Goal: Information Seeking & Learning: Find specific fact

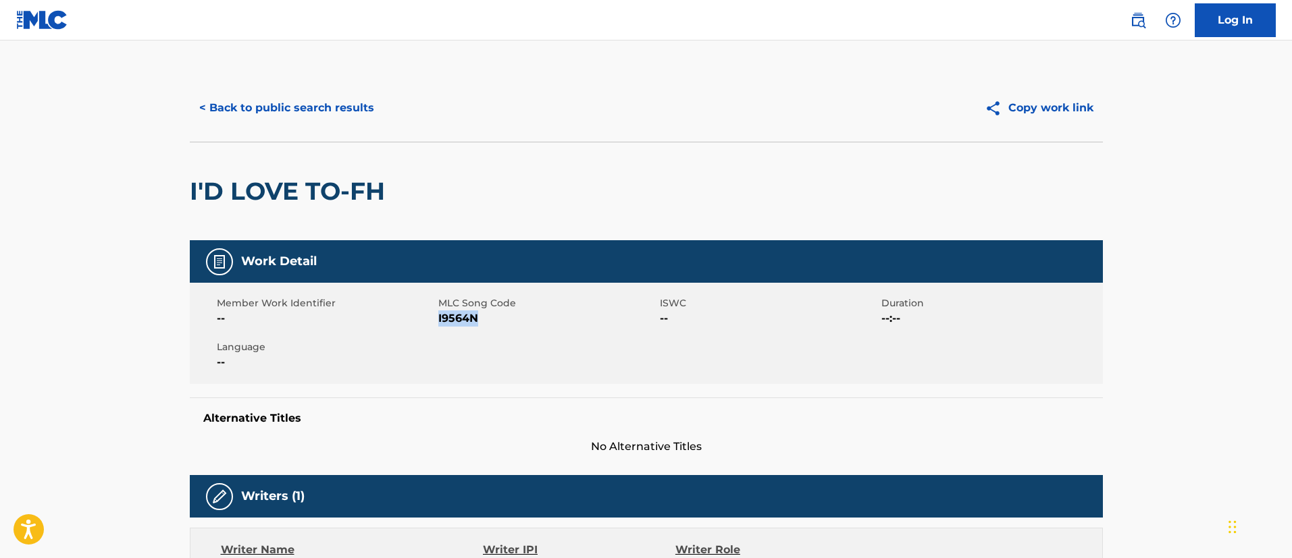
click at [315, 100] on button "< Back to public search results" at bounding box center [287, 108] width 194 height 34
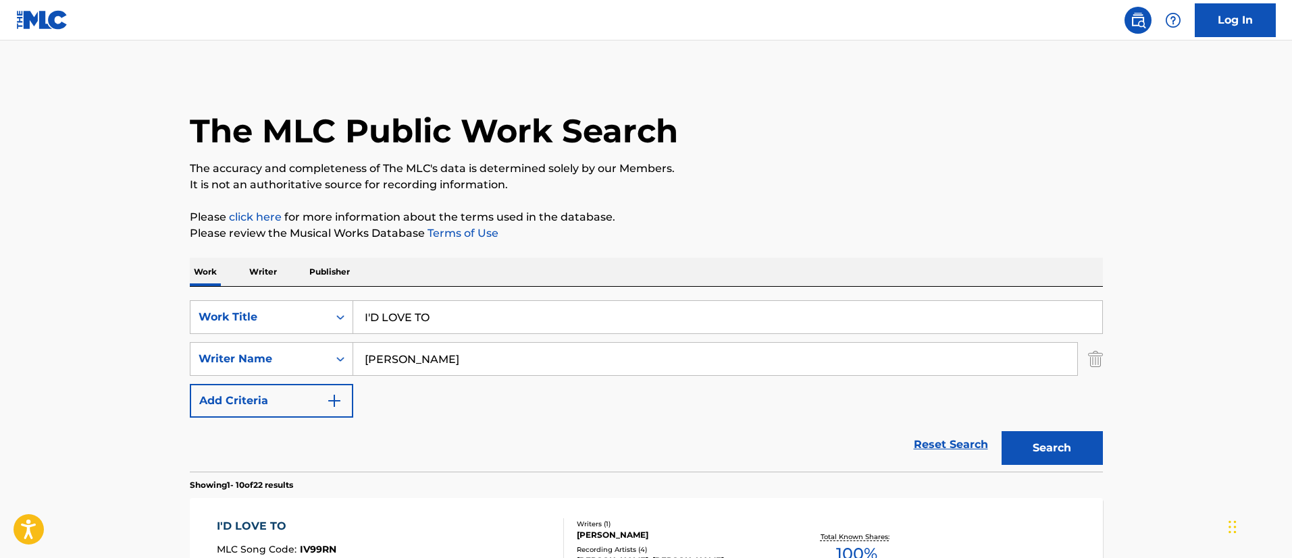
scroll to position [205, 0]
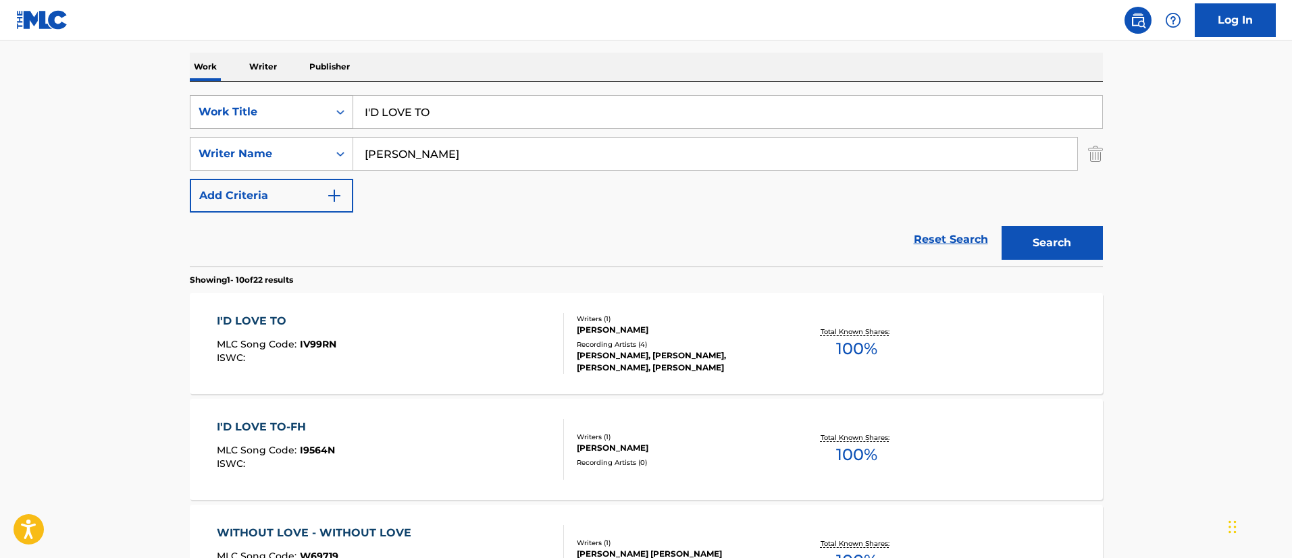
drag, startPoint x: 480, startPoint y: 114, endPoint x: 340, endPoint y: 112, distance: 139.8
click at [340, 112] on div "SearchWithCriteriafc7c73d8-879d-4568-a77b-7ab400521d53 Work Title I'D LOVE TO" at bounding box center [646, 112] width 913 height 34
paste input "F I GO HOME"
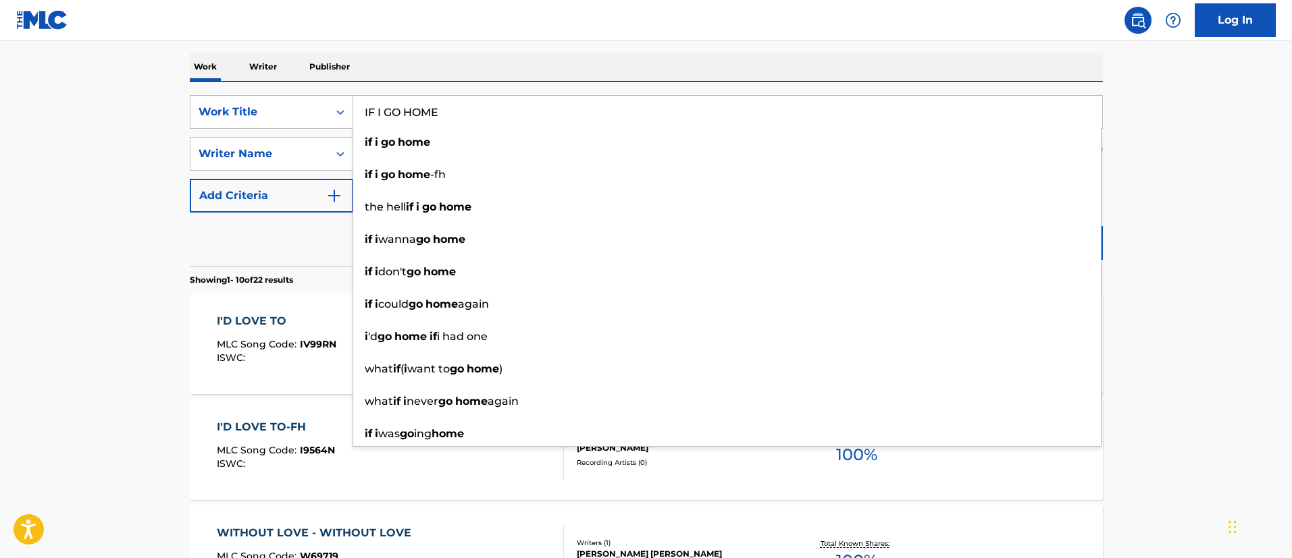
type input "IF I GO HOME"
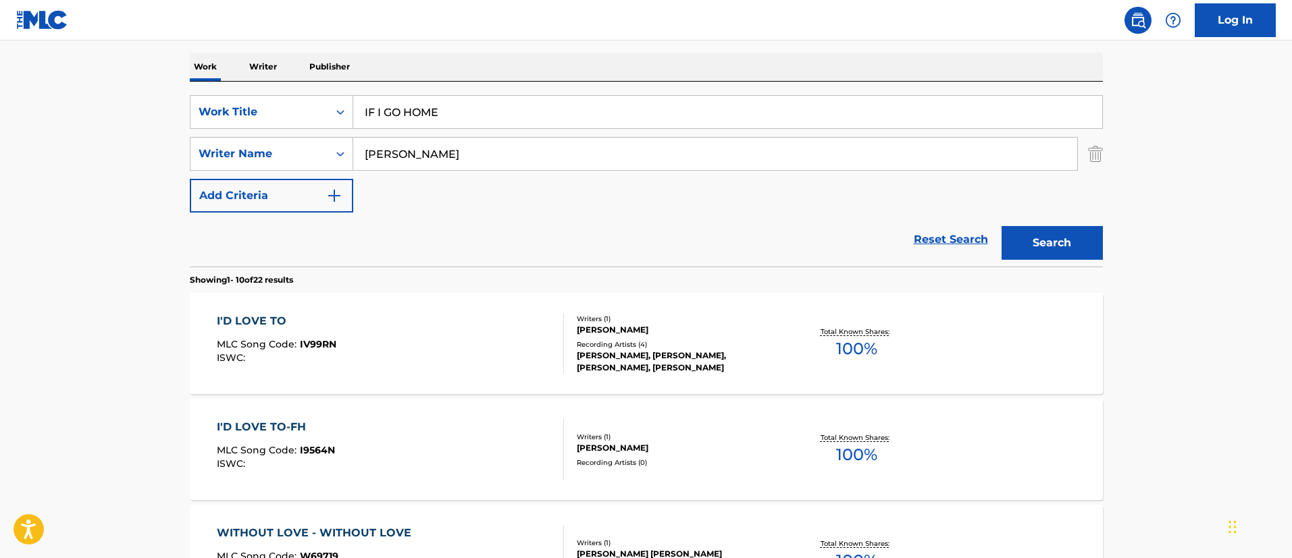
click at [1067, 234] on button "Search" at bounding box center [1051, 243] width 101 height 34
click at [284, 323] on div "IF I GO HOME" at bounding box center [275, 321] width 117 height 16
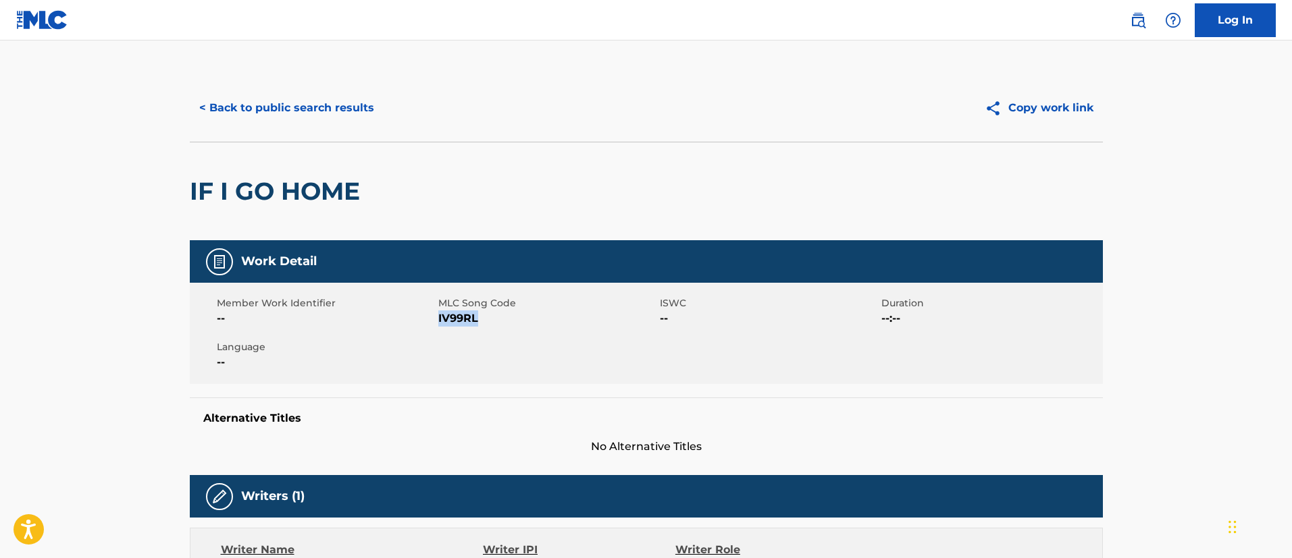
drag, startPoint x: 481, startPoint y: 319, endPoint x: 439, endPoint y: 321, distance: 42.6
click at [439, 321] on span "IV99RL" at bounding box center [547, 319] width 218 height 16
copy span "IV99RL"
click at [300, 95] on button "< Back to public search results" at bounding box center [287, 108] width 194 height 34
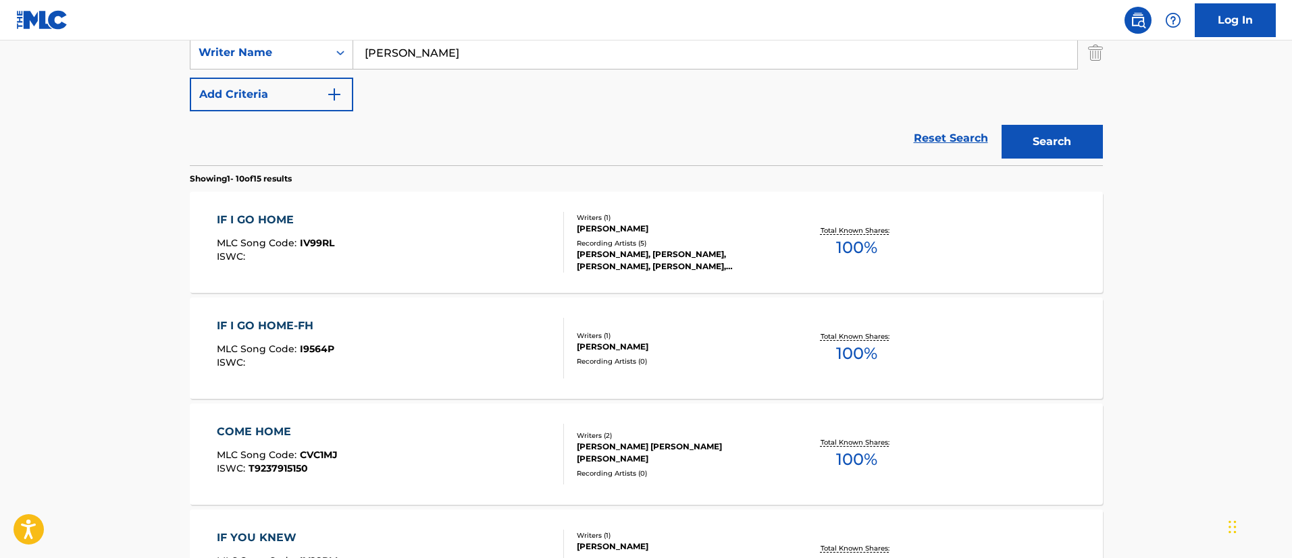
scroll to position [408, 0]
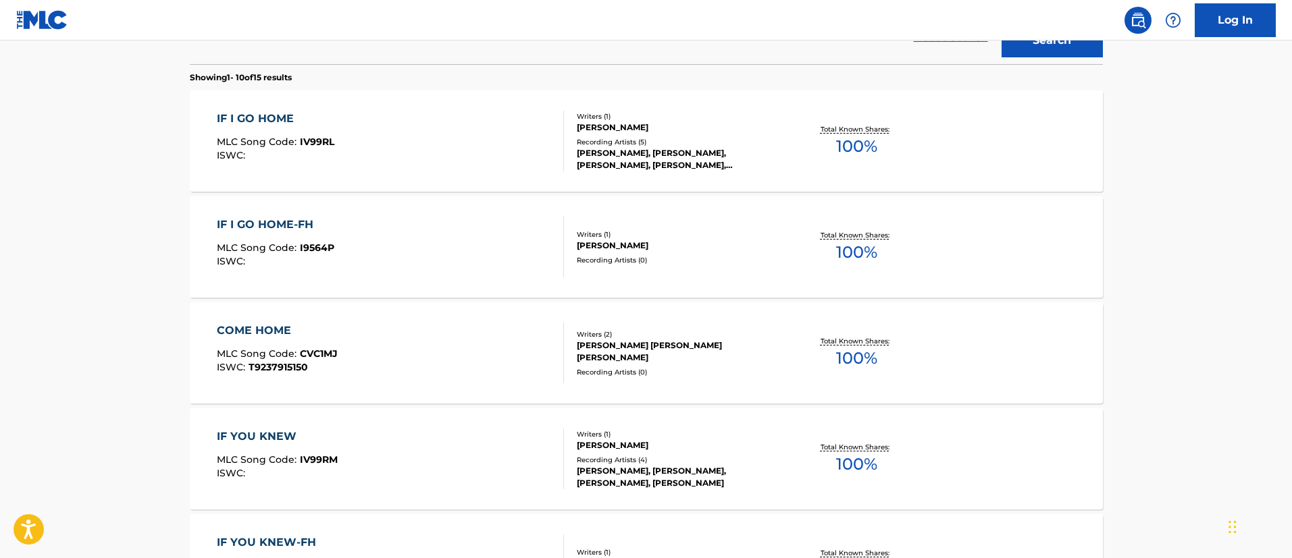
click at [304, 220] on div "IF I GO HOME-FH" at bounding box center [275, 225] width 117 height 16
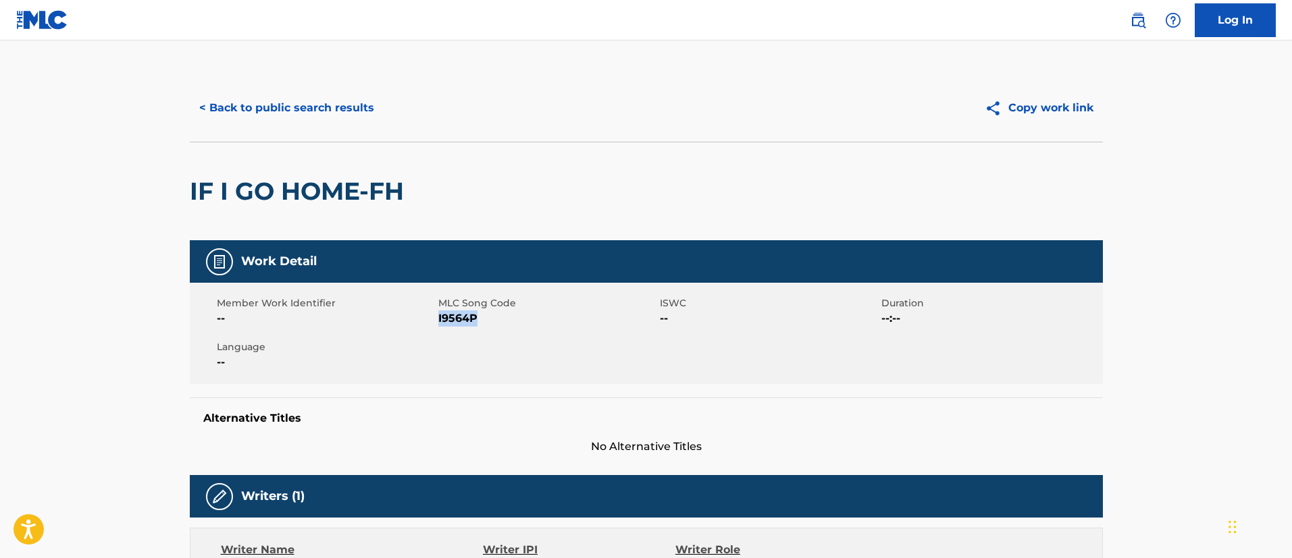
drag, startPoint x: 479, startPoint y: 317, endPoint x: 438, endPoint y: 317, distance: 40.5
click at [438, 317] on span "I9564P" at bounding box center [547, 319] width 218 height 16
copy span "I9564P"
click at [279, 105] on button "< Back to public search results" at bounding box center [287, 108] width 194 height 34
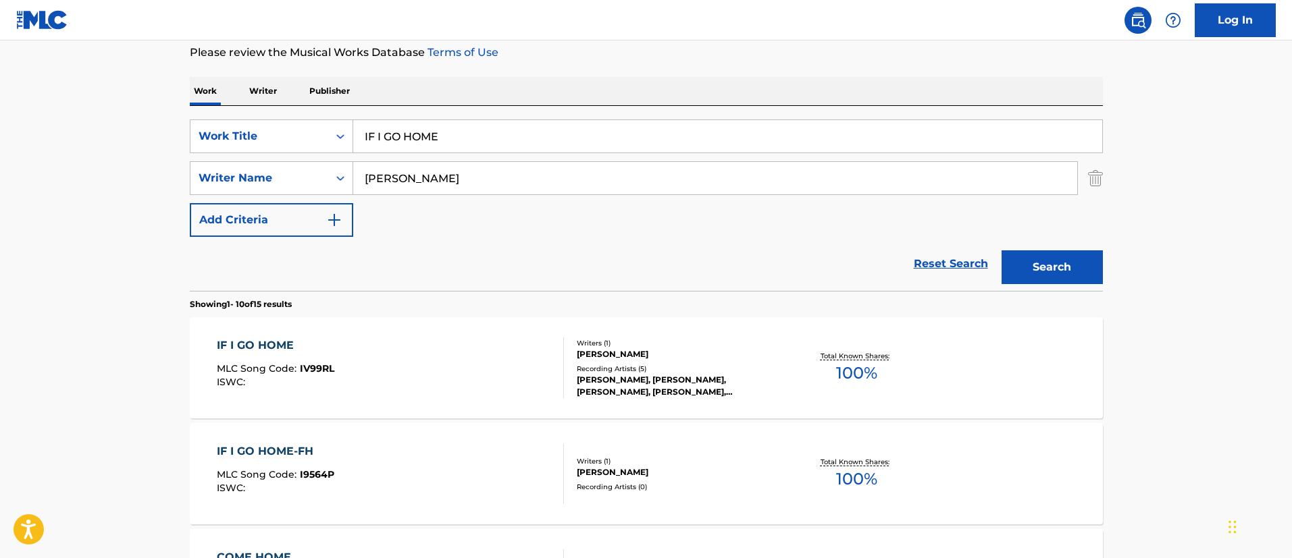
scroll to position [80, 0]
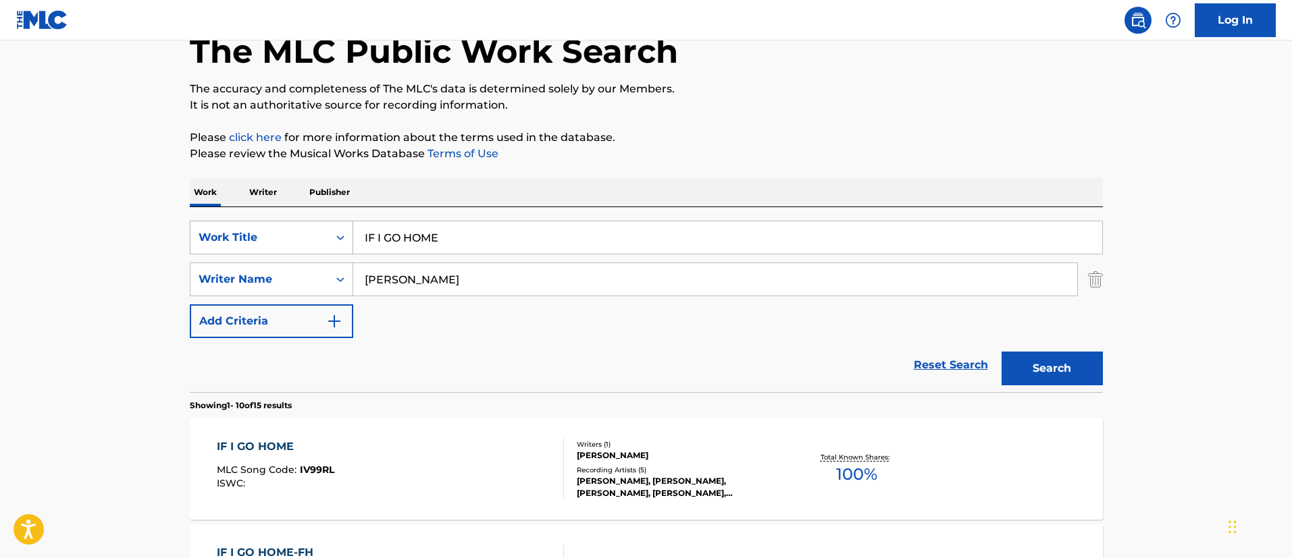
drag, startPoint x: 480, startPoint y: 239, endPoint x: 346, endPoint y: 239, distance: 133.7
click at [346, 239] on div "SearchWithCriteriafc7c73d8-879d-4568-a77b-7ab400521d53 Work Title IF I GO HOME" at bounding box center [646, 238] width 913 height 34
paste input "YOU KNEW"
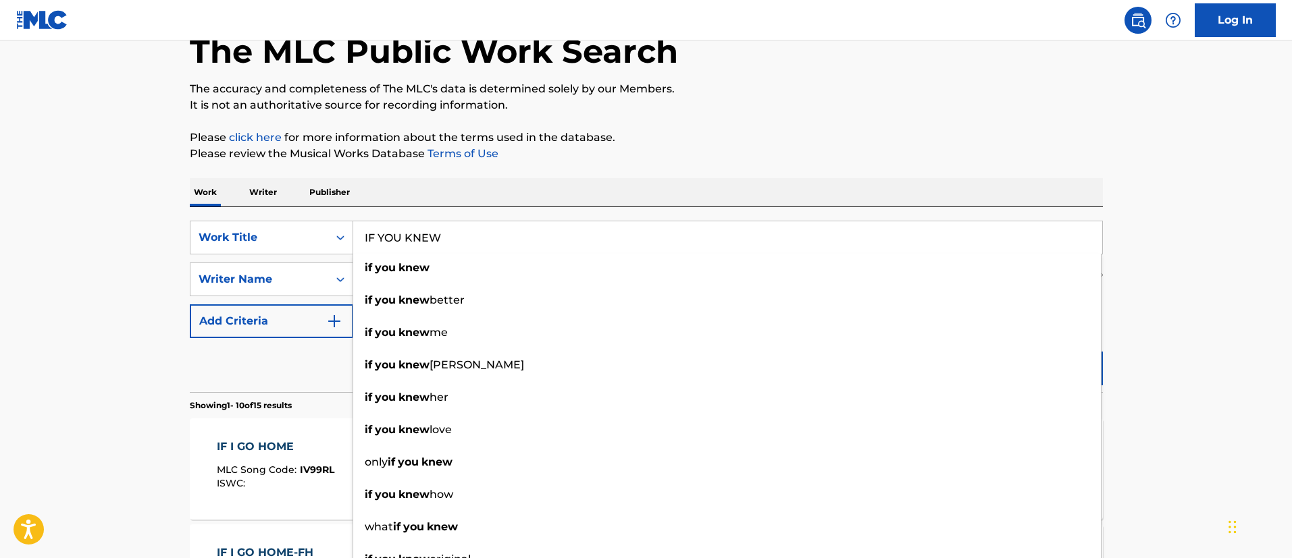
type input "IF YOU KNEW"
drag, startPoint x: 1175, startPoint y: 334, endPoint x: 1136, endPoint y: 345, distance: 40.6
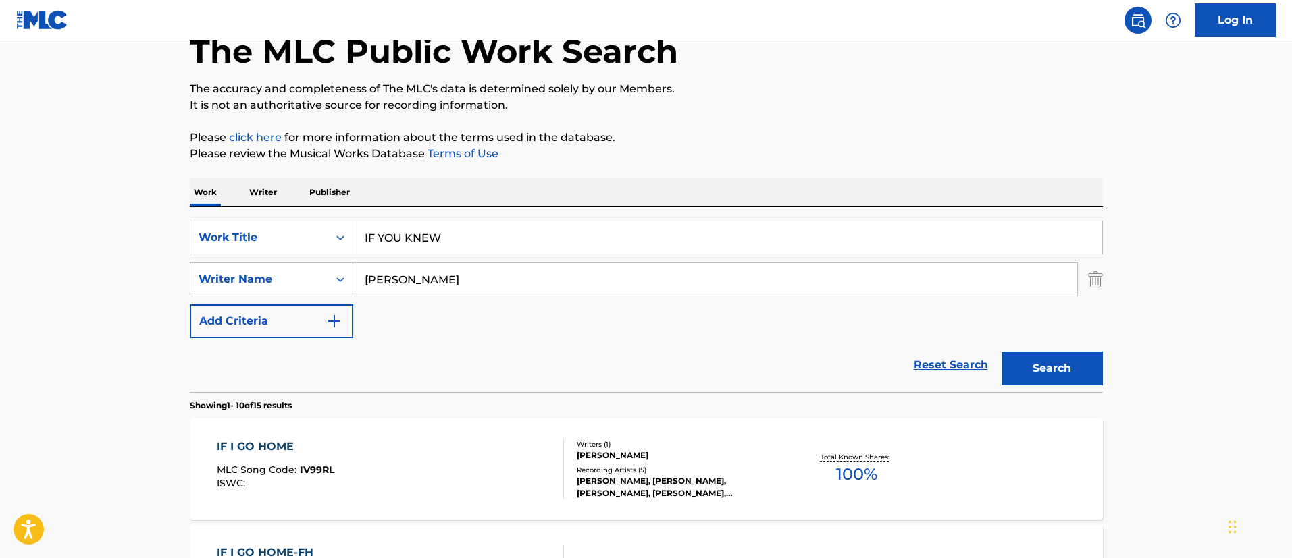
click at [1073, 367] on button "Search" at bounding box center [1051, 369] width 101 height 34
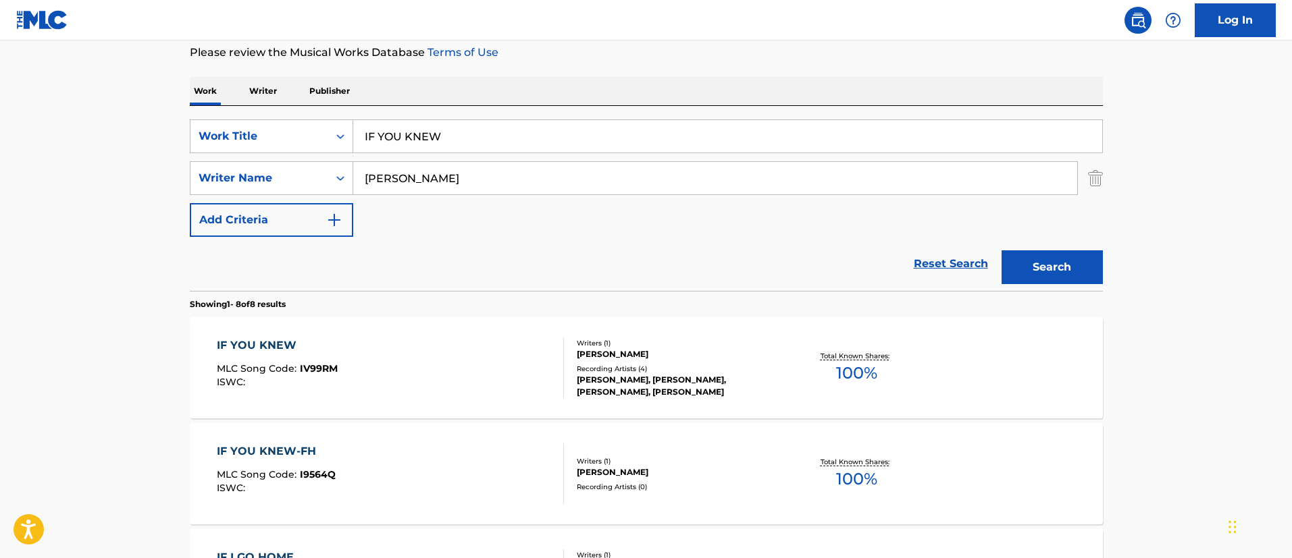
scroll to position [282, 0]
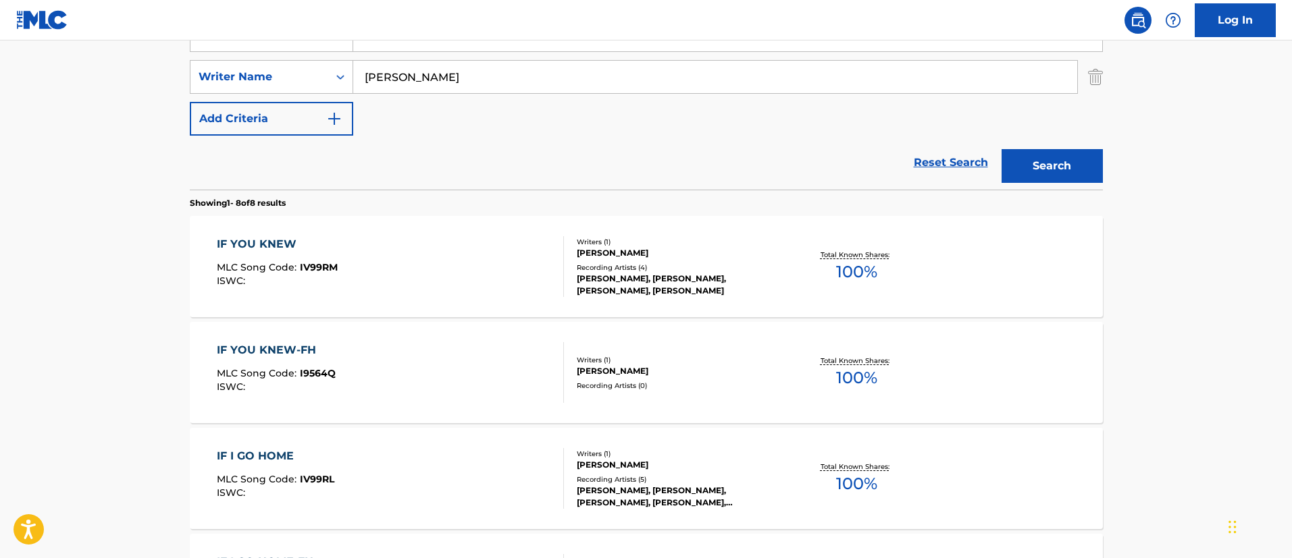
click at [273, 247] on div "IF YOU KNEW" at bounding box center [277, 244] width 121 height 16
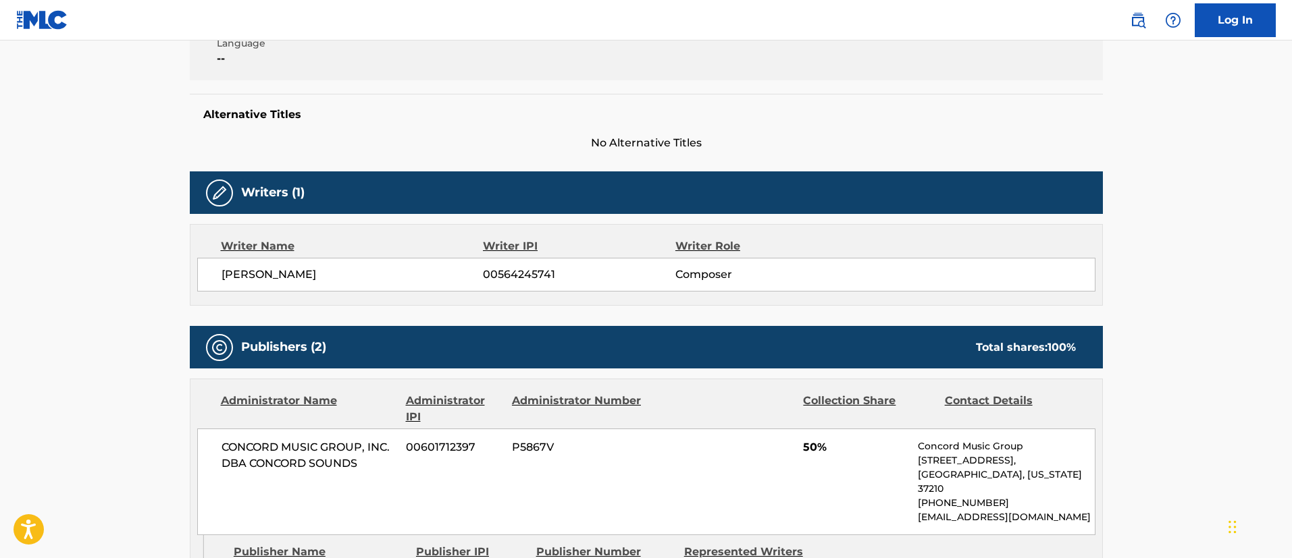
scroll to position [101, 0]
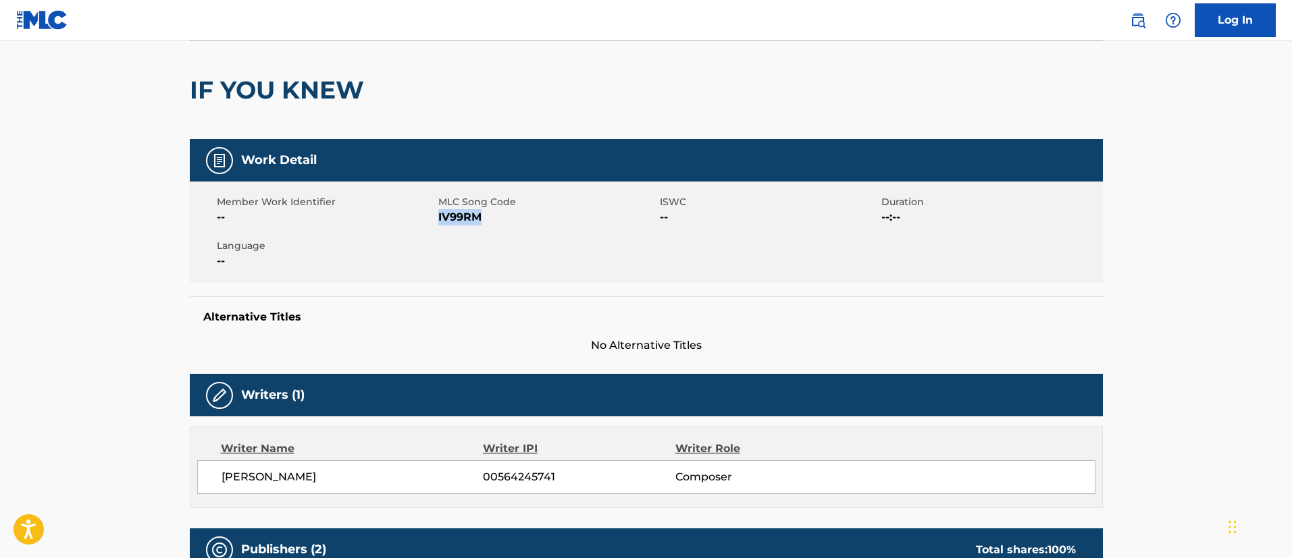
drag, startPoint x: 479, startPoint y: 221, endPoint x: 439, endPoint y: 222, distance: 40.5
click at [439, 222] on span "IV99RM" at bounding box center [547, 217] width 218 height 16
copy span "IV99RM"
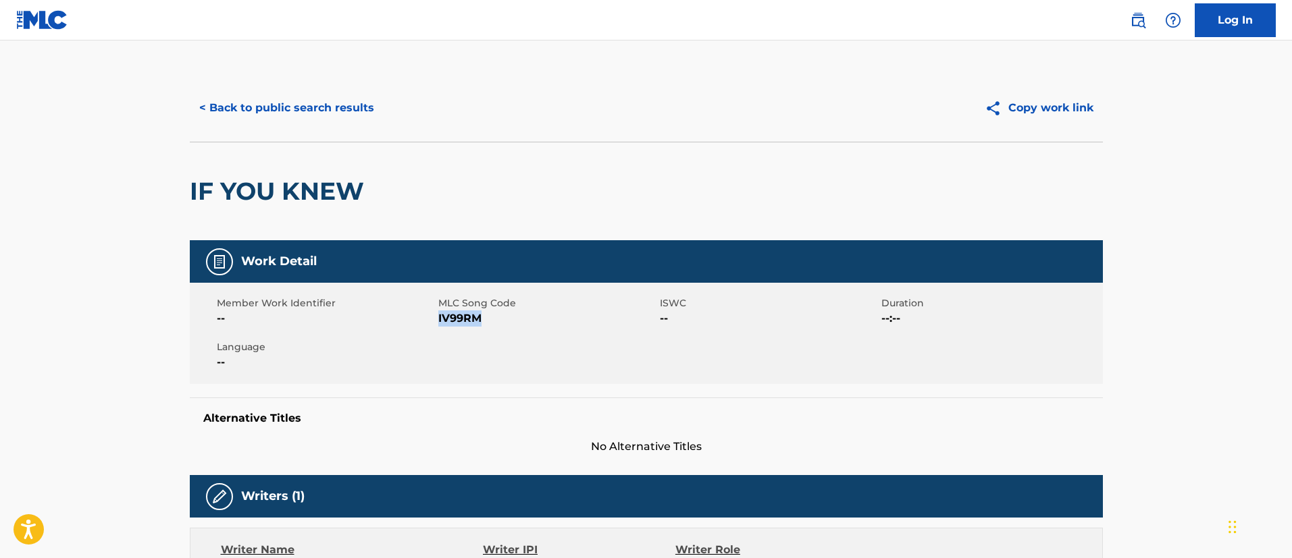
click at [284, 103] on button "< Back to public search results" at bounding box center [287, 108] width 194 height 34
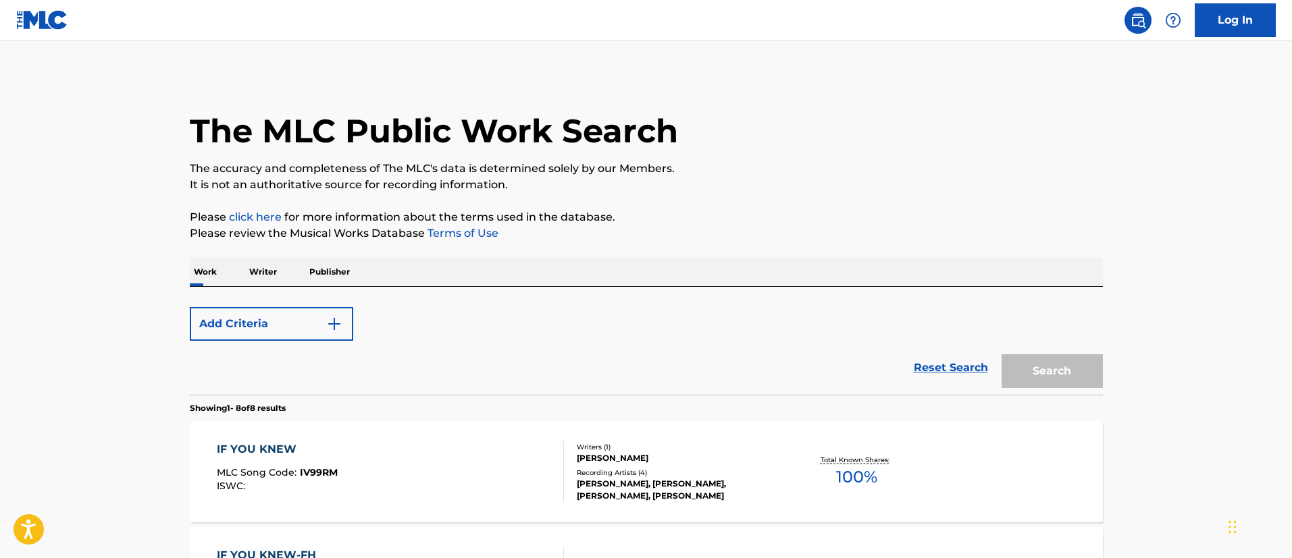
scroll to position [282, 0]
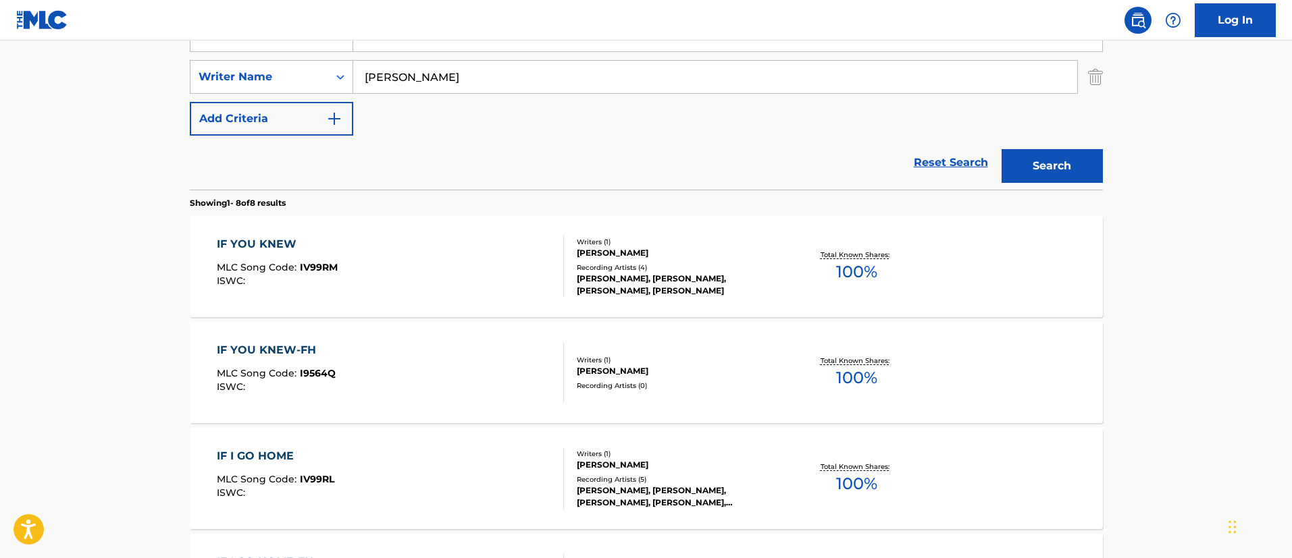
click at [259, 353] on div "IF YOU KNEW-FH" at bounding box center [276, 350] width 119 height 16
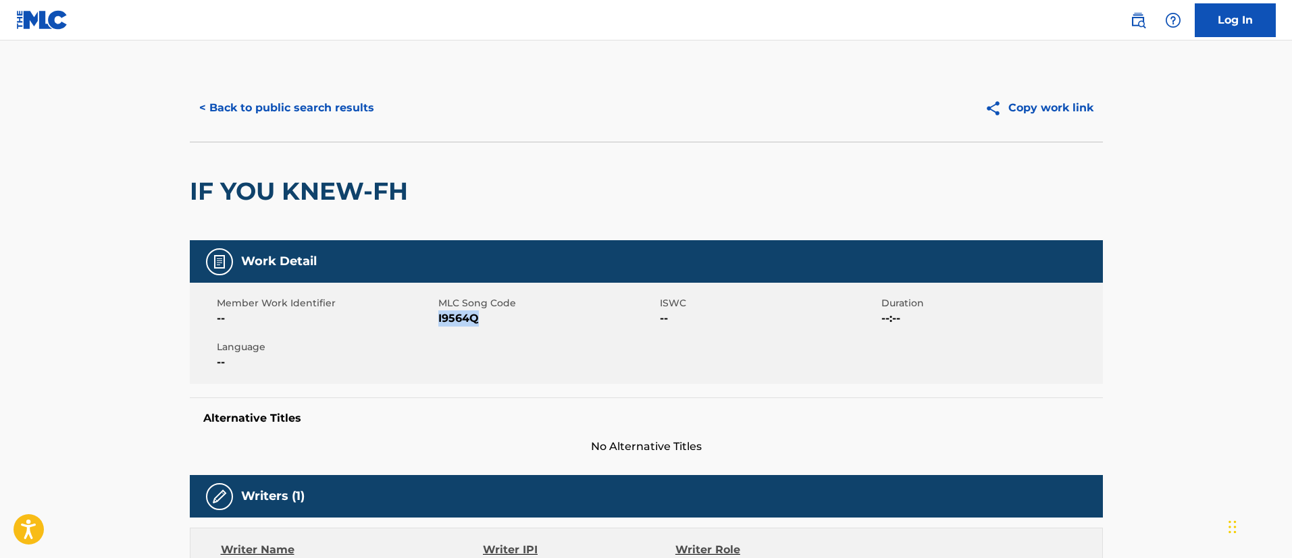
drag, startPoint x: 488, startPoint y: 317, endPoint x: 439, endPoint y: 321, distance: 49.5
click at [437, 319] on div "Member Work Identifier -- MLC Song Code I9564Q ISWC -- Duration --:-- Language …" at bounding box center [646, 333] width 913 height 101
copy div "MLC Song Code I9564Q"
click at [270, 107] on button "< Back to public search results" at bounding box center [287, 108] width 194 height 34
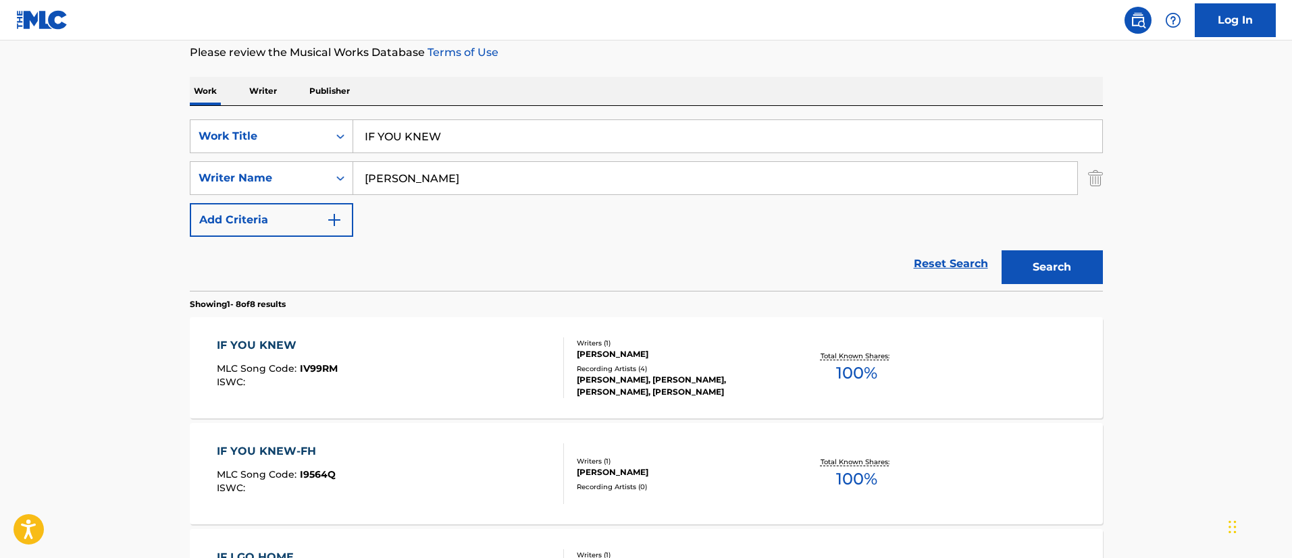
scroll to position [80, 0]
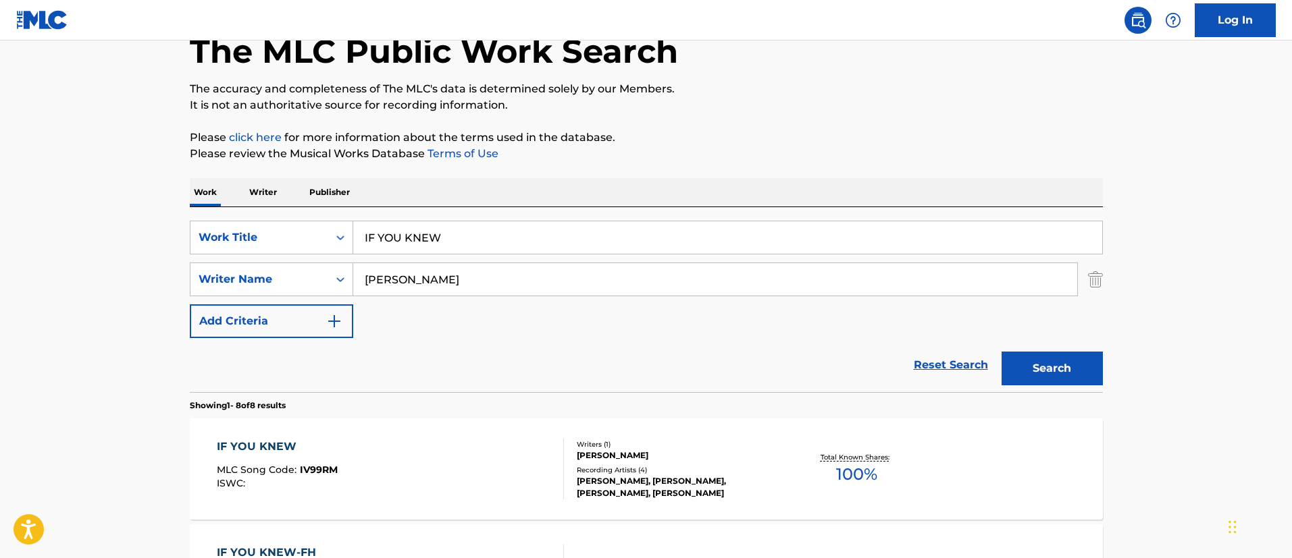
drag, startPoint x: 490, startPoint y: 230, endPoint x: 348, endPoint y: 218, distance: 142.9
click at [348, 218] on div "SearchWithCriteriafc7c73d8-879d-4568-a77b-7ab400521d53 Work Title IF YOU KNEW S…" at bounding box center [646, 299] width 913 height 185
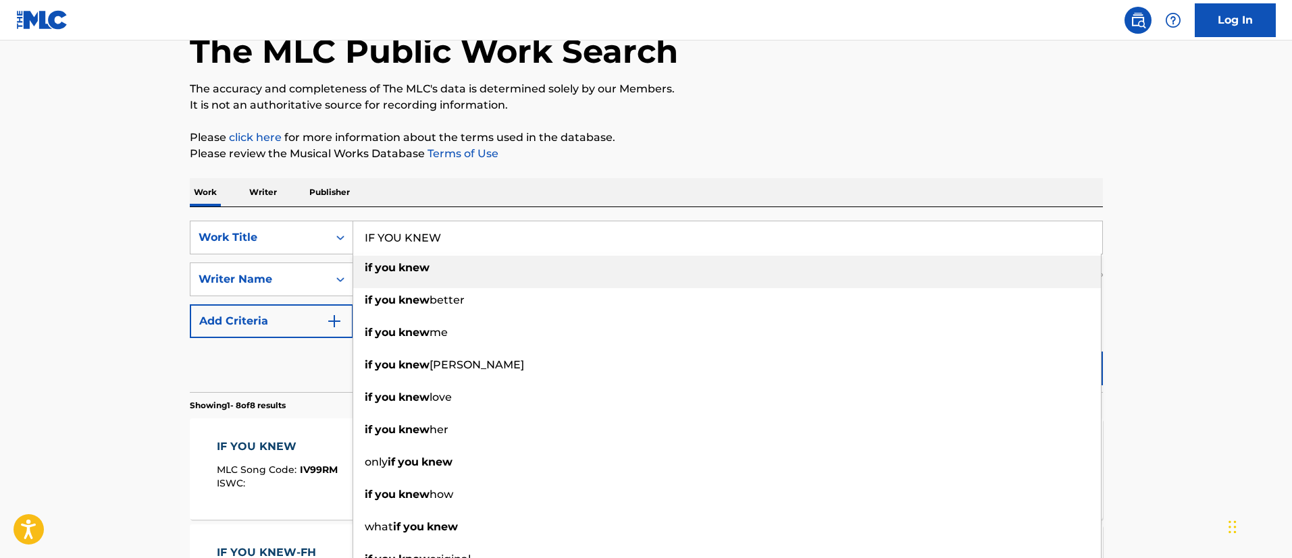
paste input "I (TALES OF PIONEERING, TRAVEL AND ISOLATIO"
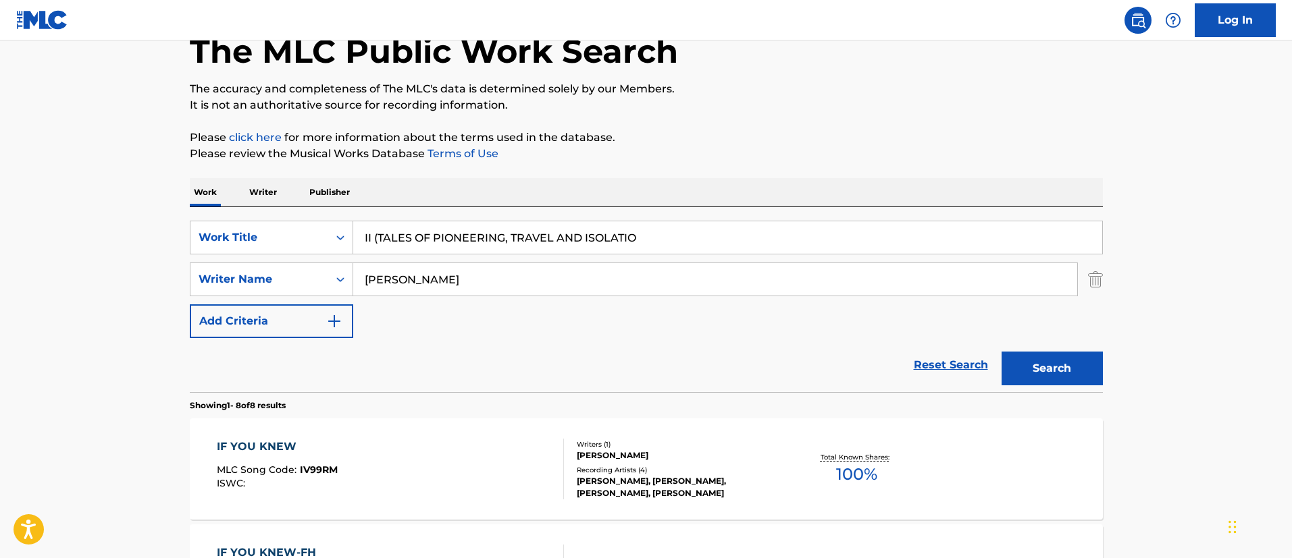
type input "II (TALES OF PIONEERING, TRAVEL AND ISOLATIO"
click at [1059, 359] on button "Search" at bounding box center [1051, 369] width 101 height 34
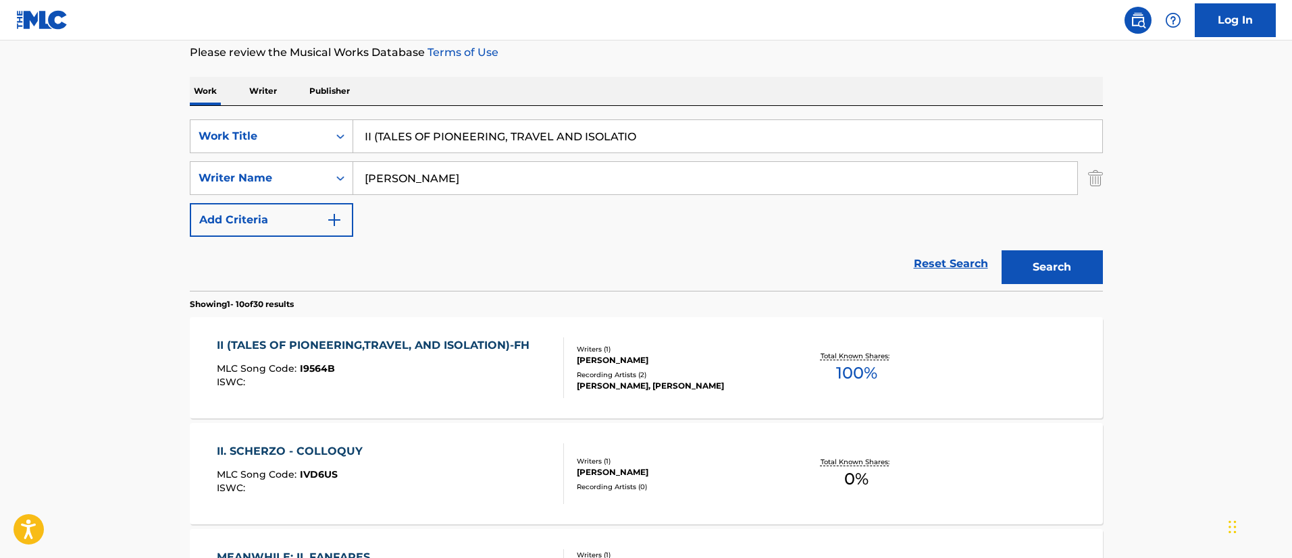
scroll to position [282, 0]
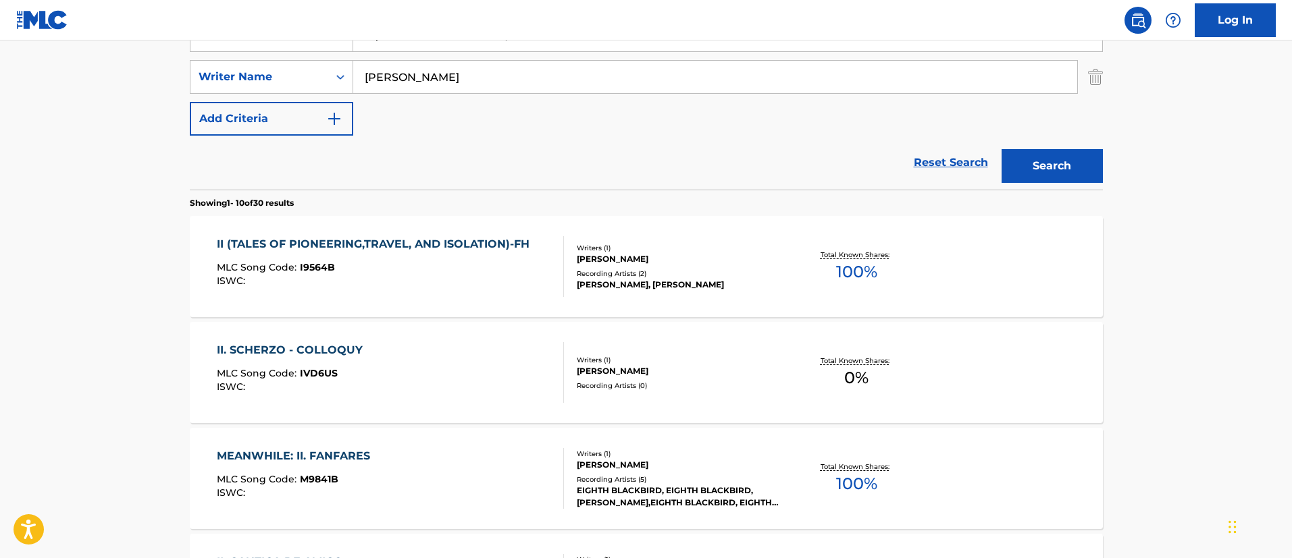
click at [450, 240] on div "II (TALES OF PIONEERING,TRAVEL, AND ISOLATION)-FH" at bounding box center [376, 244] width 319 height 16
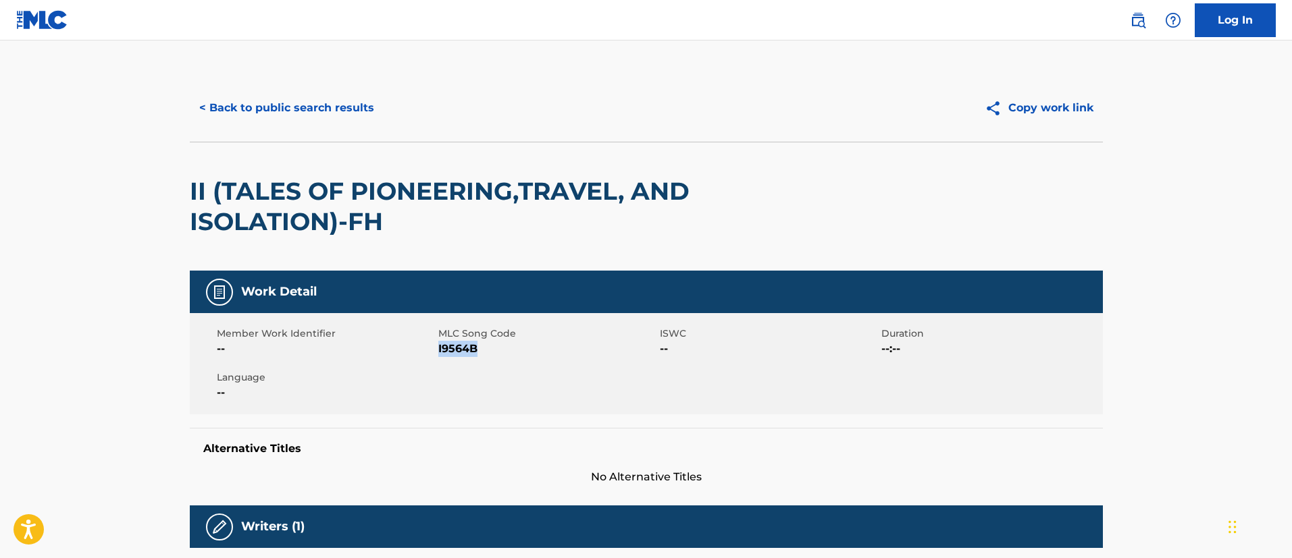
drag, startPoint x: 493, startPoint y: 352, endPoint x: 437, endPoint y: 353, distance: 55.4
click at [438, 353] on span "I9564B" at bounding box center [547, 349] width 218 height 16
copy span "I9564B"
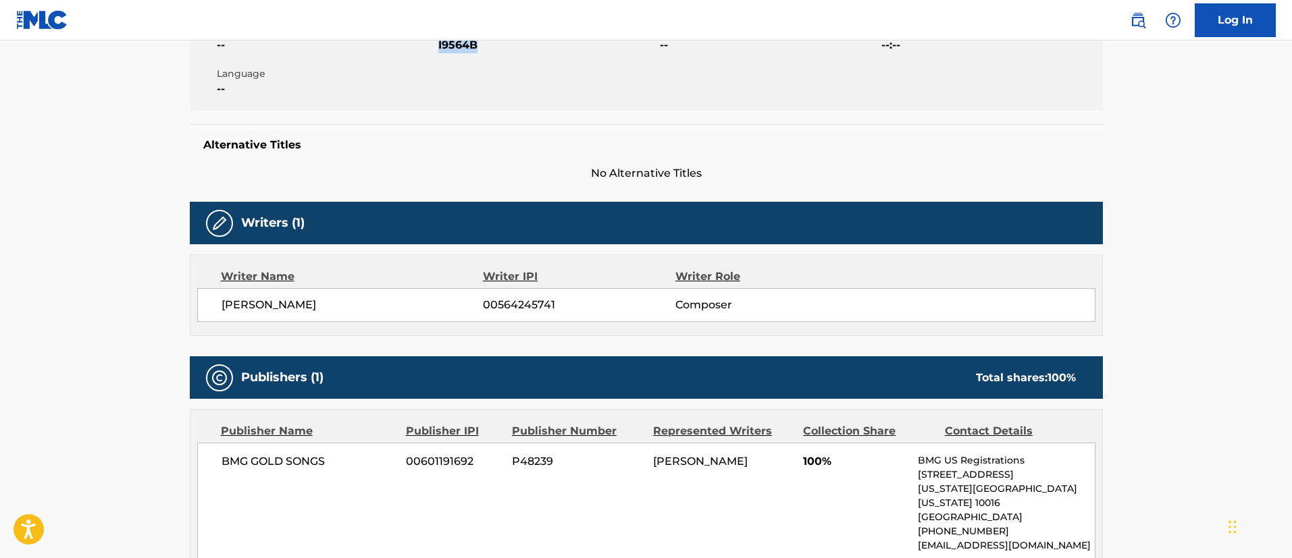
scroll to position [506, 0]
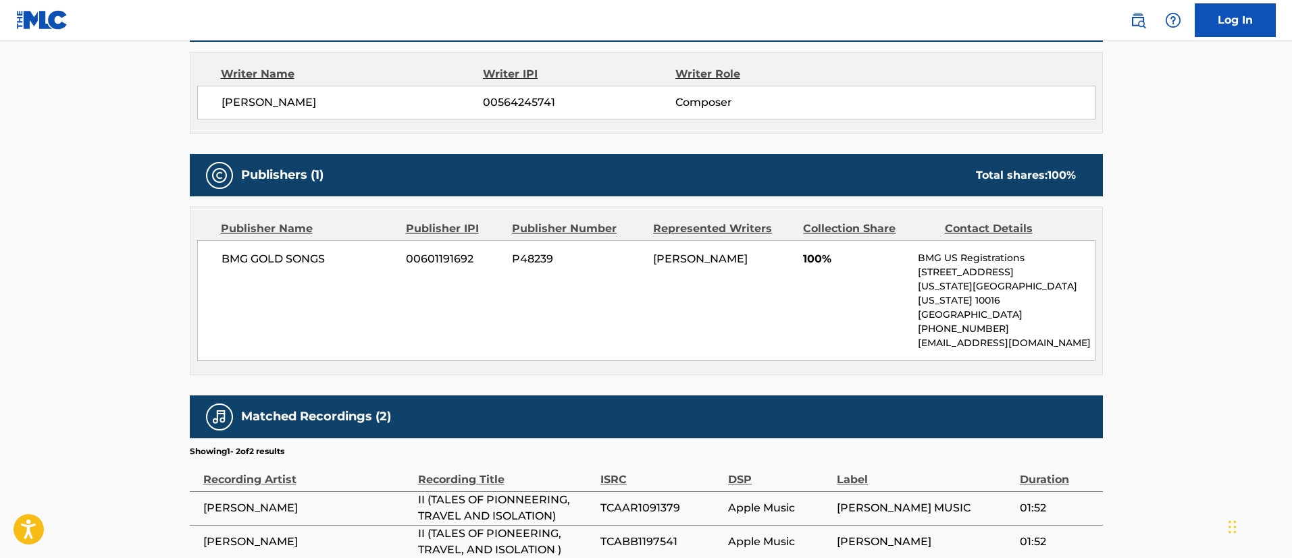
drag, startPoint x: 708, startPoint y: 282, endPoint x: 642, endPoint y: 255, distance: 71.1
click at [642, 255] on div "BMG GOLD SONGS 00601191692 P48239 [PERSON_NAME] 100% BMG US Registrations [STRE…" at bounding box center [646, 300] width 898 height 121
copy div "[PERSON_NAME]"
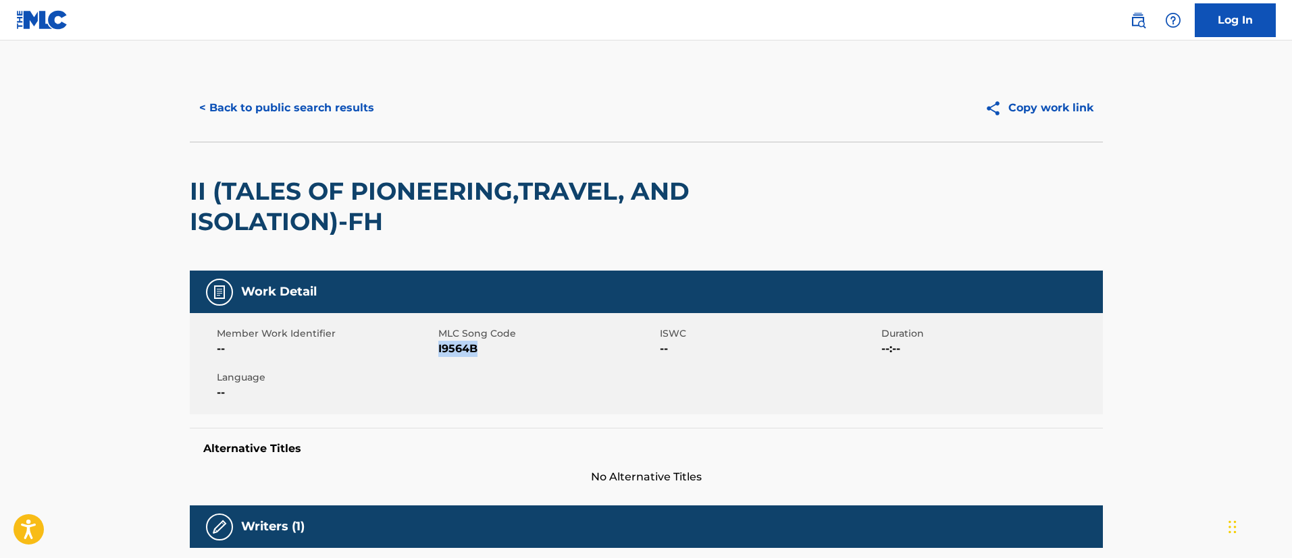
scroll to position [304, 0]
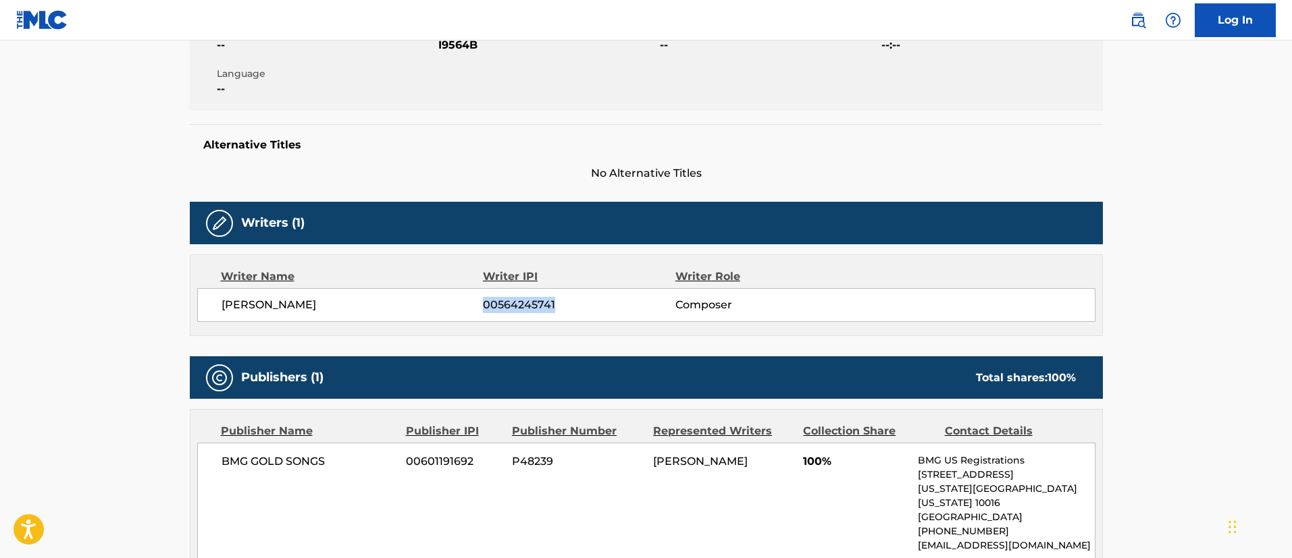
drag, startPoint x: 560, startPoint y: 309, endPoint x: 484, endPoint y: 299, distance: 76.9
click at [484, 299] on span "00564245741" at bounding box center [579, 305] width 192 height 16
copy span "00564245741"
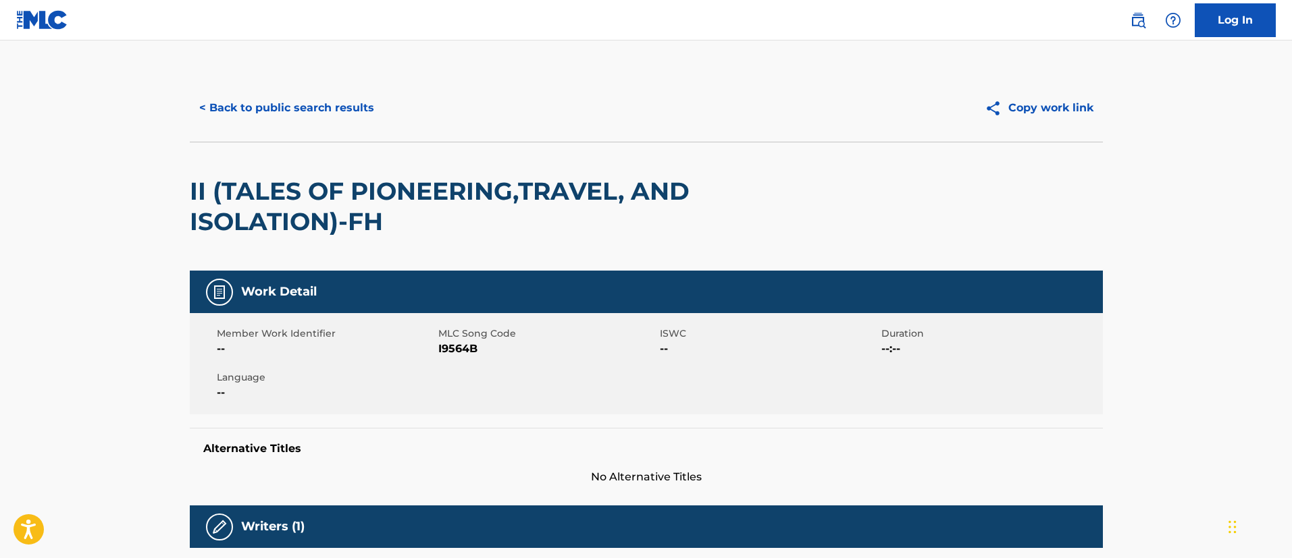
click at [310, 113] on button "< Back to public search results" at bounding box center [287, 108] width 194 height 34
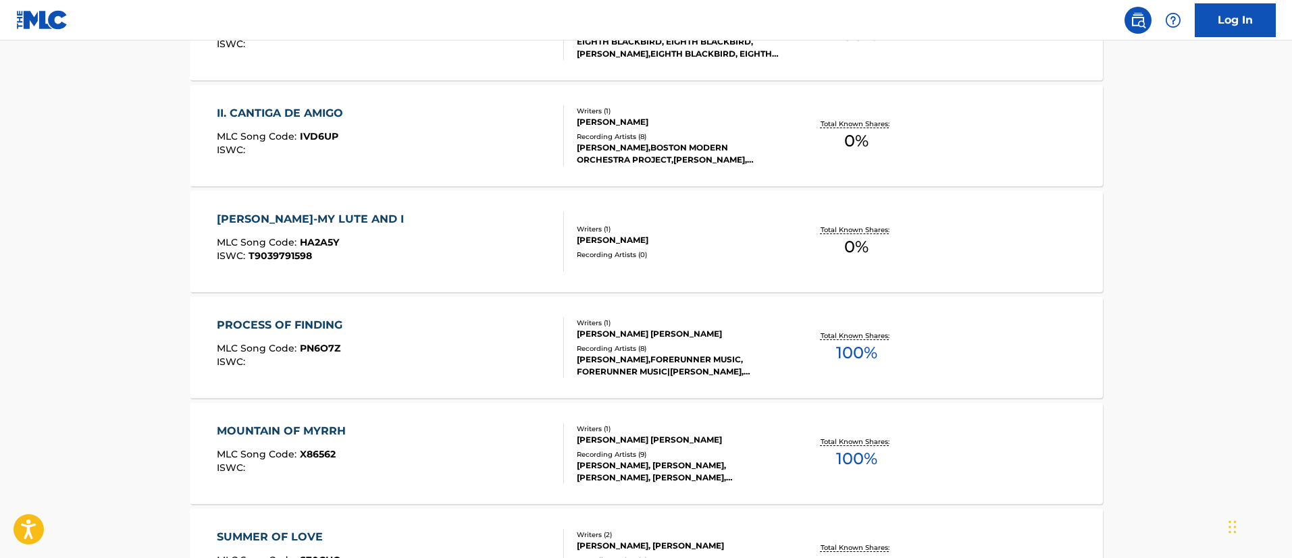
scroll to position [225, 0]
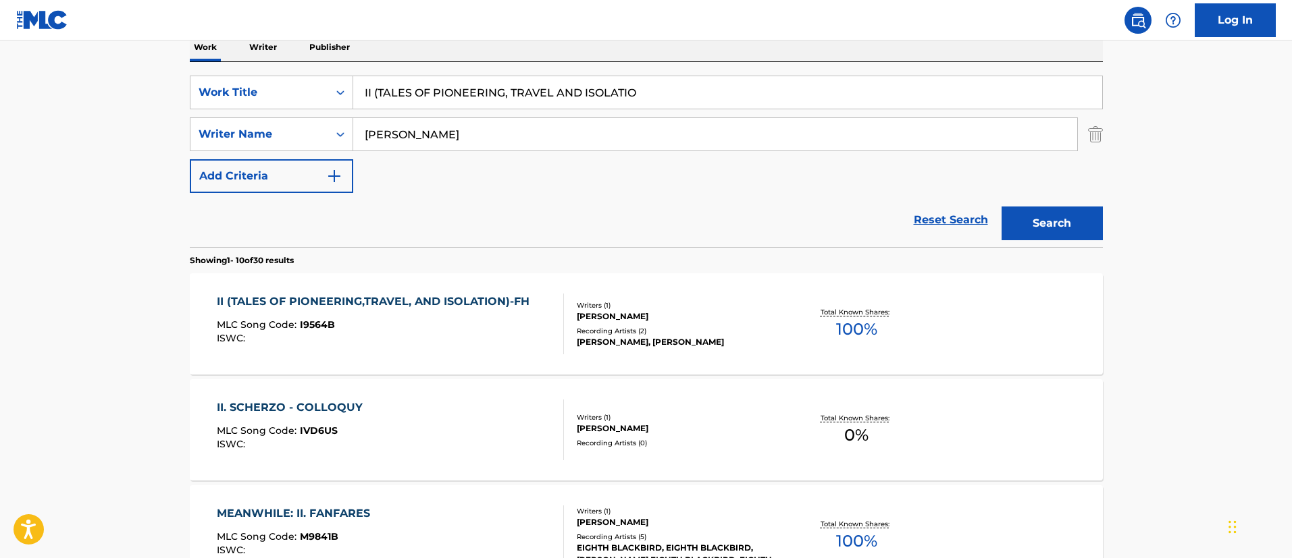
click at [642, 96] on input "II (TALES OF PIONEERING, TRAVEL AND ISOLATIO" at bounding box center [727, 92] width 749 height 32
click at [379, 93] on input "II (TALES OF PIONEERING, TRAVEL AND ISOLATIO" at bounding box center [727, 92] width 749 height 32
click at [1001, 207] on button "Search" at bounding box center [1051, 224] width 101 height 34
drag, startPoint x: 662, startPoint y: 98, endPoint x: 332, endPoint y: 85, distance: 329.7
click at [332, 85] on div "SearchWithCriteriafc7c73d8-879d-4568-a77b-7ab400521d53 Work Title TALES OF PION…" at bounding box center [646, 93] width 913 height 34
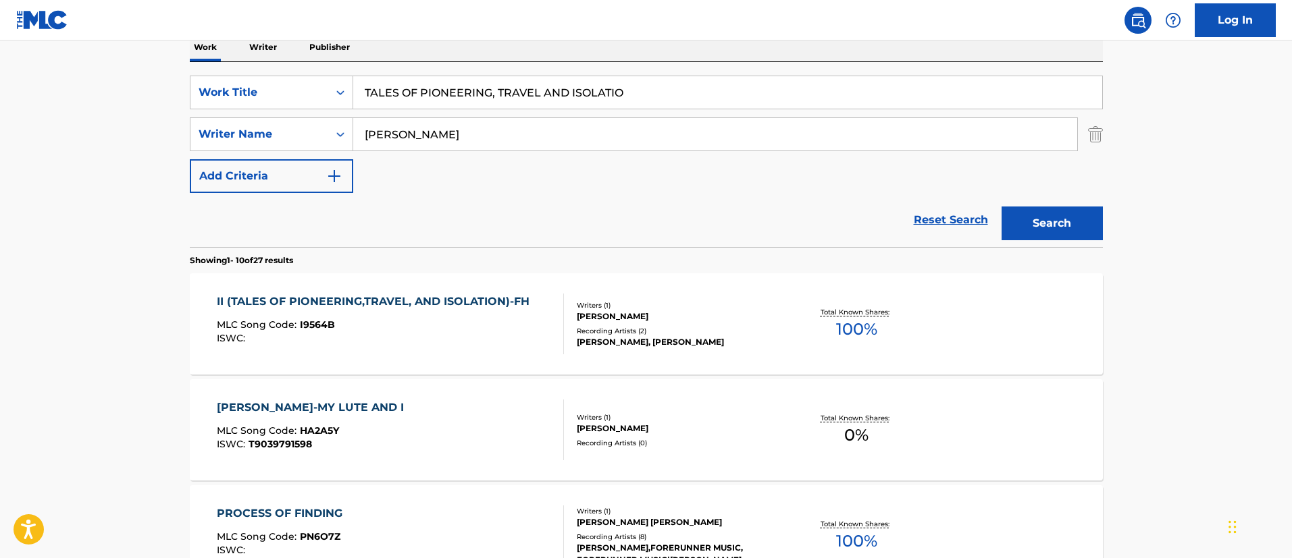
paste input "IIV"
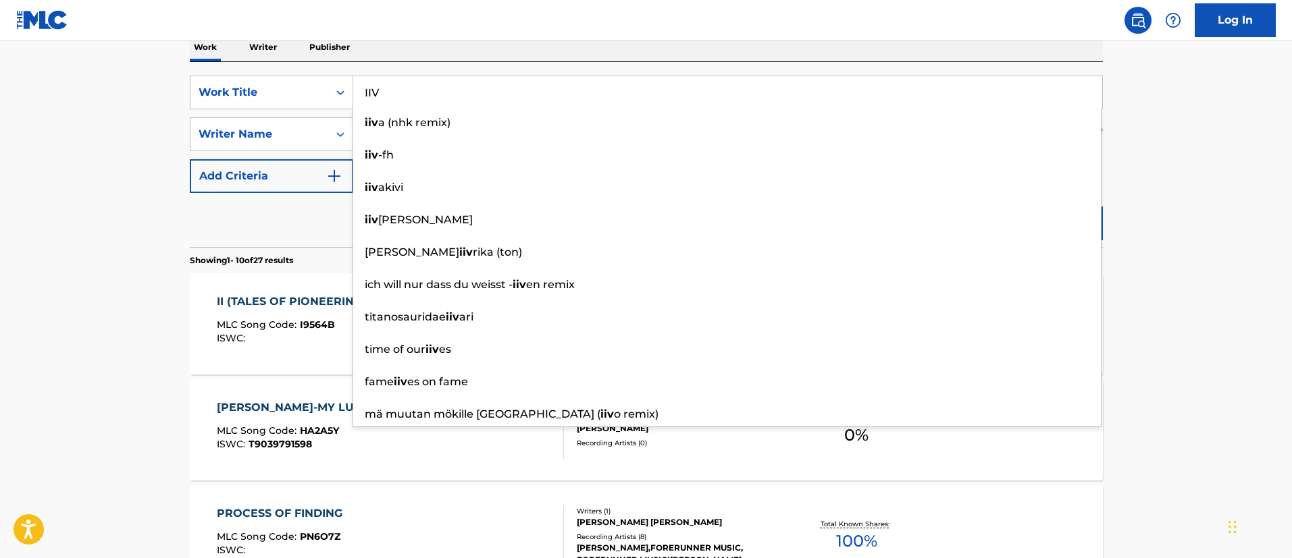
type input "IIV"
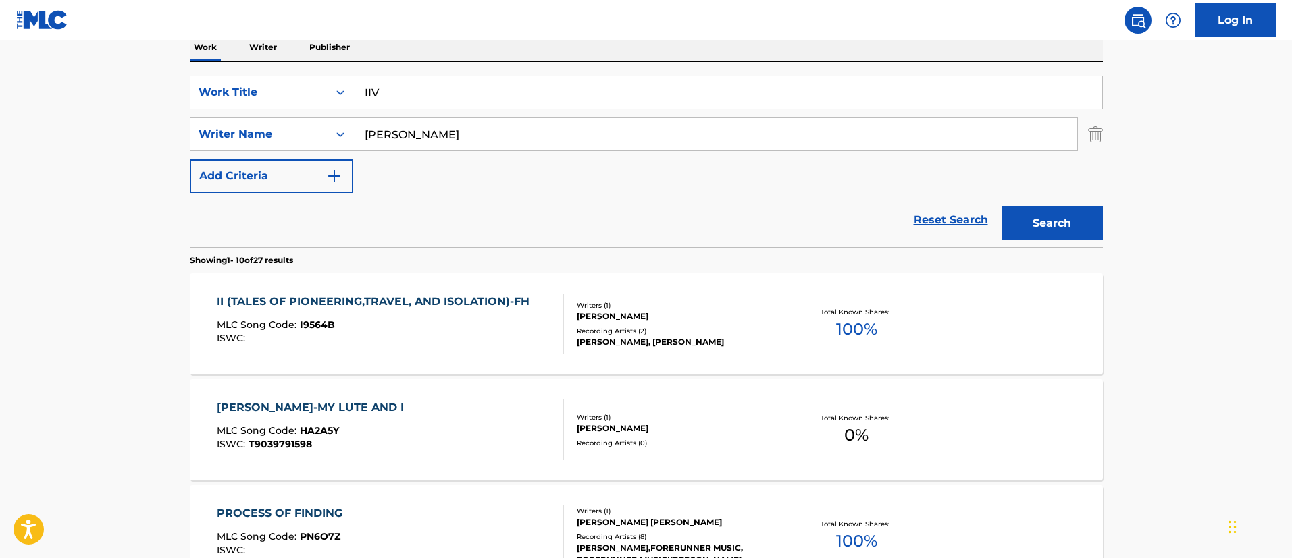
click at [1060, 225] on button "Search" at bounding box center [1051, 224] width 101 height 34
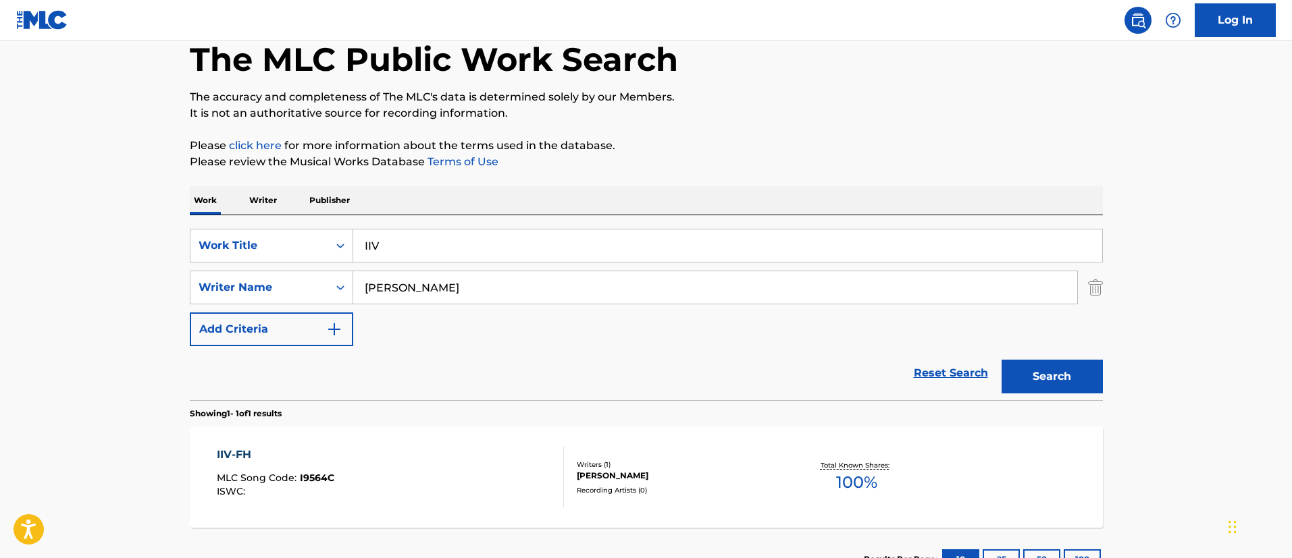
scroll to position [176, 0]
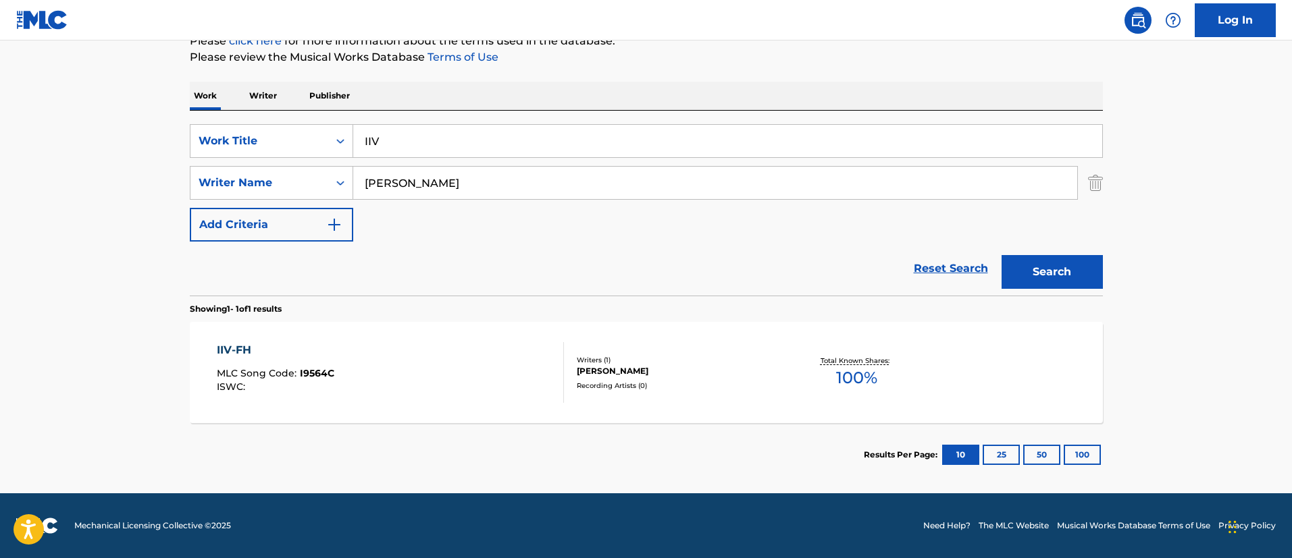
drag, startPoint x: 1092, startPoint y: 179, endPoint x: 1084, endPoint y: 193, distance: 16.0
click at [1091, 179] on img "Search Form" at bounding box center [1095, 183] width 15 height 34
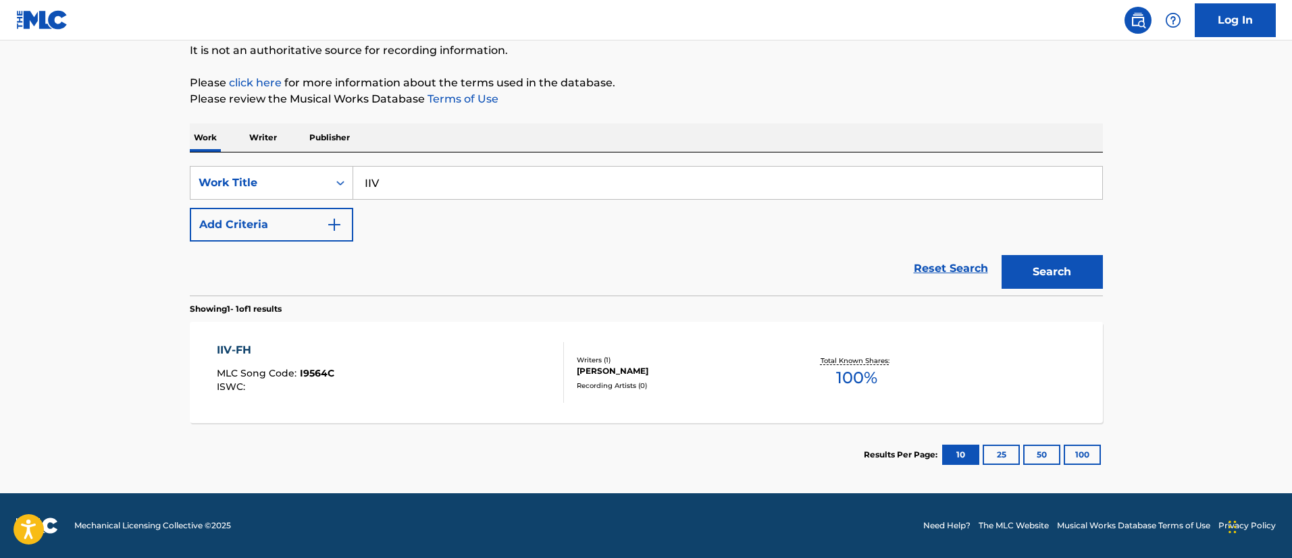
click at [1059, 262] on button "Search" at bounding box center [1051, 272] width 101 height 34
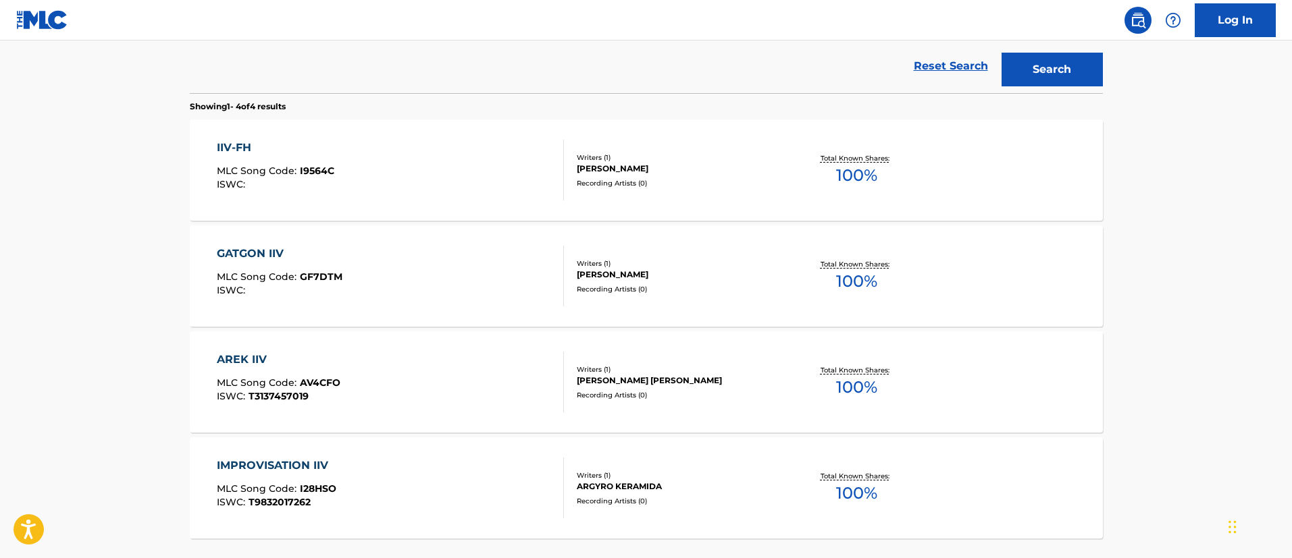
scroll to position [134, 0]
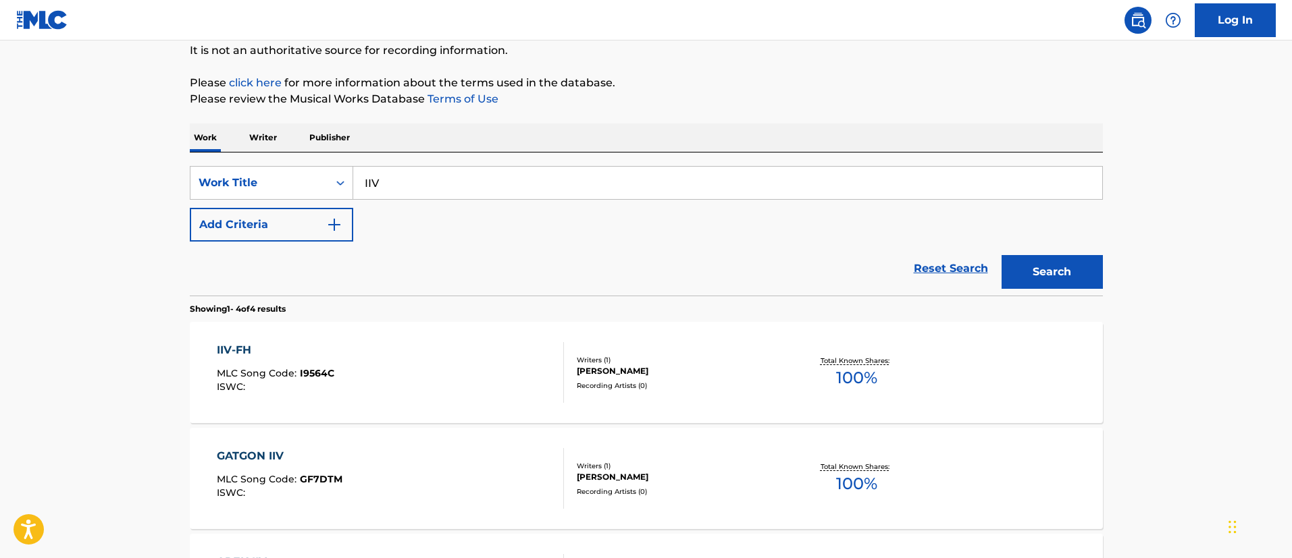
click at [288, 211] on button "Add Criteria" at bounding box center [271, 225] width 163 height 34
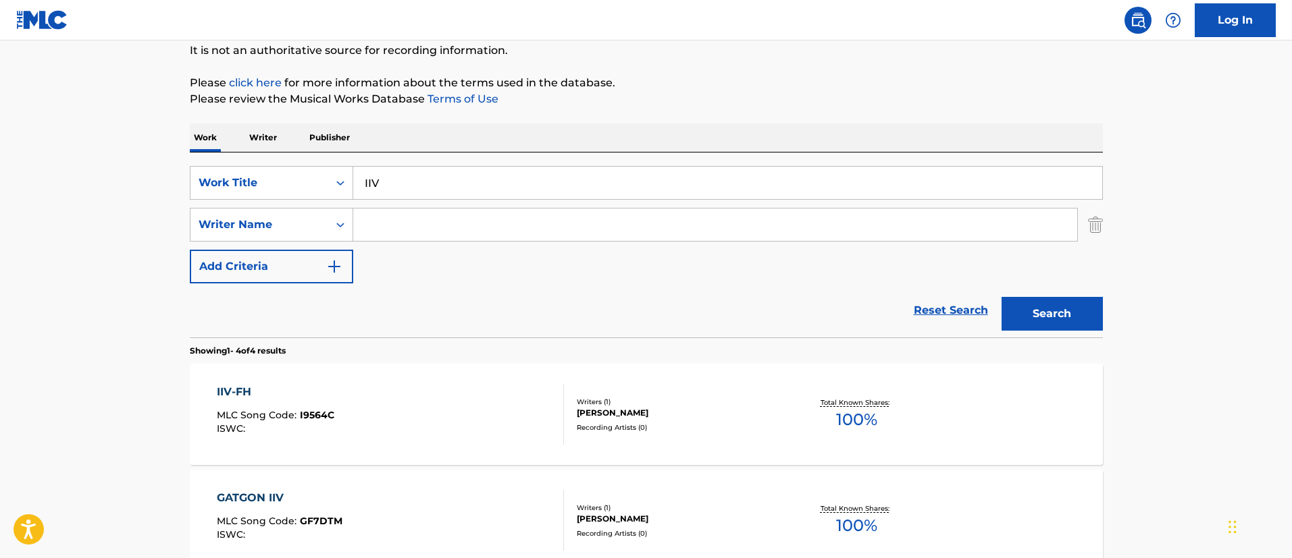
click at [243, 387] on div "IIV-FH" at bounding box center [275, 392] width 117 height 16
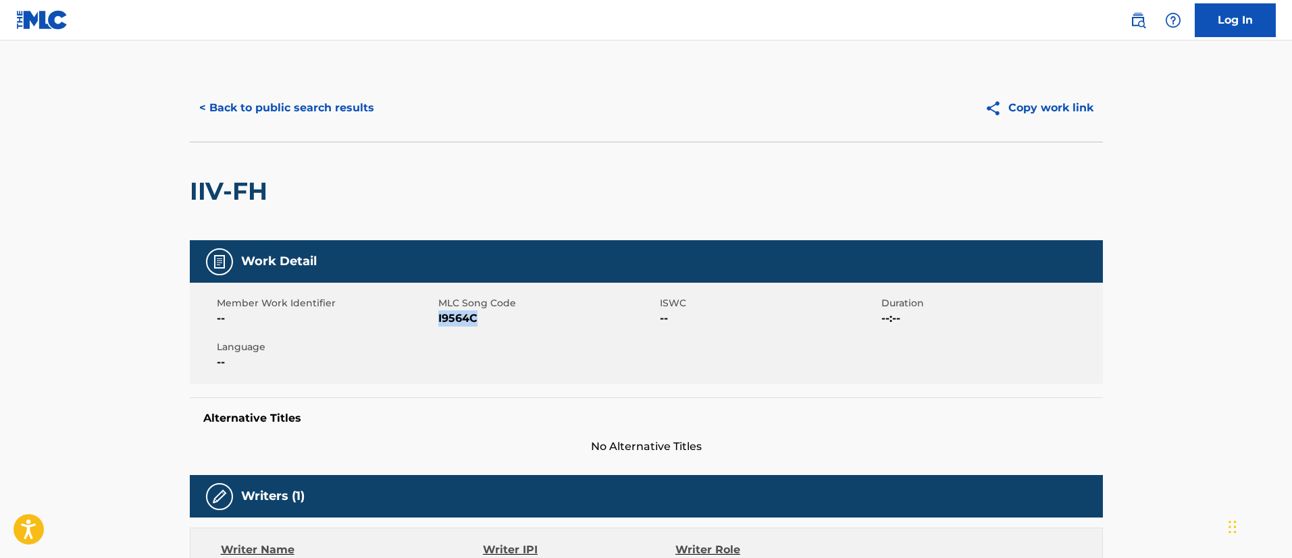
drag, startPoint x: 483, startPoint y: 321, endPoint x: 438, endPoint y: 325, distance: 44.7
click at [438, 325] on span "I9564C" at bounding box center [547, 319] width 218 height 16
copy span "I9564C"
click at [268, 110] on button "< Back to public search results" at bounding box center [287, 108] width 194 height 34
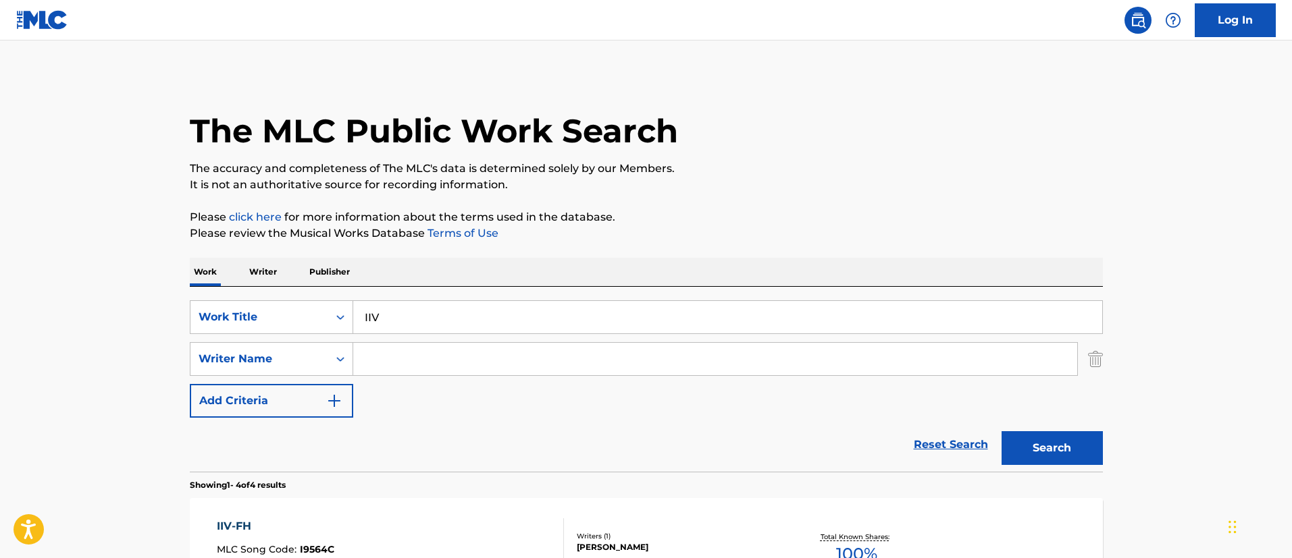
scroll to position [134, 0]
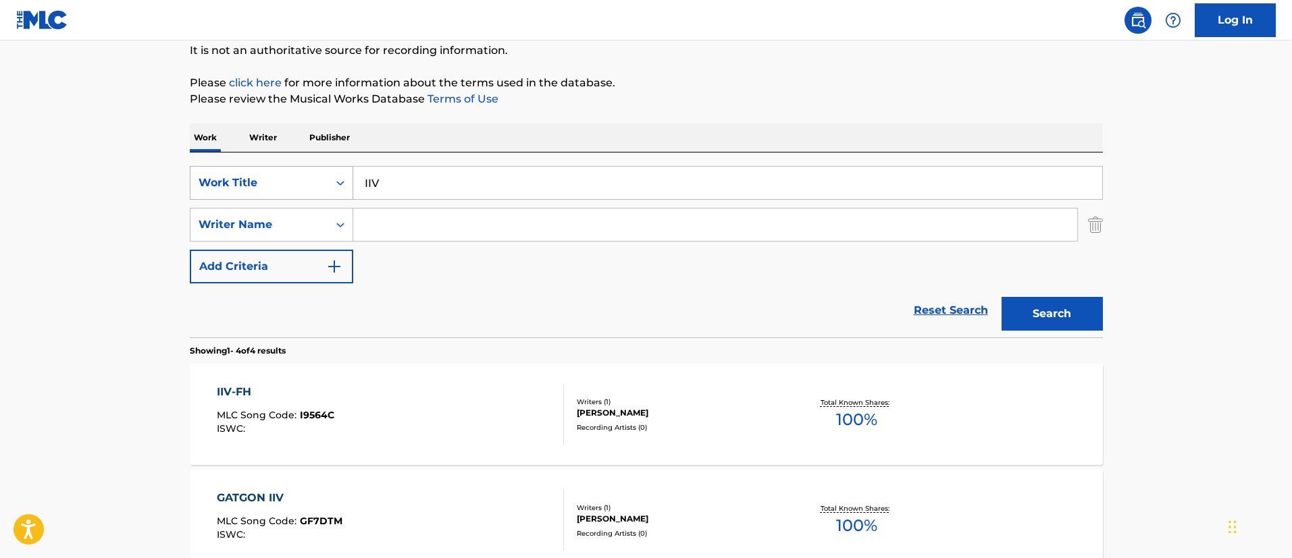
drag, startPoint x: 452, startPoint y: 179, endPoint x: 343, endPoint y: 174, distance: 108.8
click at [343, 174] on div "SearchWithCriteriafc7c73d8-879d-4568-a77b-7ab400521d53 Work Title IIV" at bounding box center [646, 183] width 913 height 34
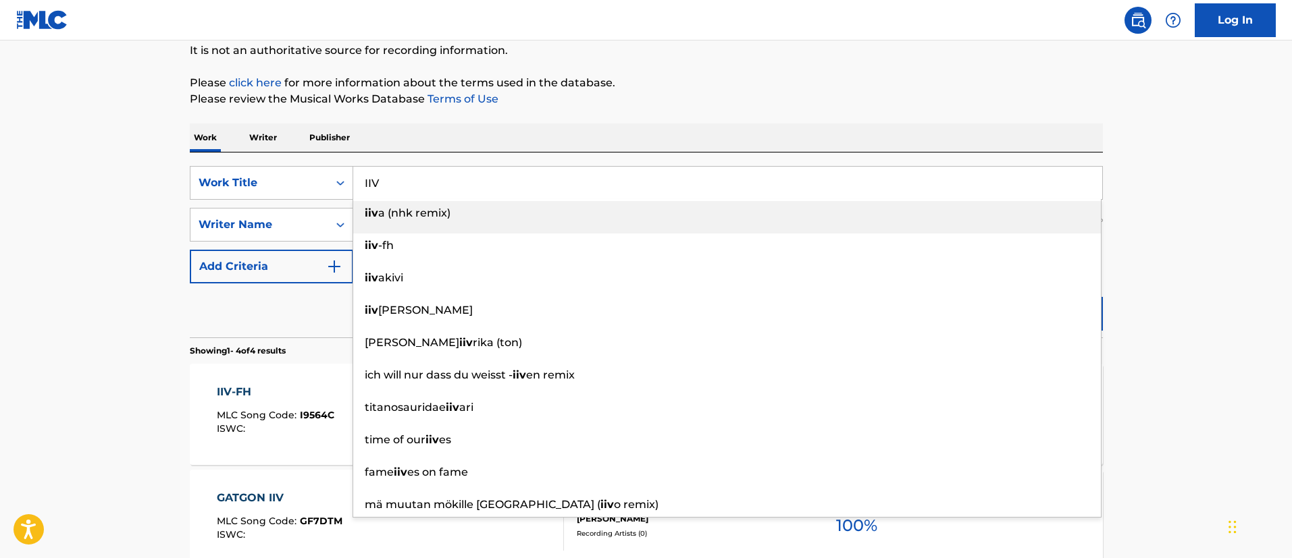
paste input "KILLIN' ME LOVE"
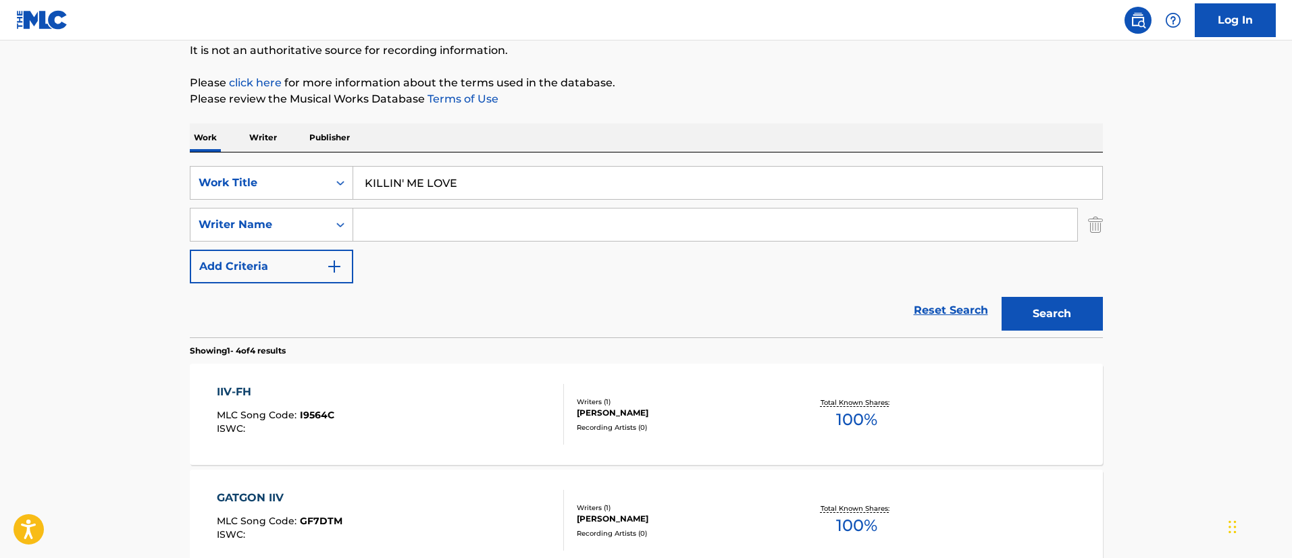
type input "KILLIN' ME LOVE"
click at [394, 211] on input "Search Form" at bounding box center [715, 225] width 724 height 32
paste input "[PERSON_NAME]"
drag, startPoint x: 412, startPoint y: 223, endPoint x: 327, endPoint y: 214, distance: 84.9
click at [328, 223] on div "SearchWithCriteria12f5240d-638f-45c5-9447-09e1798c57c0 Writer Name [PERSON_NAME]" at bounding box center [646, 225] width 913 height 34
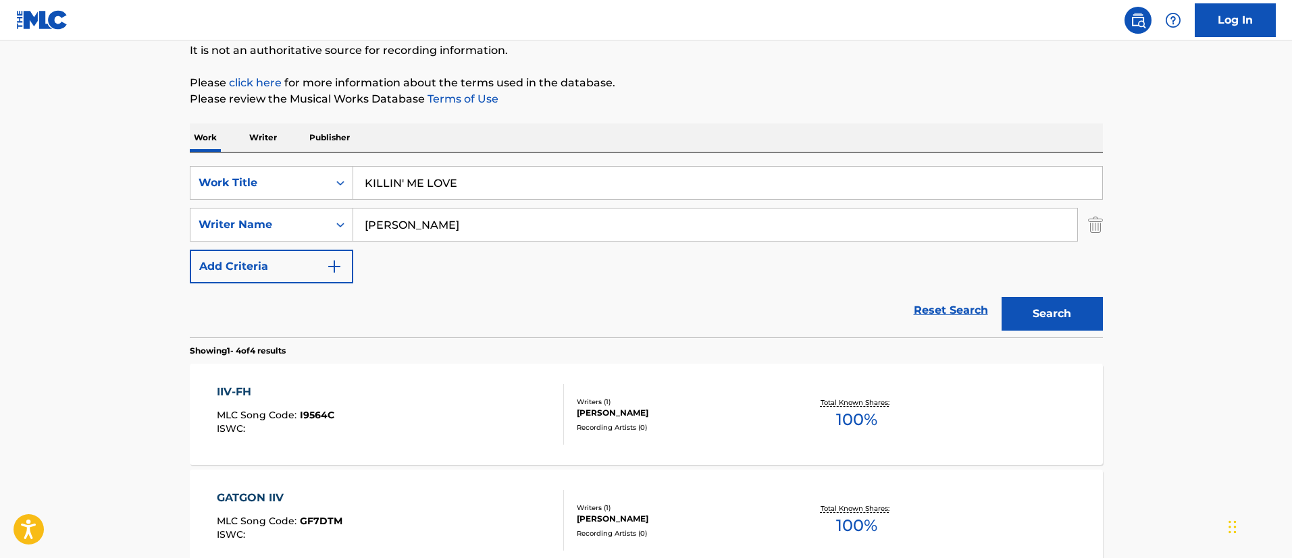
type input "[PERSON_NAME]"
click at [1001, 297] on button "Search" at bounding box center [1051, 314] width 101 height 34
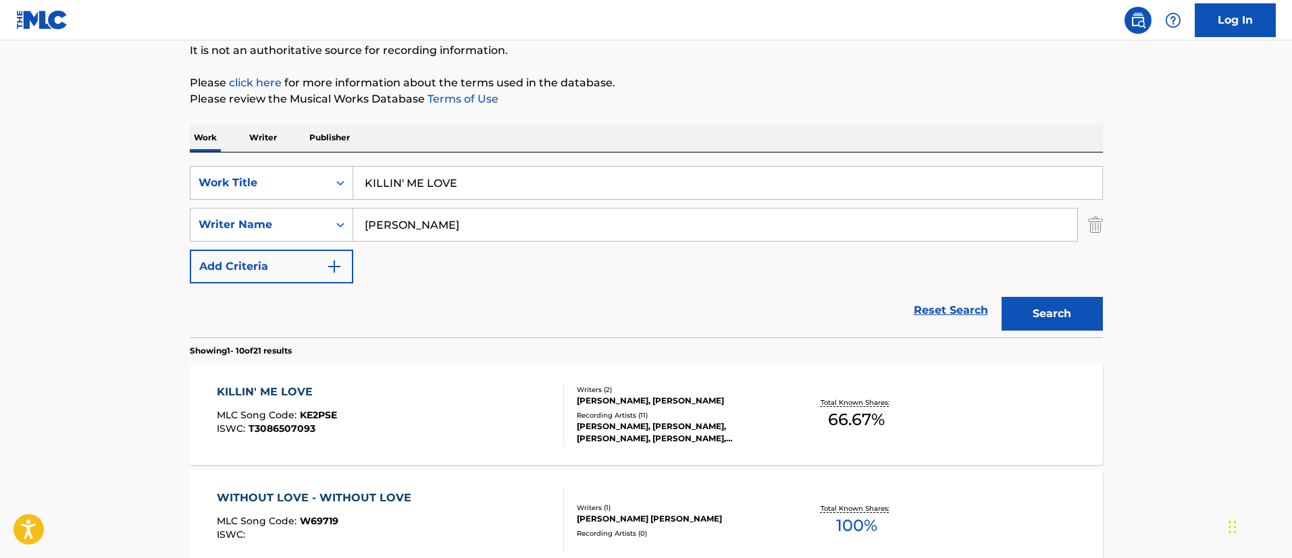
scroll to position [236, 0]
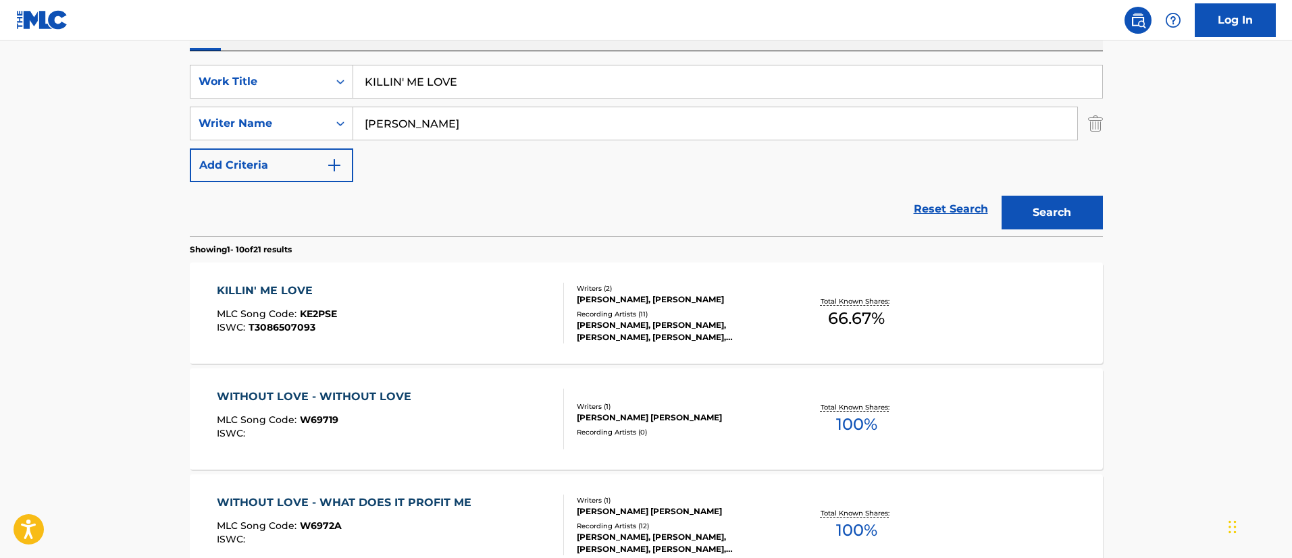
click at [288, 281] on div "KILLIN' ME LOVE MLC Song Code : KE2PSE ISWC : T3086507093 Writers ( 2 ) [PERSON…" at bounding box center [646, 313] width 913 height 101
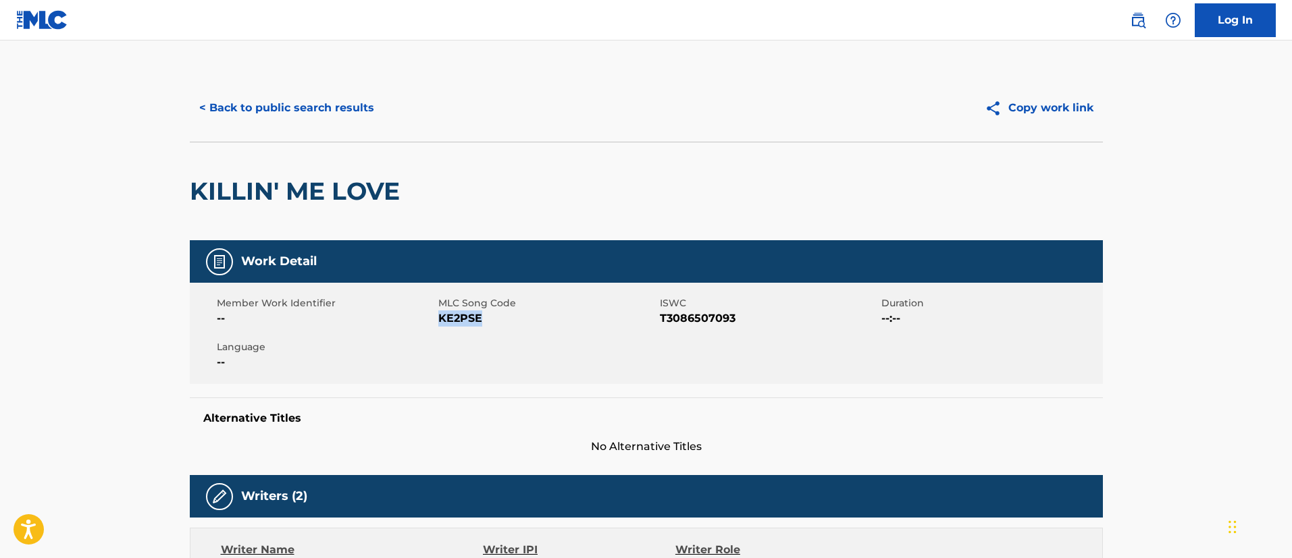
drag, startPoint x: 486, startPoint y: 318, endPoint x: 437, endPoint y: 322, distance: 48.8
click at [438, 322] on span "KE2PSE" at bounding box center [547, 319] width 218 height 16
copy span "KE2PSE"
click at [331, 110] on button "< Back to public search results" at bounding box center [287, 108] width 194 height 34
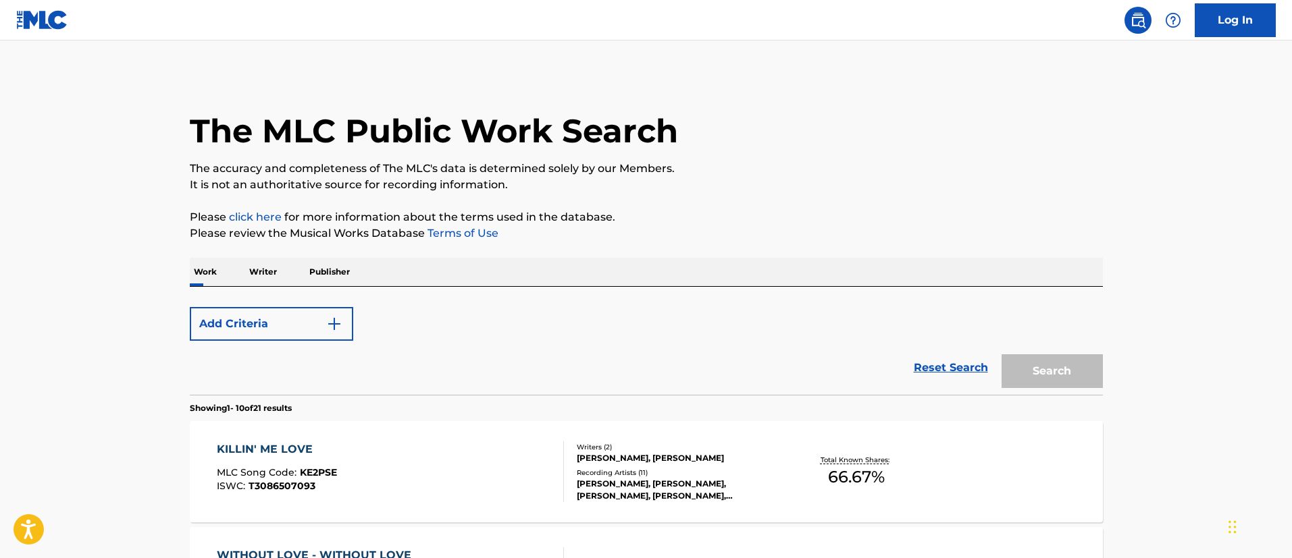
scroll to position [236, 0]
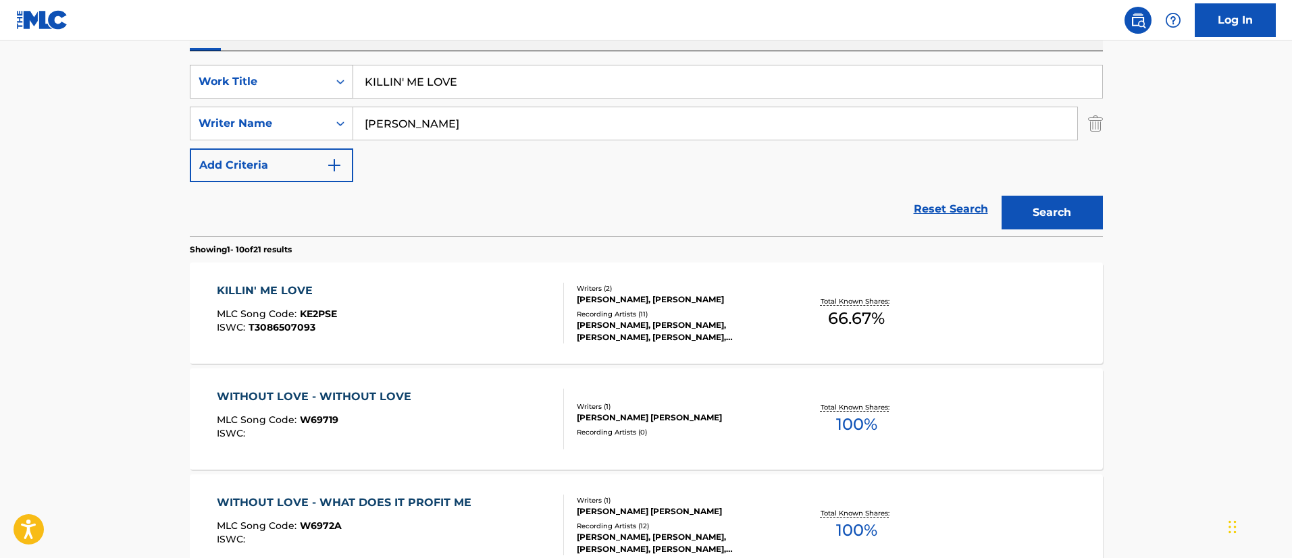
drag, startPoint x: 480, startPoint y: 80, endPoint x: 325, endPoint y: 80, distance: 155.3
click at [325, 80] on div "SearchWithCriteriafc7c73d8-879d-4568-a77b-7ab400521d53 Work Title KILLIN' ME LO…" at bounding box center [646, 82] width 913 height 34
paste input "LANDSLID"
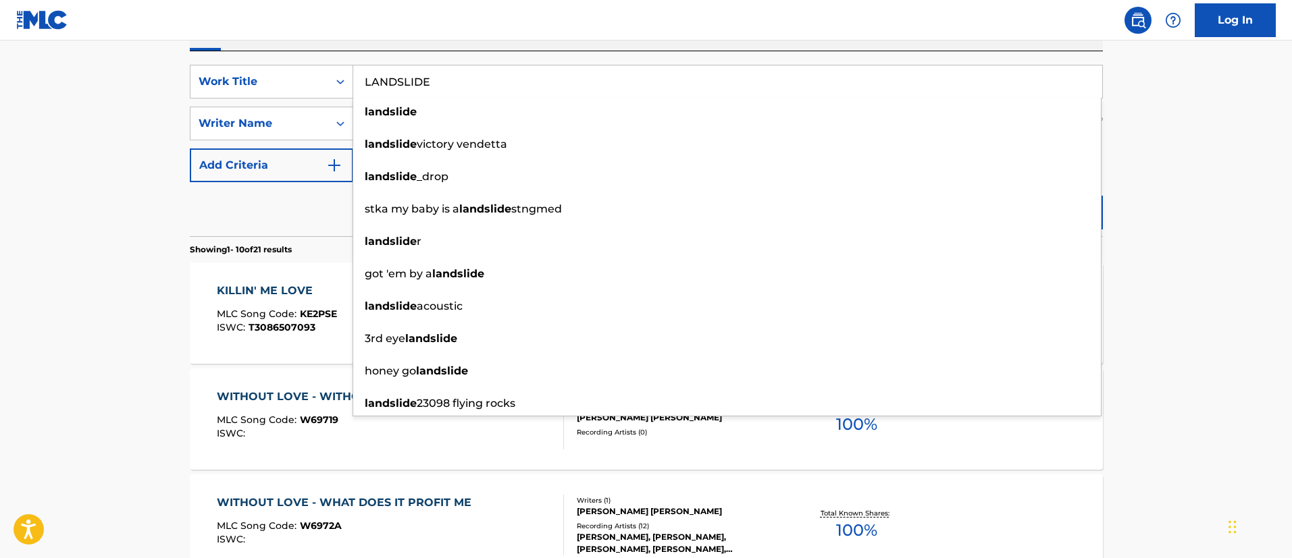
type input "LANDSLIDE"
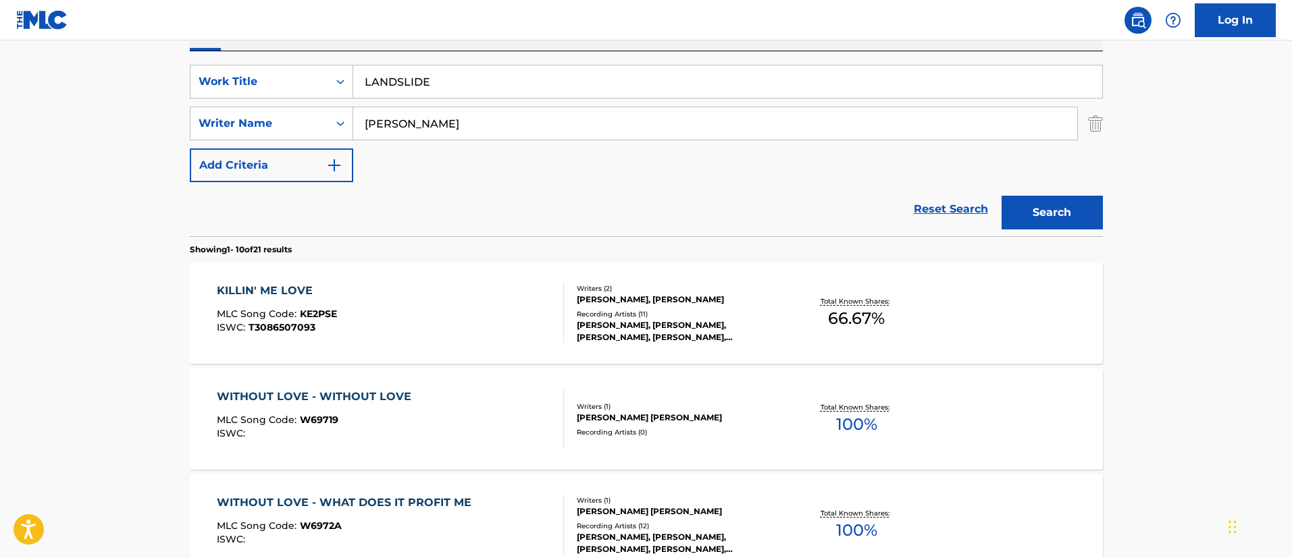
click at [1086, 217] on button "Search" at bounding box center [1051, 213] width 101 height 34
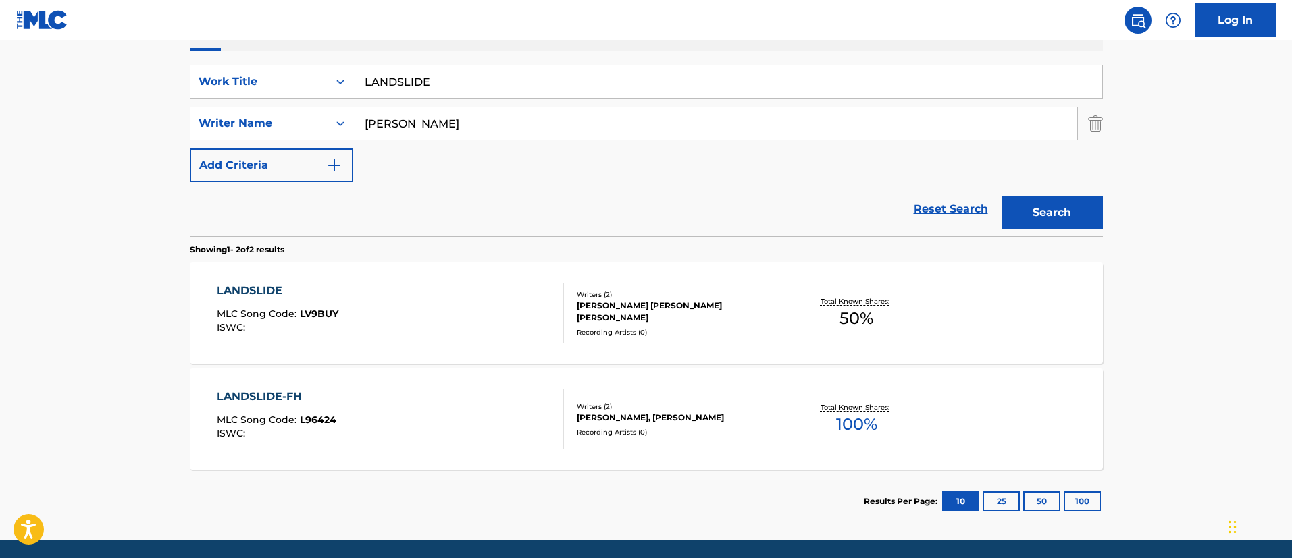
click at [263, 288] on div "LANDSLIDE" at bounding box center [278, 291] width 122 height 16
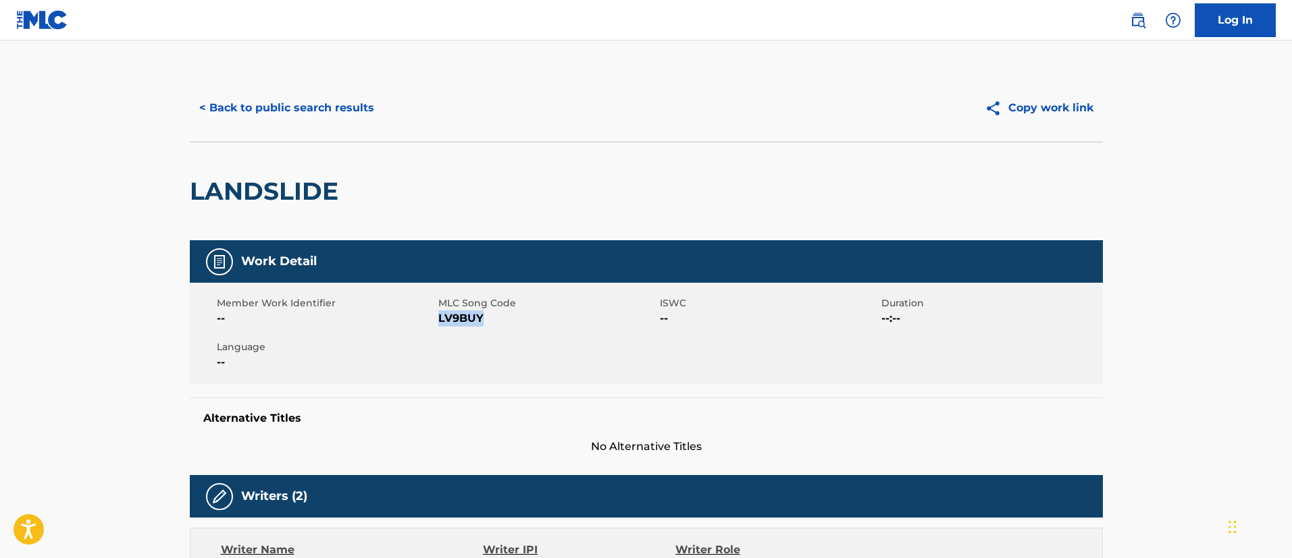
drag, startPoint x: 486, startPoint y: 315, endPoint x: 440, endPoint y: 319, distance: 46.1
click at [440, 319] on span "LV9BUY" at bounding box center [547, 319] width 218 height 16
copy span "LV9BUY"
click at [347, 113] on button "< Back to public search results" at bounding box center [287, 108] width 194 height 34
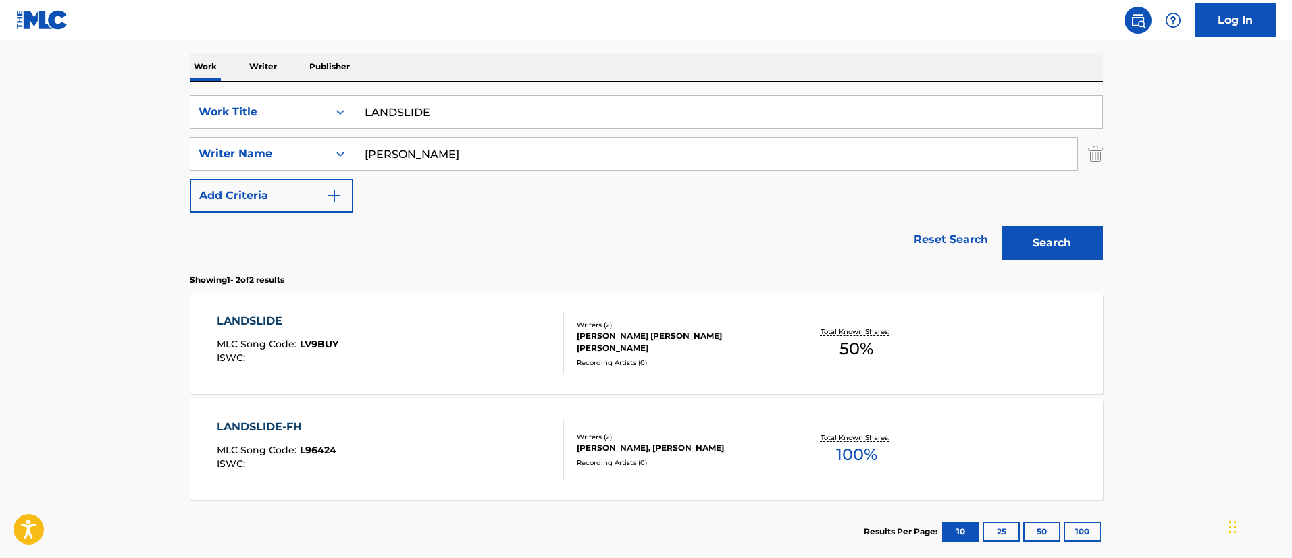
scroll to position [282, 0]
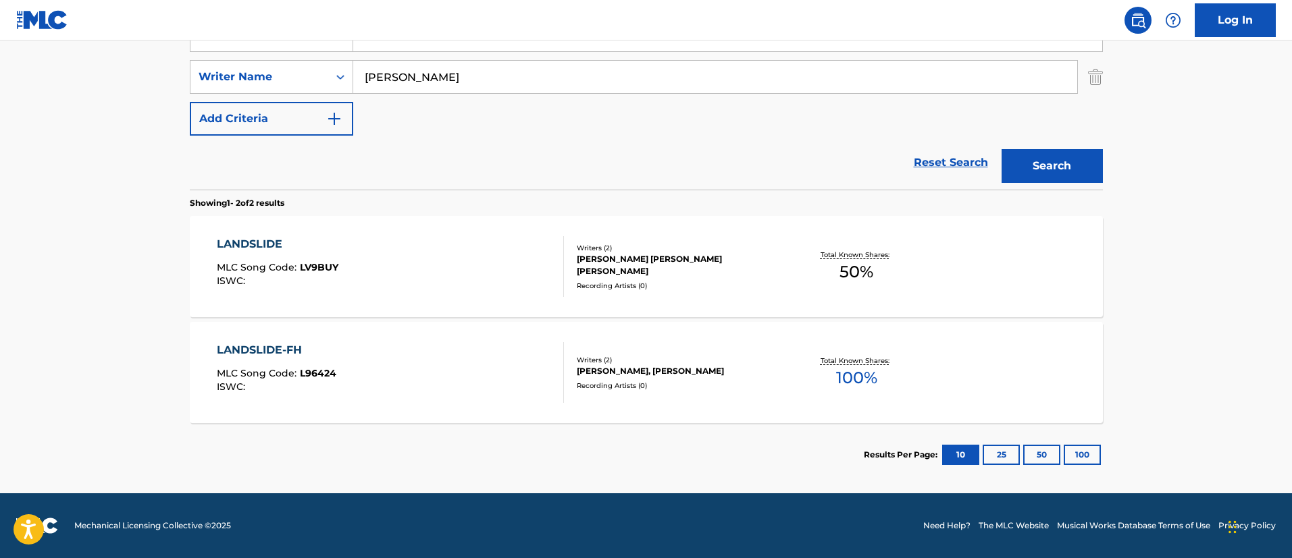
click at [271, 344] on div "LANDSLIDE-FH" at bounding box center [276, 350] width 119 height 16
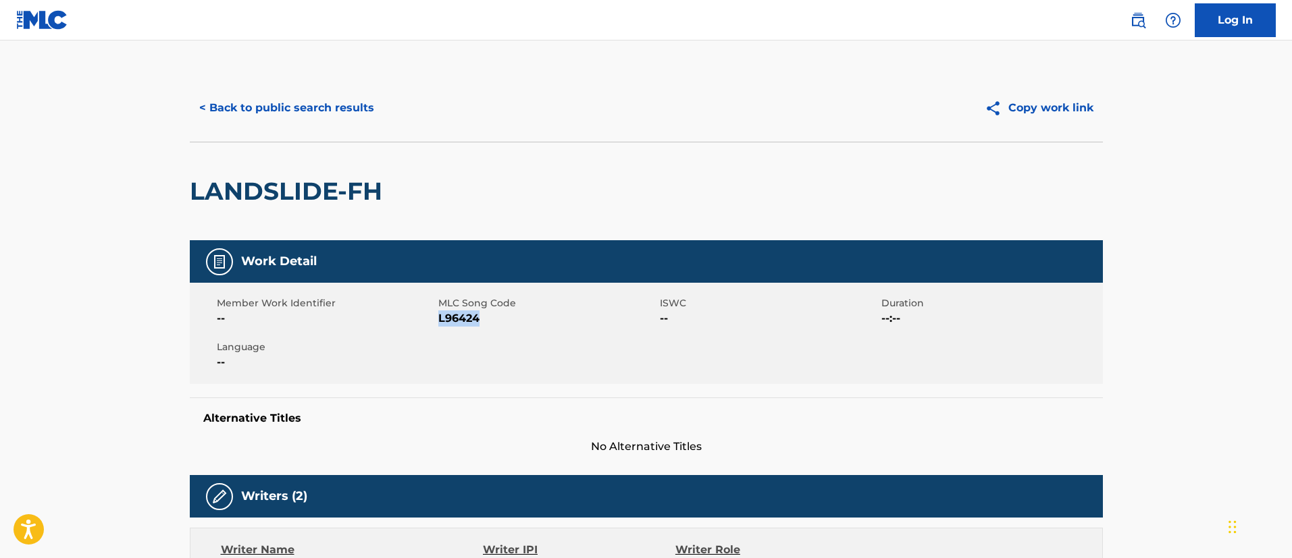
drag, startPoint x: 494, startPoint y: 322, endPoint x: 439, endPoint y: 324, distance: 55.4
click at [439, 324] on span "L96424" at bounding box center [547, 319] width 218 height 16
click at [267, 99] on button "< Back to public search results" at bounding box center [287, 108] width 194 height 34
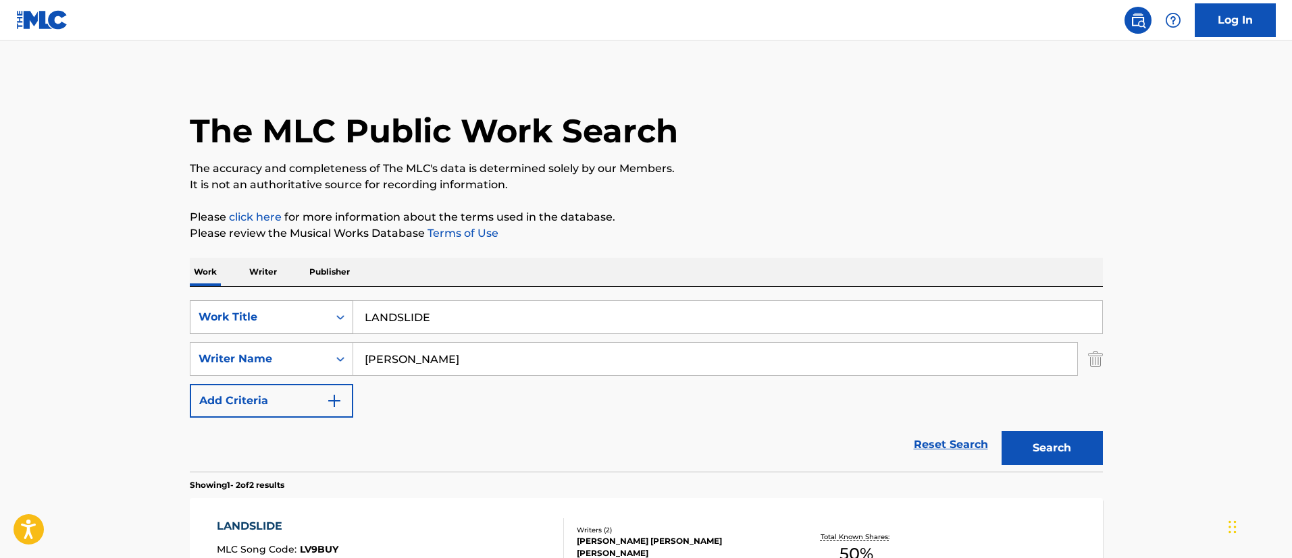
drag, startPoint x: 456, startPoint y: 312, endPoint x: 302, endPoint y: 304, distance: 154.8
click at [294, 300] on div "SearchWithCriteriafc7c73d8-879d-4568-a77b-7ab400521d53 Work Title LANDSLIDE" at bounding box center [646, 317] width 913 height 34
paste input "-JP"
click at [1040, 443] on button "Search" at bounding box center [1051, 448] width 101 height 34
drag, startPoint x: 498, startPoint y: 304, endPoint x: 371, endPoint y: 294, distance: 126.7
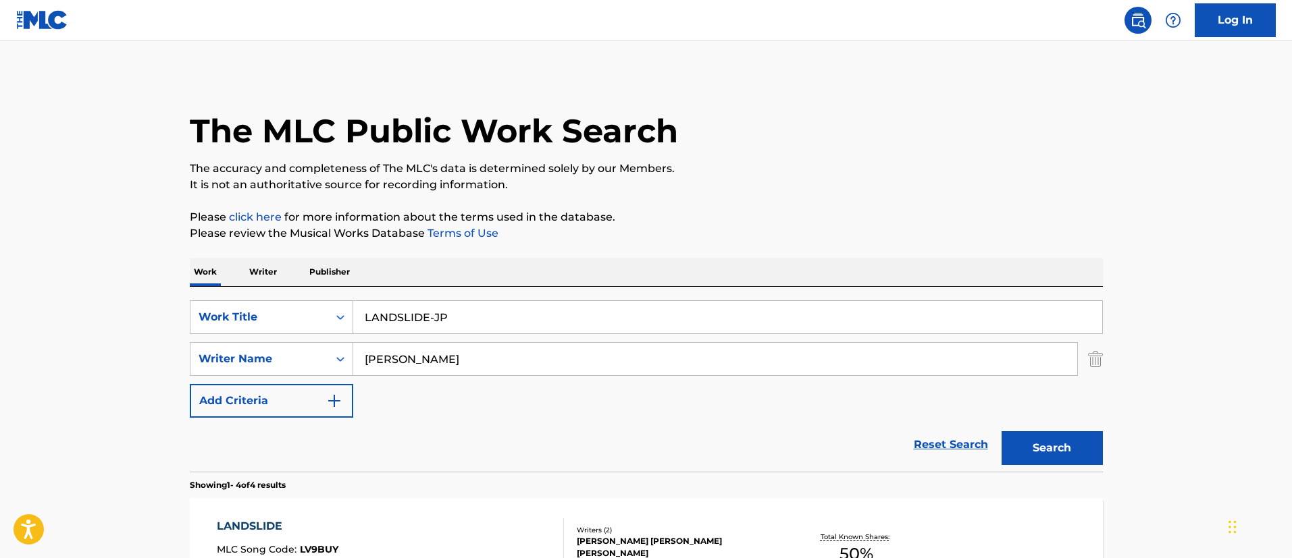
click at [366, 292] on div "SearchWithCriteriafc7c73d8-879d-4568-a77b-7ab400521d53 Work Title LANDSLIDE-JP …" at bounding box center [646, 379] width 913 height 185
paste input "EAVE A MESSAGE"
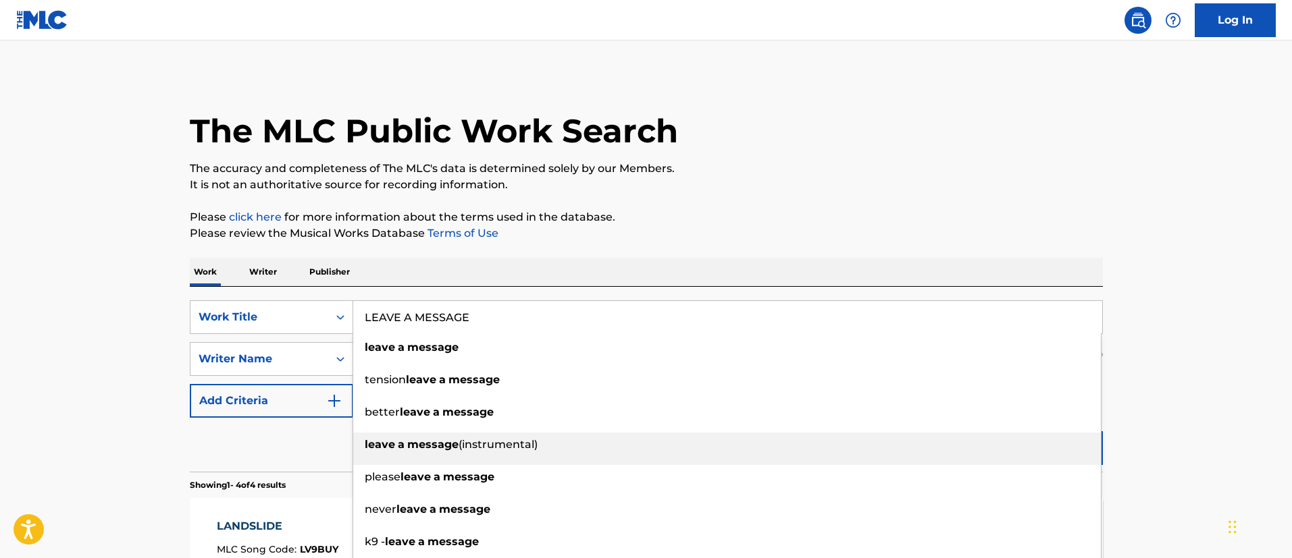
click at [1038, 448] on div "leave a message (instrumental)" at bounding box center [726, 445] width 747 height 24
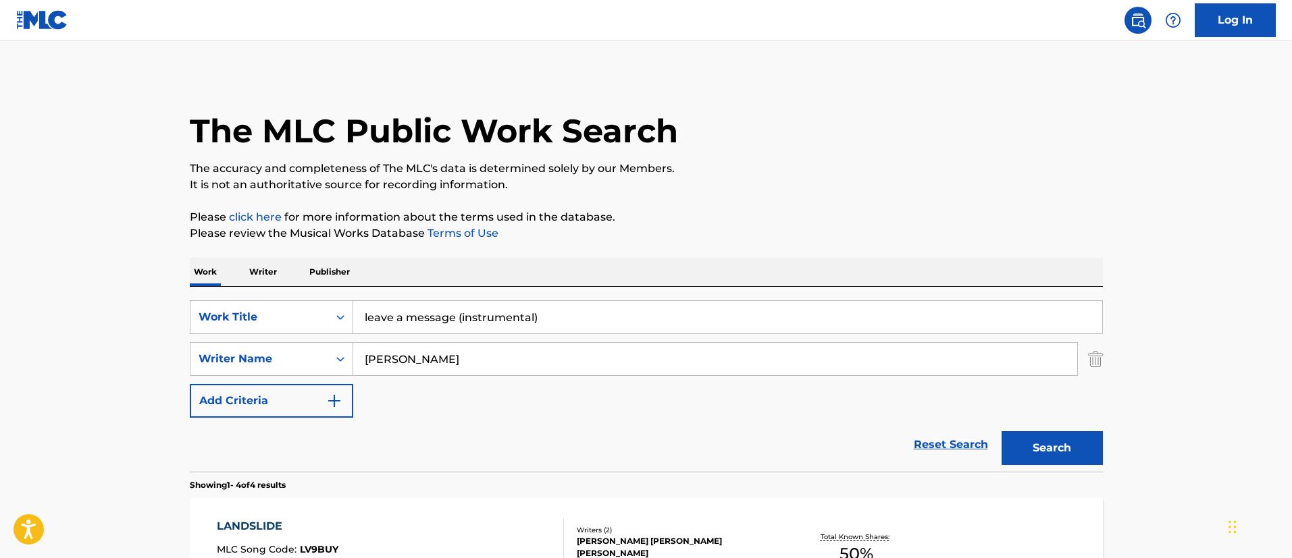
click at [1050, 455] on button "Search" at bounding box center [1051, 448] width 101 height 34
drag, startPoint x: 566, startPoint y: 319, endPoint x: 349, endPoint y: 304, distance: 217.9
click at [349, 304] on div "SearchWithCriteriafc7c73d8-879d-4568-a77b-7ab400521d53 Work Title leave a messa…" at bounding box center [646, 317] width 913 height 34
paste input "LEAVE A MESSAGE"
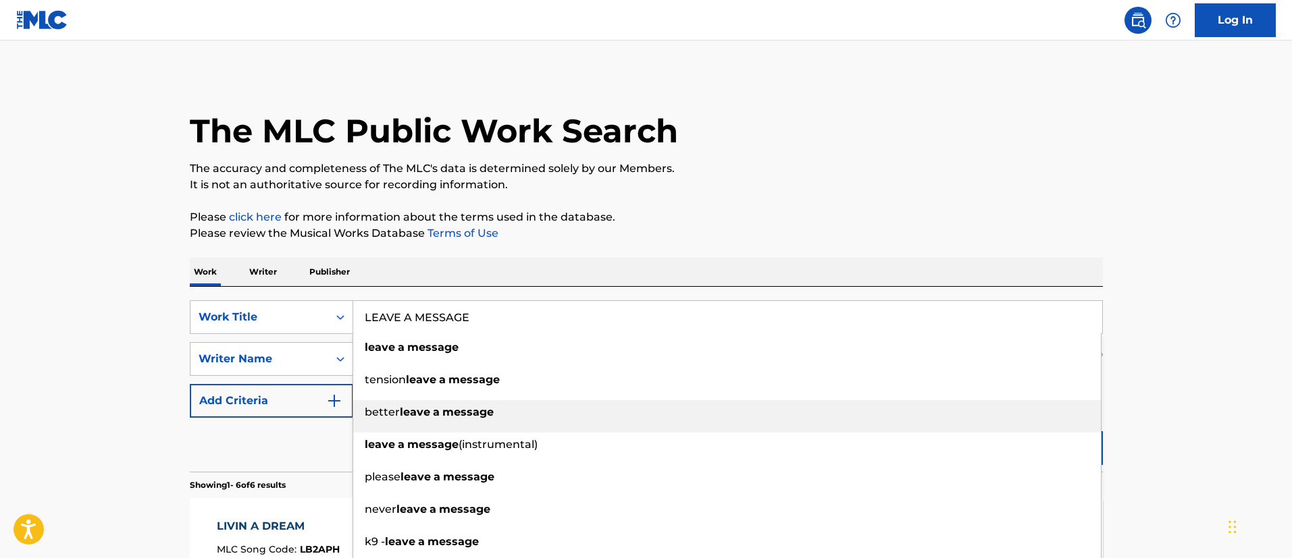
type input "LEAVE A MESSAGE"
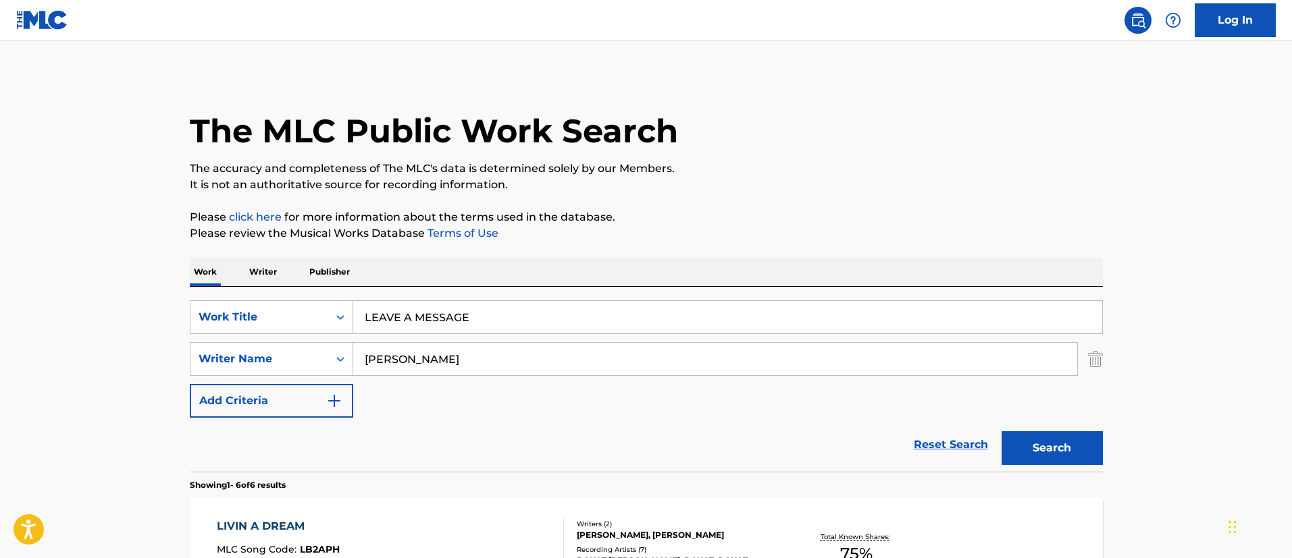
click at [1077, 450] on button "Search" at bounding box center [1051, 448] width 101 height 34
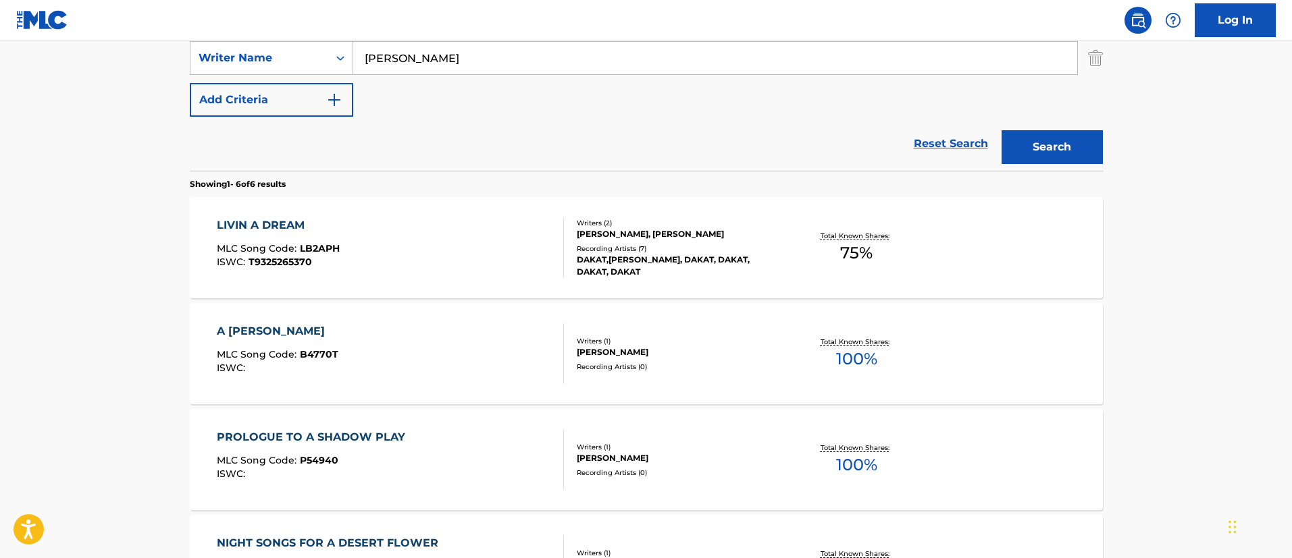
scroll to position [99, 0]
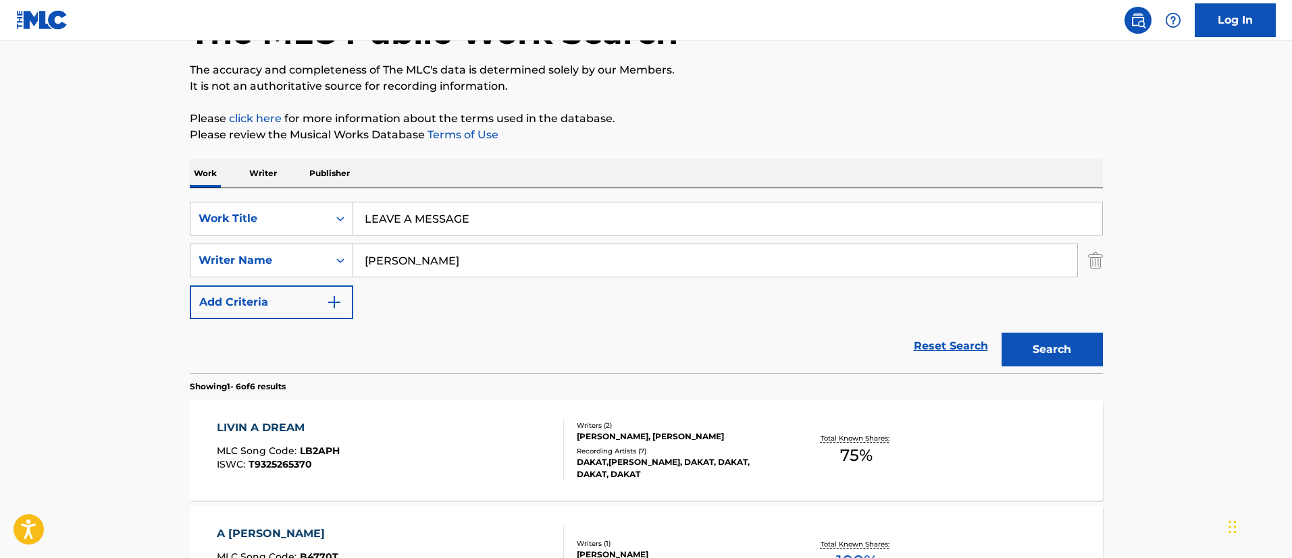
click at [1096, 257] on img "Search Form" at bounding box center [1095, 261] width 15 height 34
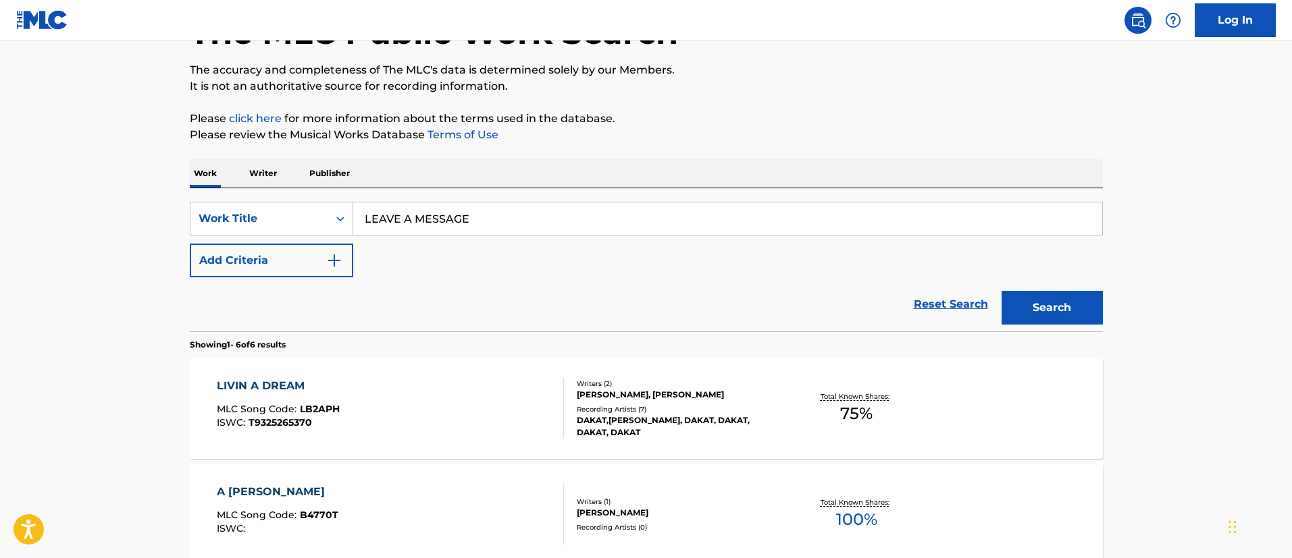
click at [1089, 299] on button "Search" at bounding box center [1051, 308] width 101 height 34
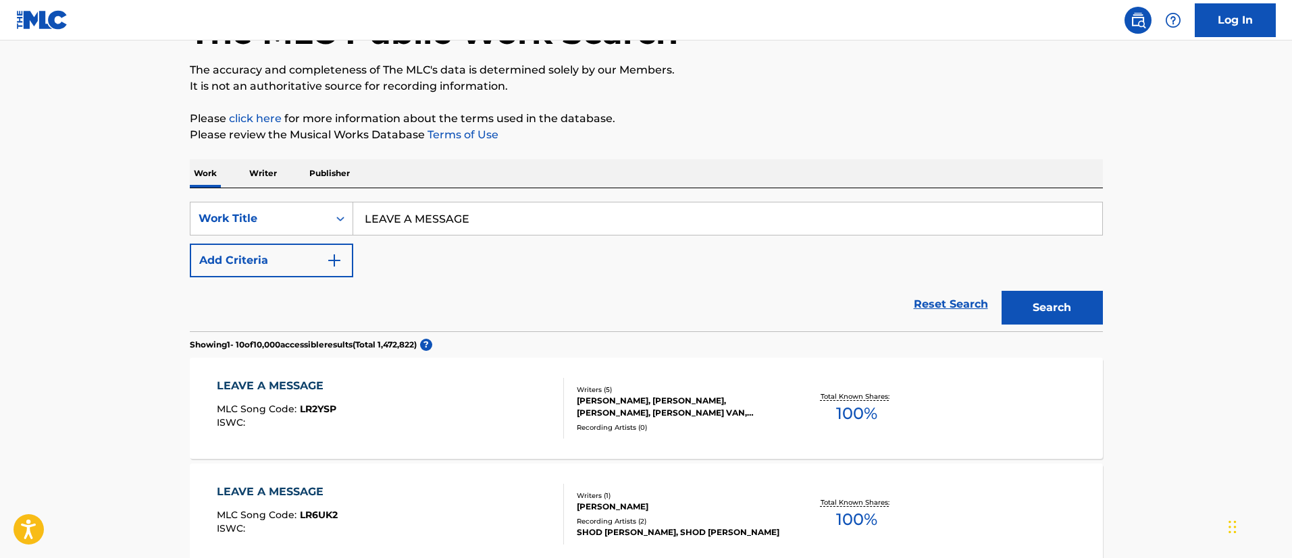
click at [318, 259] on button "Add Criteria" at bounding box center [271, 261] width 163 height 34
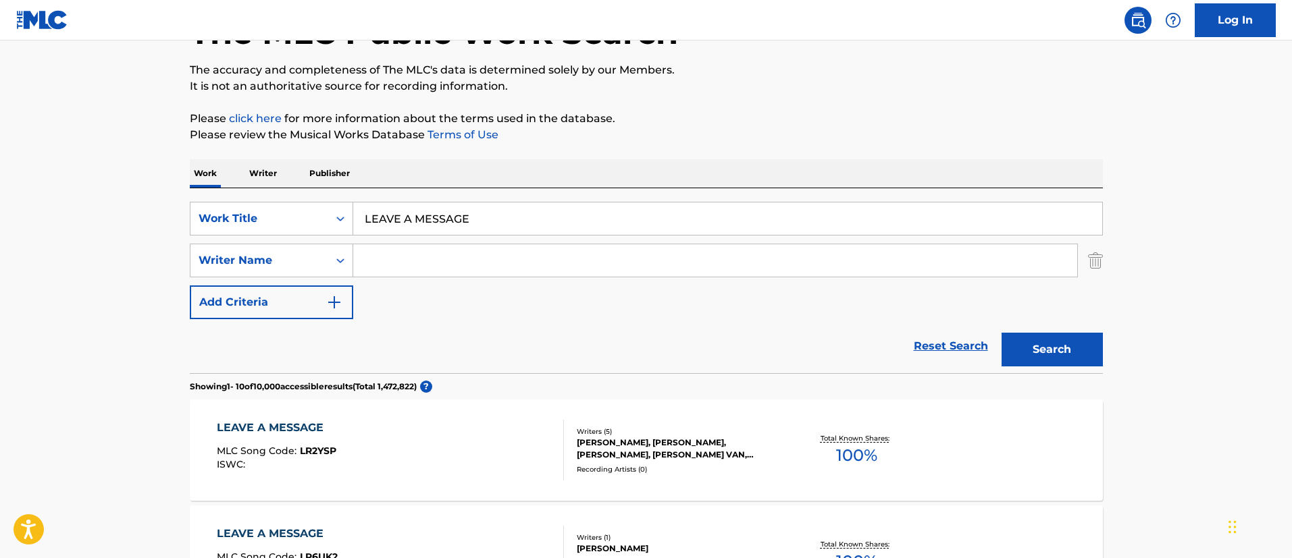
click at [392, 256] on input "Search Form" at bounding box center [715, 260] width 724 height 32
paste input "[PERSON_NAME]"
drag, startPoint x: 417, startPoint y: 256, endPoint x: 340, endPoint y: 257, distance: 77.0
click at [340, 257] on div "SearchWithCriteria12f5240d-638f-45c5-9447-09e1798c57c0 Writer Name [PERSON_NAME]" at bounding box center [646, 261] width 913 height 34
type input "[PERSON_NAME]"
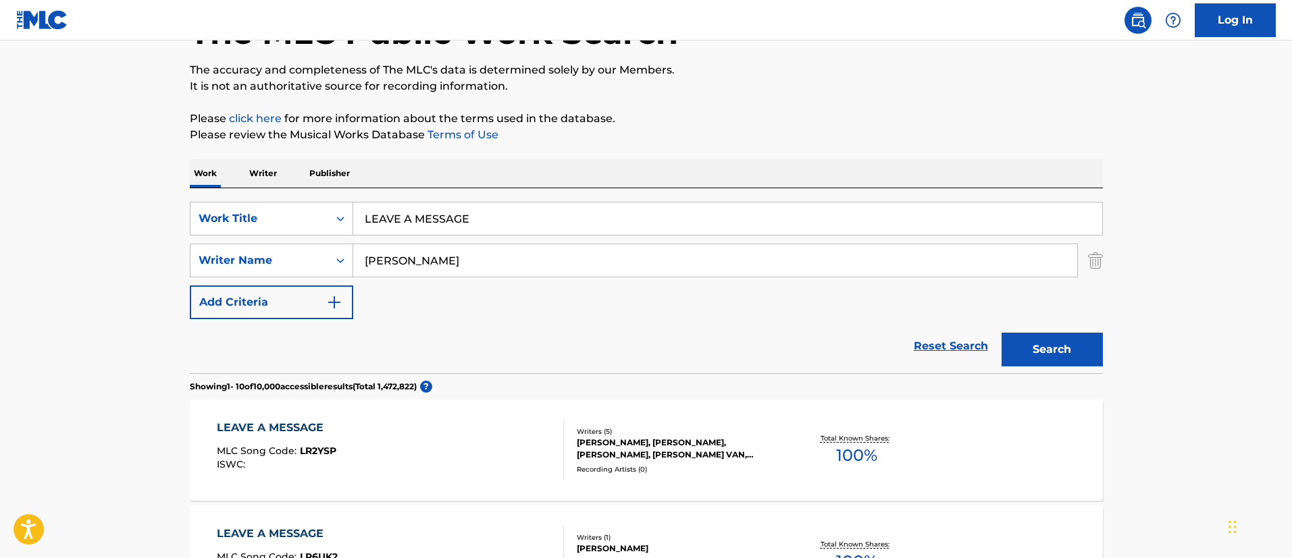
click at [1001, 333] on button "Search" at bounding box center [1051, 350] width 101 height 34
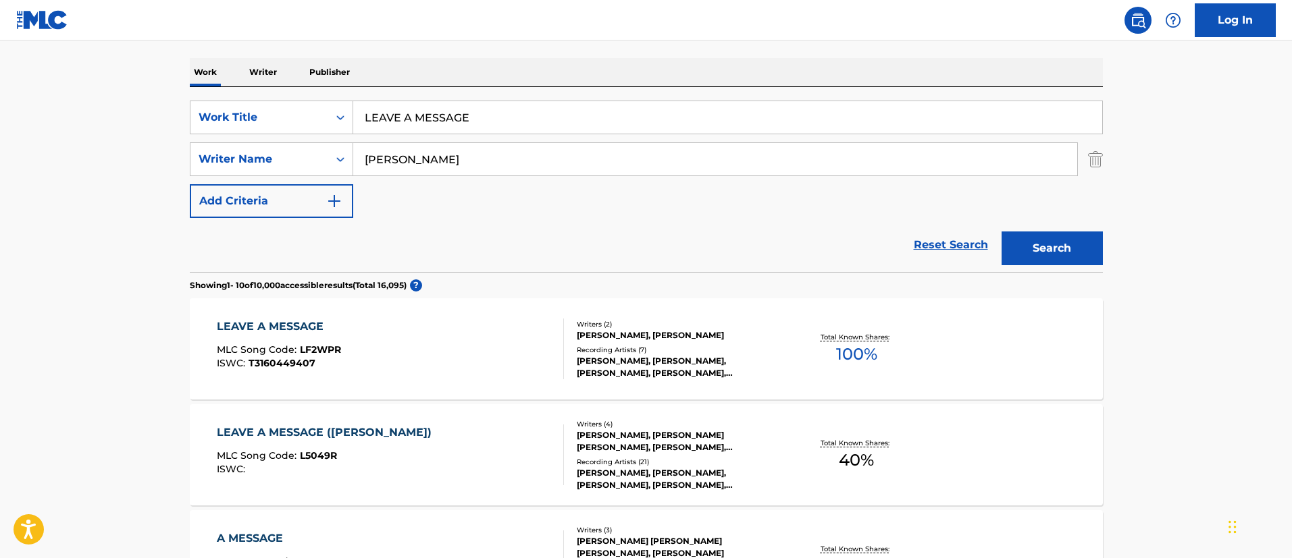
scroll to position [301, 0]
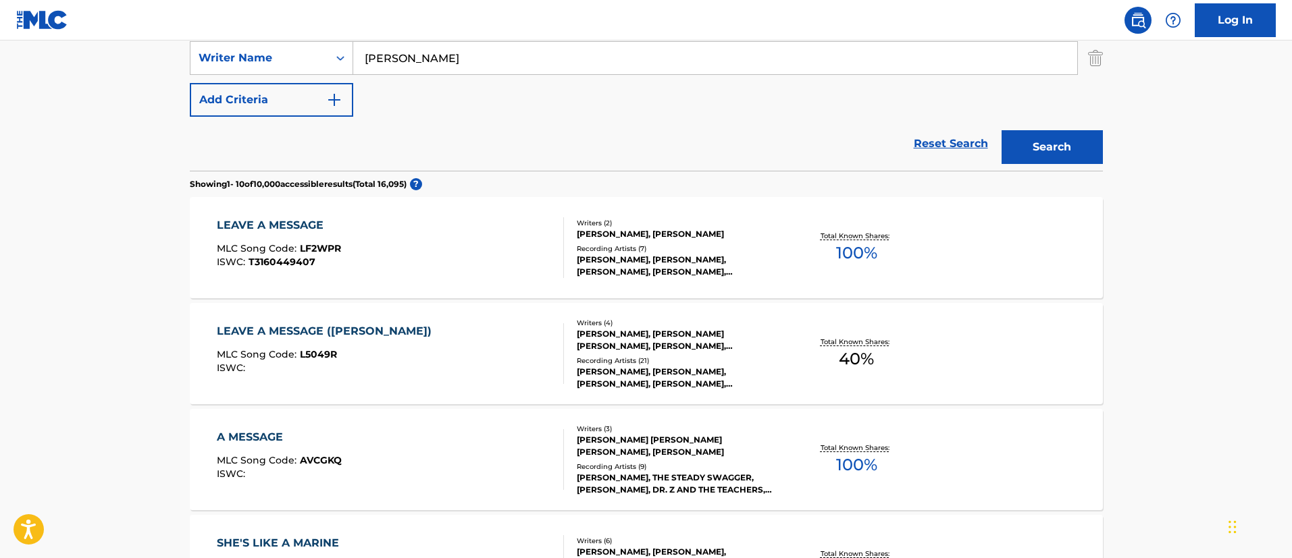
click at [280, 219] on div "LEAVE A MESSAGE" at bounding box center [279, 225] width 124 height 16
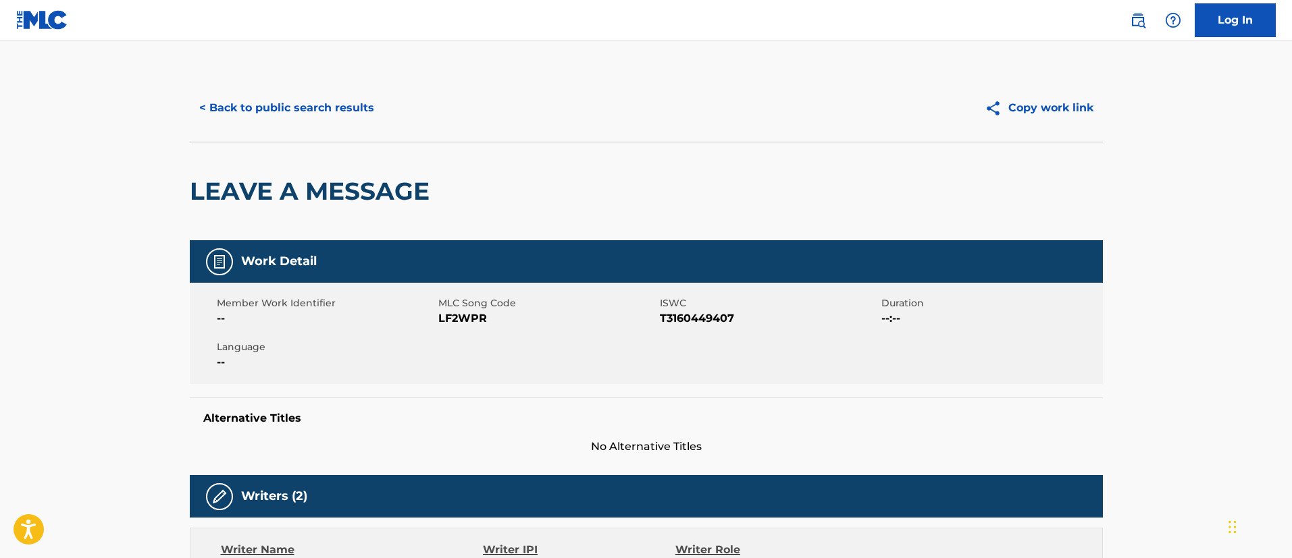
click at [307, 105] on button "< Back to public search results" at bounding box center [287, 108] width 194 height 34
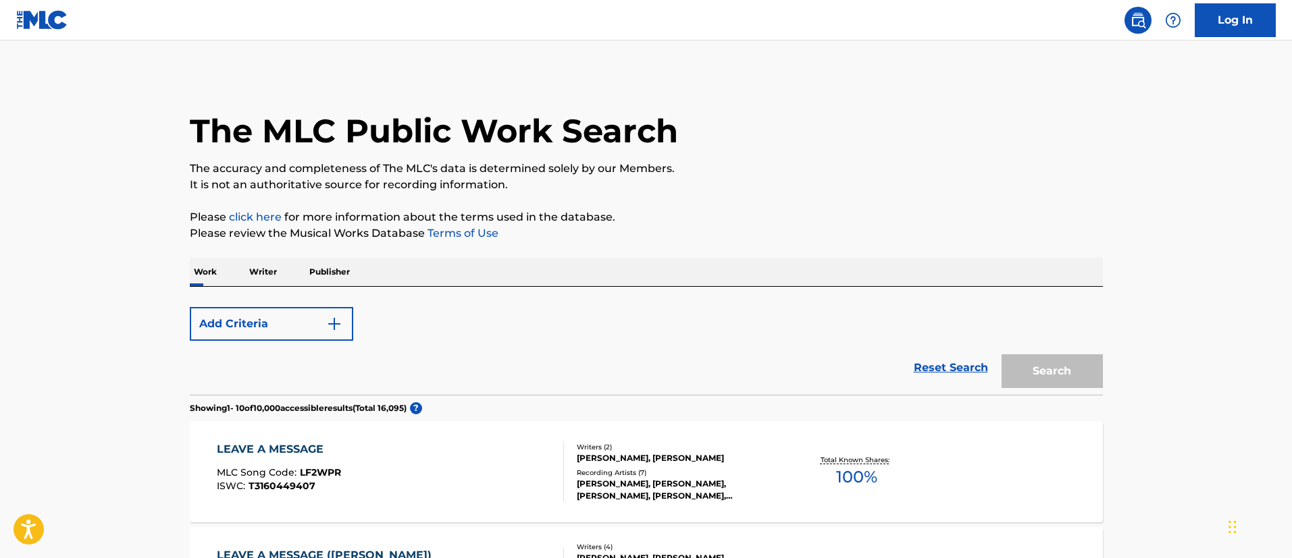
scroll to position [294, 0]
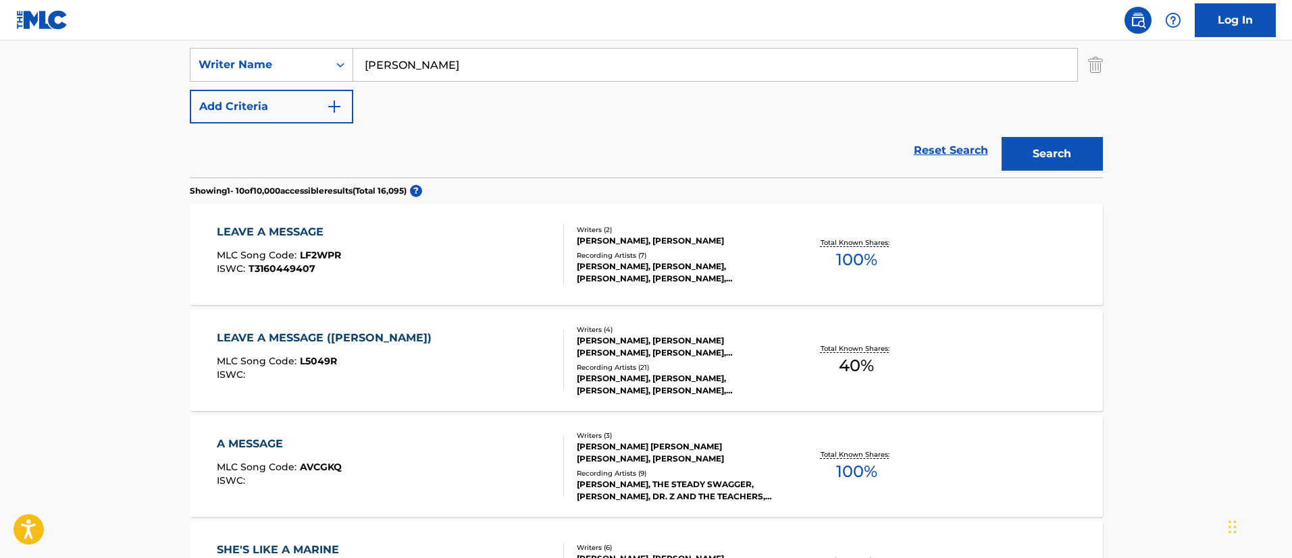
click at [447, 63] on input "[PERSON_NAME]" at bounding box center [715, 65] width 724 height 32
paste input "[PERSON_NAME]"
drag, startPoint x: 471, startPoint y: 65, endPoint x: 569, endPoint y: 64, distance: 97.9
click at [569, 64] on input "[PERSON_NAME], [PERSON_NAME]" at bounding box center [715, 65] width 724 height 32
drag, startPoint x: 425, startPoint y: 64, endPoint x: 345, endPoint y: 55, distance: 80.9
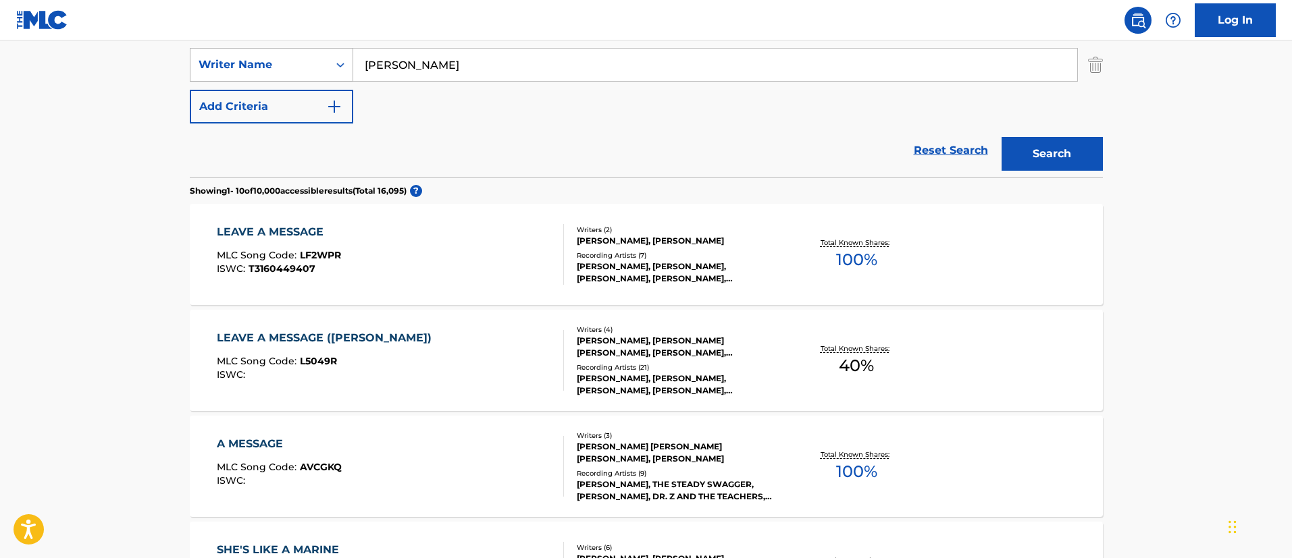
click at [345, 55] on div "SearchWithCriteria12f5240d-638f-45c5-9447-09e1798c57c0 Writer Name [PERSON_NAME]" at bounding box center [646, 65] width 913 height 34
type input "[PERSON_NAME]"
click at [1041, 155] on button "Search" at bounding box center [1051, 154] width 101 height 34
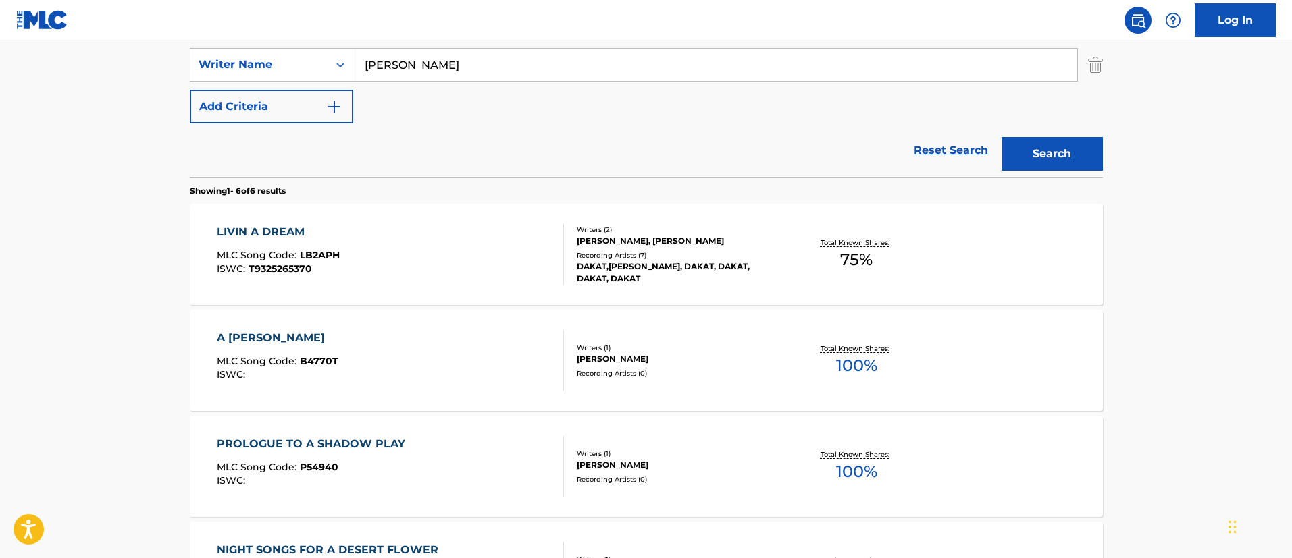
scroll to position [193, 0]
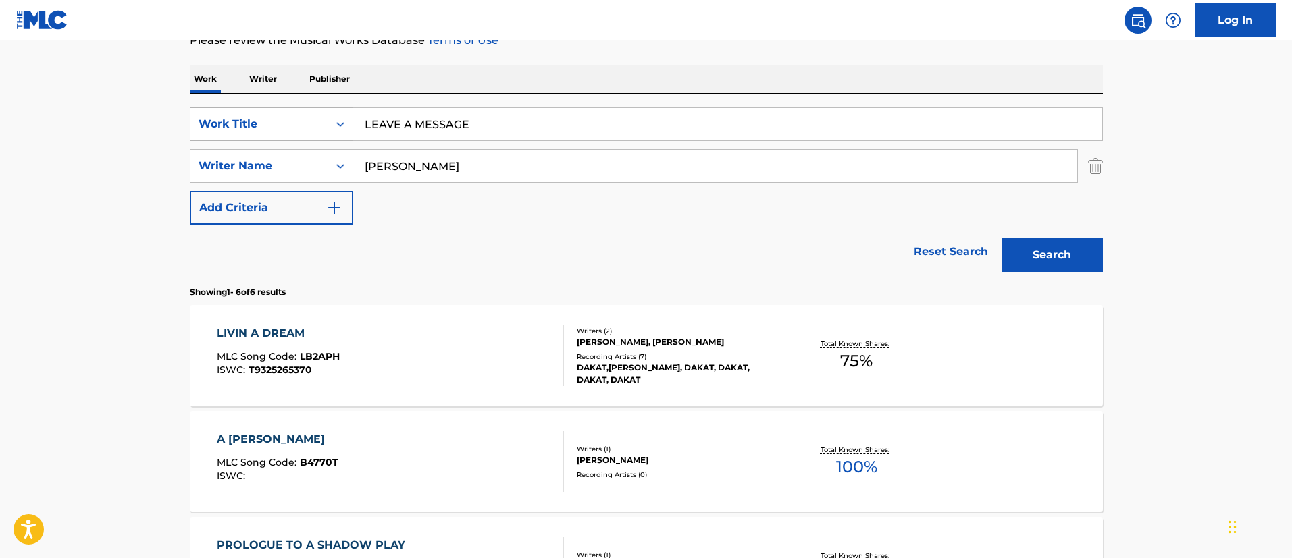
drag, startPoint x: 498, startPoint y: 128, endPoint x: 259, endPoint y: 126, distance: 239.0
click at [259, 126] on div "SearchWithCriteriafc7c73d8-879d-4568-a77b-7ab400521d53 Work Title LEAVE A MESSA…" at bounding box center [646, 124] width 913 height 34
paste input "T GO"
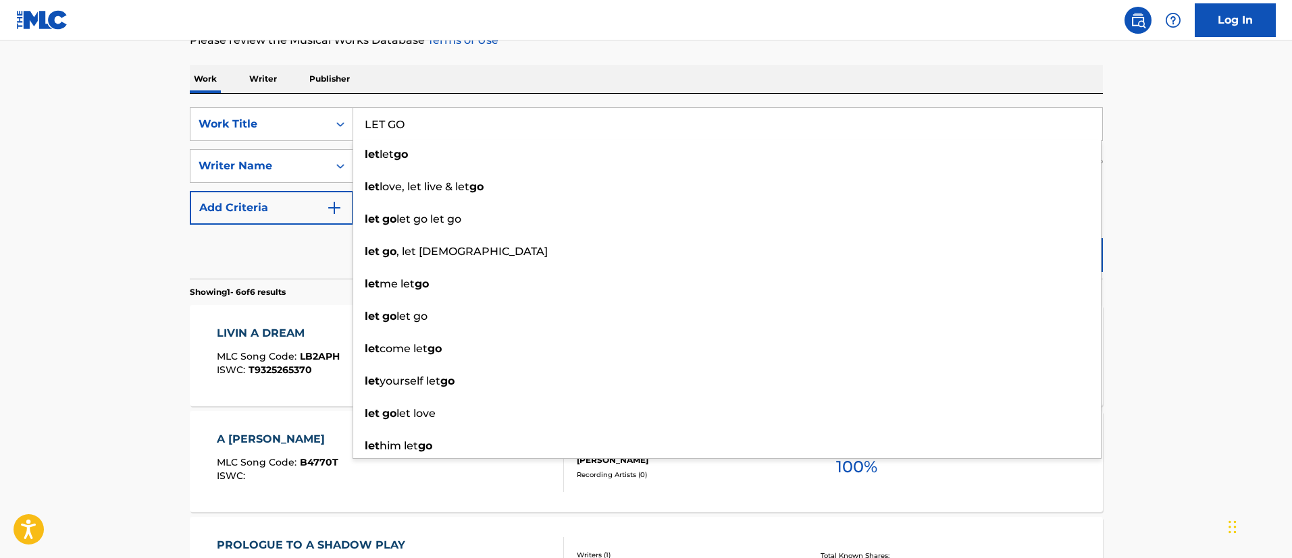
type input "LET GO"
click at [1171, 267] on main "The MLC Public Work Search The accuracy and completeness of The MLC's data is d…" at bounding box center [646, 426] width 1292 height 1159
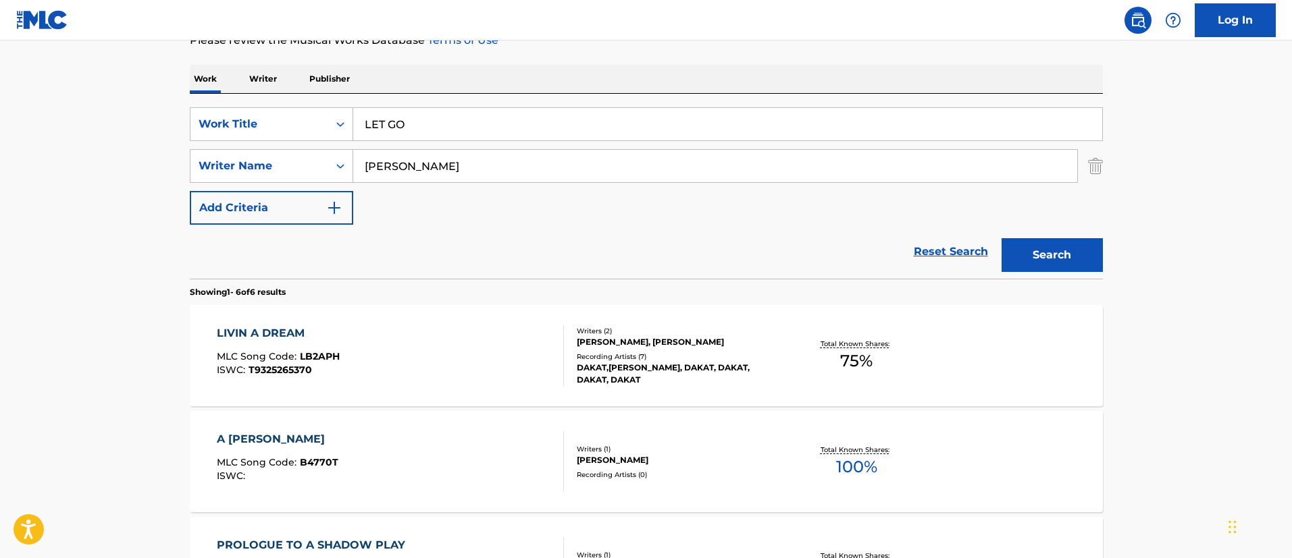
click at [1074, 258] on button "Search" at bounding box center [1051, 255] width 101 height 34
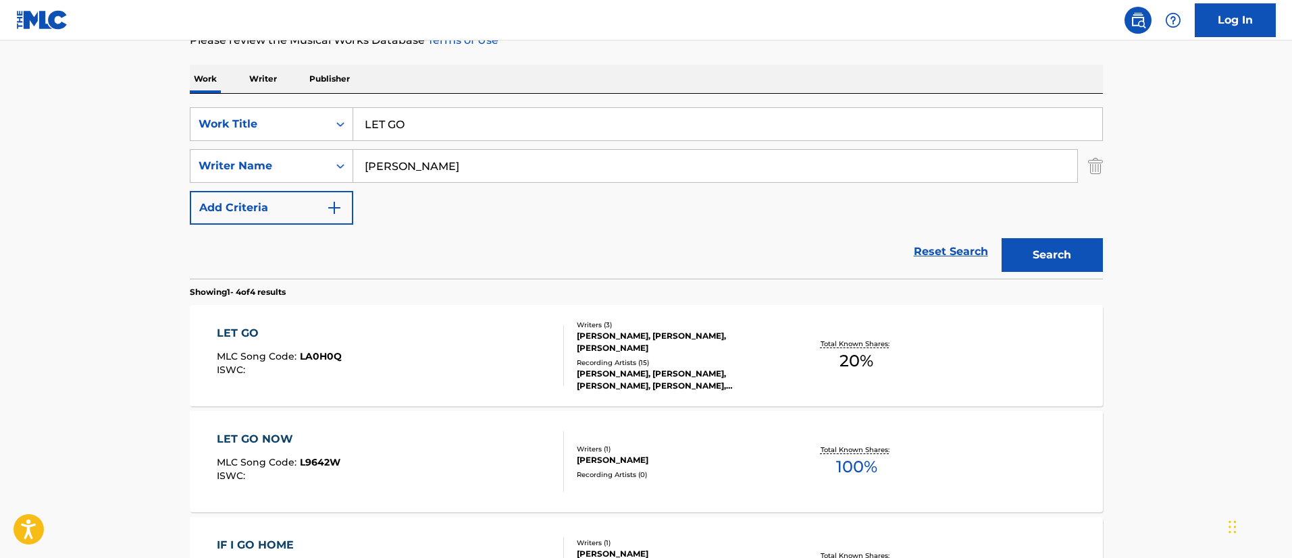
click at [250, 327] on div "LET GO" at bounding box center [279, 333] width 125 height 16
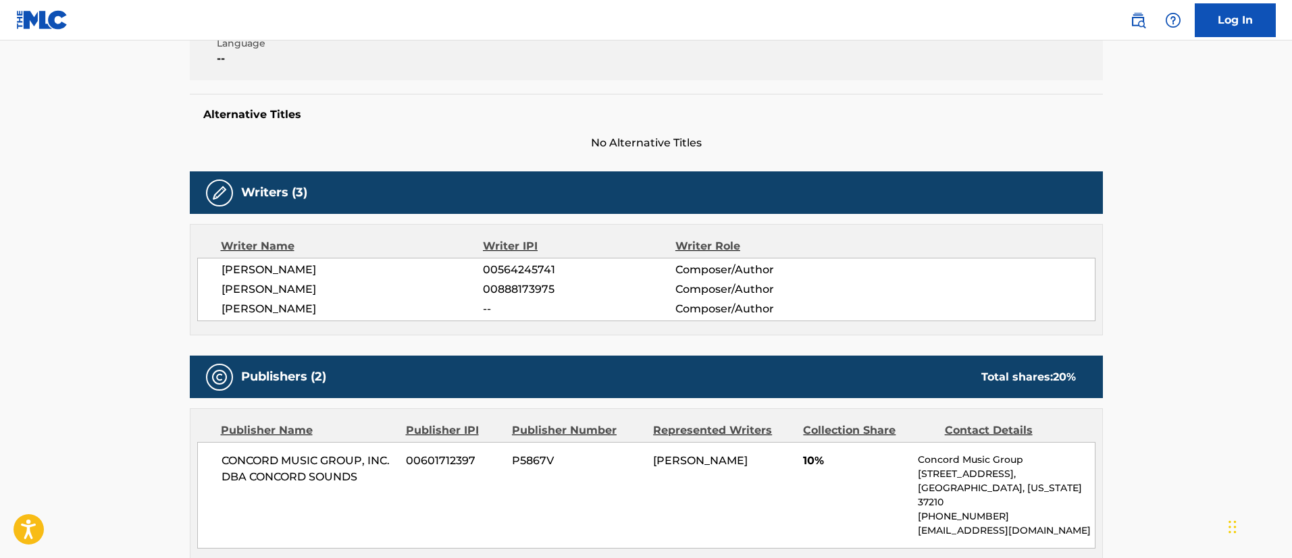
scroll to position [203, 0]
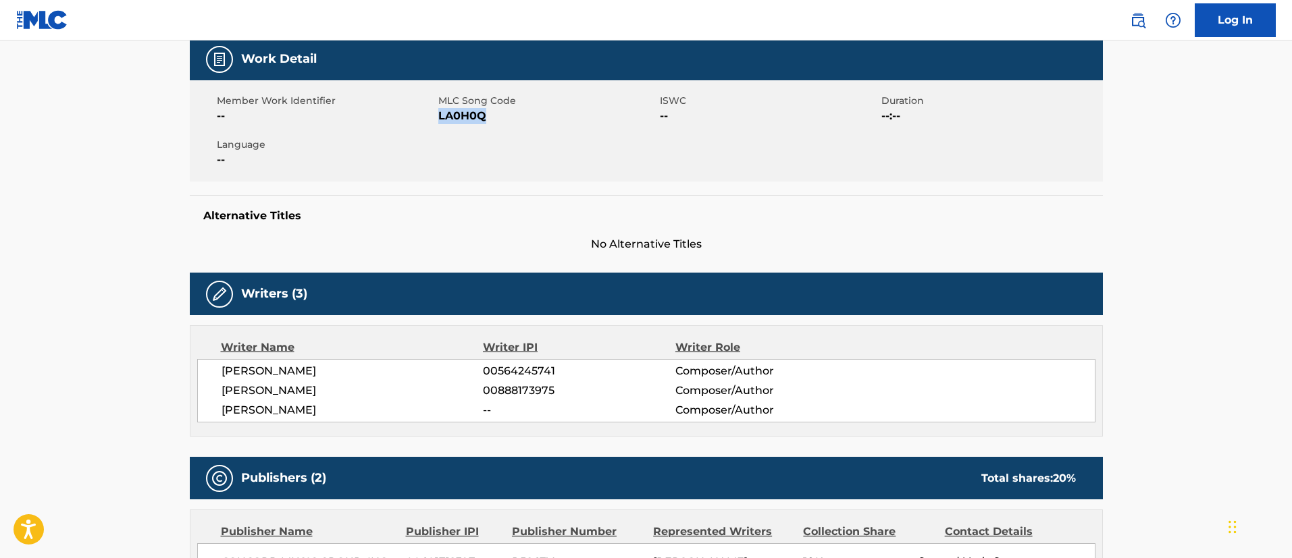
drag, startPoint x: 486, startPoint y: 119, endPoint x: 439, endPoint y: 119, distance: 47.3
click at [439, 119] on span "LA0H0Q" at bounding box center [547, 116] width 218 height 16
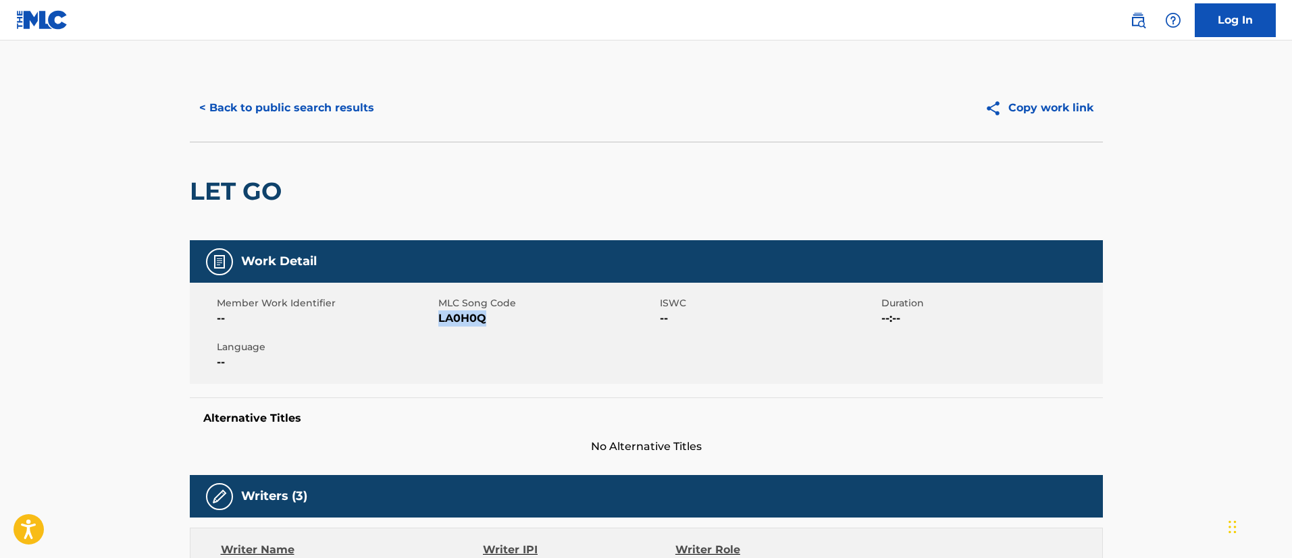
click at [317, 103] on button "< Back to public search results" at bounding box center [287, 108] width 194 height 34
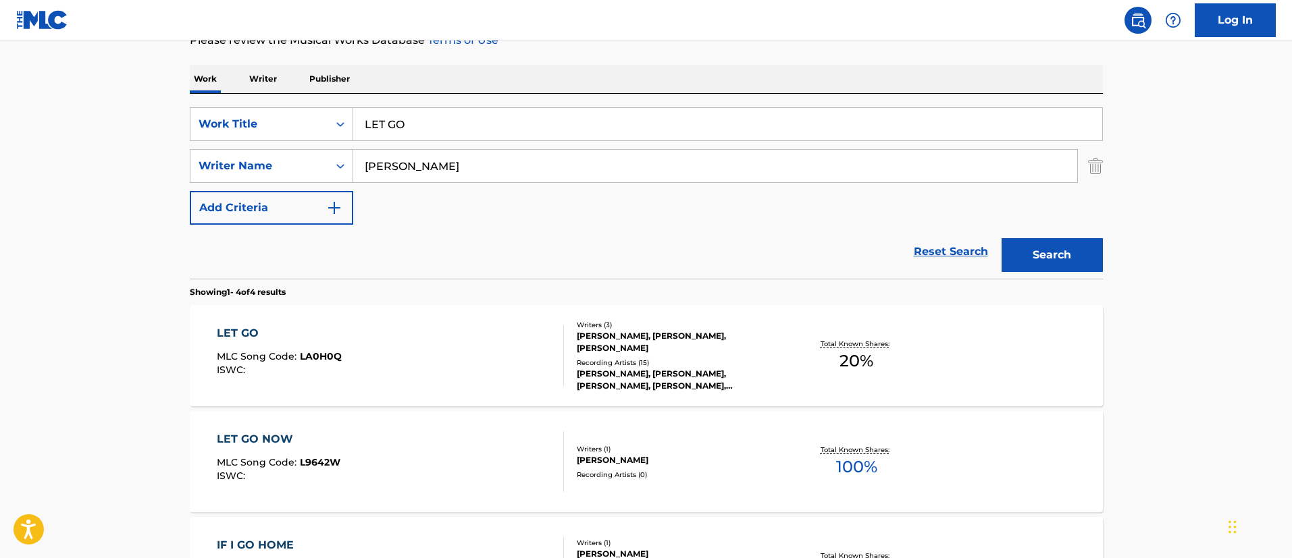
scroll to position [294, 0]
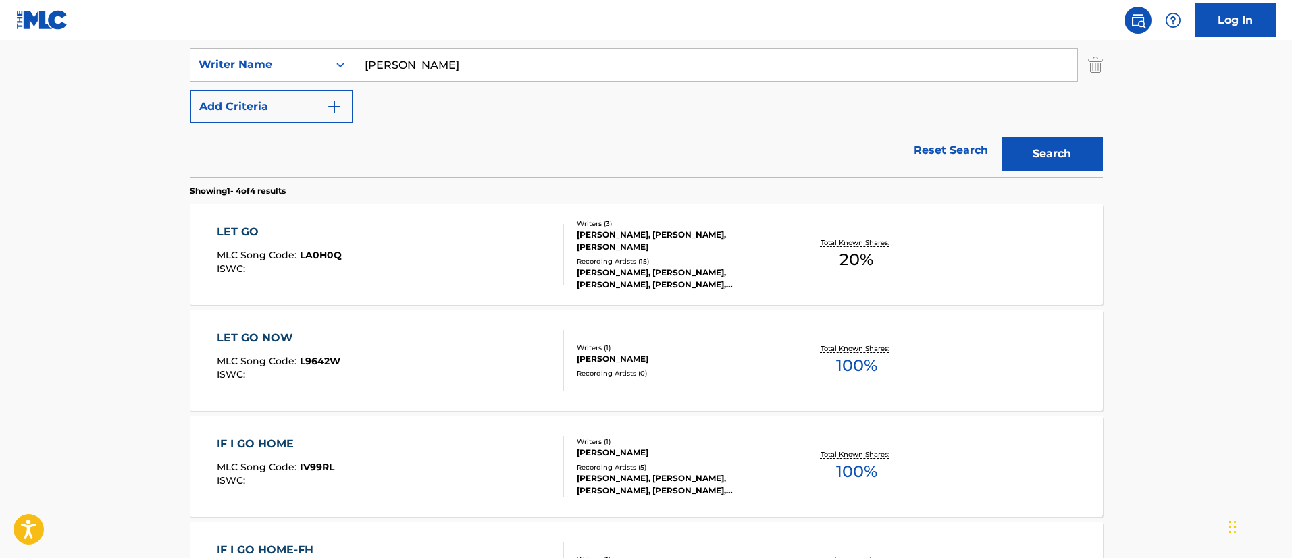
click at [262, 342] on div "LET GO NOW" at bounding box center [279, 338] width 124 height 16
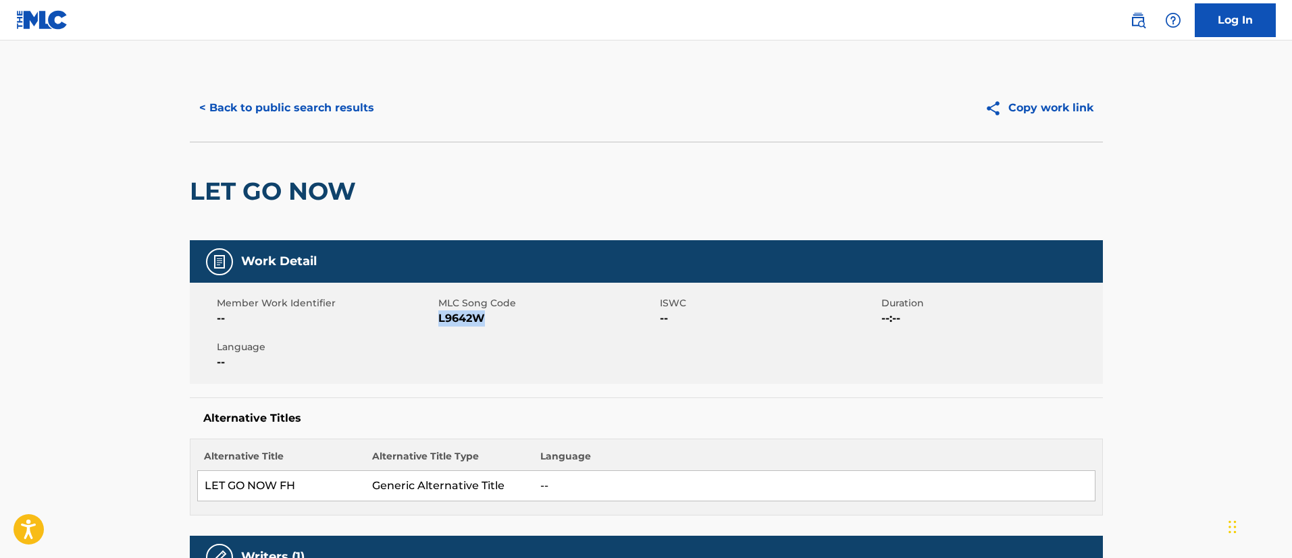
drag, startPoint x: 495, startPoint y: 316, endPoint x: 437, endPoint y: 318, distance: 57.4
click at [438, 318] on span "L9642W" at bounding box center [547, 319] width 218 height 16
click at [343, 109] on button "< Back to public search results" at bounding box center [287, 108] width 194 height 34
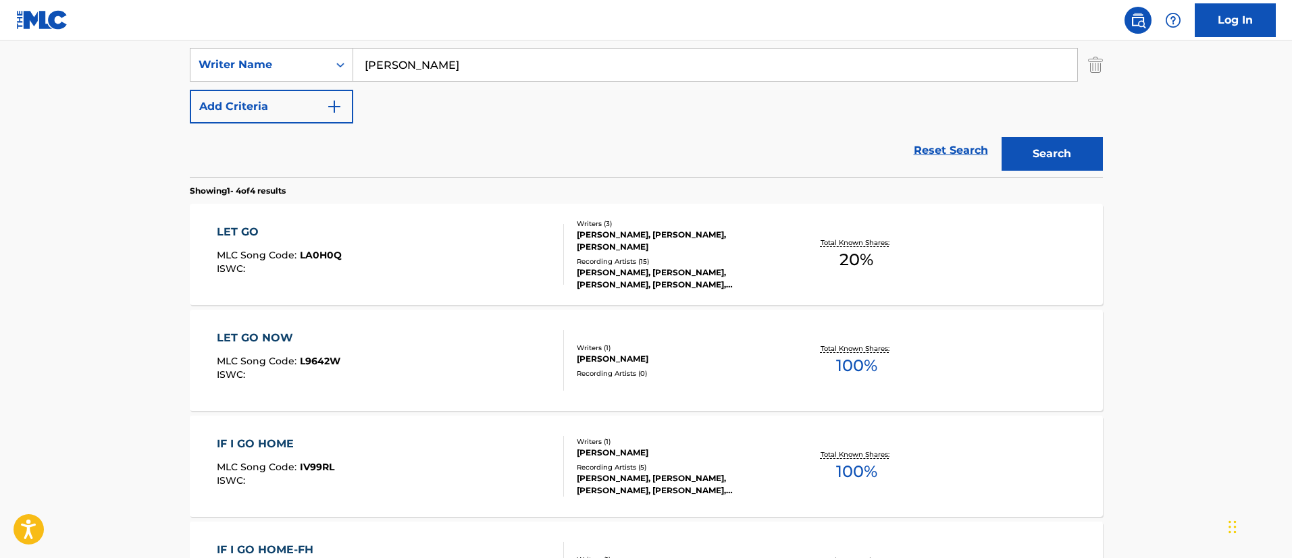
scroll to position [92, 0]
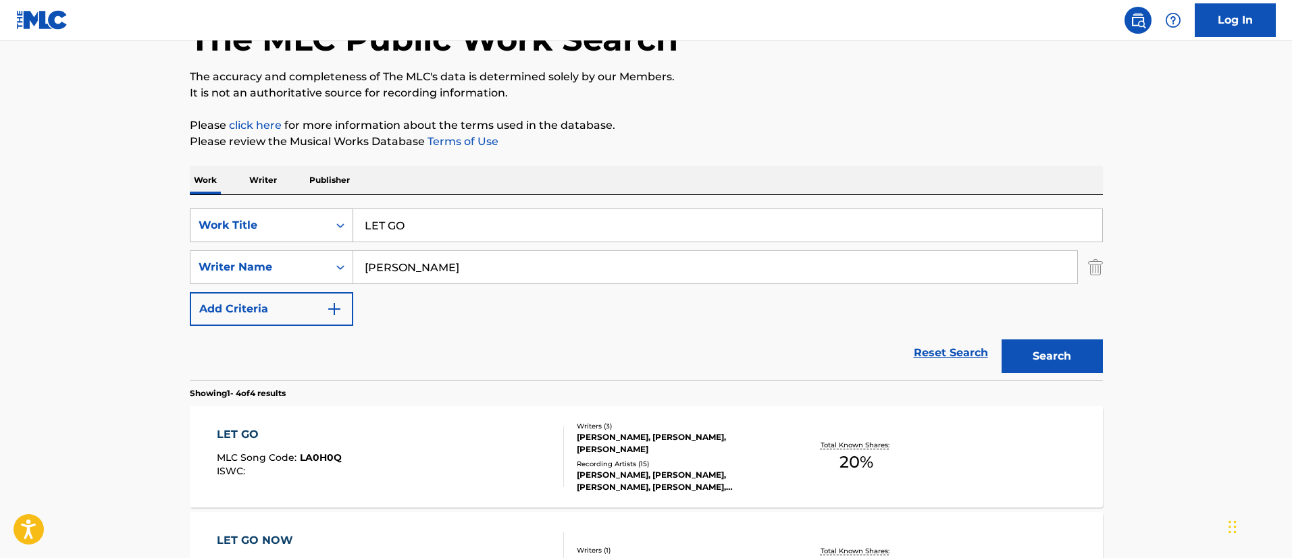
drag, startPoint x: 446, startPoint y: 223, endPoint x: 339, endPoint y: 219, distance: 107.4
click at [339, 219] on div "SearchWithCriteriafc7c73d8-879d-4568-a77b-7ab400521d53 Work Title LET GO" at bounding box center [646, 226] width 913 height 34
paste input "NOW-FH"
click at [1047, 359] on button "Search" at bounding box center [1051, 357] width 101 height 34
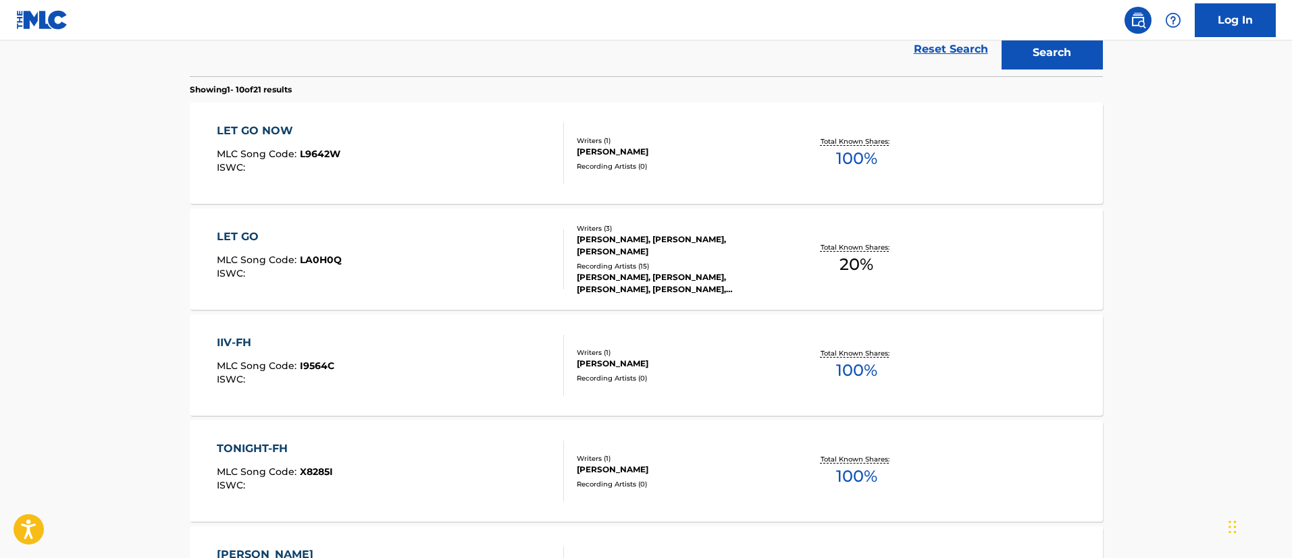
scroll to position [0, 0]
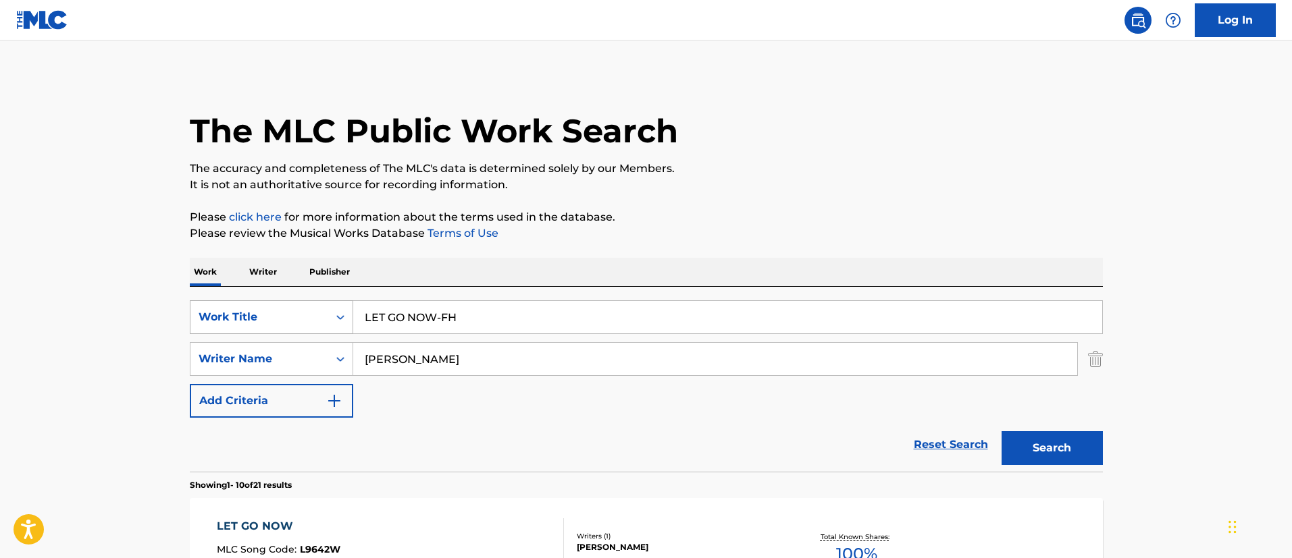
drag, startPoint x: 408, startPoint y: 315, endPoint x: 313, endPoint y: 313, distance: 94.5
click at [313, 313] on div "SearchWithCriteriafc7c73d8-879d-4568-a77b-7ab400521d53 Work Title LET GO NOW-FH" at bounding box center [646, 317] width 913 height 34
paste input "[DEMOGRAPHIC_DATA]"
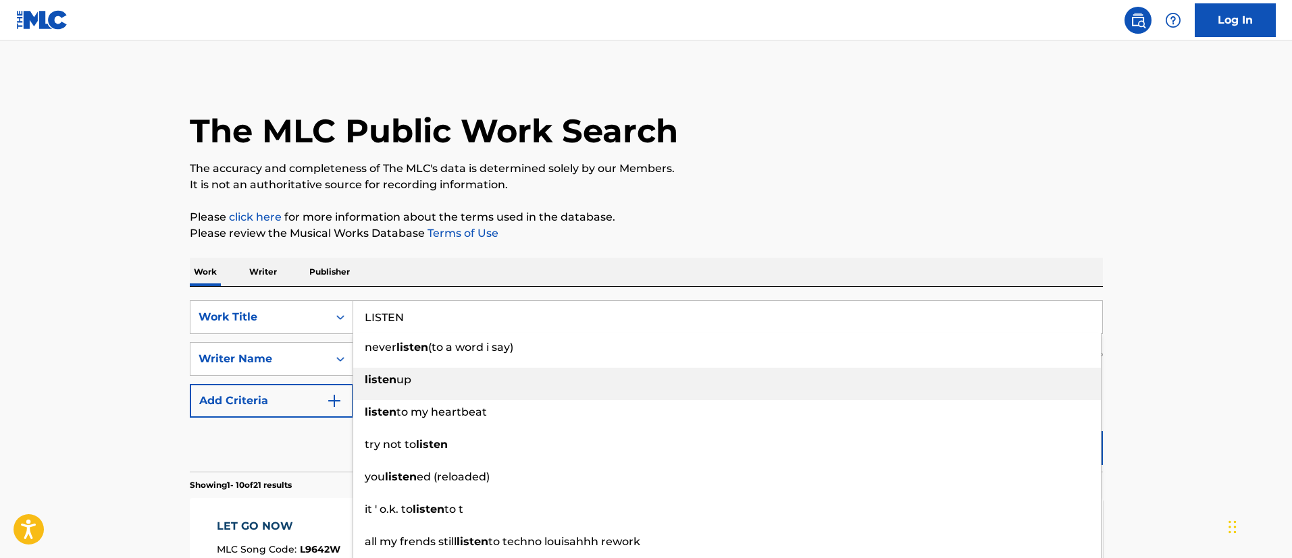
type input "LISTEN"
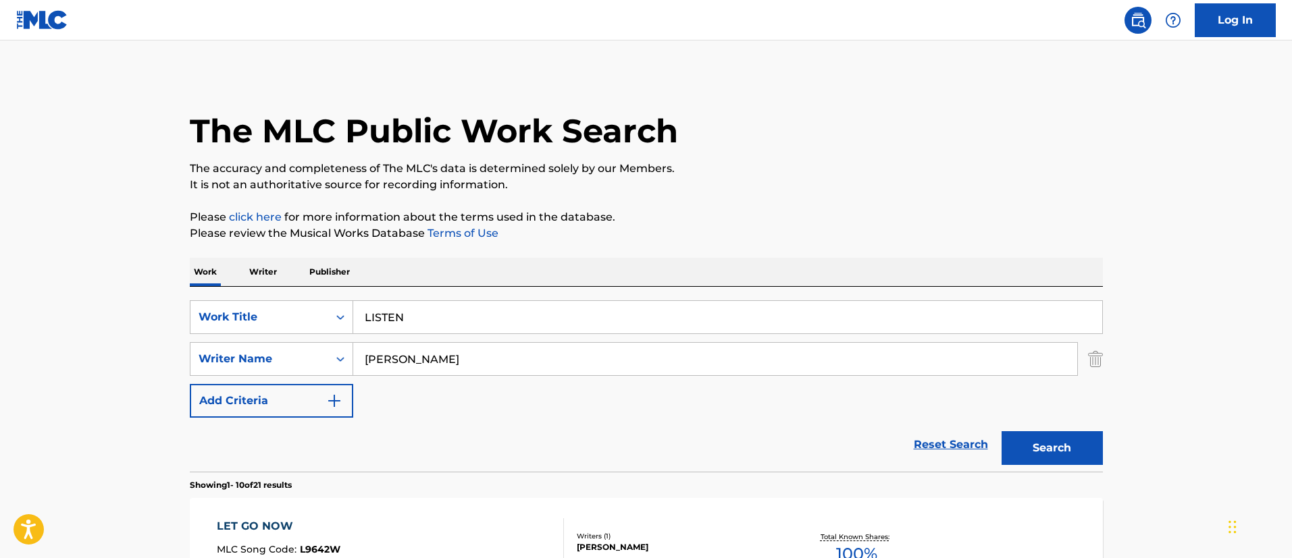
drag, startPoint x: 1170, startPoint y: 363, endPoint x: 1106, endPoint y: 418, distance: 84.7
click at [1060, 449] on button "Search" at bounding box center [1051, 448] width 101 height 34
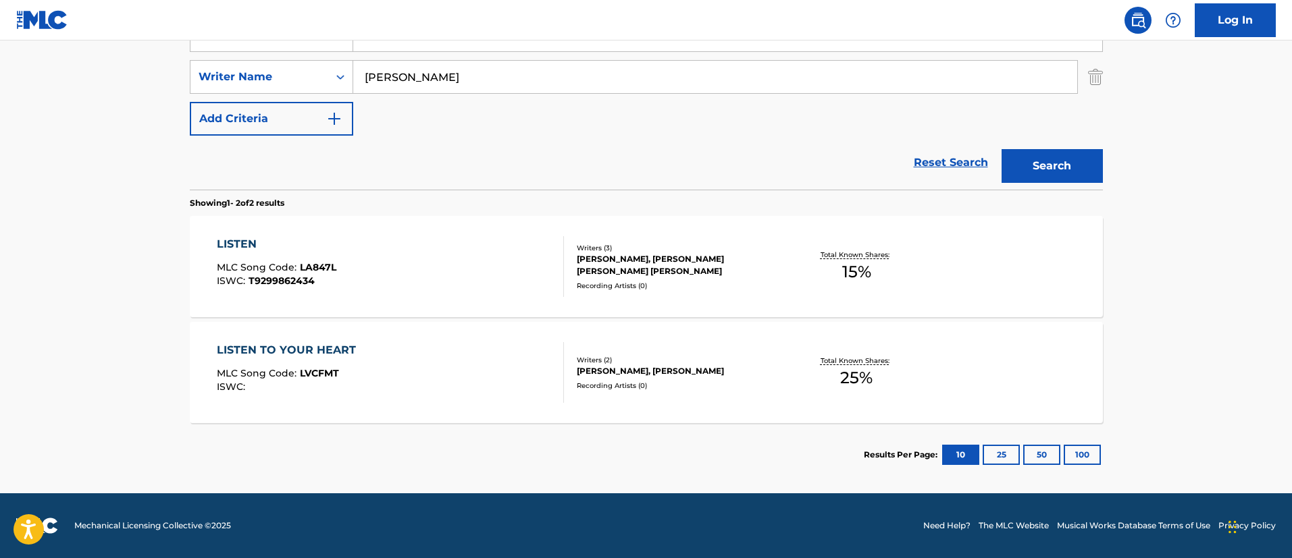
click at [246, 238] on div "LISTEN" at bounding box center [276, 244] width 119 height 16
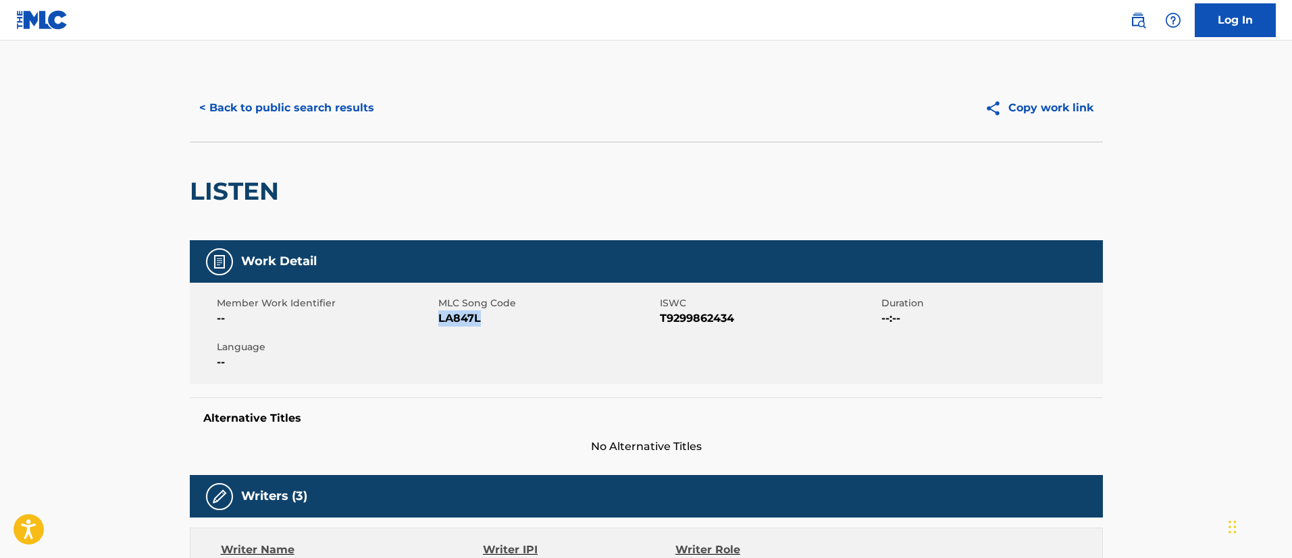
drag, startPoint x: 479, startPoint y: 319, endPoint x: 441, endPoint y: 318, distance: 38.5
click at [441, 318] on span "LA847L" at bounding box center [547, 319] width 218 height 16
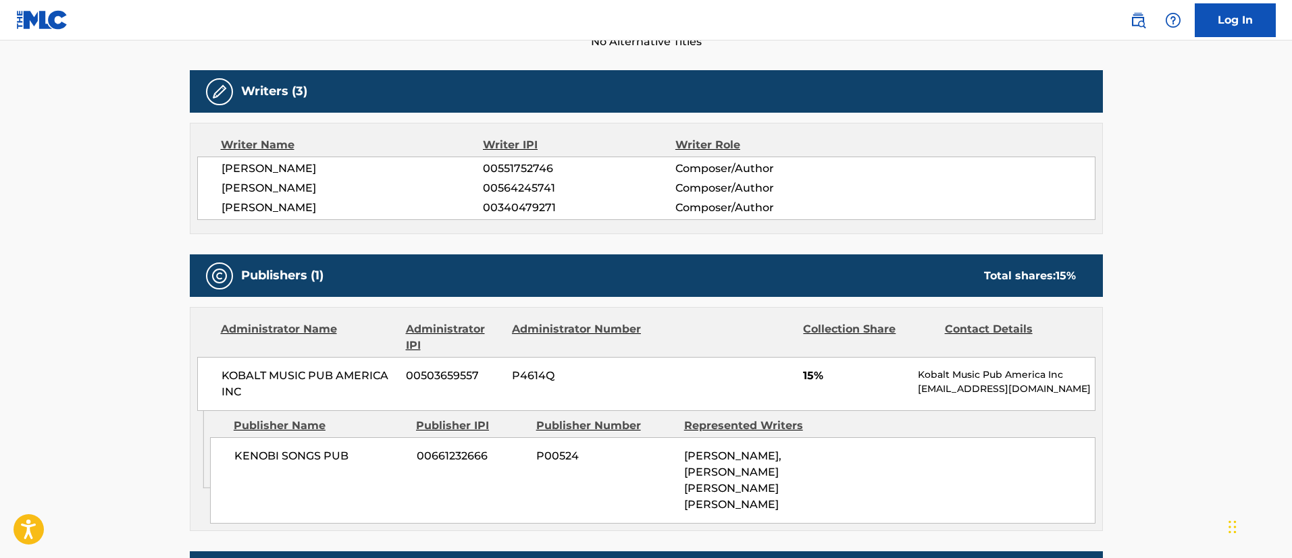
scroll to position [506, 0]
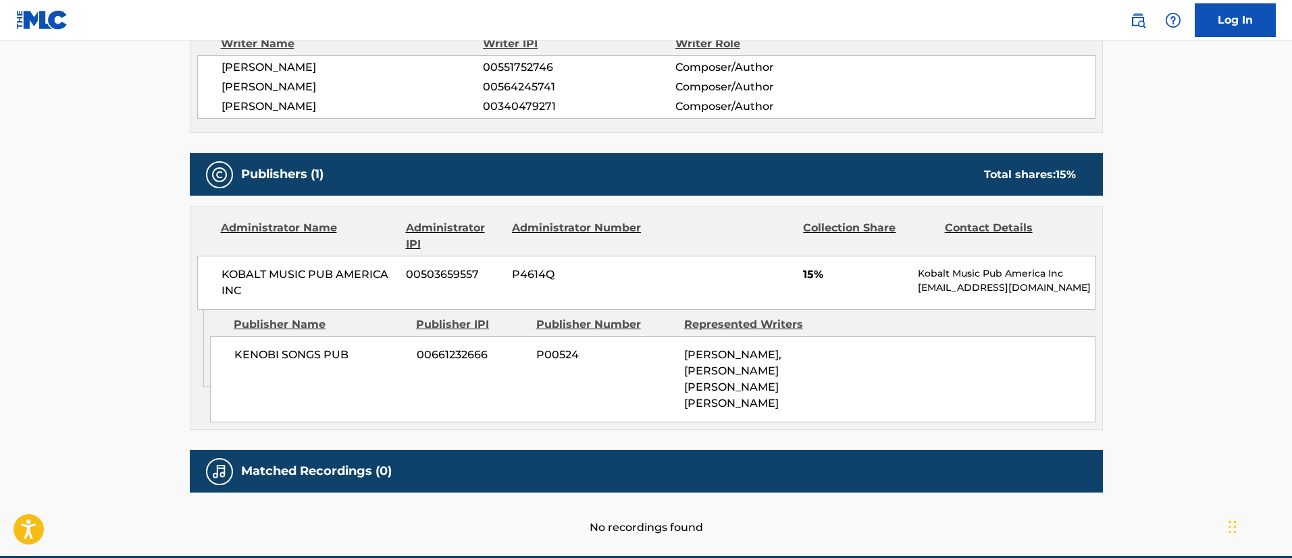
drag, startPoint x: 345, startPoint y: 350, endPoint x: 358, endPoint y: 365, distance: 20.1
click at [345, 351] on span "KENOBI SONGS PUB" at bounding box center [320, 355] width 172 height 16
drag, startPoint x: 363, startPoint y: 360, endPoint x: 225, endPoint y: 352, distance: 137.9
click at [225, 352] on div "KENOBI SONGS PUB 00661232666 P00524 [PERSON_NAME], [PERSON_NAME] [PERSON_NAME] …" at bounding box center [652, 379] width 885 height 86
drag, startPoint x: 811, startPoint y: 407, endPoint x: 678, endPoint y: 352, distance: 144.1
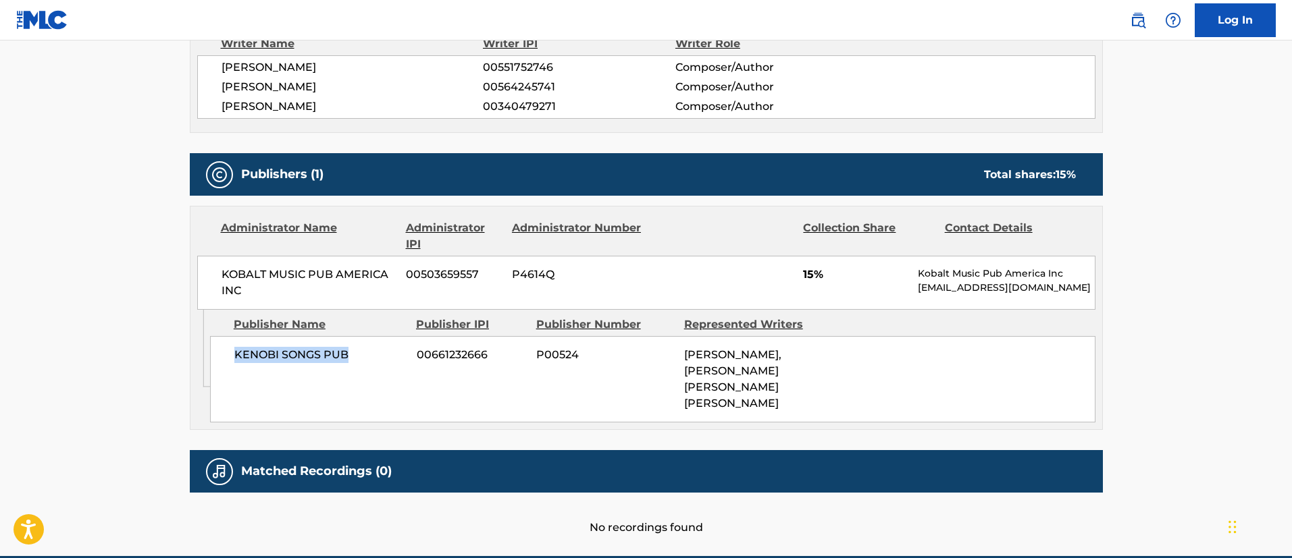
click at [678, 352] on div "KENOBI SONGS PUB 00661232666 P00524 [PERSON_NAME], [PERSON_NAME] [PERSON_NAME] …" at bounding box center [652, 379] width 885 height 86
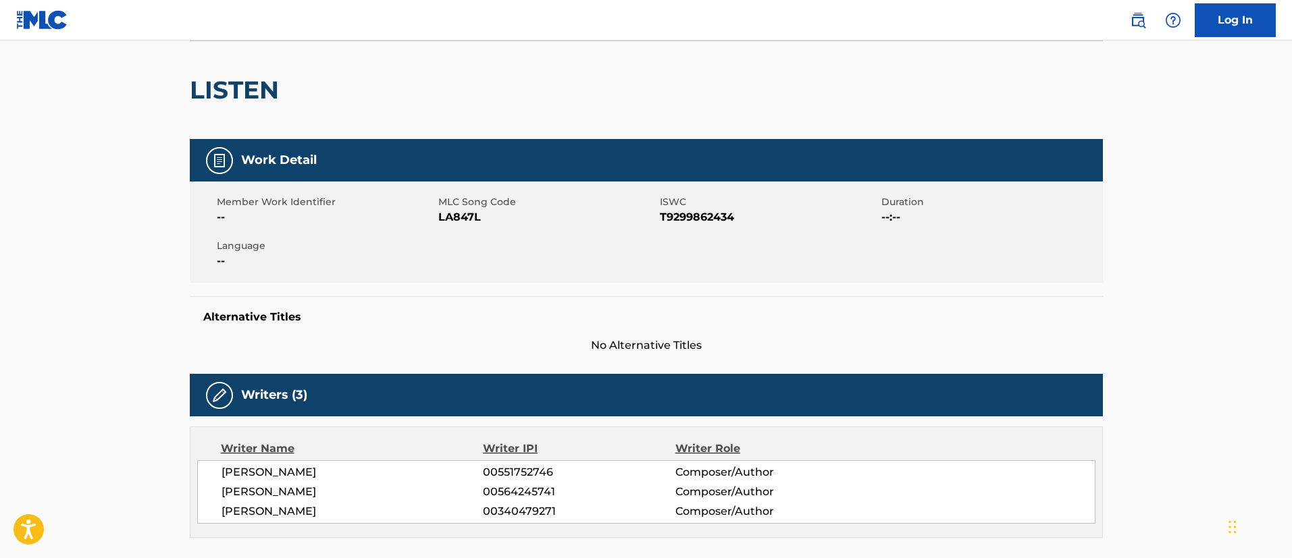
scroll to position [0, 0]
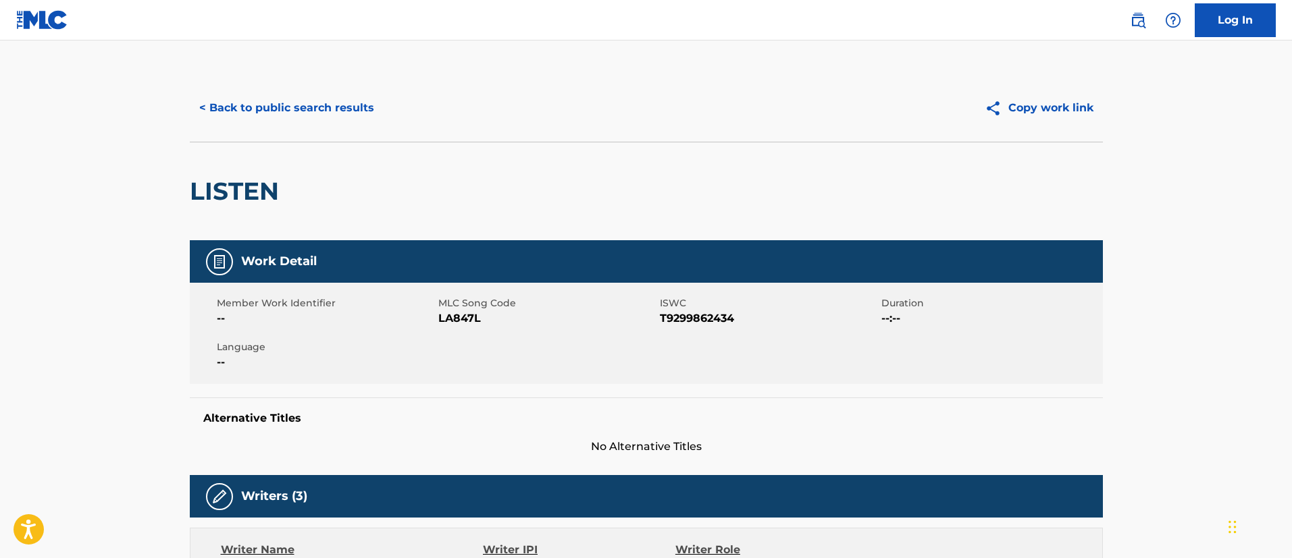
click at [260, 111] on button "< Back to public search results" at bounding box center [287, 108] width 194 height 34
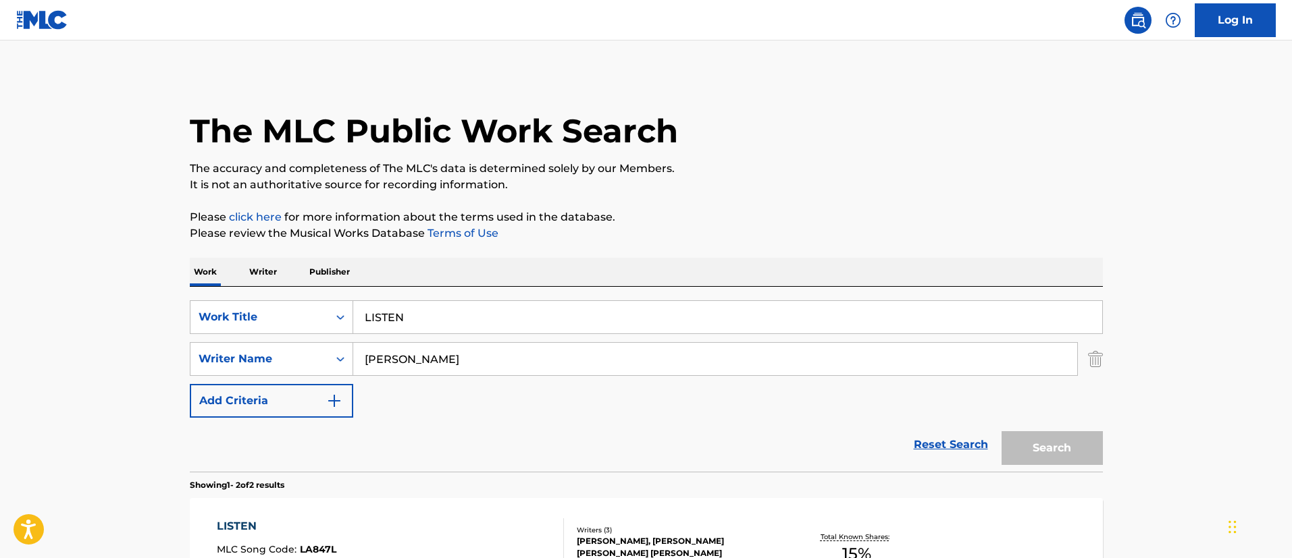
scroll to position [205, 0]
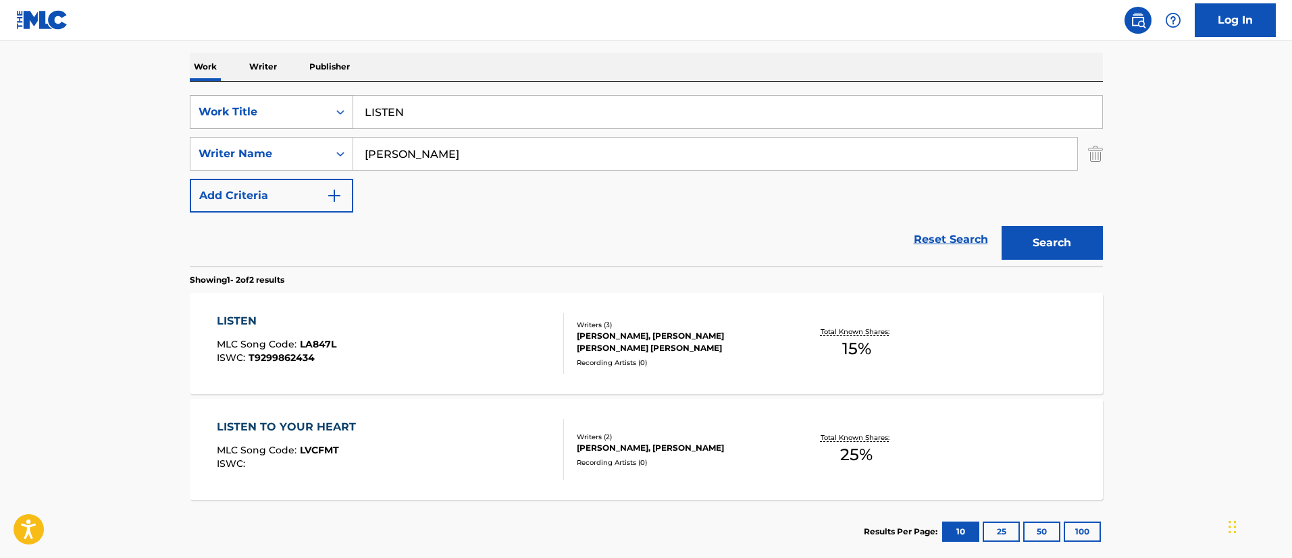
drag, startPoint x: 450, startPoint y: 102, endPoint x: 337, endPoint y: 99, distance: 113.5
click at [337, 99] on div "SearchWithCriteriafc7c73d8-879d-4568-a77b-7ab400521d53 Work Title LISTEN" at bounding box center [646, 112] width 913 height 34
paste input "TO YOUR HEART"
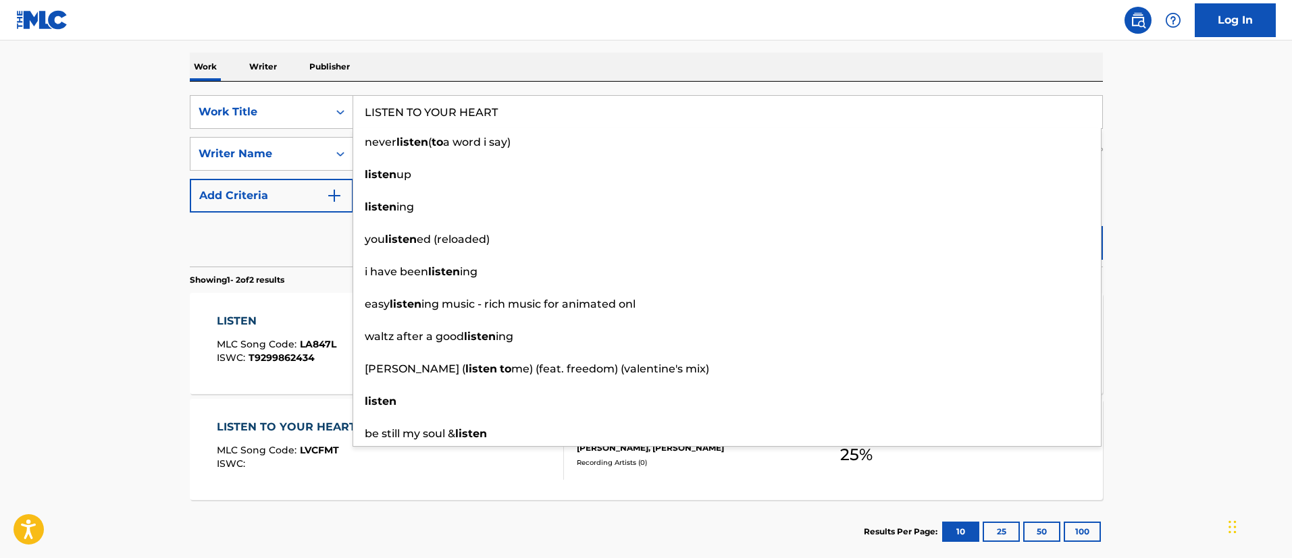
type input "LISTEN TO YOUR HEART"
drag, startPoint x: 1146, startPoint y: 192, endPoint x: 1130, endPoint y: 213, distance: 25.5
click at [1146, 193] on main "The MLC Public Work Search The accuracy and completeness of The MLC's data is d…" at bounding box center [646, 202] width 1292 height 735
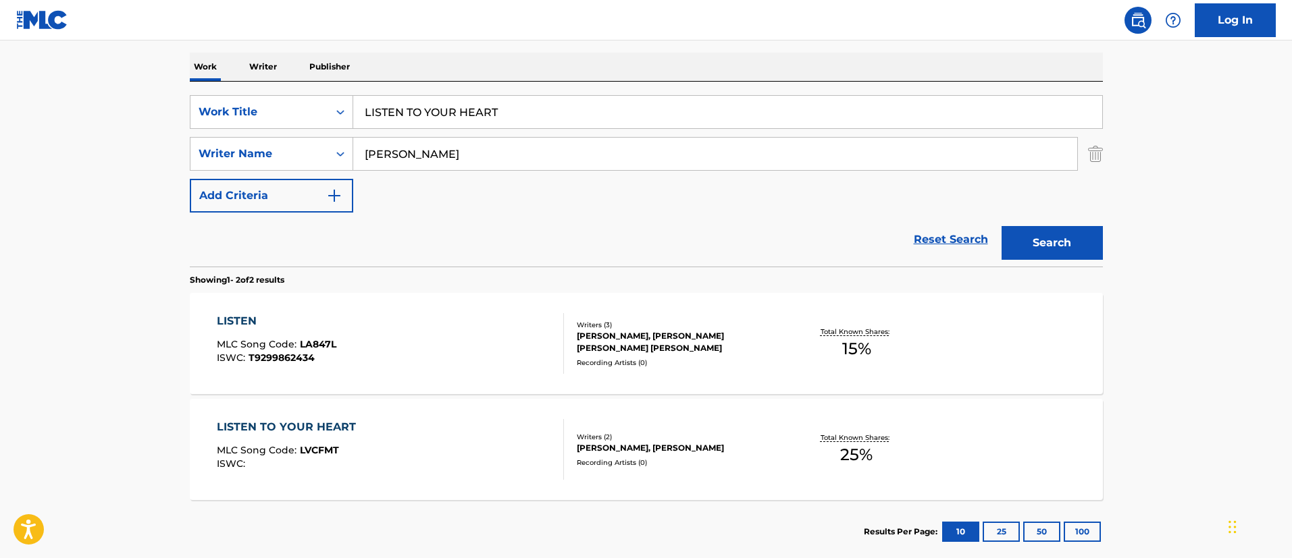
click at [1060, 240] on button "Search" at bounding box center [1051, 243] width 101 height 34
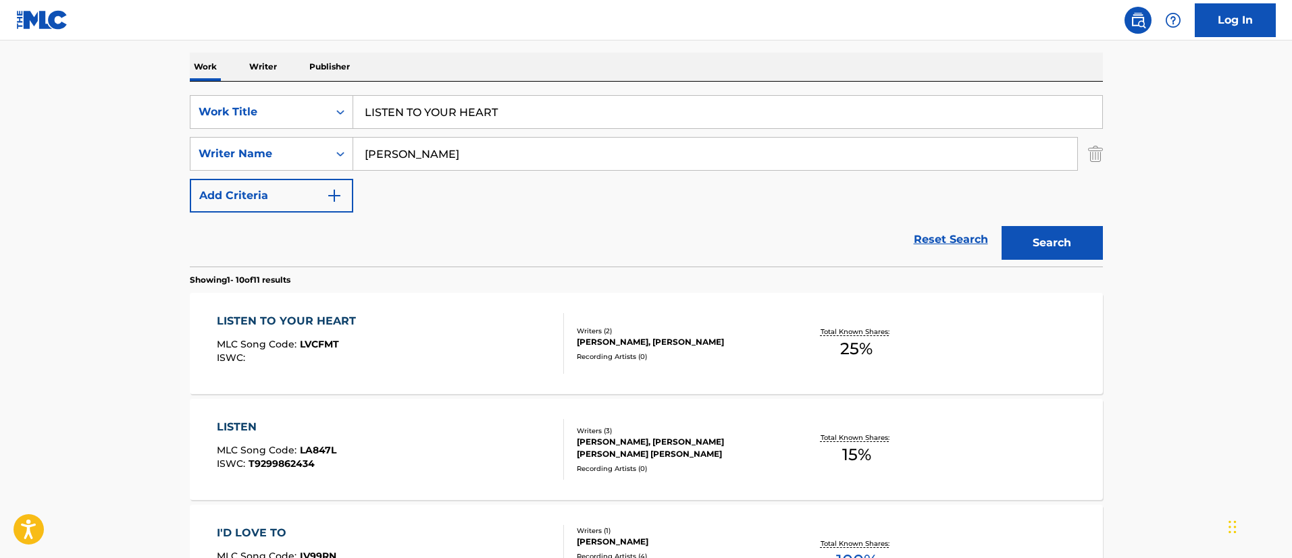
scroll to position [307, 0]
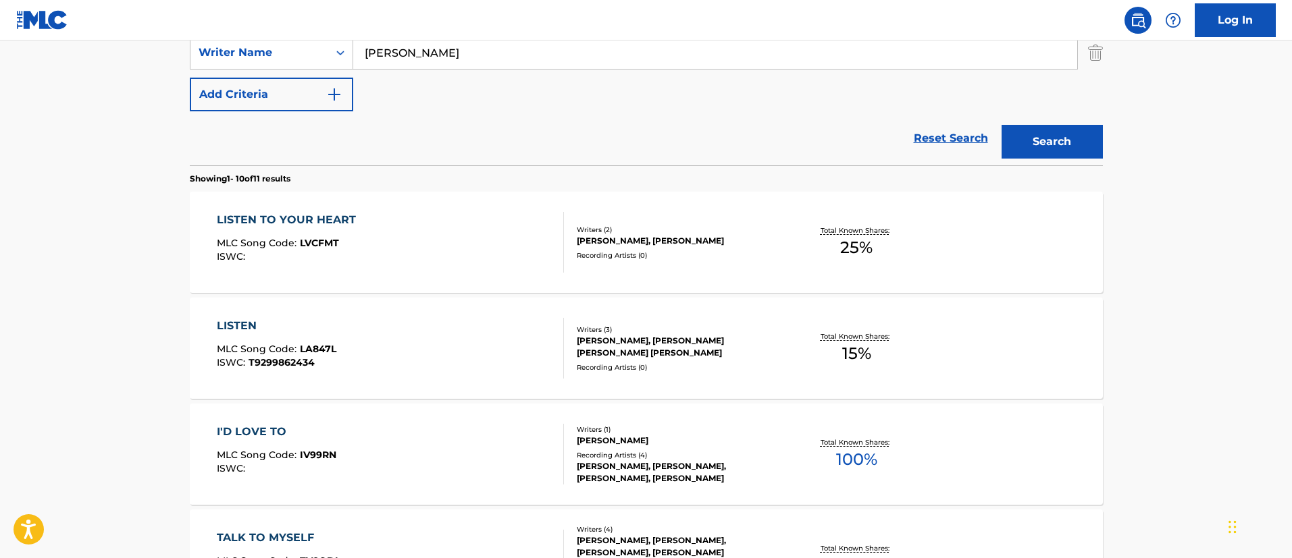
click at [316, 223] on div "LISTEN TO YOUR HEART" at bounding box center [290, 220] width 146 height 16
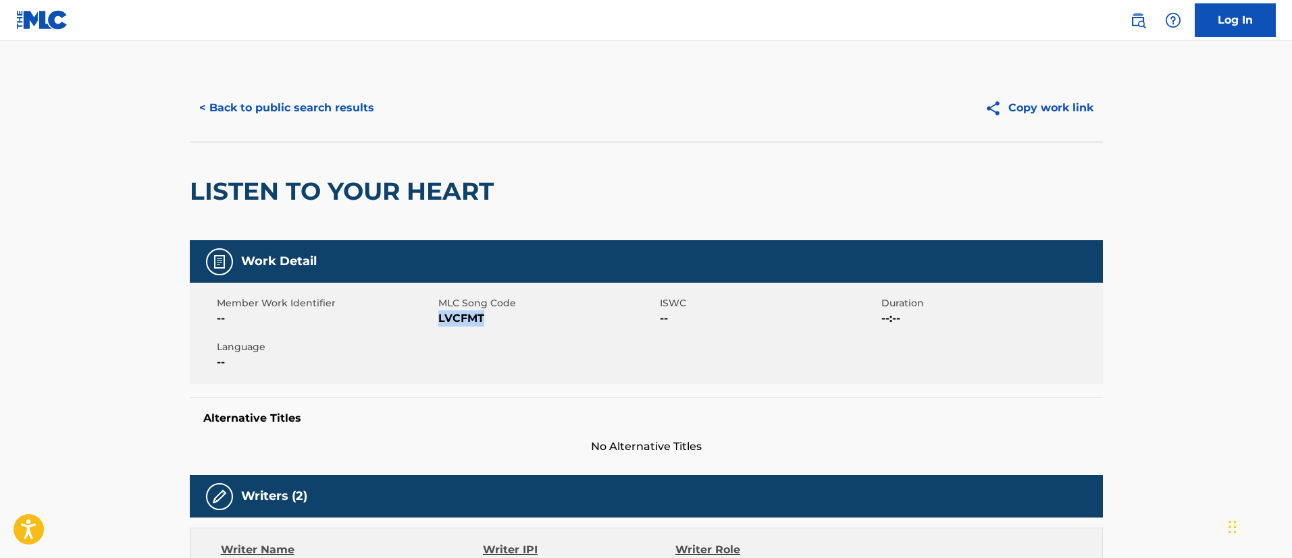
drag, startPoint x: 488, startPoint y: 320, endPoint x: 438, endPoint y: 320, distance: 50.0
click at [438, 320] on span "LVCFMT" at bounding box center [547, 319] width 218 height 16
click at [344, 112] on button "< Back to public search results" at bounding box center [287, 108] width 194 height 34
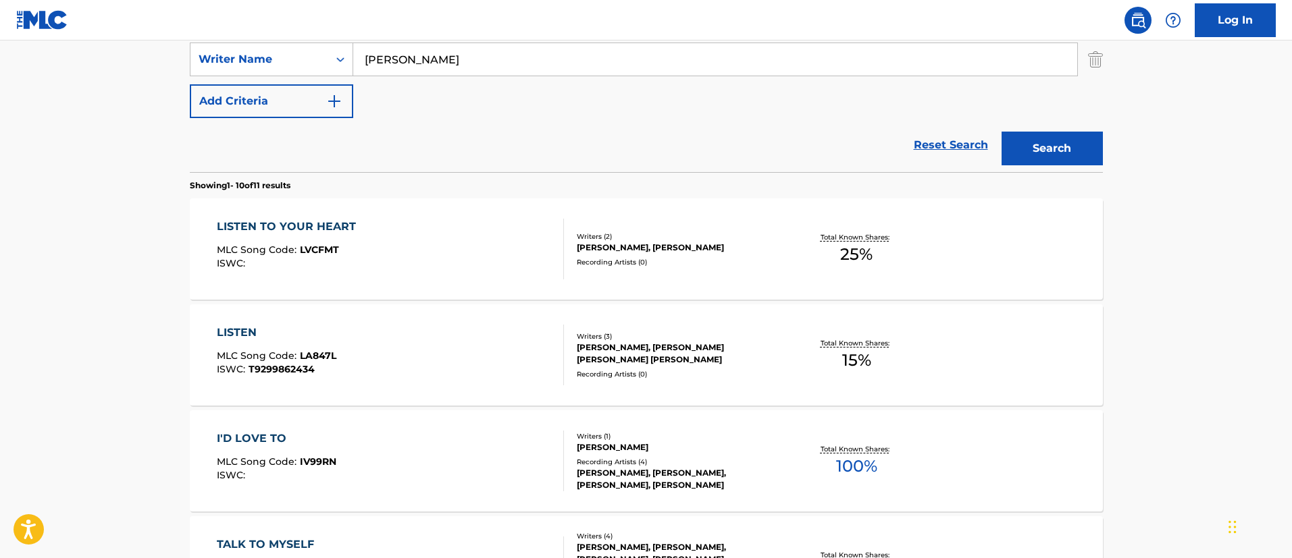
scroll to position [97, 0]
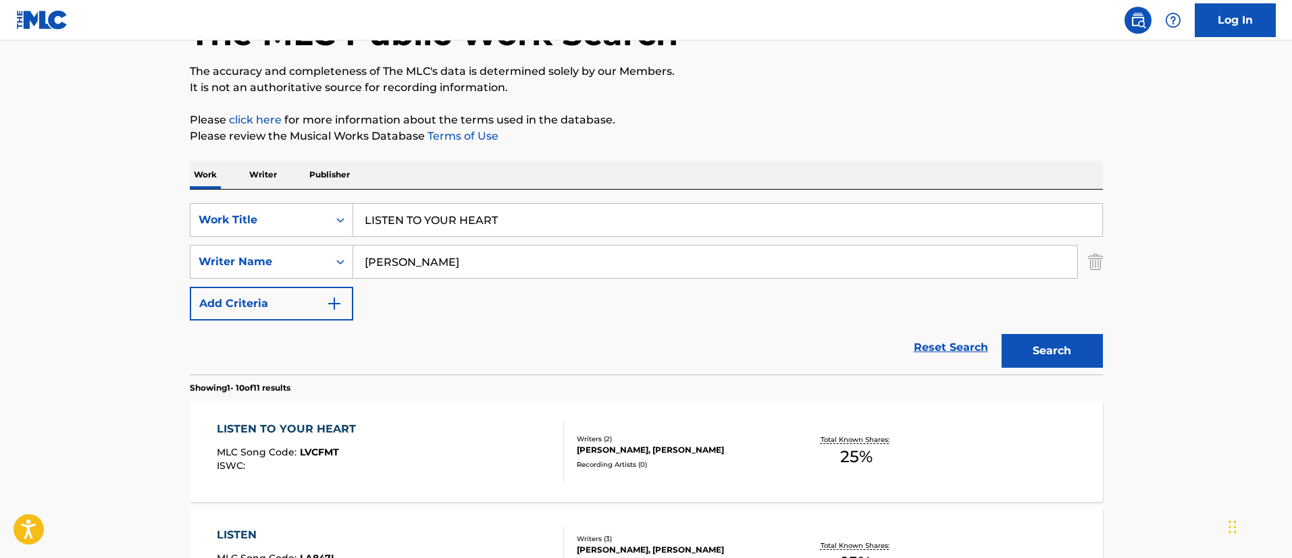
click at [554, 211] on input "LISTEN TO YOUR HEART" at bounding box center [727, 220] width 749 height 32
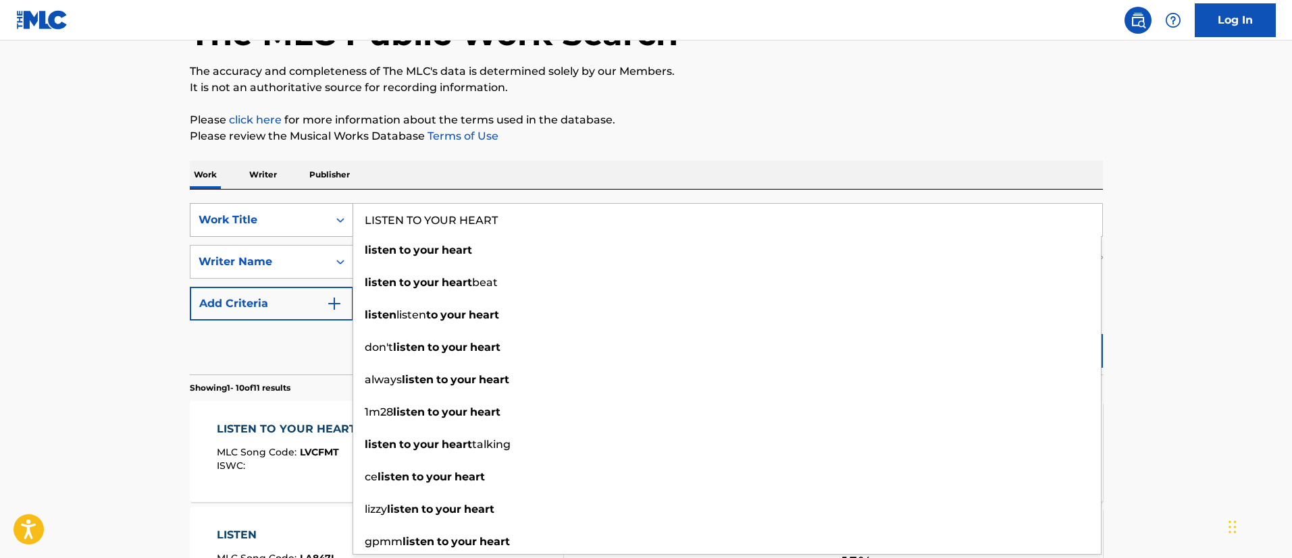
drag, startPoint x: 510, startPoint y: 219, endPoint x: 311, endPoint y: 221, distance: 199.8
click at [311, 221] on div "SearchWithCriteriafc7c73d8-879d-4568-a77b-7ab400521d53 Work Title LISTEN TO YOU…" at bounding box center [646, 220] width 913 height 34
paste input "VIN A DREAM"
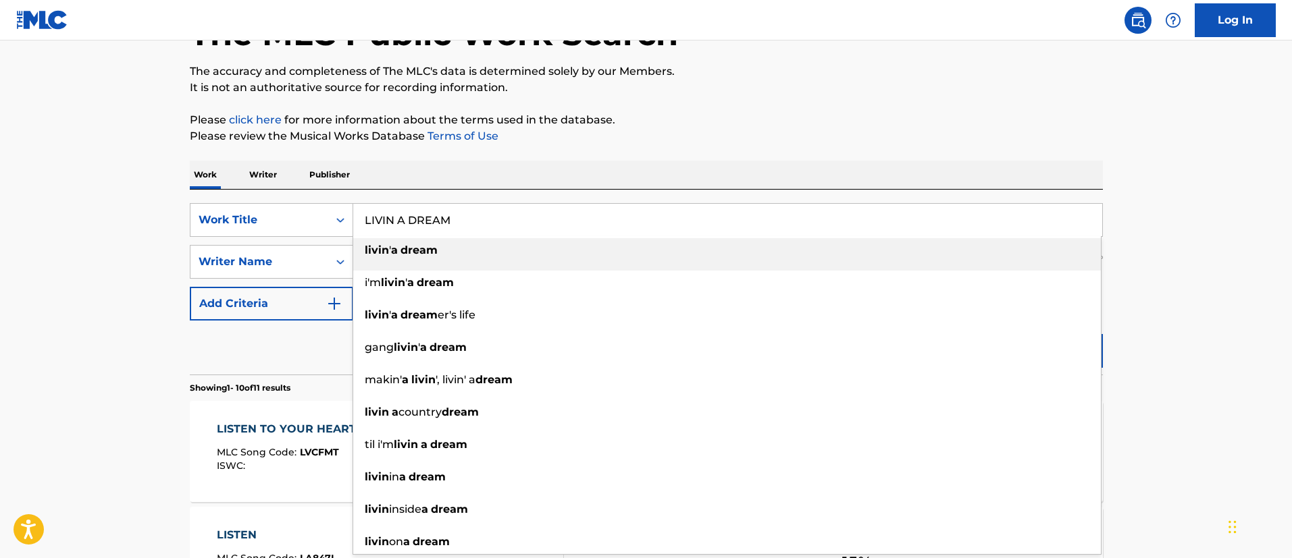
type input "LIVIN A DREAM"
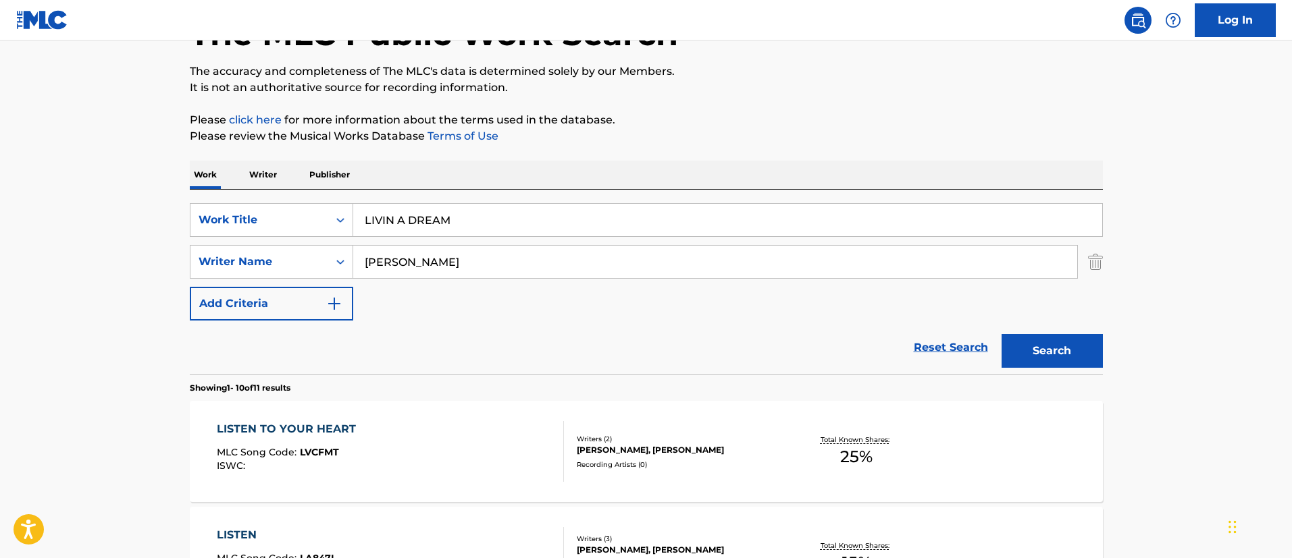
click at [1049, 340] on button "Search" at bounding box center [1051, 351] width 101 height 34
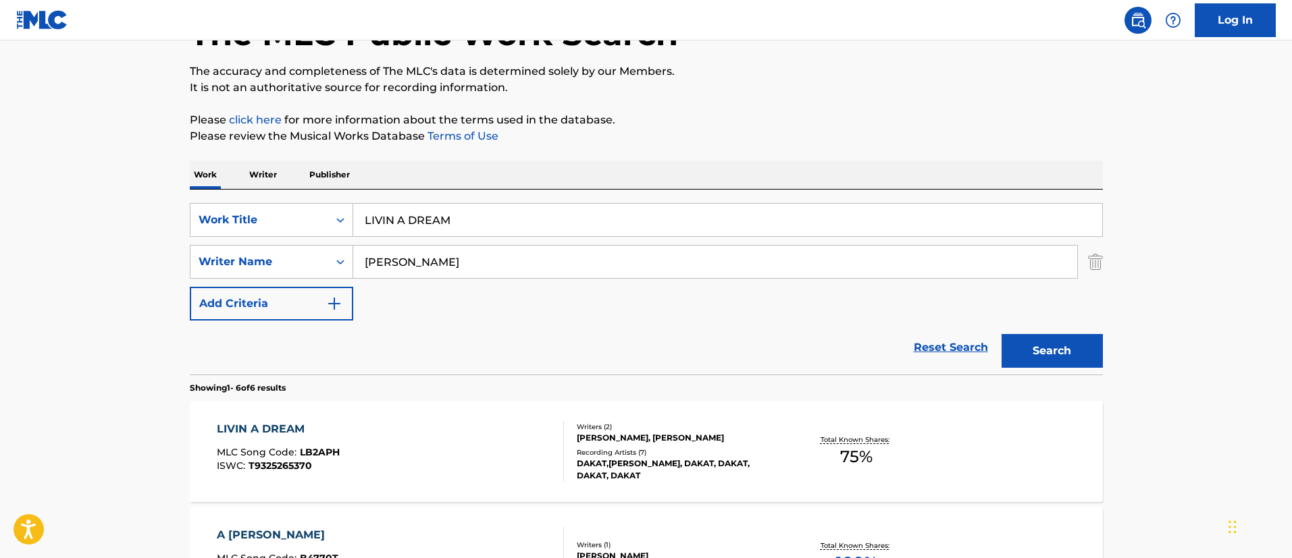
scroll to position [198, 0]
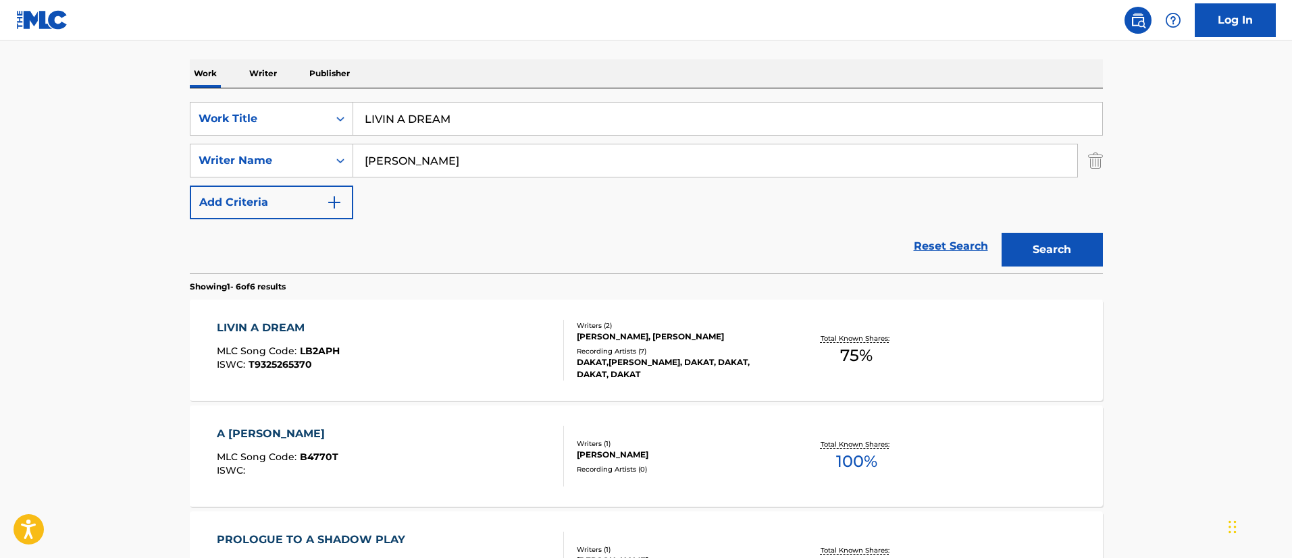
click at [269, 325] on div "LIVIN A DREAM" at bounding box center [278, 328] width 123 height 16
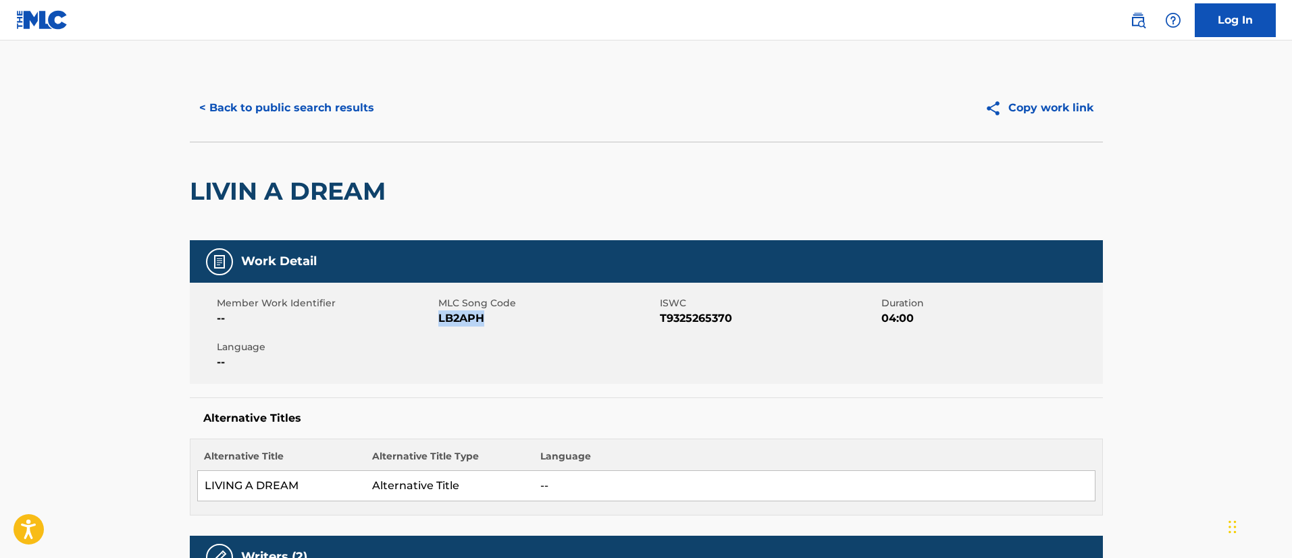
drag, startPoint x: 492, startPoint y: 318, endPoint x: 440, endPoint y: 326, distance: 53.3
click at [440, 326] on span "LB2APH" at bounding box center [547, 319] width 218 height 16
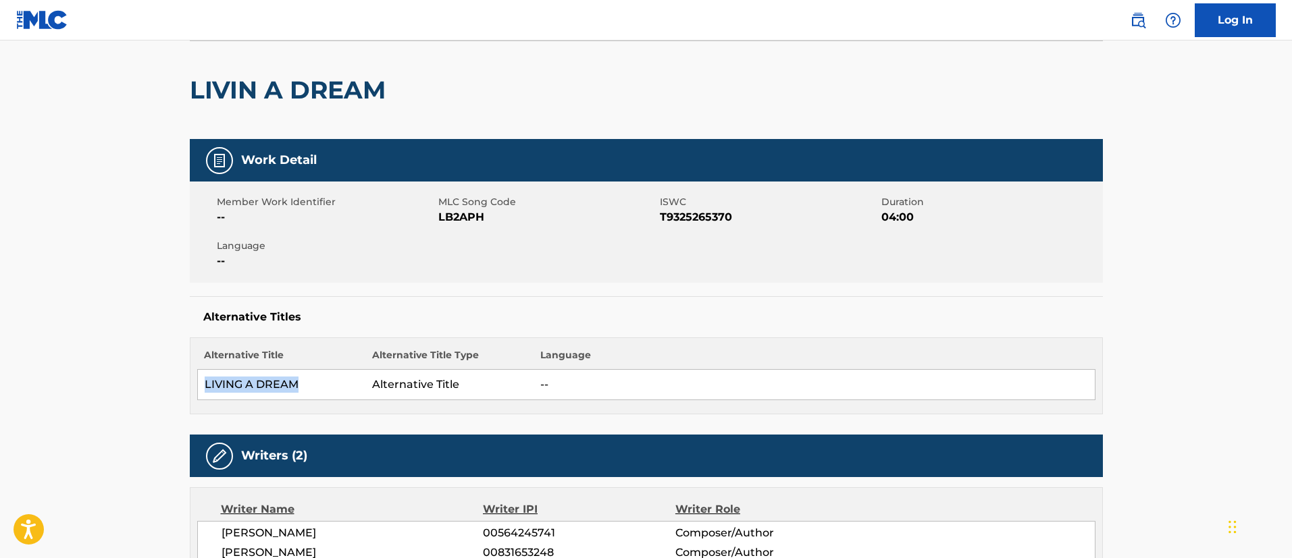
drag, startPoint x: 307, startPoint y: 382, endPoint x: 204, endPoint y: 386, distance: 102.7
click at [204, 386] on td "LIVING A DREAM" at bounding box center [281, 385] width 168 height 30
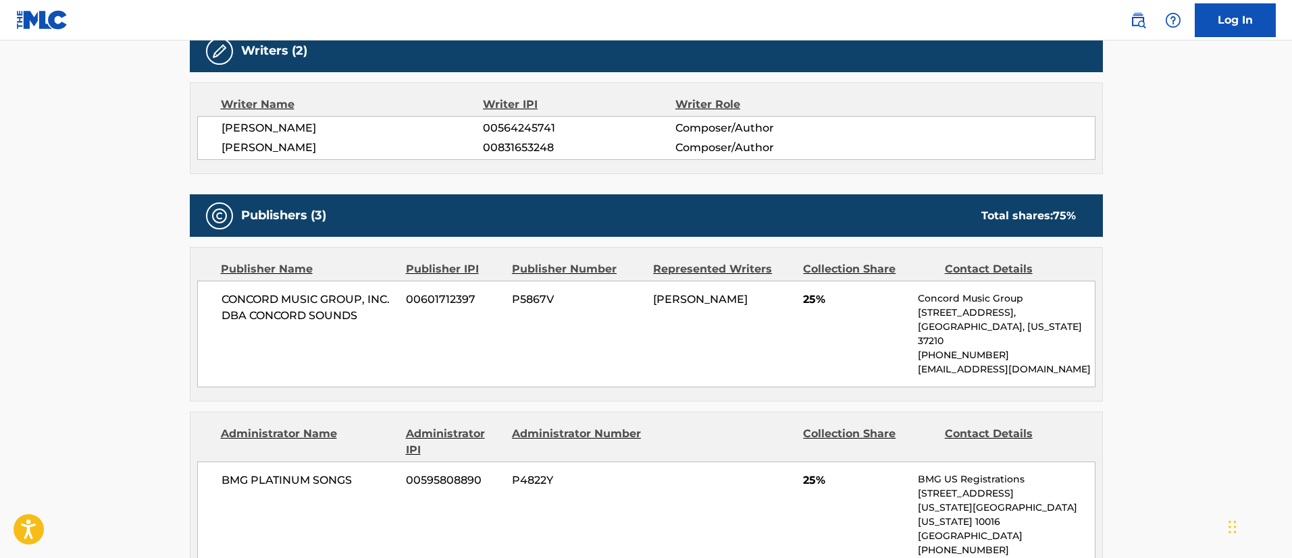
scroll to position [608, 0]
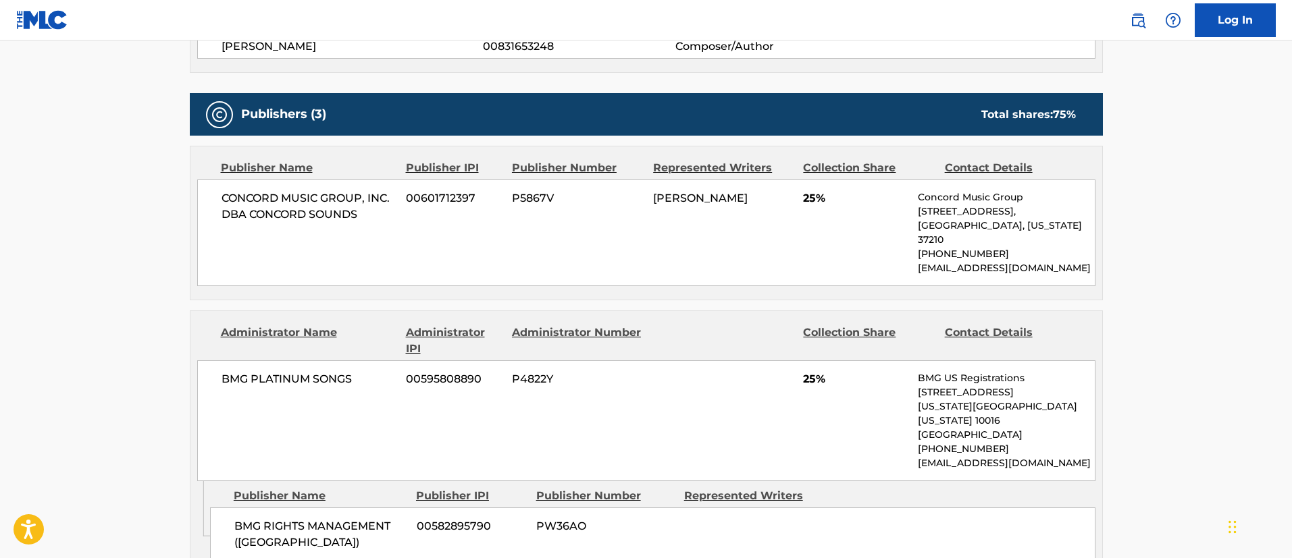
drag, startPoint x: 717, startPoint y: 221, endPoint x: 654, endPoint y: 204, distance: 65.7
click at [654, 204] on div "[PERSON_NAME]" at bounding box center [723, 198] width 140 height 16
drag, startPoint x: 220, startPoint y: 359, endPoint x: 356, endPoint y: 379, distance: 137.8
click at [356, 379] on div "BMG PLATINUM SONGS 00595808890 P4822Y 25% BMG US Registrations [STREET_ADDRESS]…" at bounding box center [646, 421] width 898 height 121
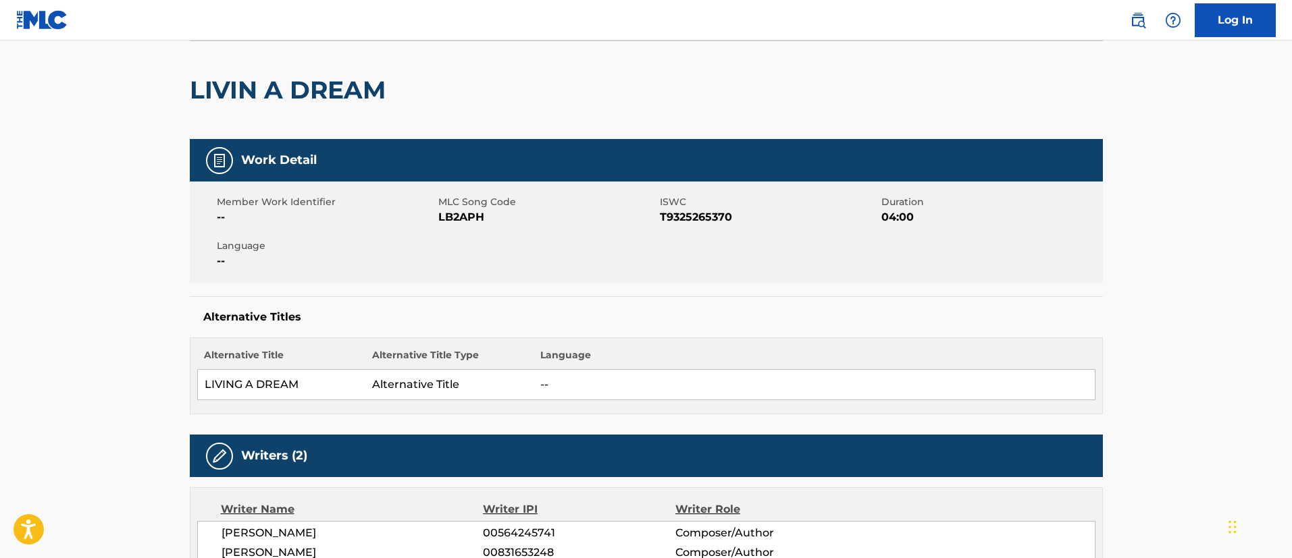
scroll to position [0, 0]
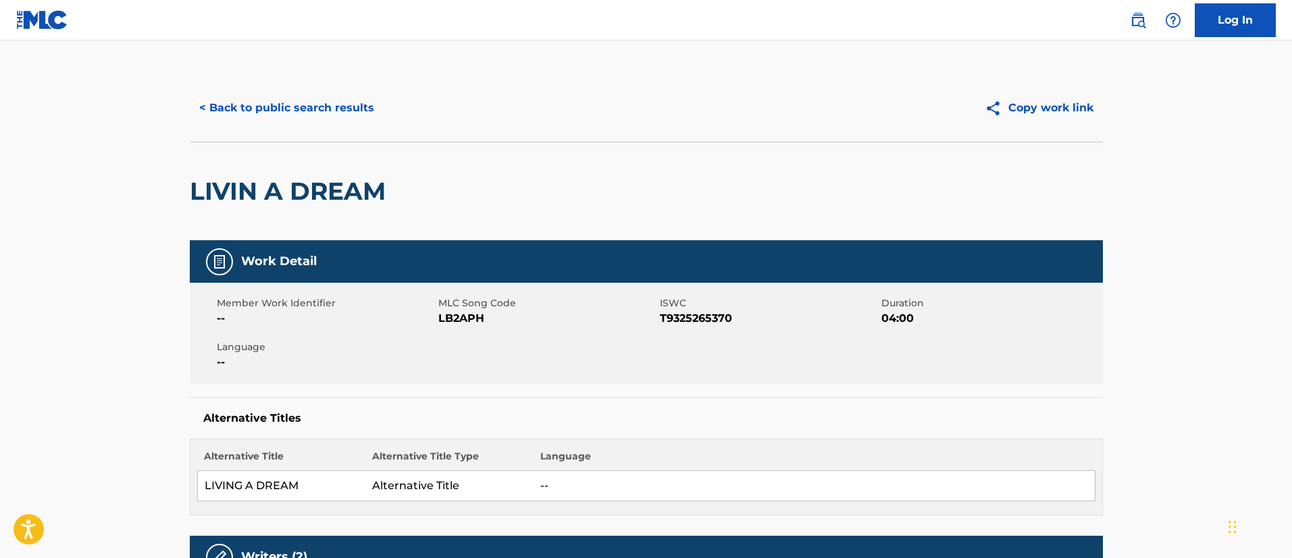
click at [352, 104] on button "< Back to public search results" at bounding box center [287, 108] width 194 height 34
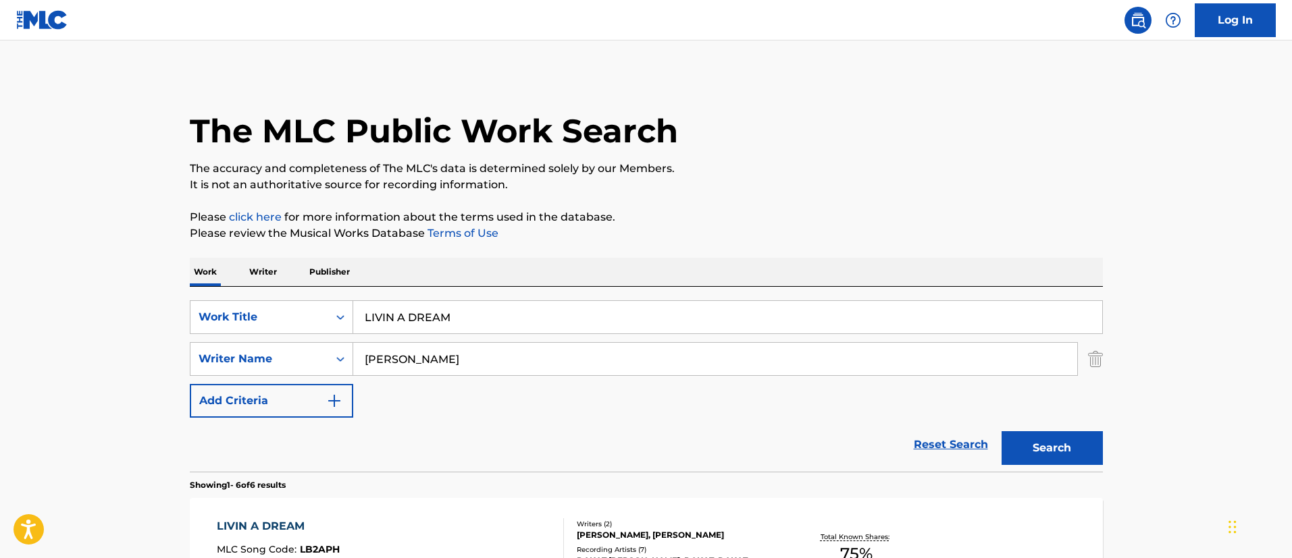
scroll to position [198, 0]
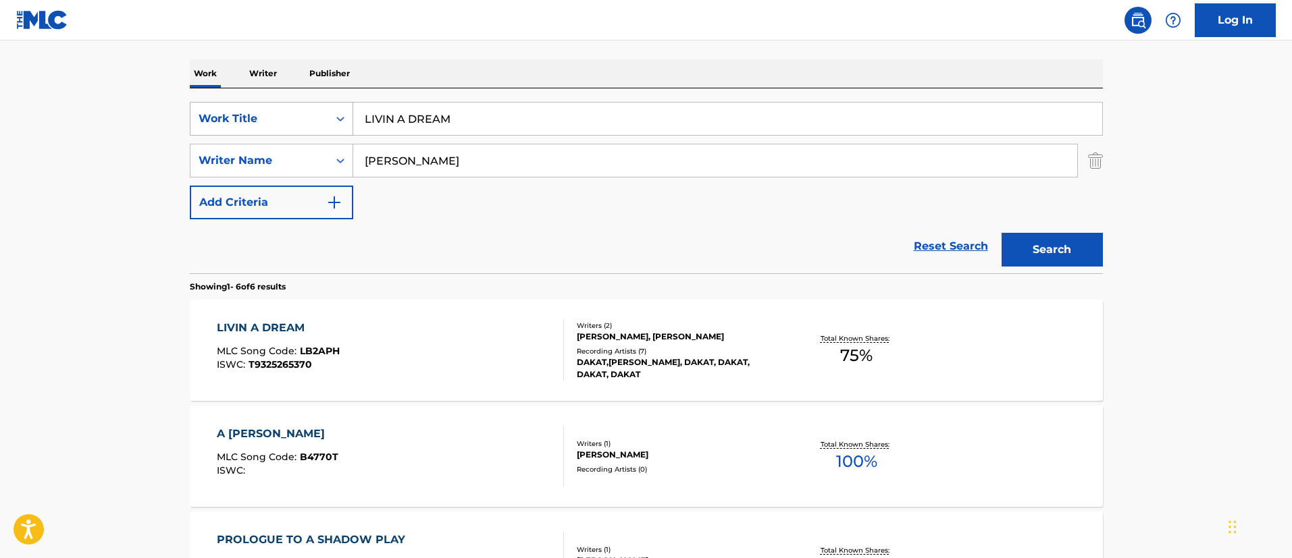
drag, startPoint x: 468, startPoint y: 119, endPoint x: 334, endPoint y: 107, distance: 134.3
click at [334, 107] on div "SearchWithCriteriafc7c73d8-879d-4568-a77b-7ab400521d53 Work Title LIVIN A DREAM" at bounding box center [646, 119] width 913 height 34
paste input "[PERSON_NAME]'S SONG"
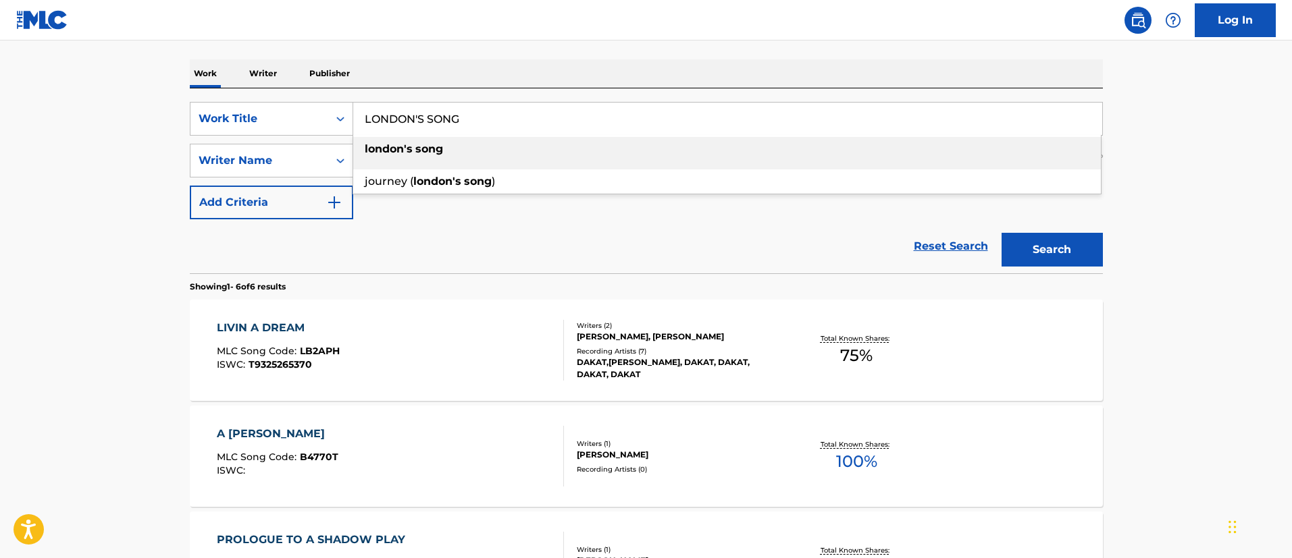
type input "LONDON'S SONG"
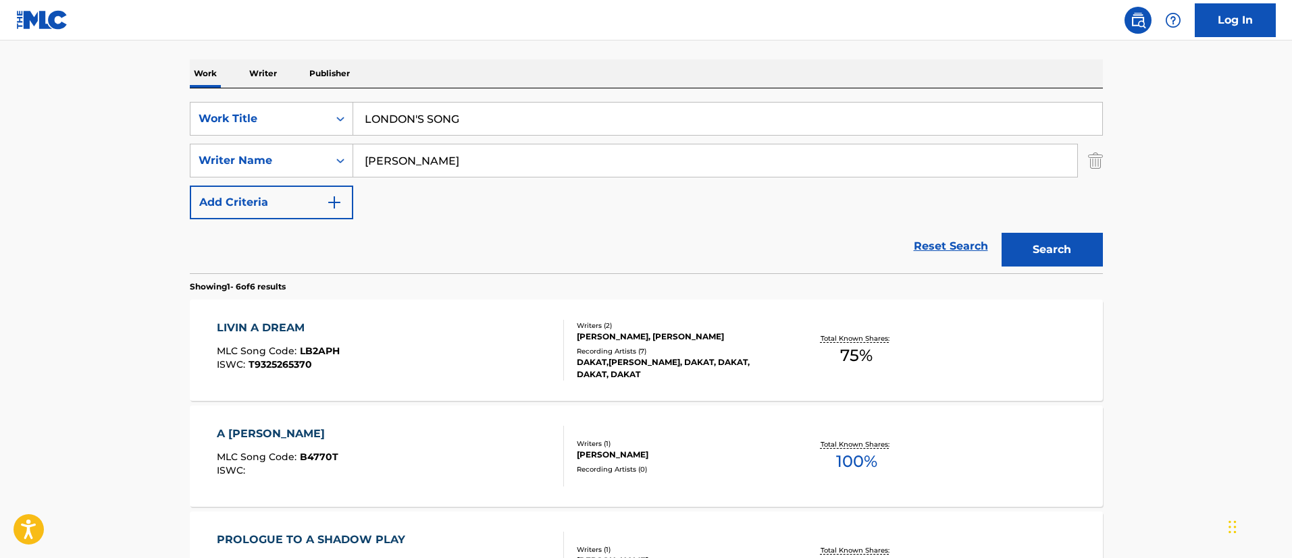
click at [1071, 239] on button "Search" at bounding box center [1051, 250] width 101 height 34
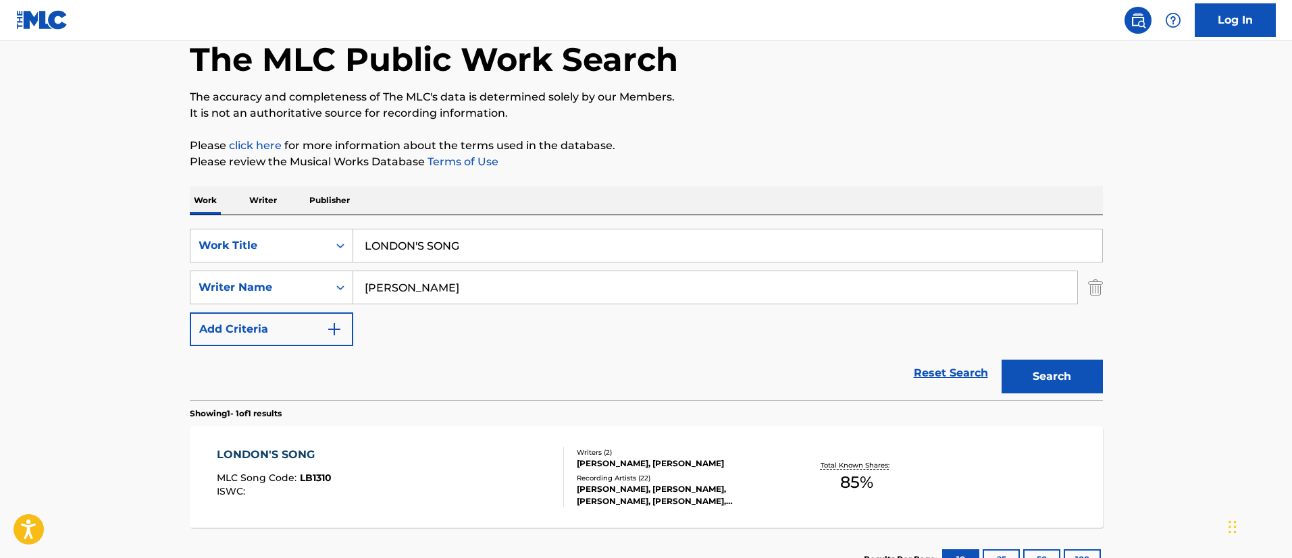
scroll to position [176, 0]
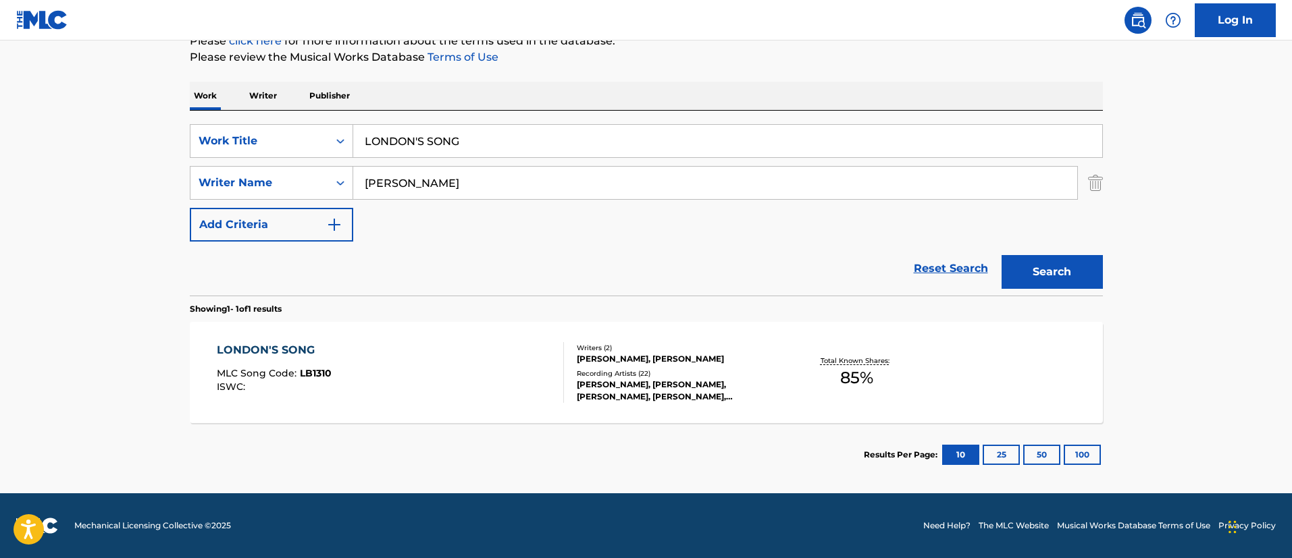
click at [292, 350] on div "LONDON'S SONG" at bounding box center [274, 350] width 115 height 16
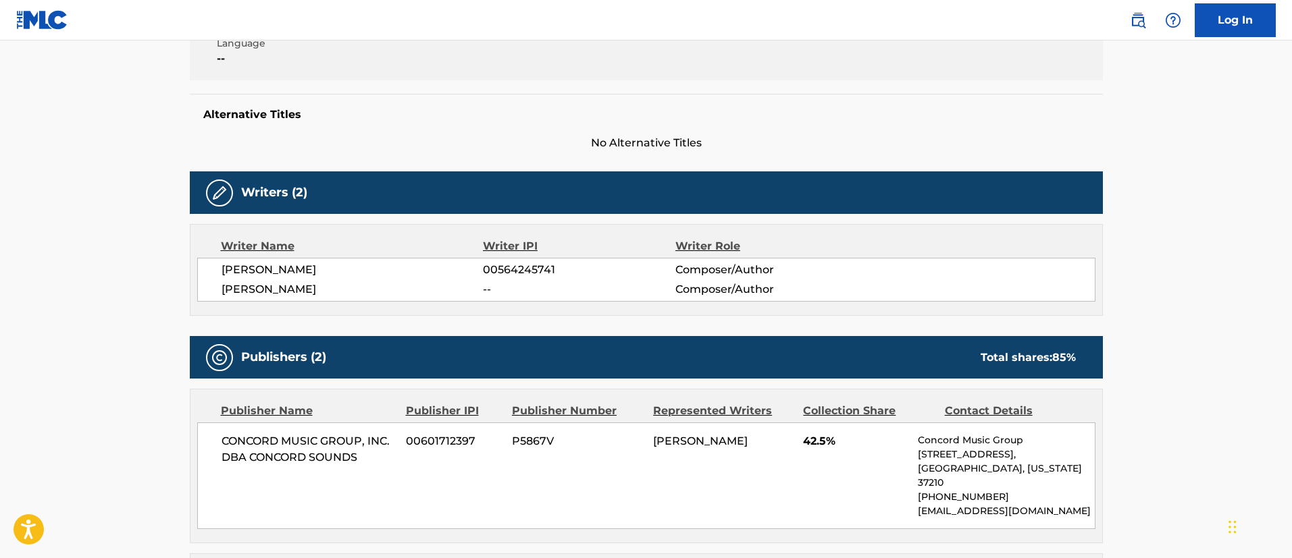
scroll to position [101, 0]
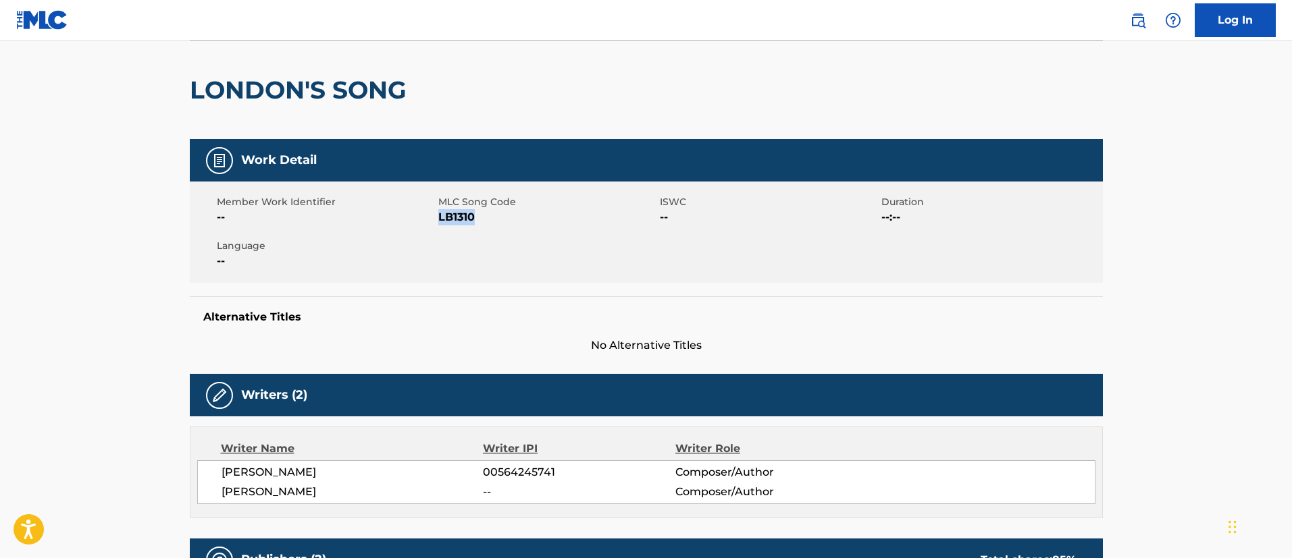
drag, startPoint x: 477, startPoint y: 220, endPoint x: 439, endPoint y: 219, distance: 37.8
click at [439, 219] on span "LB1310" at bounding box center [547, 217] width 218 height 16
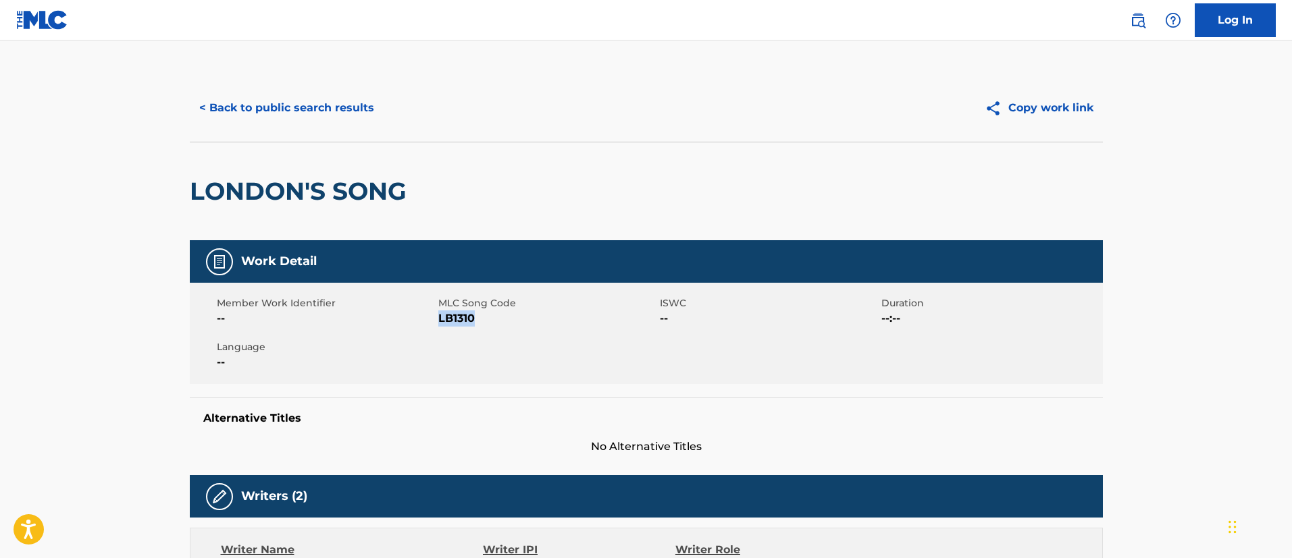
click at [327, 108] on button "< Back to public search results" at bounding box center [287, 108] width 194 height 34
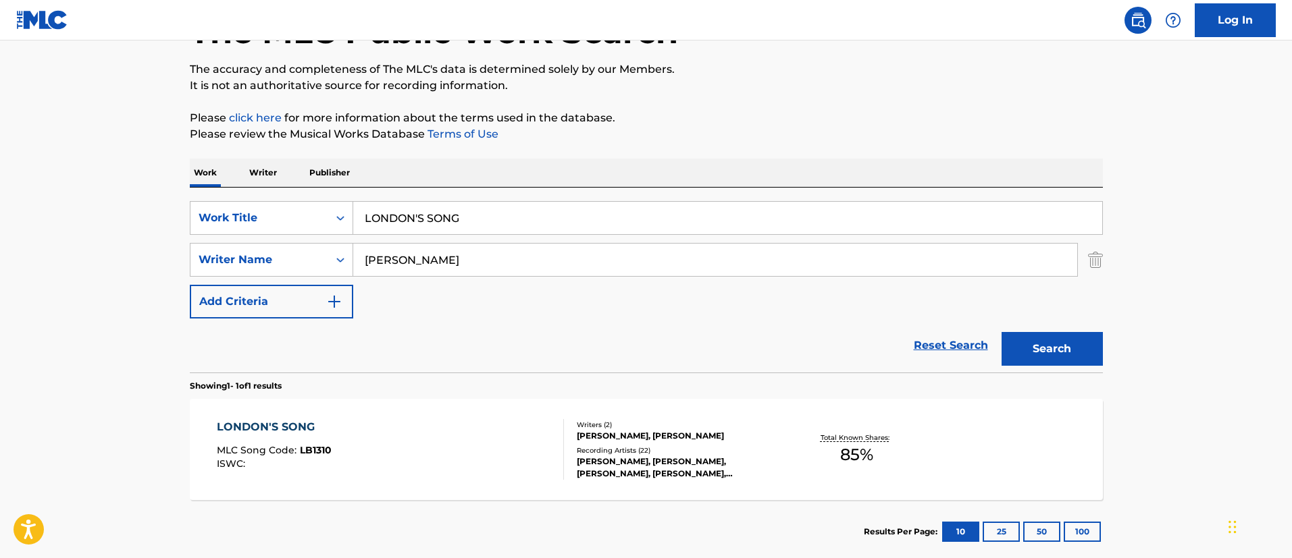
drag, startPoint x: 518, startPoint y: 210, endPoint x: 355, endPoint y: 201, distance: 163.6
click at [355, 202] on input "LONDON'S SONG" at bounding box center [727, 218] width 749 height 32
paste input "VE LIKE THIS"
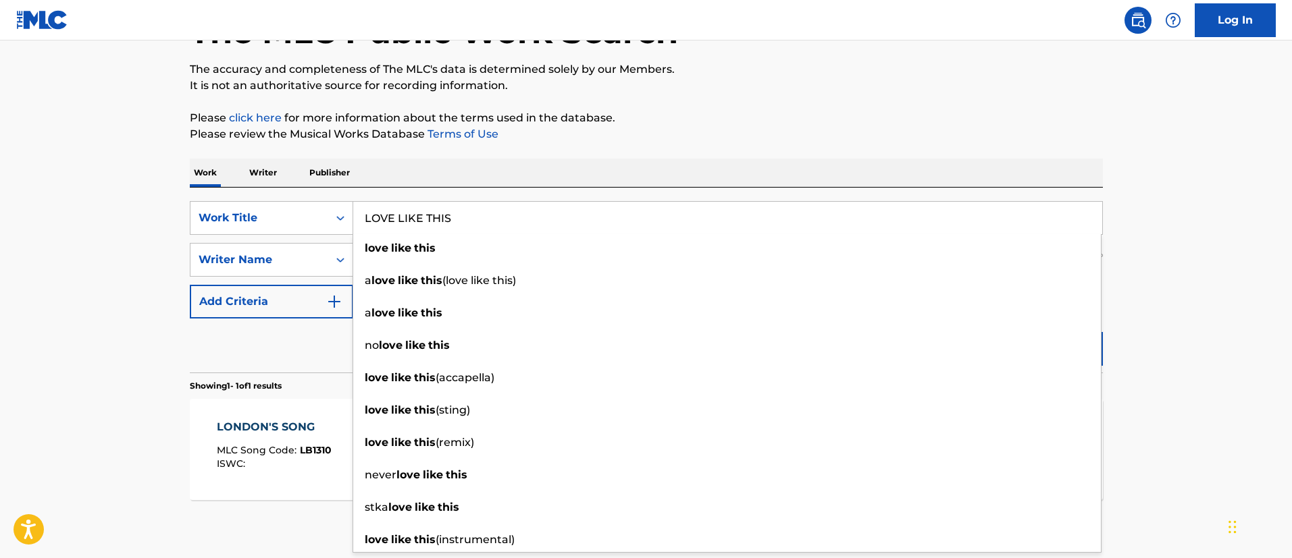
type input "LOVE LIKE THIS"
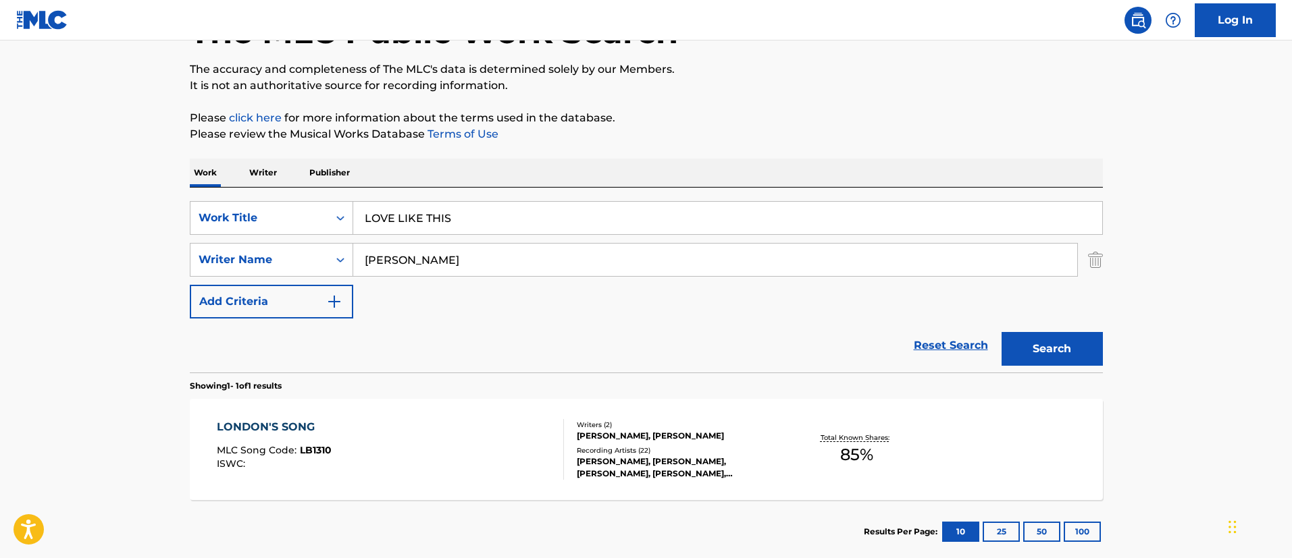
drag, startPoint x: 1136, startPoint y: 336, endPoint x: 1094, endPoint y: 345, distance: 43.6
click at [1136, 336] on main "The MLC Public Work Search The accuracy and completeness of The MLC's data is d…" at bounding box center [646, 255] width 1292 height 629
click at [1076, 346] on button "Search" at bounding box center [1051, 349] width 101 height 34
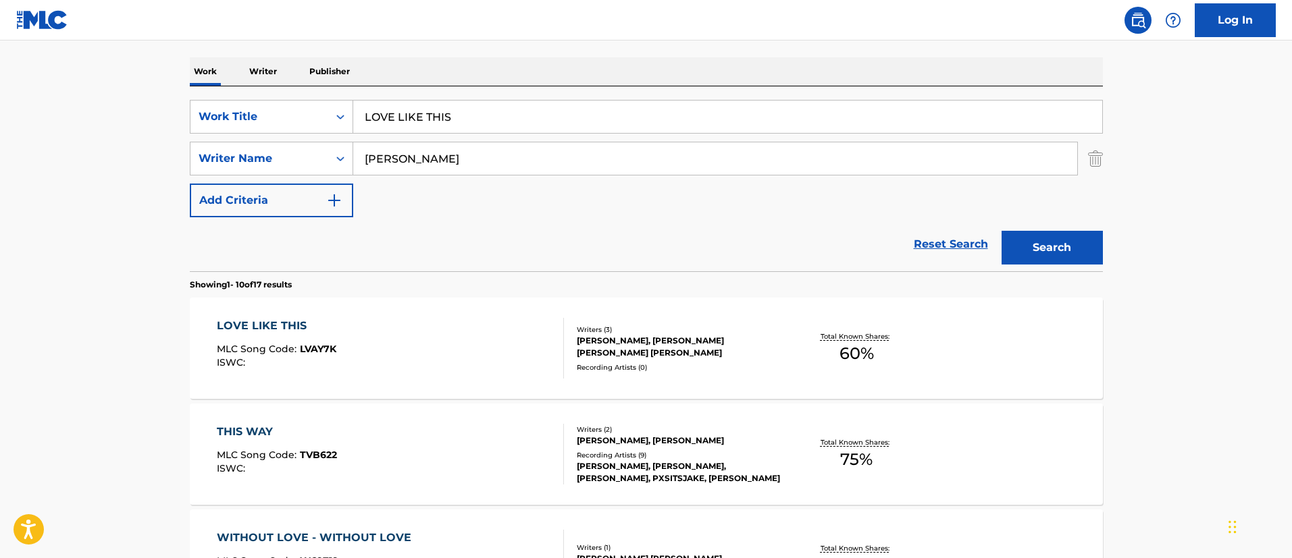
scroll to position [302, 0]
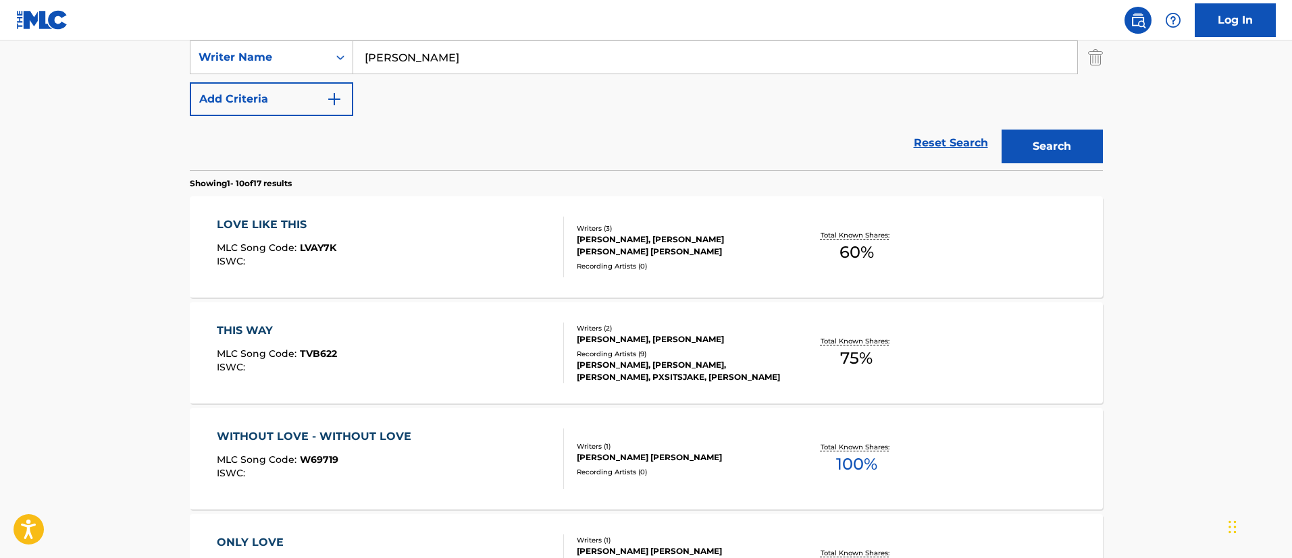
click at [294, 221] on div "LOVE LIKE THIS" at bounding box center [276, 225] width 119 height 16
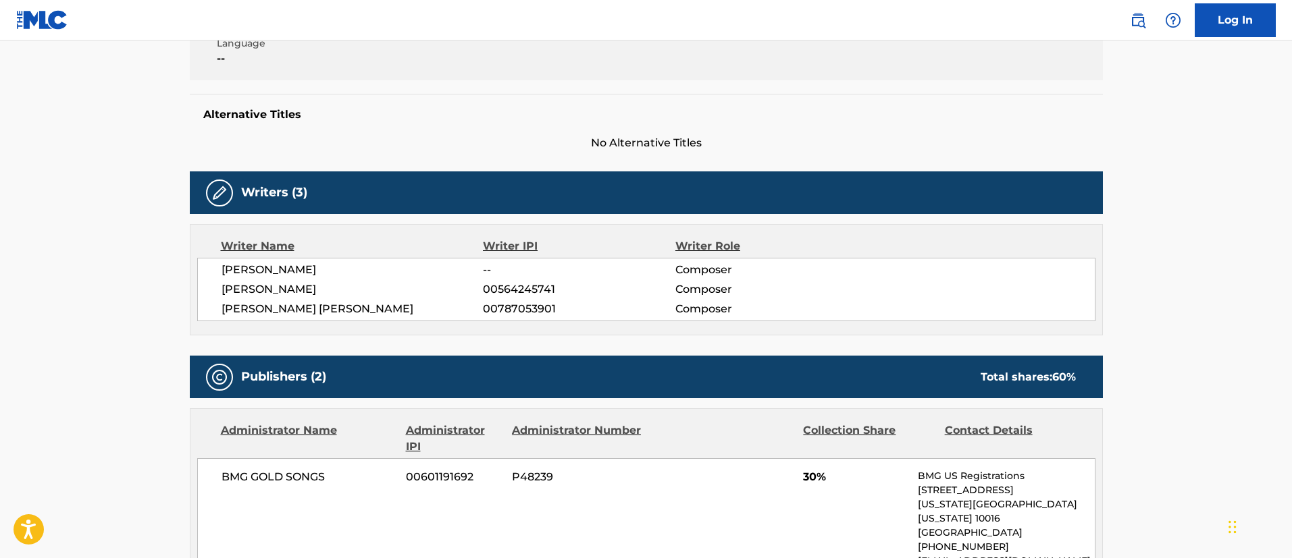
scroll to position [203, 0]
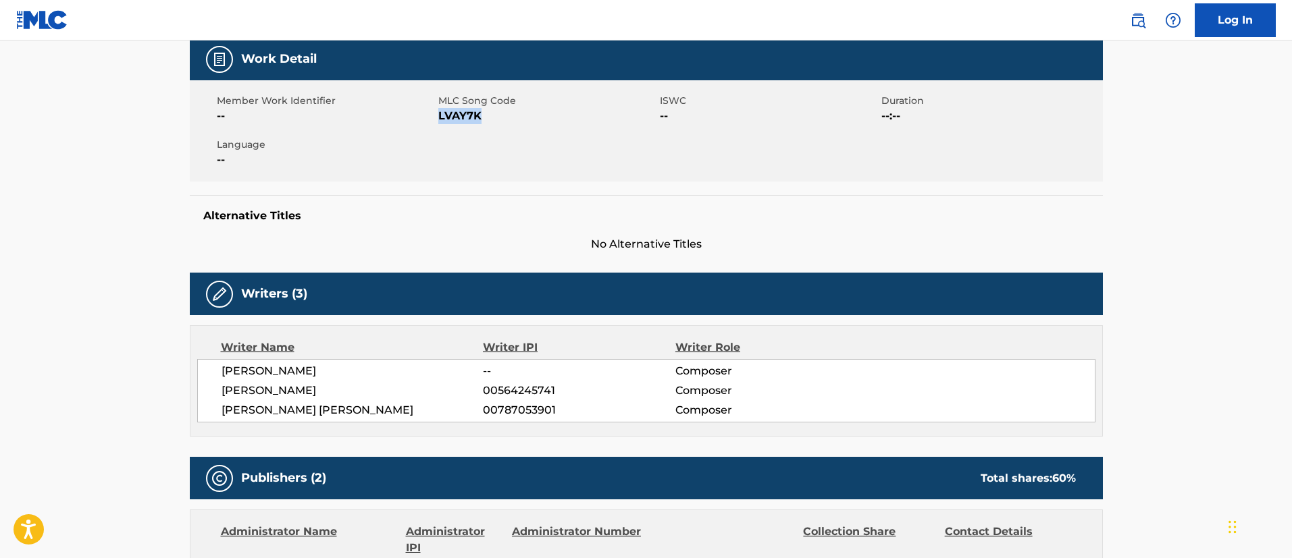
drag, startPoint x: 484, startPoint y: 113, endPoint x: 438, endPoint y: 117, distance: 46.1
click at [438, 117] on span "LVAY7K" at bounding box center [547, 116] width 218 height 16
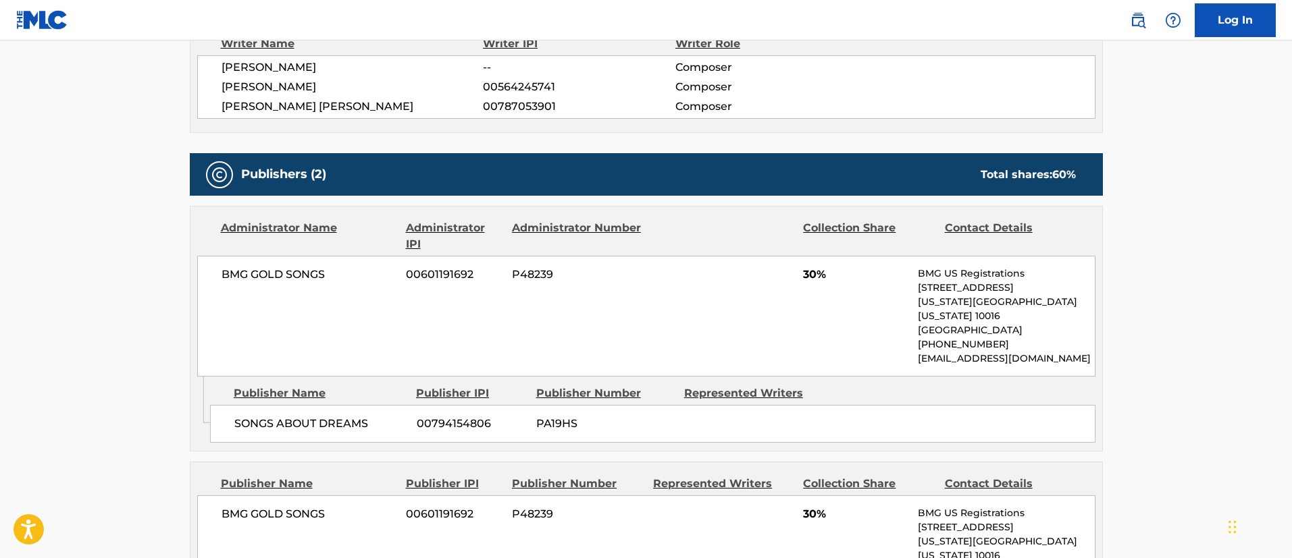
scroll to position [608, 0]
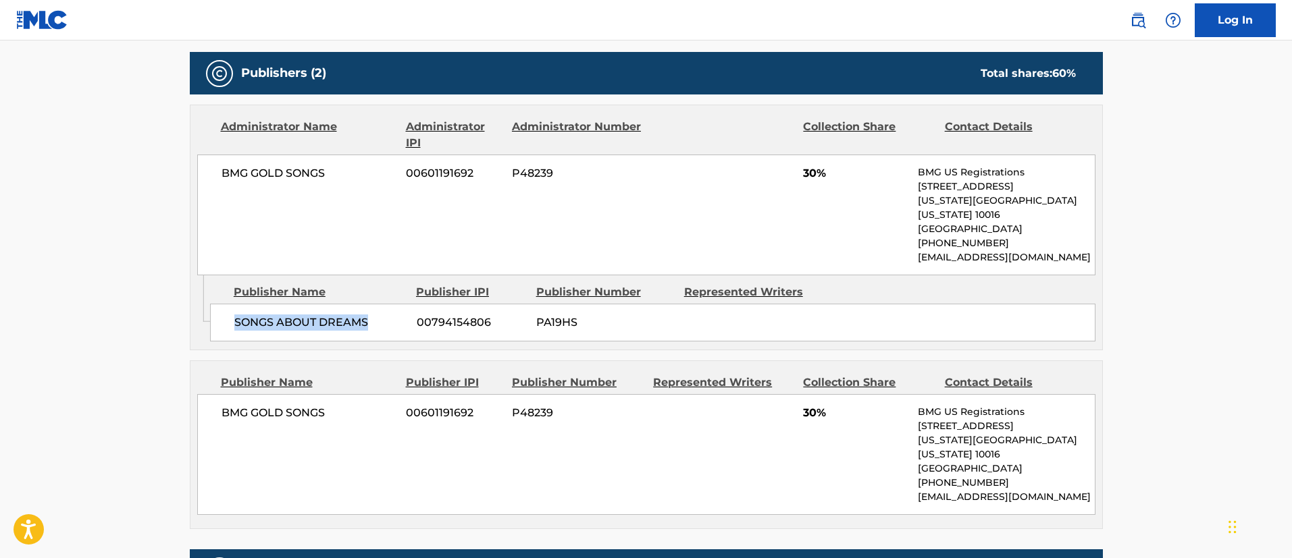
drag, startPoint x: 378, startPoint y: 306, endPoint x: 231, endPoint y: 321, distance: 148.0
click at [231, 321] on div "SONGS ABOUT DREAMS 00794154806 PA19HS" at bounding box center [652, 323] width 885 height 38
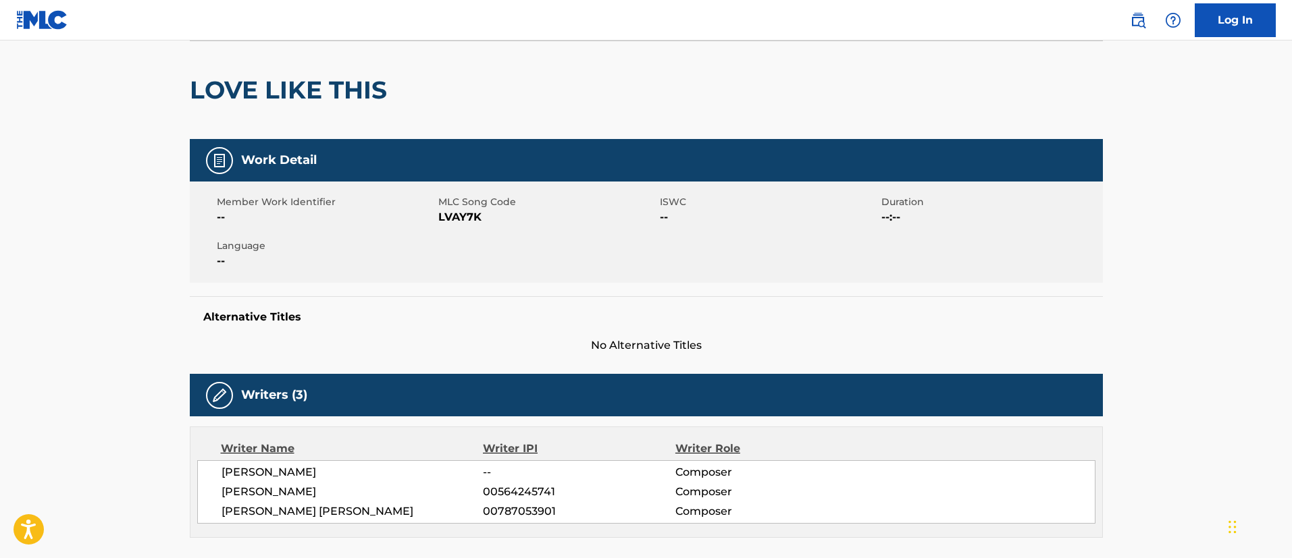
scroll to position [0, 0]
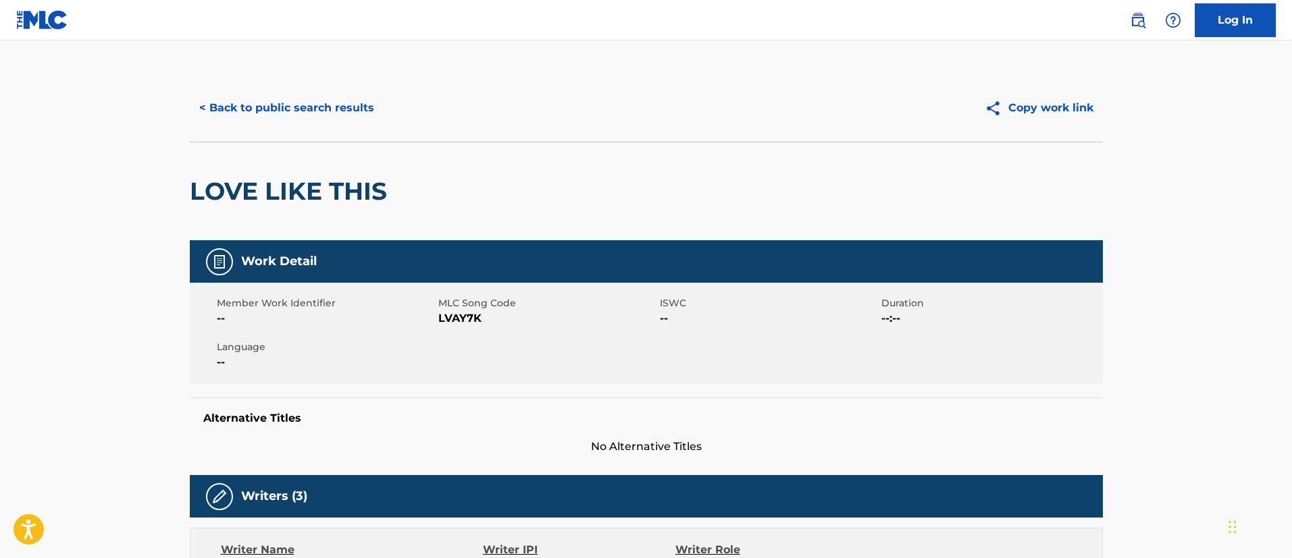
click at [281, 109] on button "< Back to public search results" at bounding box center [287, 108] width 194 height 34
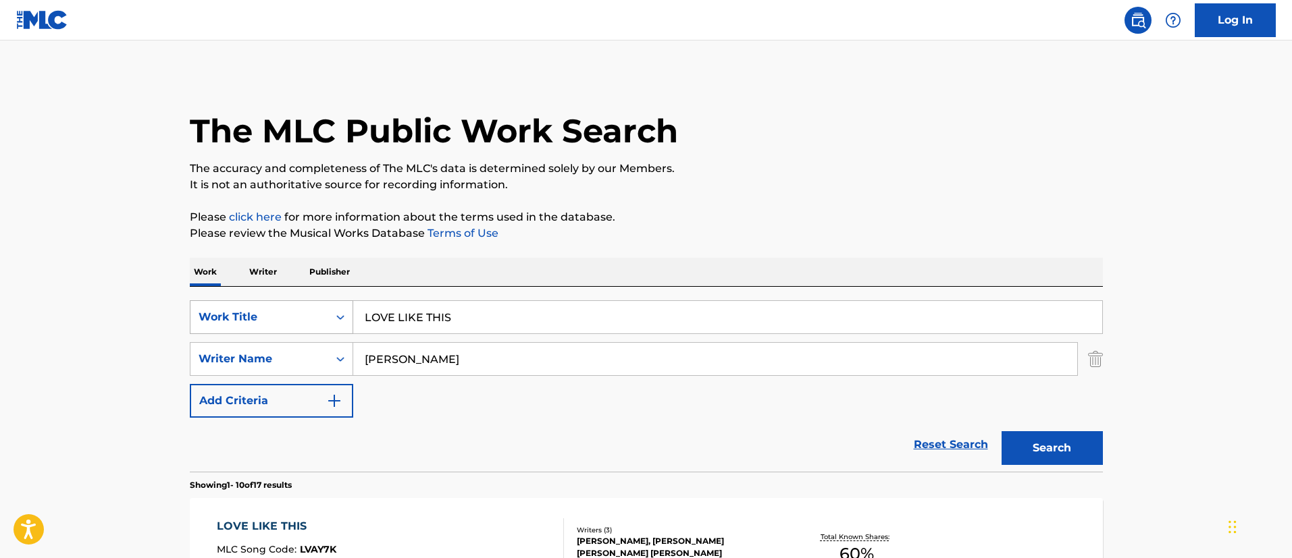
drag, startPoint x: 494, startPoint y: 317, endPoint x: 322, endPoint y: 315, distance: 171.5
click at [322, 315] on div "SearchWithCriteriafc7c73d8-879d-4568-a77b-7ab400521d53 Work Title LOVE LIKE THIS" at bounding box center [646, 317] width 913 height 34
paste input "MAGIC"
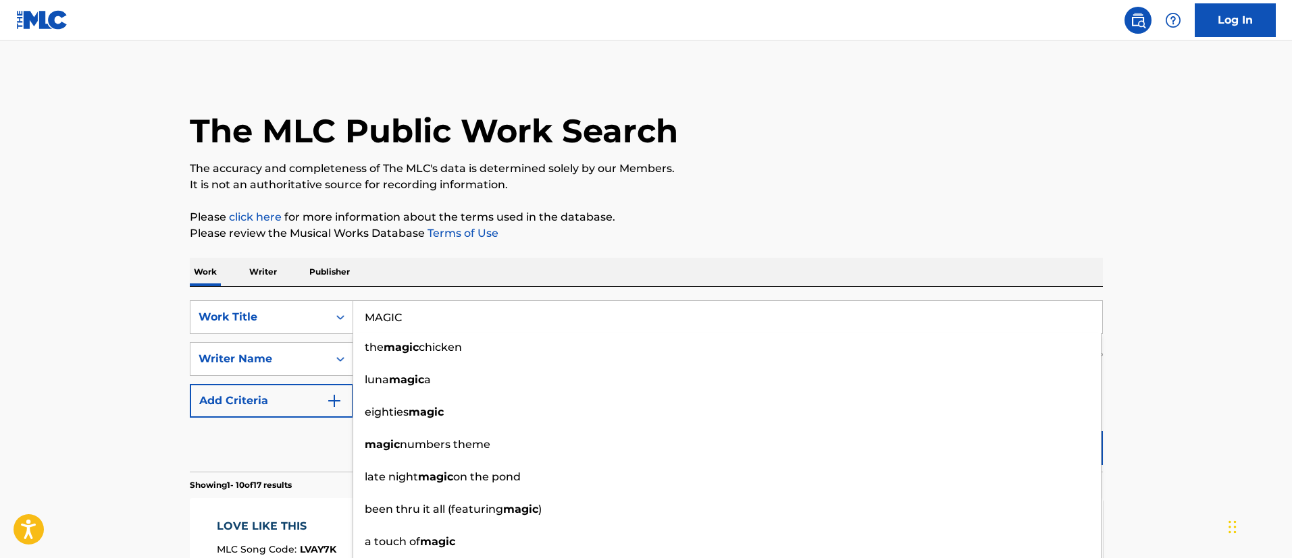
type input "MAGIC"
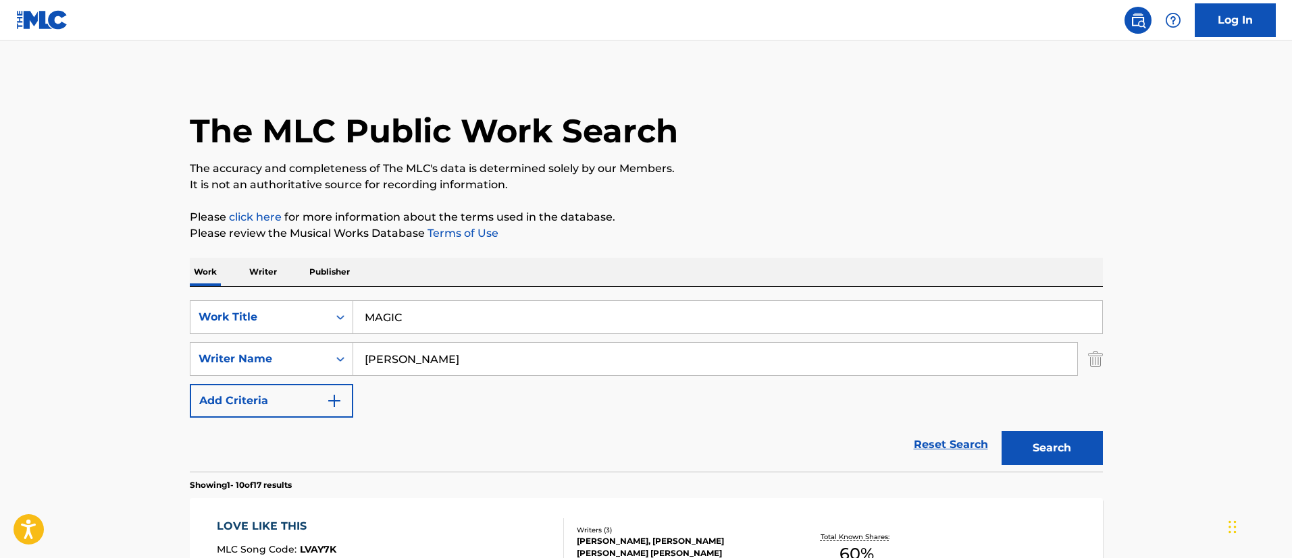
click at [1082, 446] on button "Search" at bounding box center [1051, 448] width 101 height 34
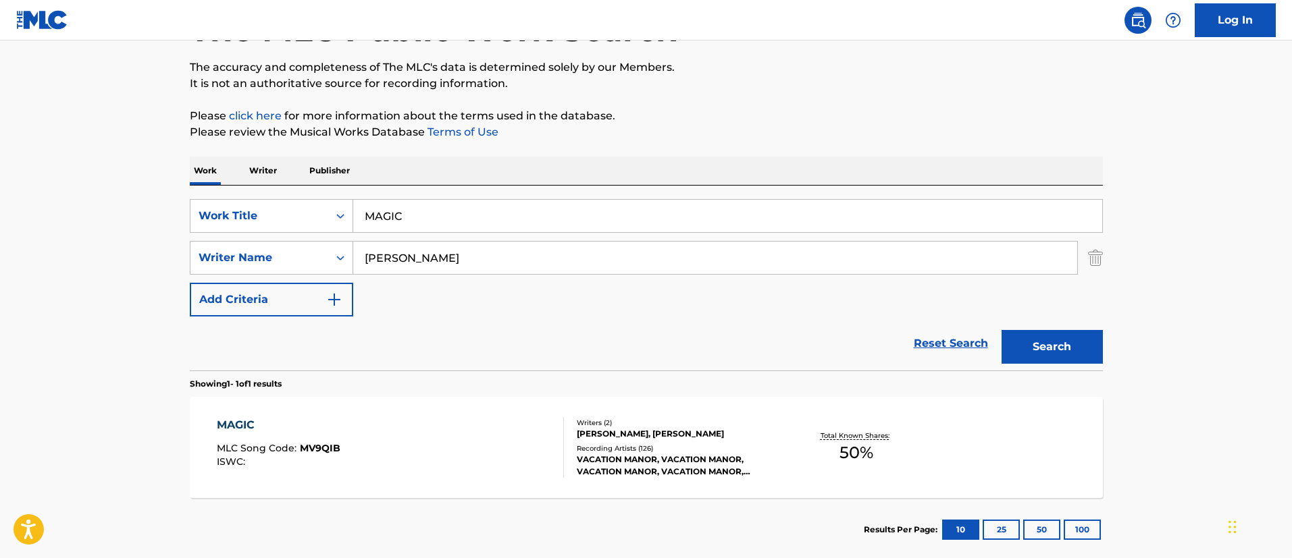
scroll to position [176, 0]
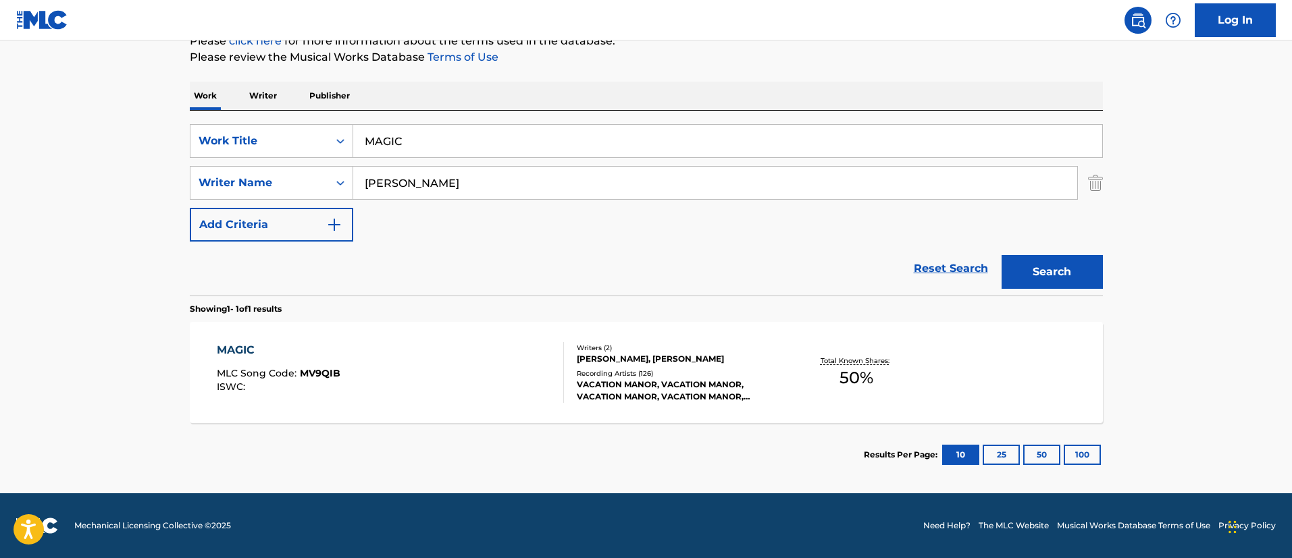
click at [241, 348] on div "MAGIC" at bounding box center [279, 350] width 124 height 16
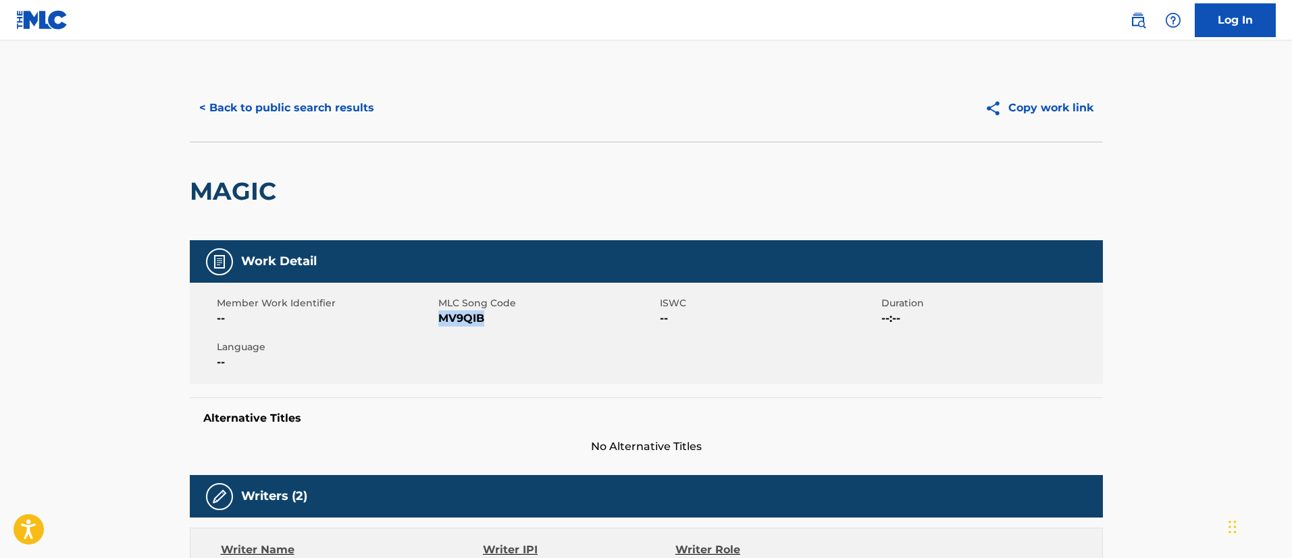
drag, startPoint x: 502, startPoint y: 317, endPoint x: 440, endPoint y: 321, distance: 62.2
click at [440, 321] on span "MV9QIB" at bounding box center [547, 319] width 218 height 16
click at [359, 109] on button "< Back to public search results" at bounding box center [287, 108] width 194 height 34
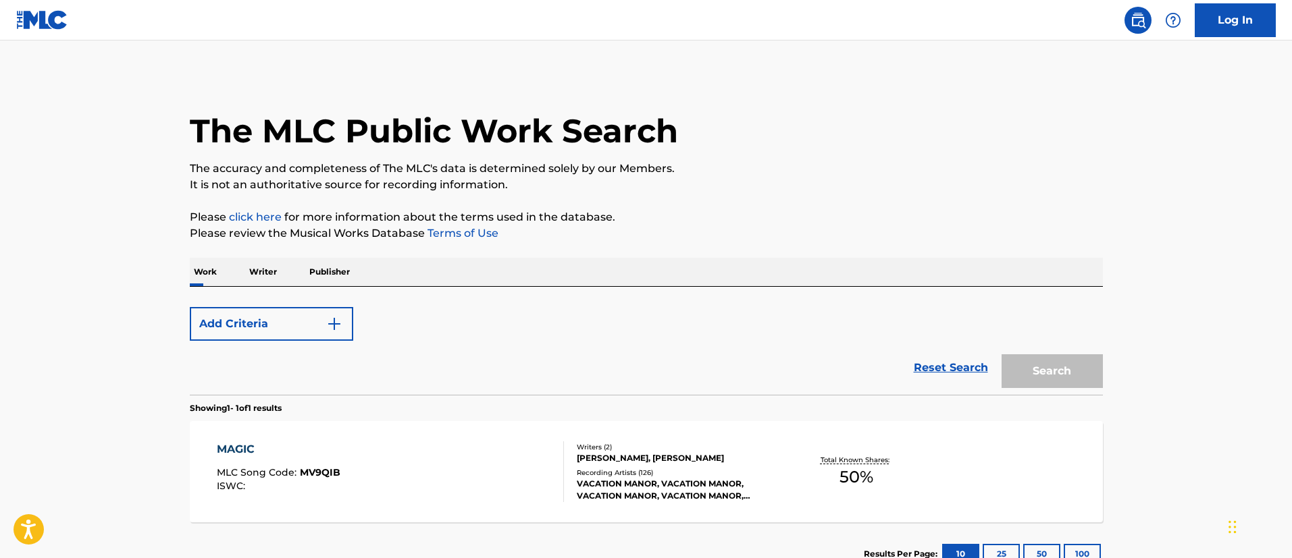
scroll to position [99, 0]
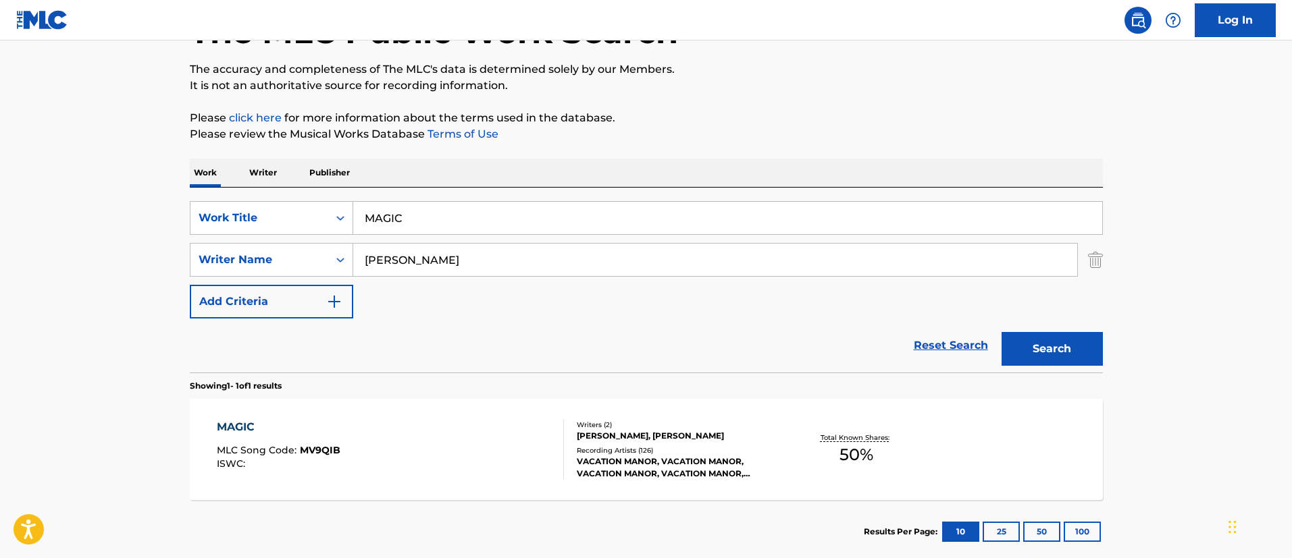
drag, startPoint x: 454, startPoint y: 221, endPoint x: 356, endPoint y: 214, distance: 97.5
click at [356, 214] on input "MAGIC" at bounding box center [727, 218] width 749 height 32
paste input "TT [PERSON_NAME] - UNALLOCATED BY TITLE"
type input "[PERSON_NAME] - UNALLOCATED BY TITLE"
click at [1075, 340] on button "Search" at bounding box center [1051, 349] width 101 height 34
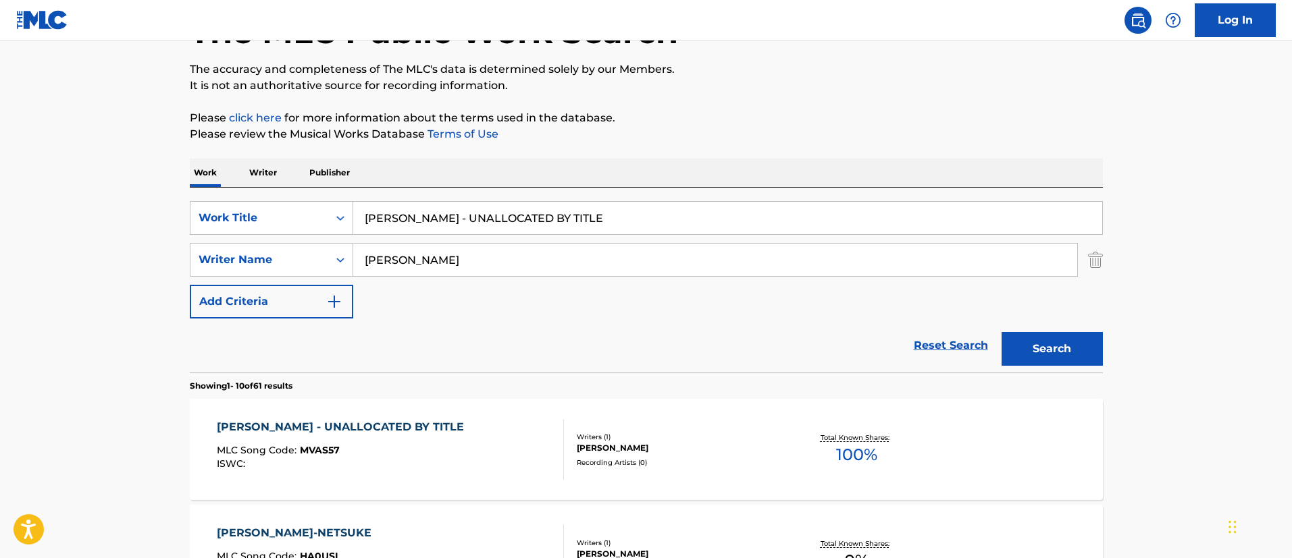
scroll to position [201, 0]
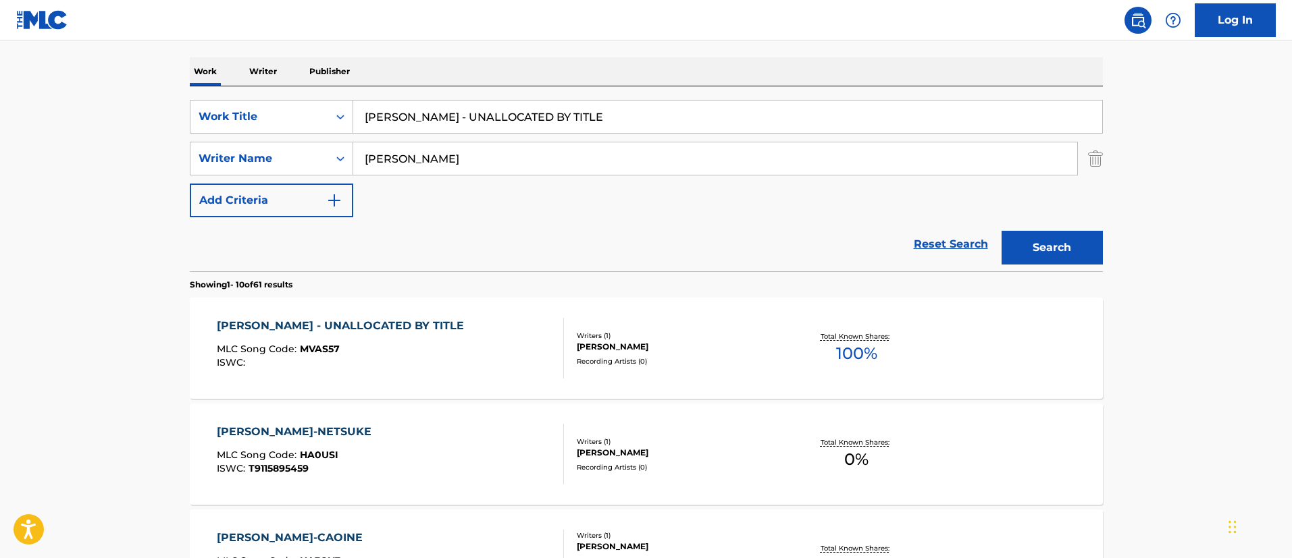
click at [380, 338] on div "[PERSON_NAME] - UNALLOCATED BY TITLE MLC Song Code : MVAS57 ISWC :" at bounding box center [344, 348] width 254 height 61
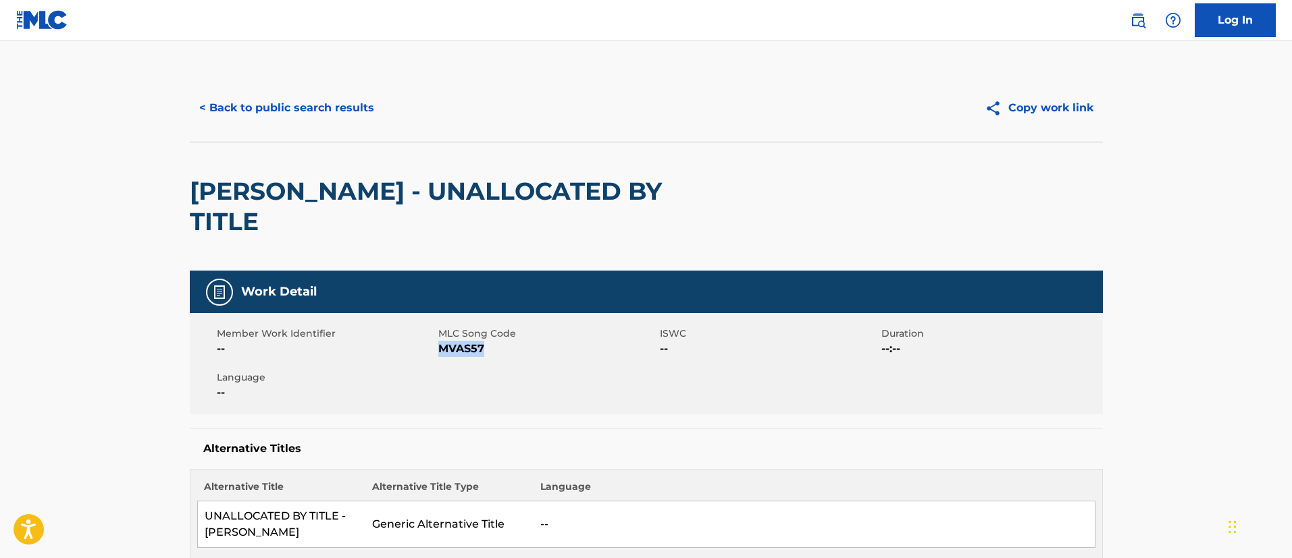
drag, startPoint x: 481, startPoint y: 321, endPoint x: 440, endPoint y: 314, distance: 42.5
click at [440, 341] on span "MVAS57" at bounding box center [547, 349] width 218 height 16
click at [302, 111] on button "< Back to public search results" at bounding box center [287, 108] width 194 height 34
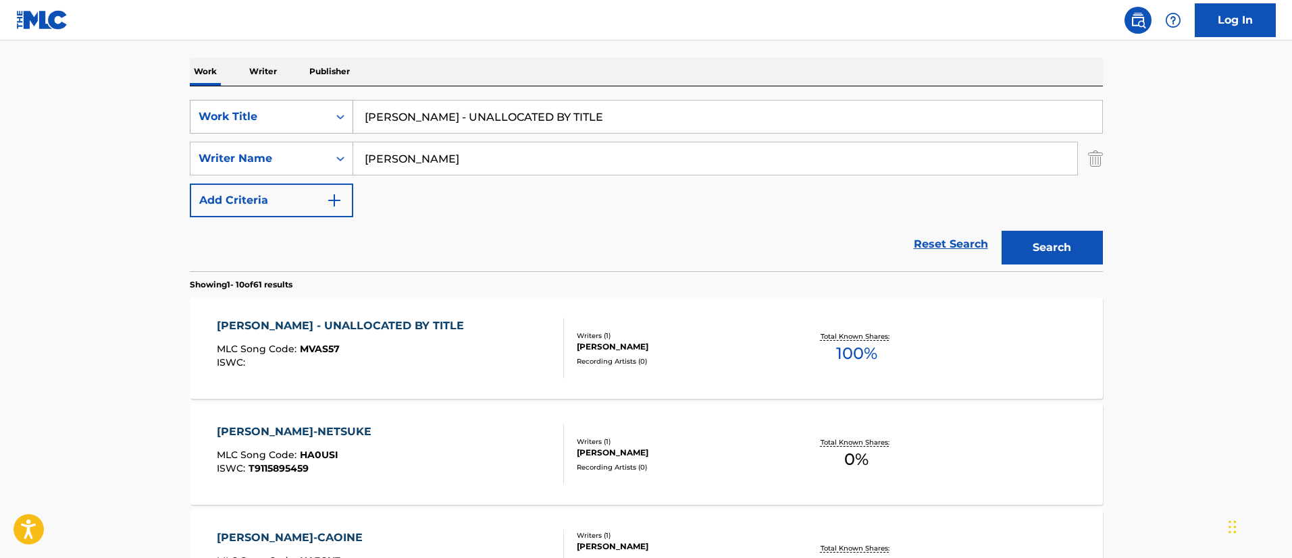
drag, startPoint x: 632, startPoint y: 122, endPoint x: 339, endPoint y: 117, distance: 293.1
click at [340, 117] on div "SearchWithCriteriafc7c73d8-879d-4568-a77b-7ab400521d53 Work Title [PERSON_NAME]…" at bounding box center [646, 117] width 913 height 34
paste input "EET YOU ON THE OTHER SIDE-FH"
type input "MEET YOU ON THE OTHER SIDE-FH"
click at [1043, 240] on button "Search" at bounding box center [1051, 248] width 101 height 34
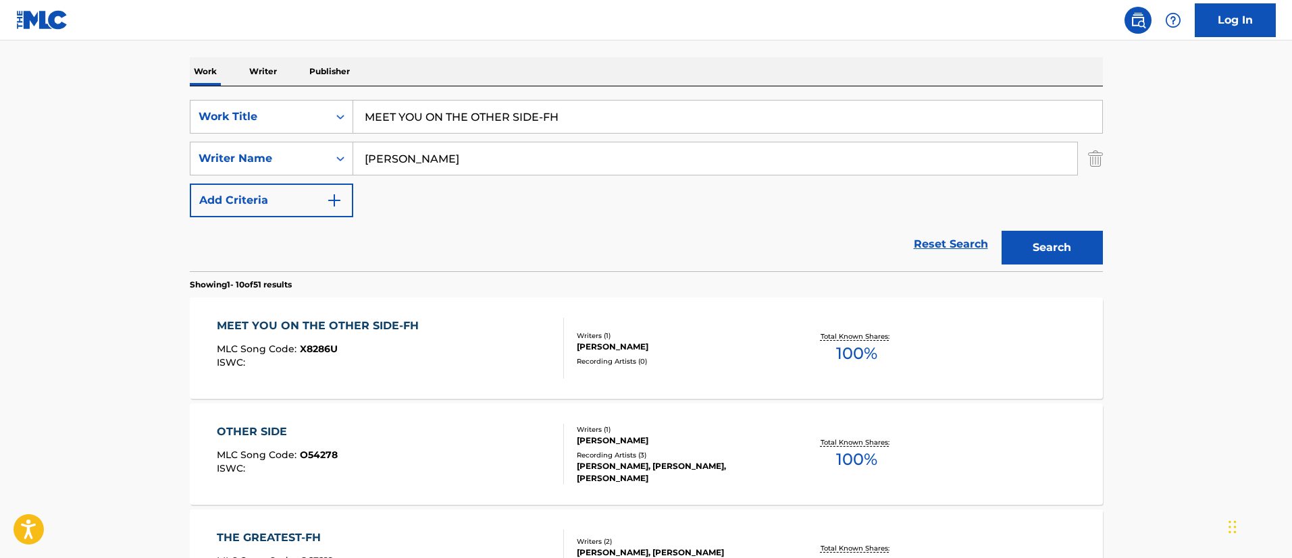
click at [388, 331] on div "MEET YOU ON THE OTHER SIDE-FH" at bounding box center [321, 326] width 209 height 16
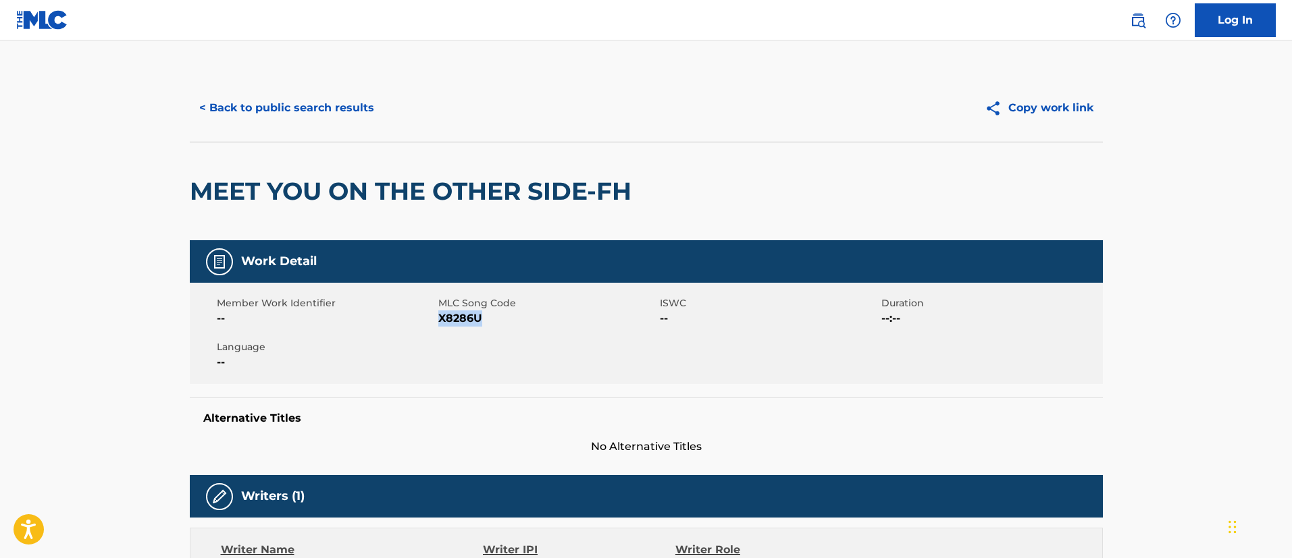
drag, startPoint x: 494, startPoint y: 321, endPoint x: 437, endPoint y: 319, distance: 56.1
click at [438, 319] on span "X8286U" at bounding box center [547, 319] width 218 height 16
click at [291, 97] on button "< Back to public search results" at bounding box center [287, 108] width 194 height 34
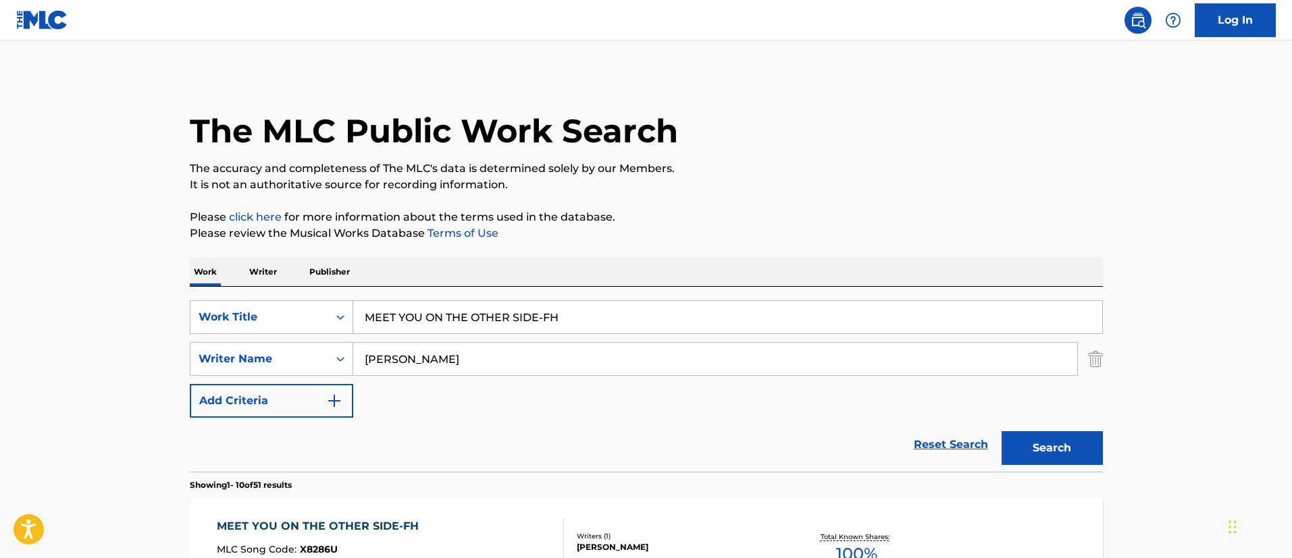
scroll to position [201, 0]
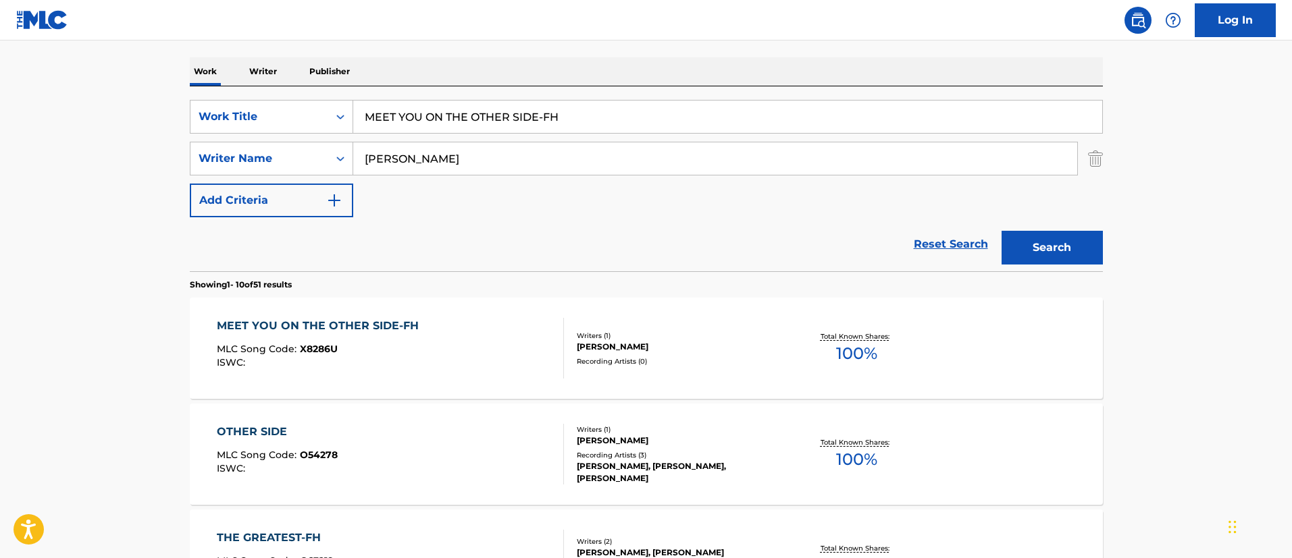
drag, startPoint x: 591, startPoint y: 111, endPoint x: 373, endPoint y: 105, distance: 217.5
click at [372, 107] on input "MEET YOU ON THE OTHER SIDE-FH" at bounding box center [727, 117] width 749 height 32
type input "M"
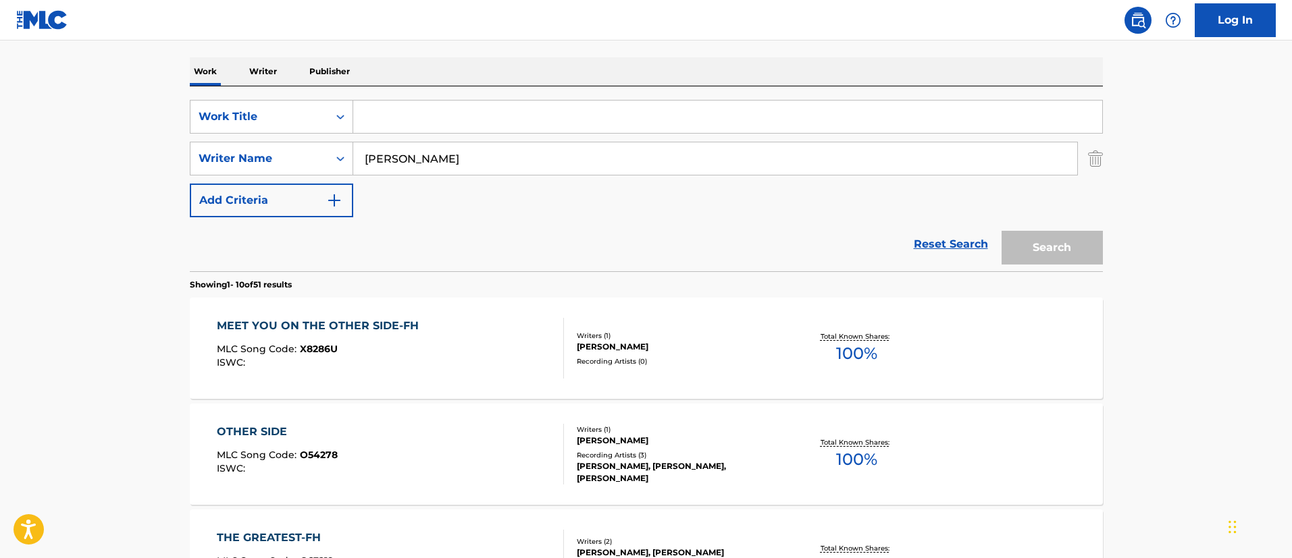
paste input "MORNING SERENADE"
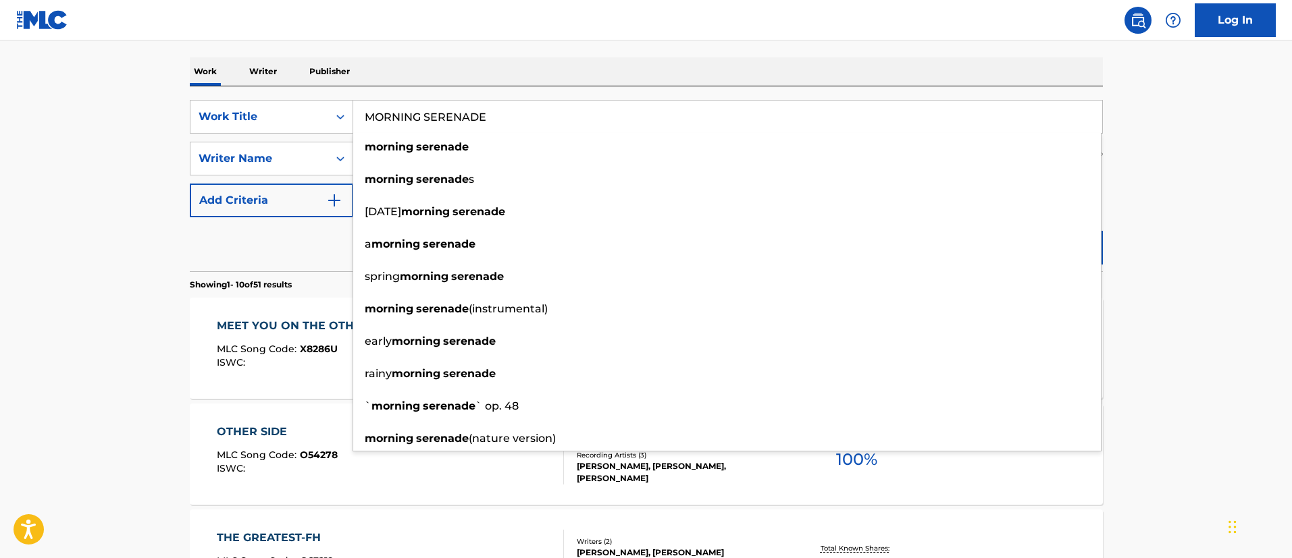
type input "MORNING SERENADE"
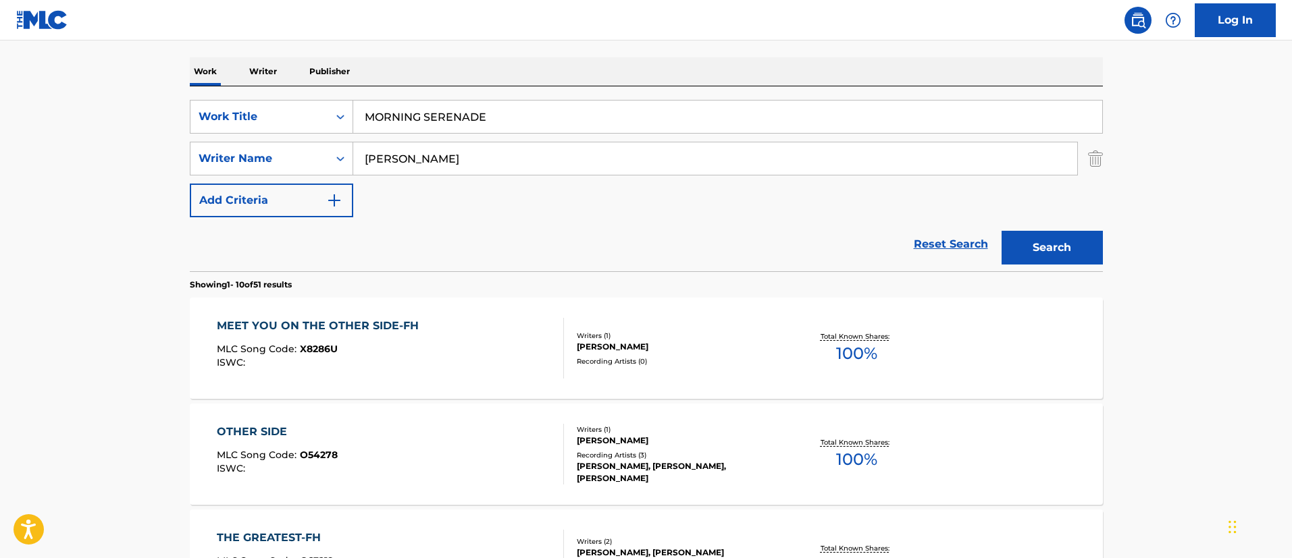
click at [1059, 243] on button "Search" at bounding box center [1051, 248] width 101 height 34
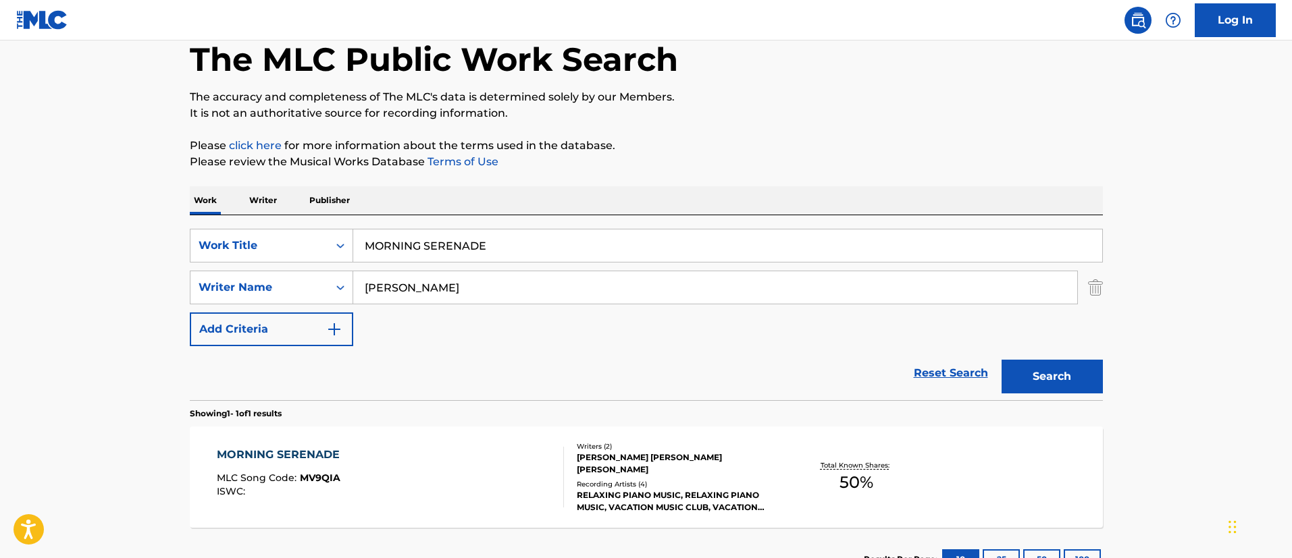
scroll to position [176, 0]
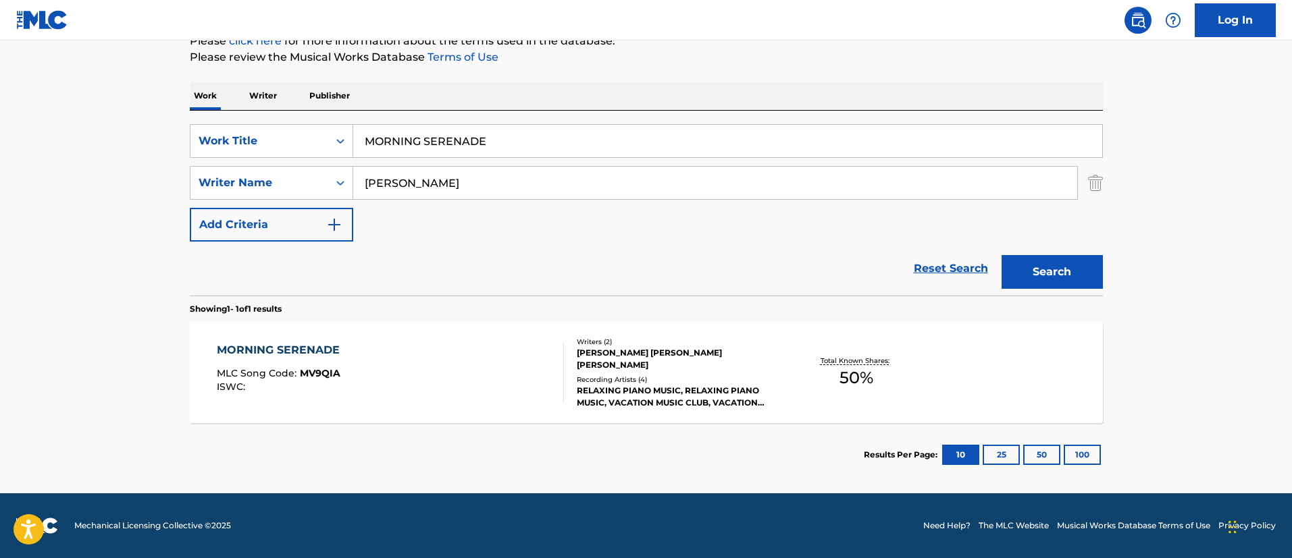
click at [295, 347] on div "MORNING SERENADE" at bounding box center [282, 350] width 130 height 16
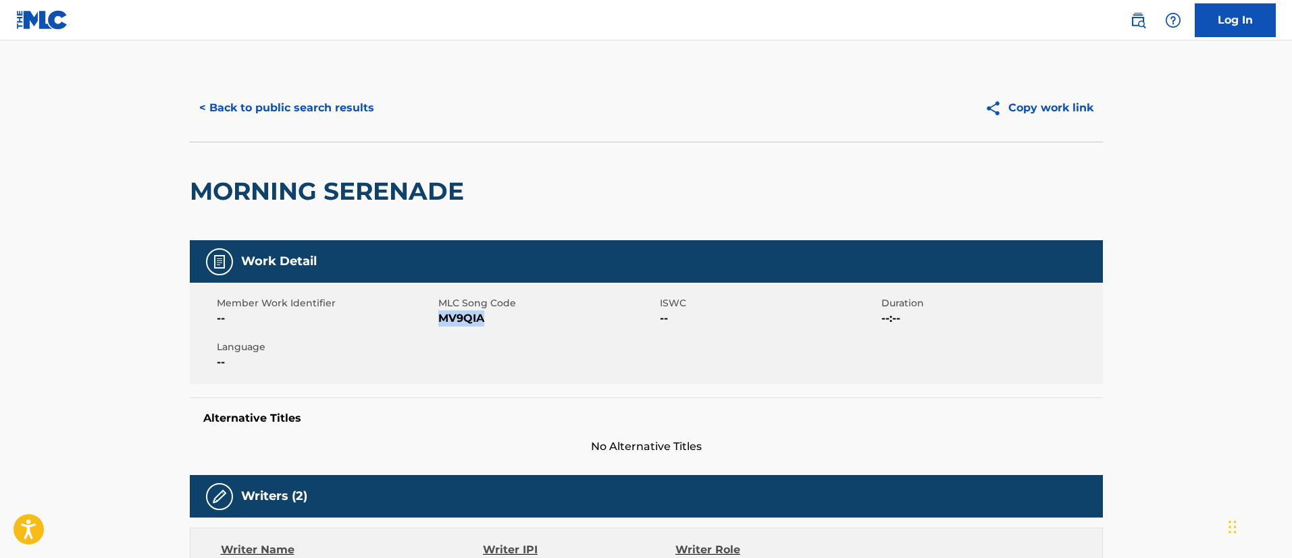
drag, startPoint x: 494, startPoint y: 321, endPoint x: 441, endPoint y: 321, distance: 52.7
click at [441, 321] on span "MV9QIA" at bounding box center [547, 319] width 218 height 16
click at [324, 103] on button "< Back to public search results" at bounding box center [287, 108] width 194 height 34
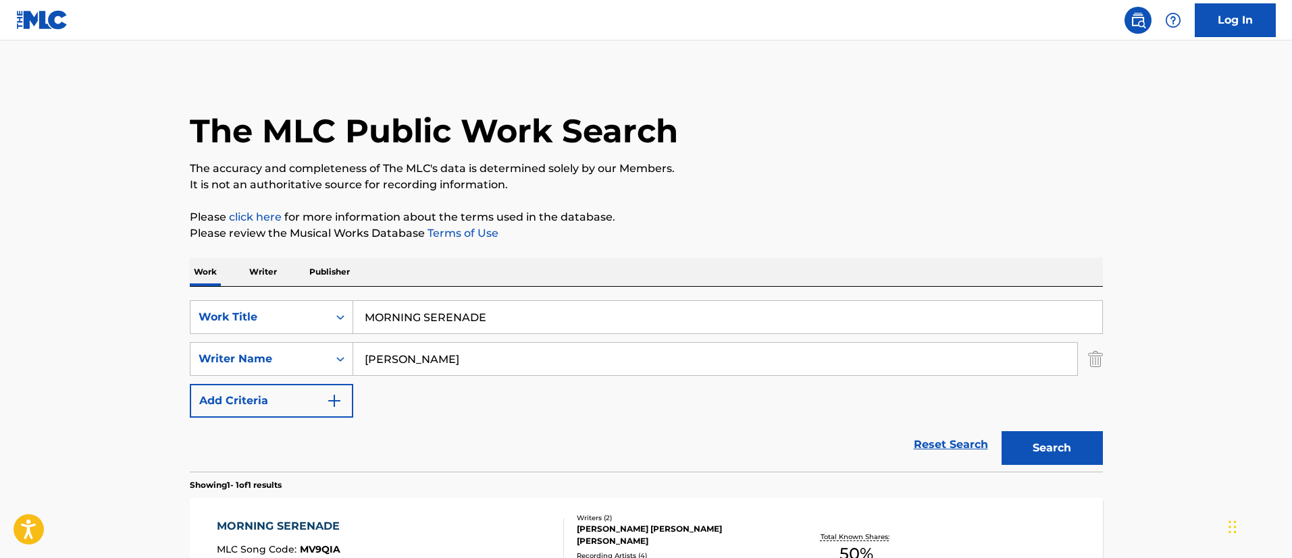
scroll to position [99, 0]
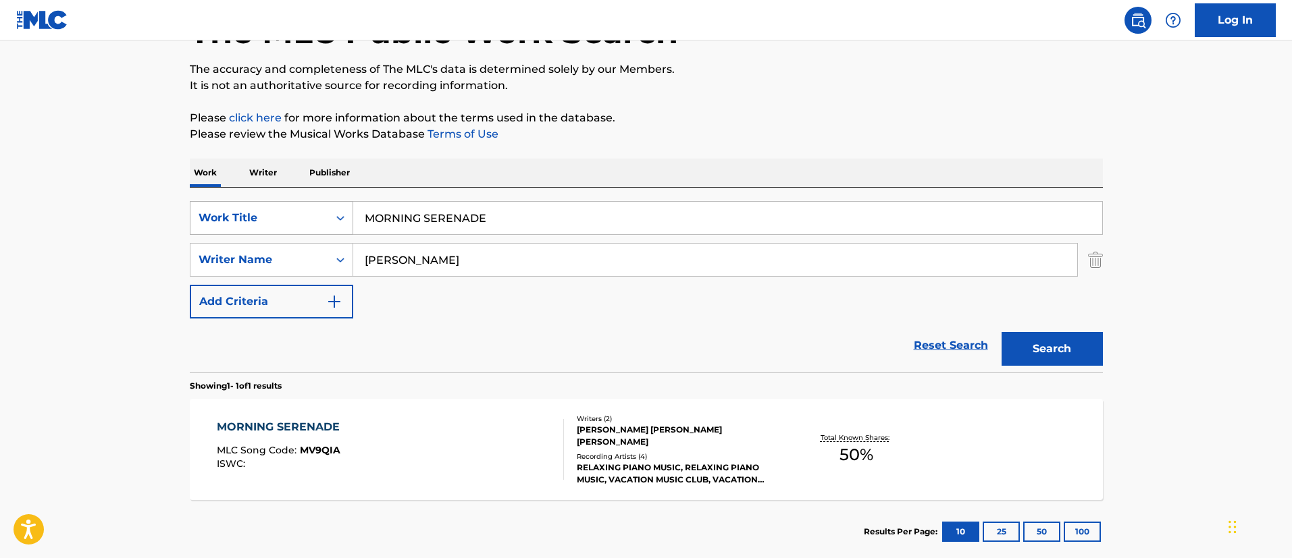
drag, startPoint x: 537, startPoint y: 215, endPoint x: 275, endPoint y: 210, distance: 262.7
click at [275, 210] on div "SearchWithCriteriafc7c73d8-879d-4568-a77b-7ab400521d53 Work Title MORNING SEREN…" at bounding box center [646, 218] width 913 height 34
paste input "NOT EVERYBODY CALLS IT CHRISTMAS"
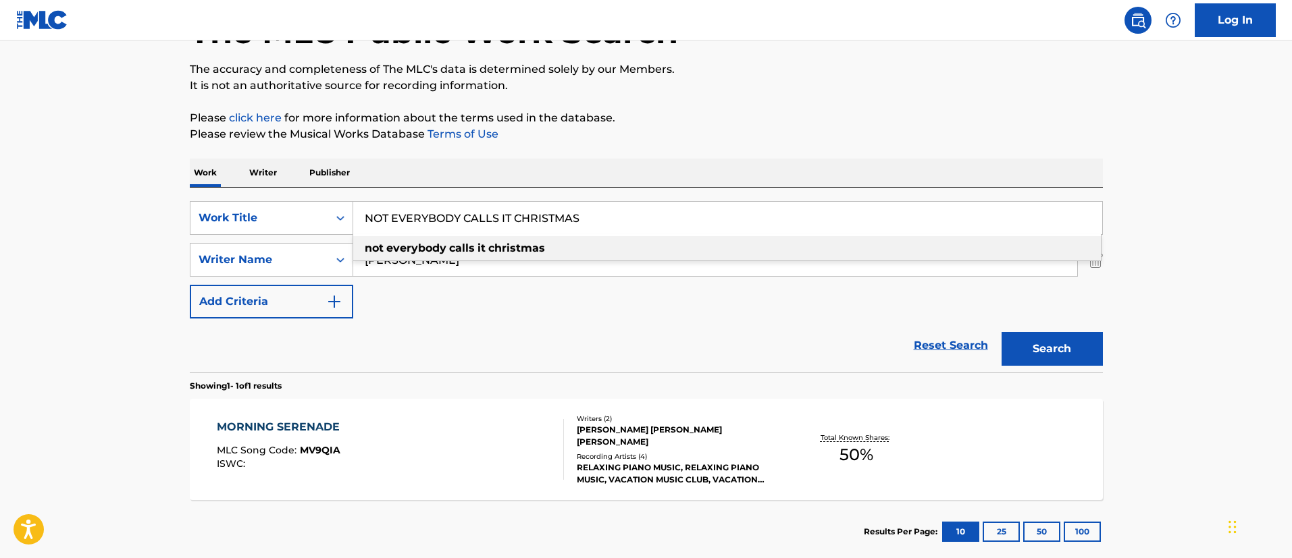
type input "NOT EVERYBODY CALLS IT CHRISTMAS"
click at [1191, 296] on main "The MLC Public Work Search The accuracy and completeness of The MLC's data is d…" at bounding box center [646, 255] width 1292 height 629
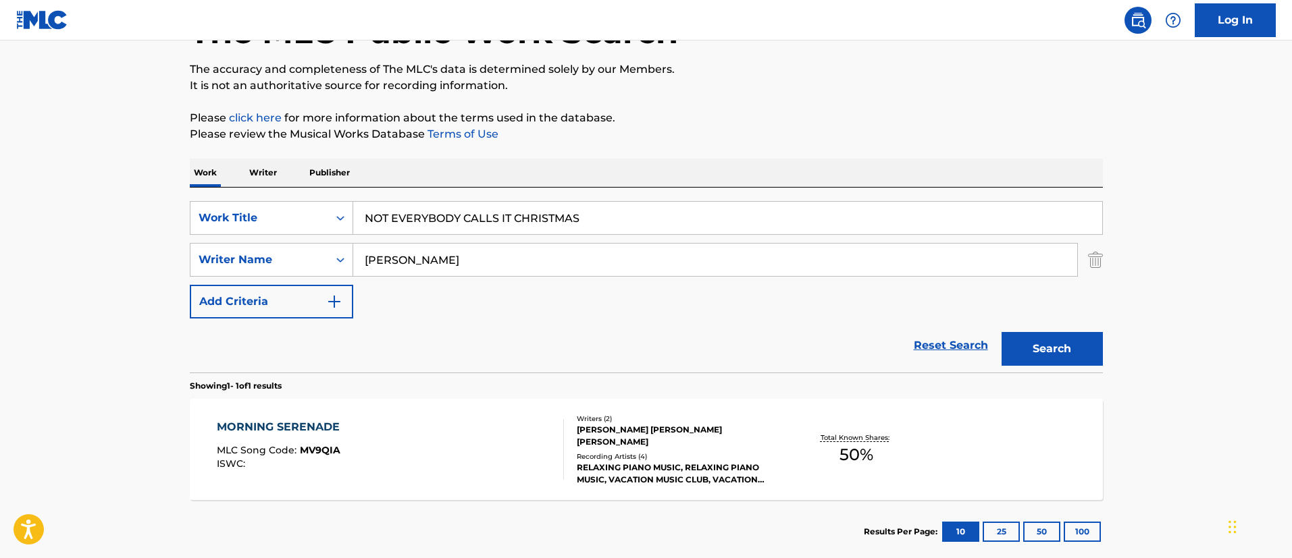
click at [1077, 345] on button "Search" at bounding box center [1051, 349] width 101 height 34
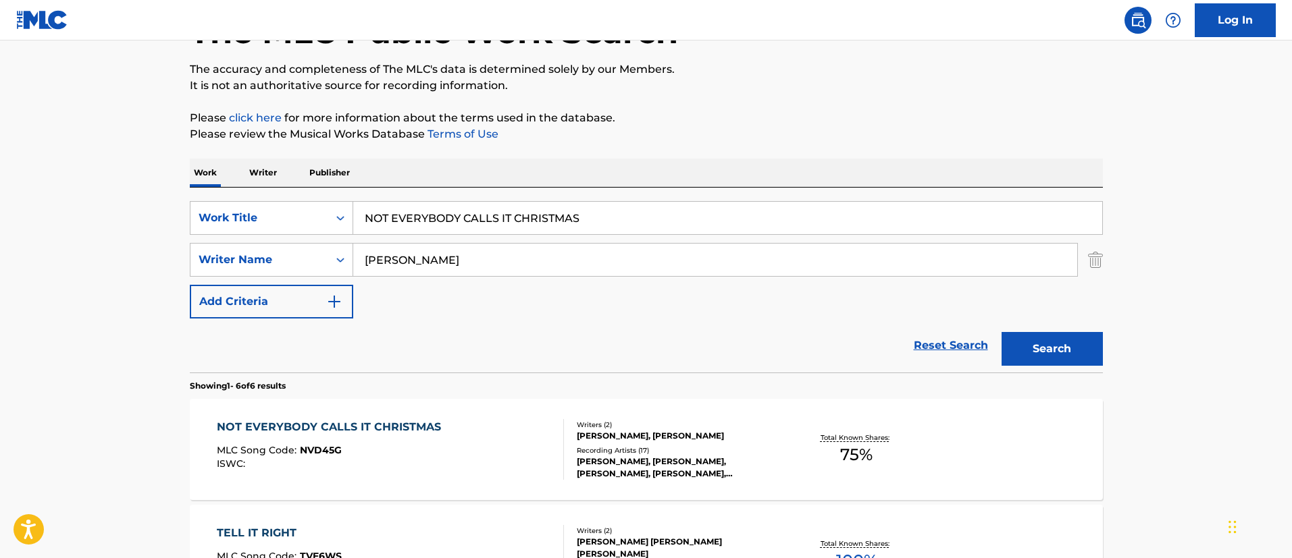
click at [385, 425] on div "NOT EVERYBODY CALLS IT CHRISTMAS" at bounding box center [332, 427] width 231 height 16
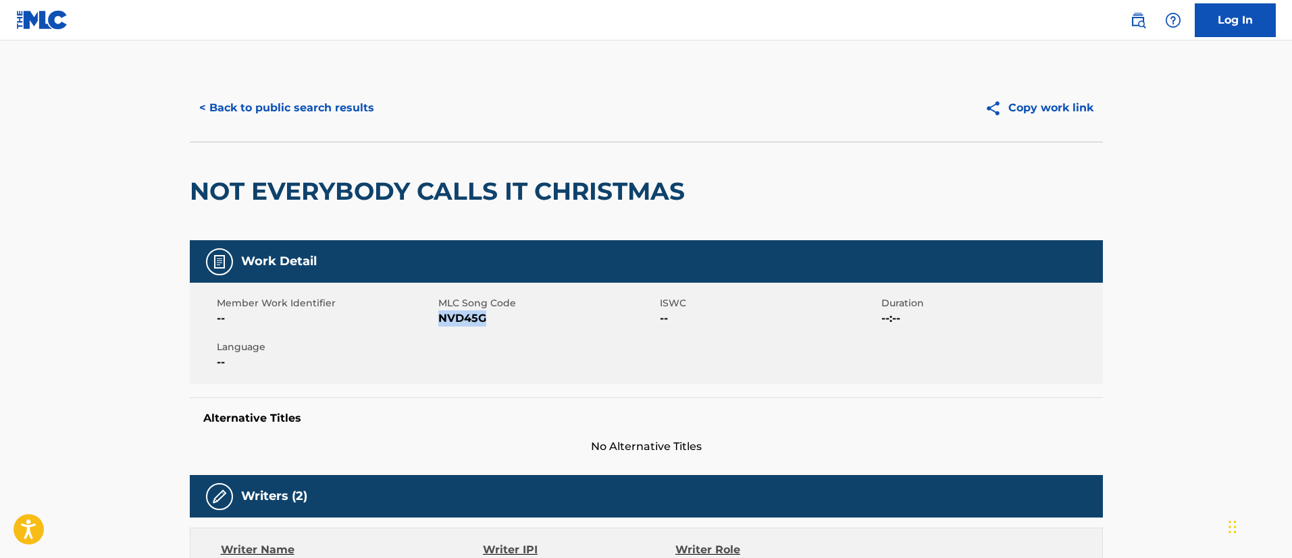
drag, startPoint x: 486, startPoint y: 318, endPoint x: 440, endPoint y: 320, distance: 46.6
click at [440, 320] on span "NVD45G" at bounding box center [547, 319] width 218 height 16
click at [309, 110] on button "< Back to public search results" at bounding box center [287, 108] width 194 height 34
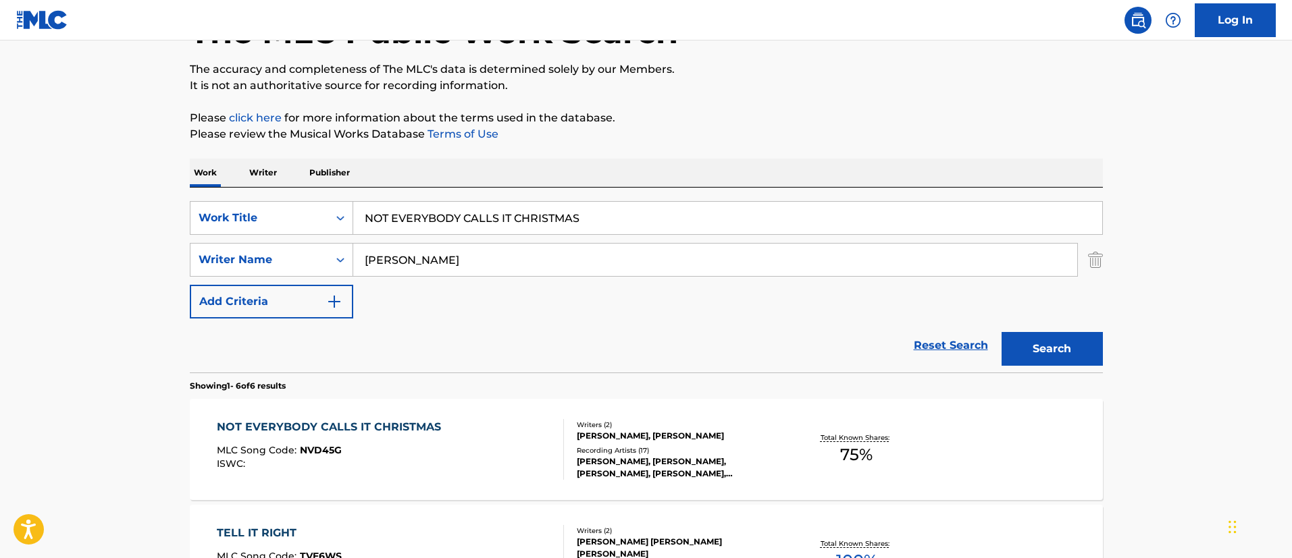
drag, startPoint x: 604, startPoint y: 217, endPoint x: 352, endPoint y: 208, distance: 252.0
click at [353, 208] on input "NOT EVERYBODY CALLS IT CHRISTMAS" at bounding box center [727, 218] width 749 height 32
paste input "OTHER SIDE"
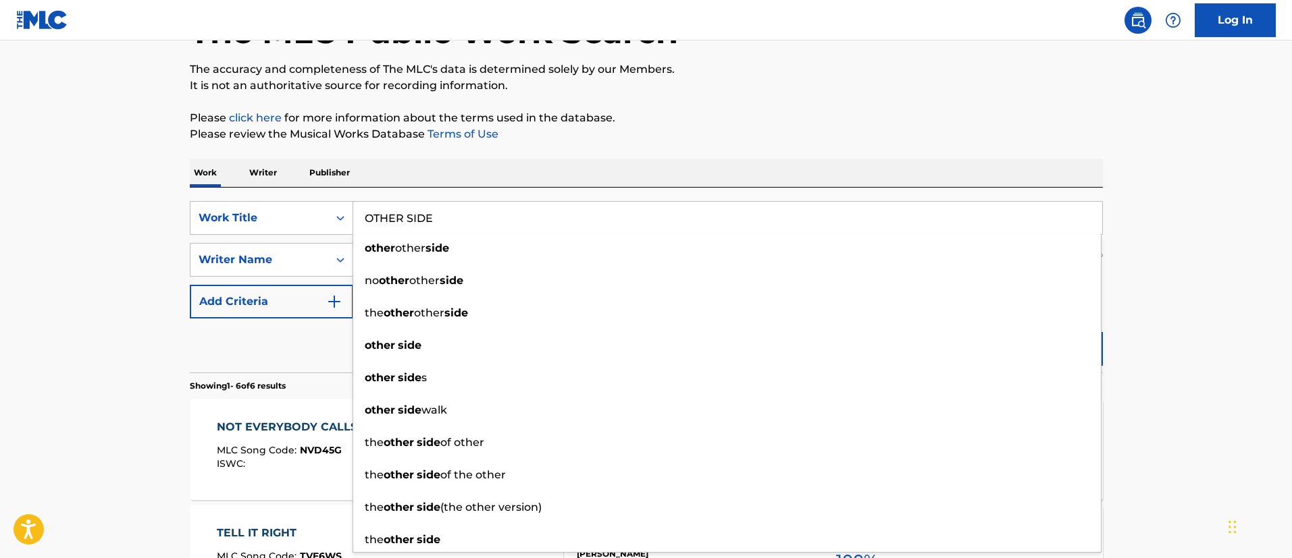
type input "OTHER SIDE"
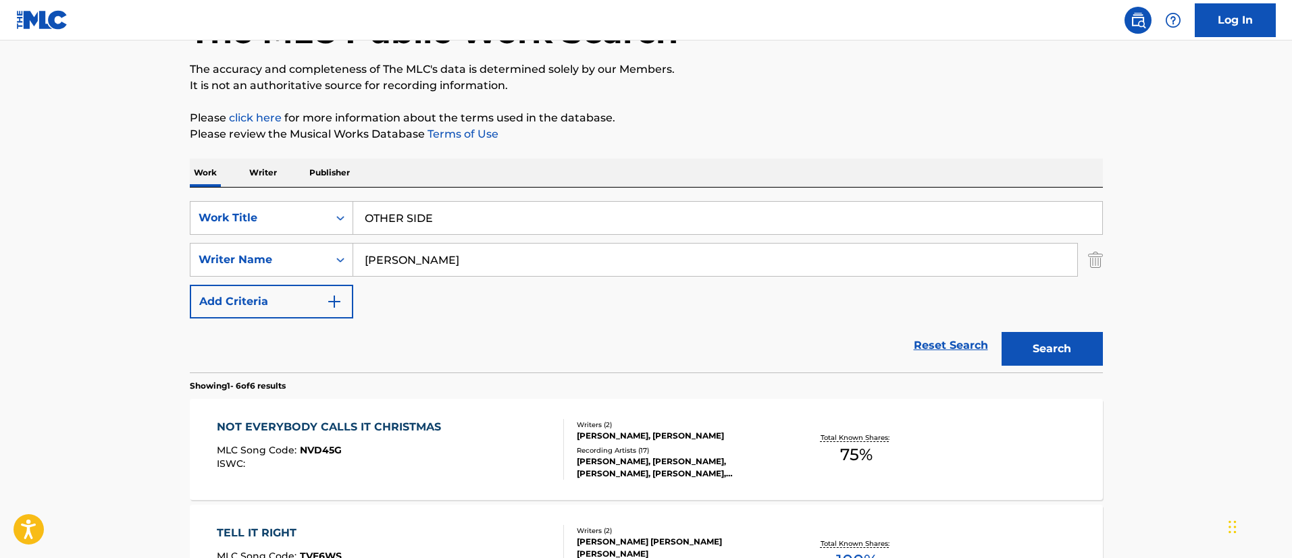
click at [1183, 311] on main "The MLC Public Work Search The accuracy and completeness of The MLC's data is d…" at bounding box center [646, 520] width 1292 height 1159
click at [1059, 345] on button "Search" at bounding box center [1051, 349] width 101 height 34
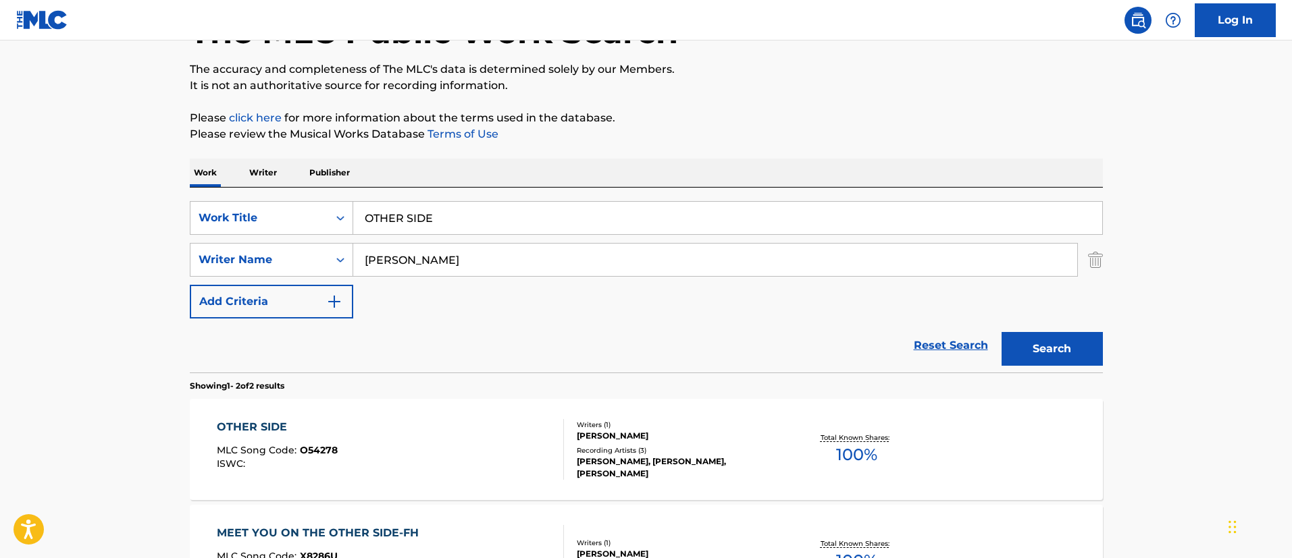
scroll to position [201, 0]
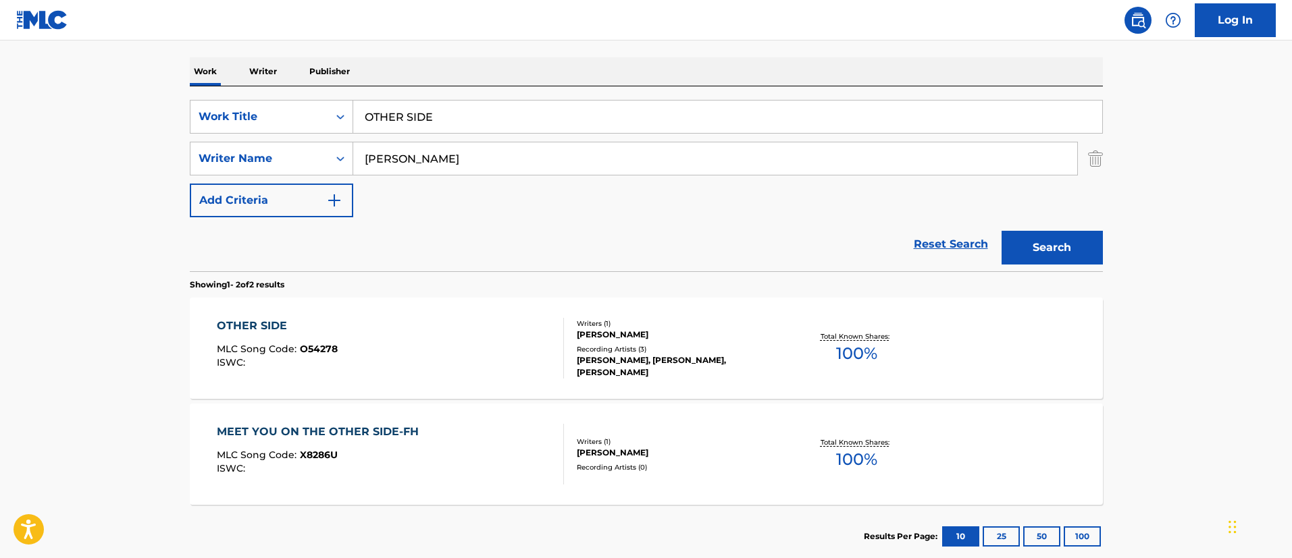
click at [252, 327] on div "OTHER SIDE" at bounding box center [277, 326] width 121 height 16
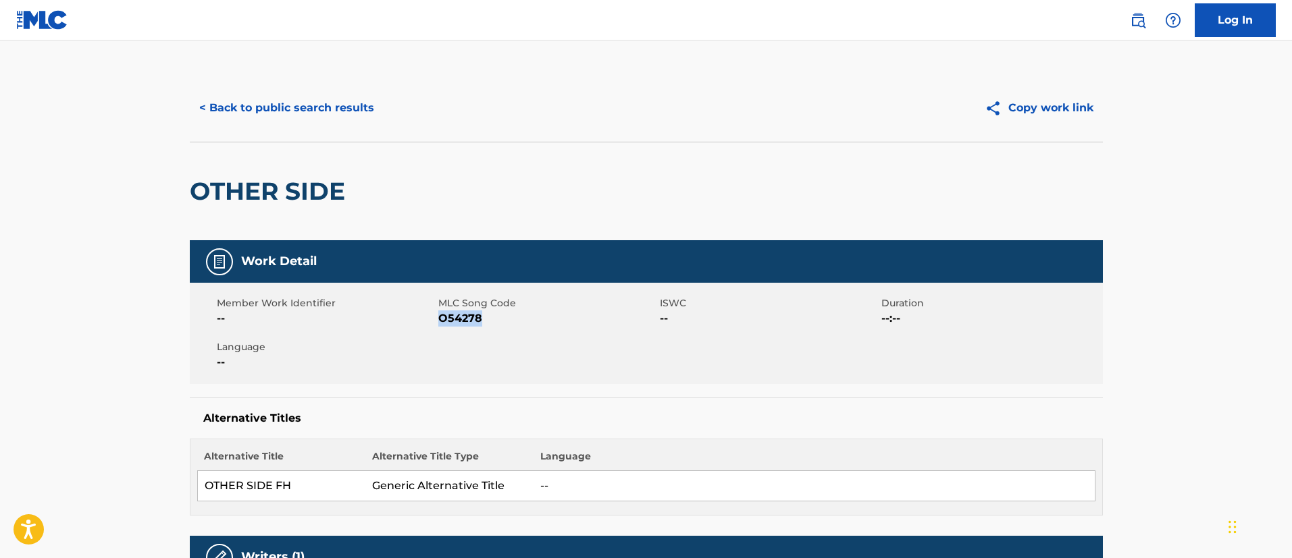
drag, startPoint x: 489, startPoint y: 319, endPoint x: 441, endPoint y: 316, distance: 48.7
click at [441, 316] on span "O54278" at bounding box center [547, 319] width 218 height 16
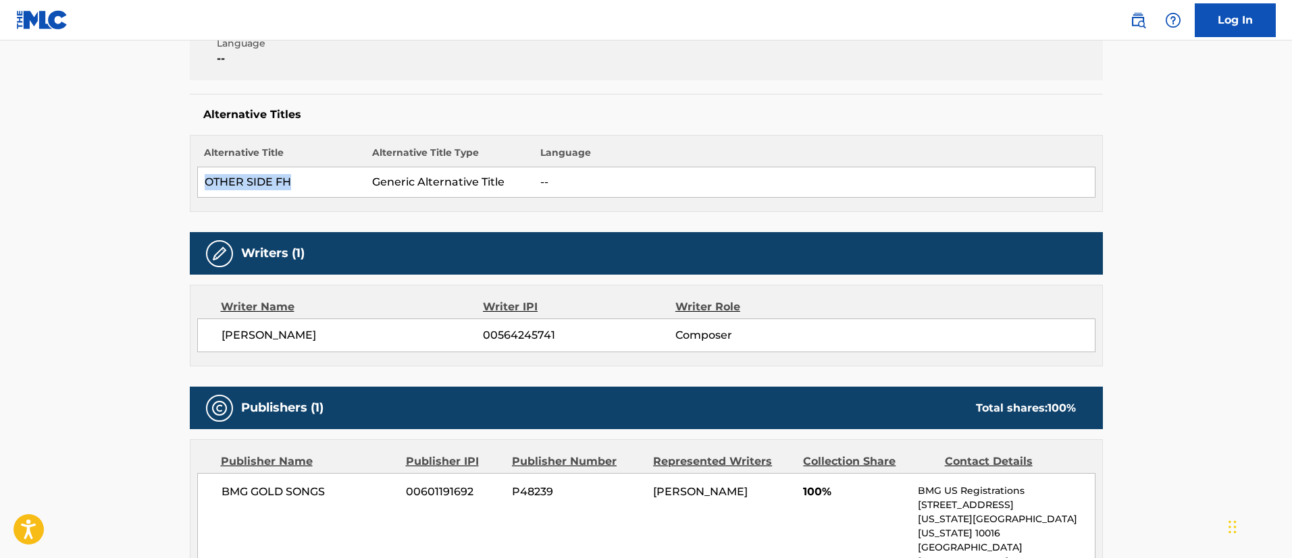
drag, startPoint x: 301, startPoint y: 180, endPoint x: 197, endPoint y: 180, distance: 104.0
click at [197, 180] on td "OTHER SIDE FH" at bounding box center [281, 182] width 168 height 30
click at [371, 336] on span "[PERSON_NAME]" at bounding box center [352, 335] width 262 height 16
drag, startPoint x: 292, startPoint y: 179, endPoint x: 209, endPoint y: 182, distance: 83.8
click at [209, 182] on td "OTHER SIDE FH" at bounding box center [281, 182] width 168 height 30
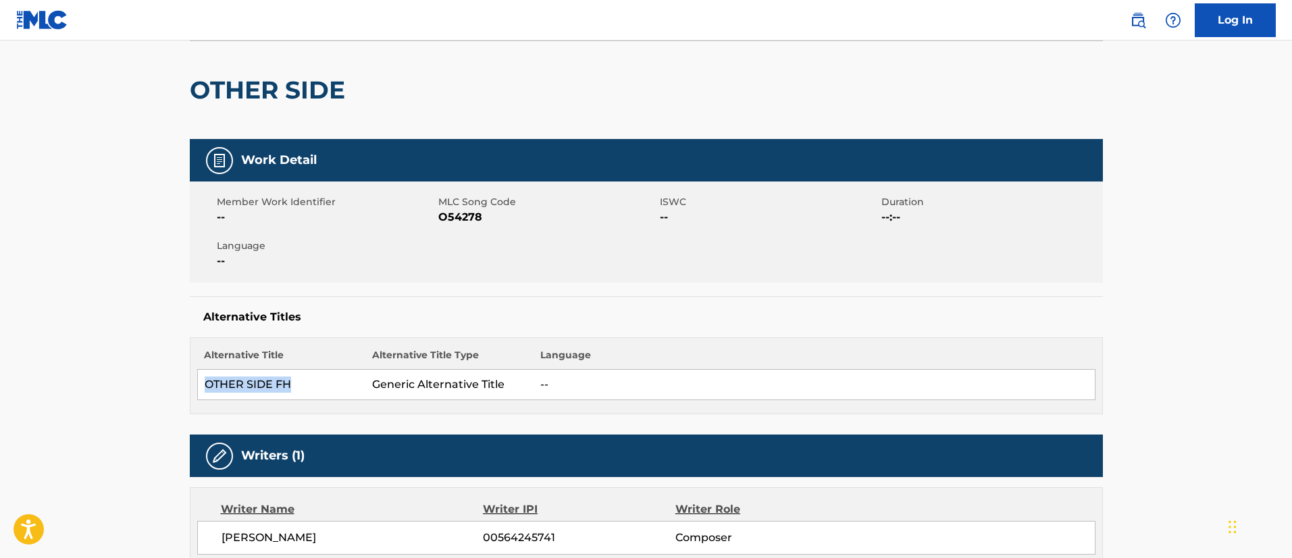
scroll to position [0, 0]
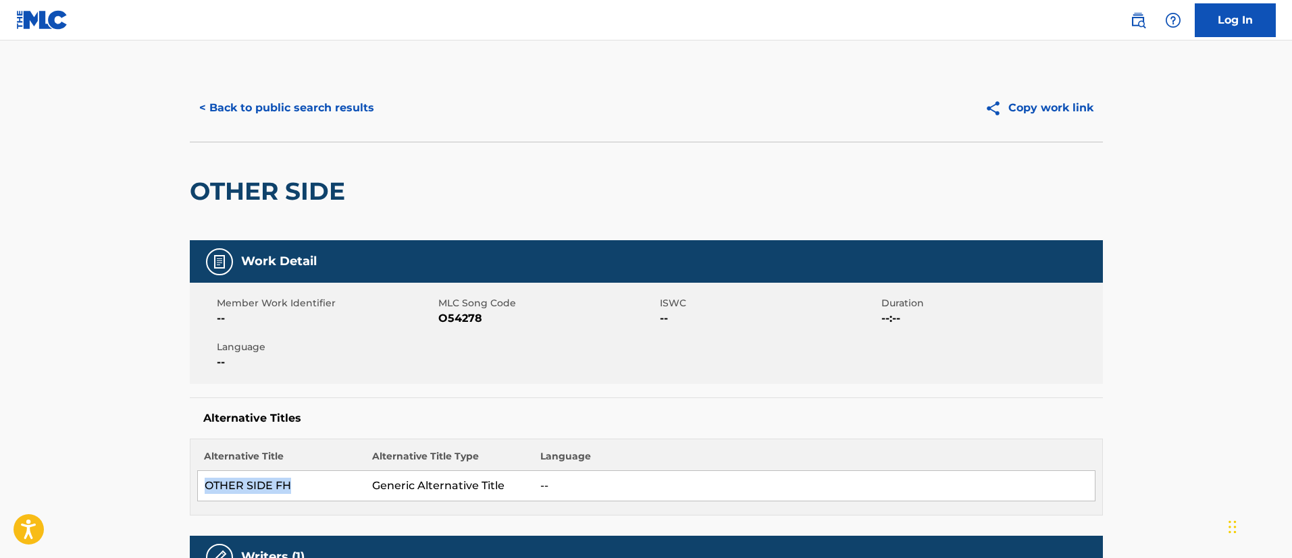
click at [265, 104] on button "< Back to public search results" at bounding box center [287, 108] width 194 height 34
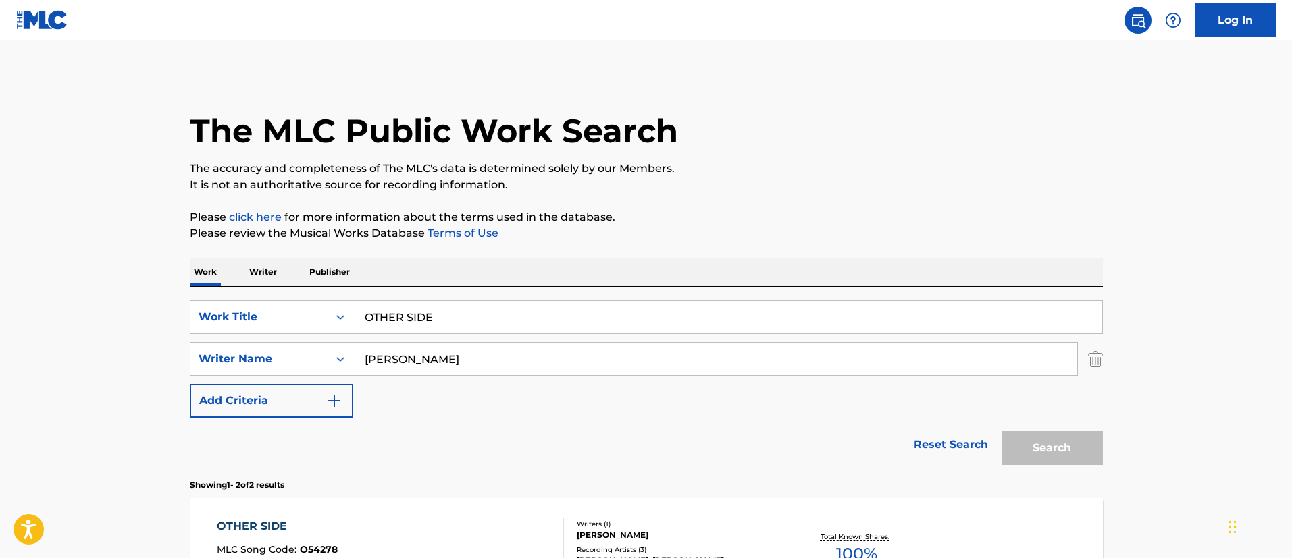
scroll to position [201, 0]
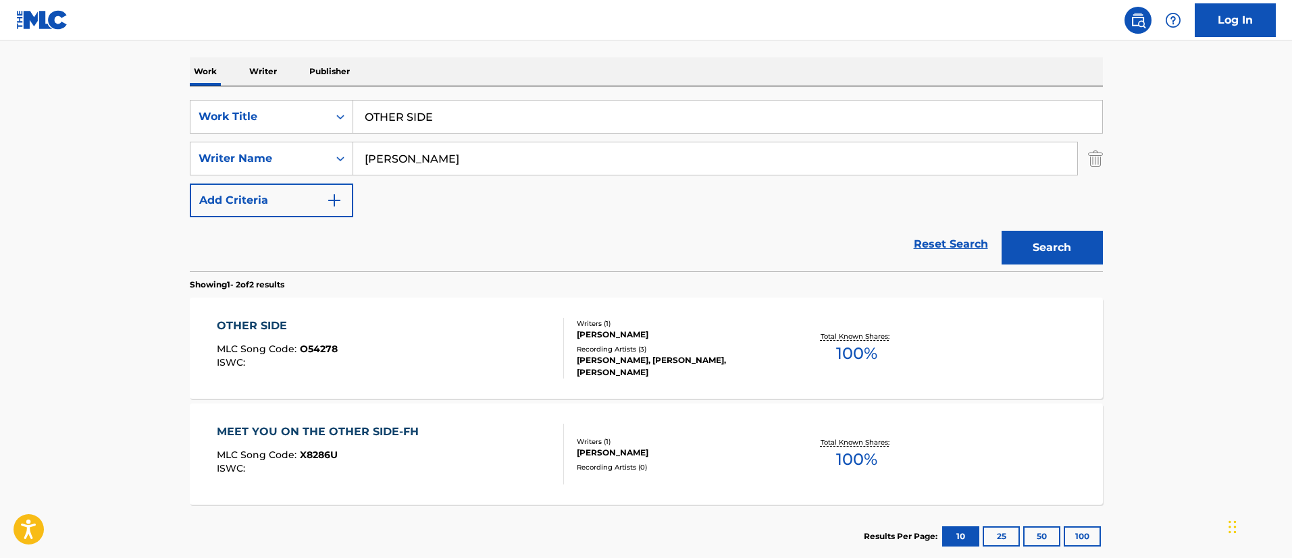
drag, startPoint x: 443, startPoint y: 115, endPoint x: 376, endPoint y: 159, distance: 80.0
click at [342, 108] on div "SearchWithCriteriafc7c73d8-879d-4568-a77b-7ab400521d53 Work Title OTHER SIDE" at bounding box center [646, 117] width 913 height 34
paste input "PEOPLE YOU LOV"
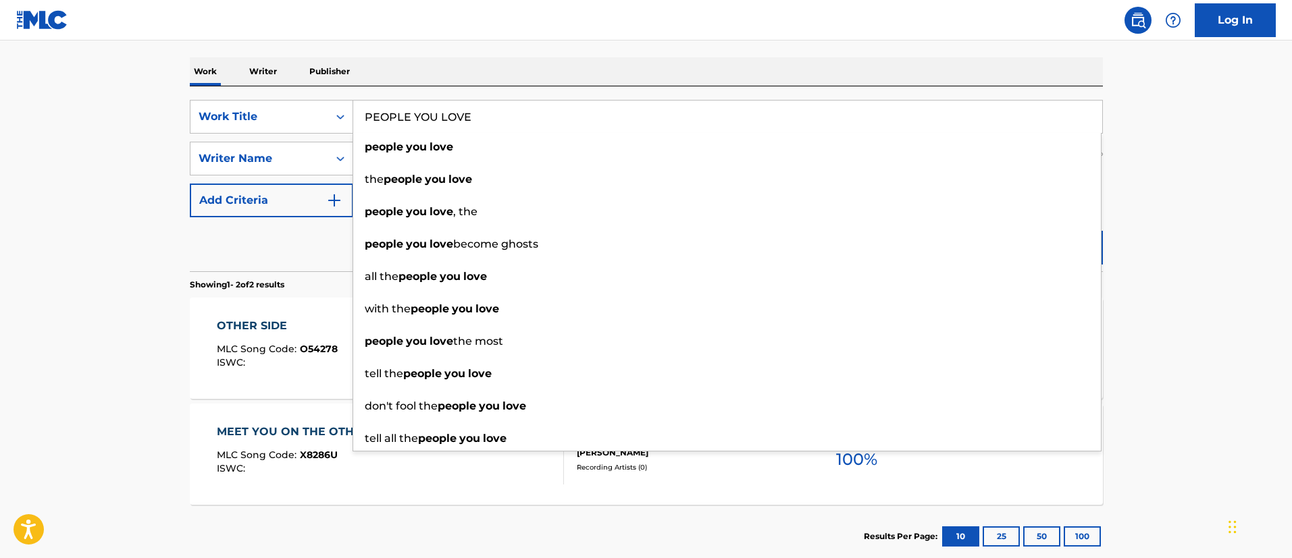
type input "PEOPLE YOU LOVE"
click at [1157, 213] on main "The MLC Public Work Search The accuracy and completeness of The MLC's data is d…" at bounding box center [646, 207] width 1292 height 735
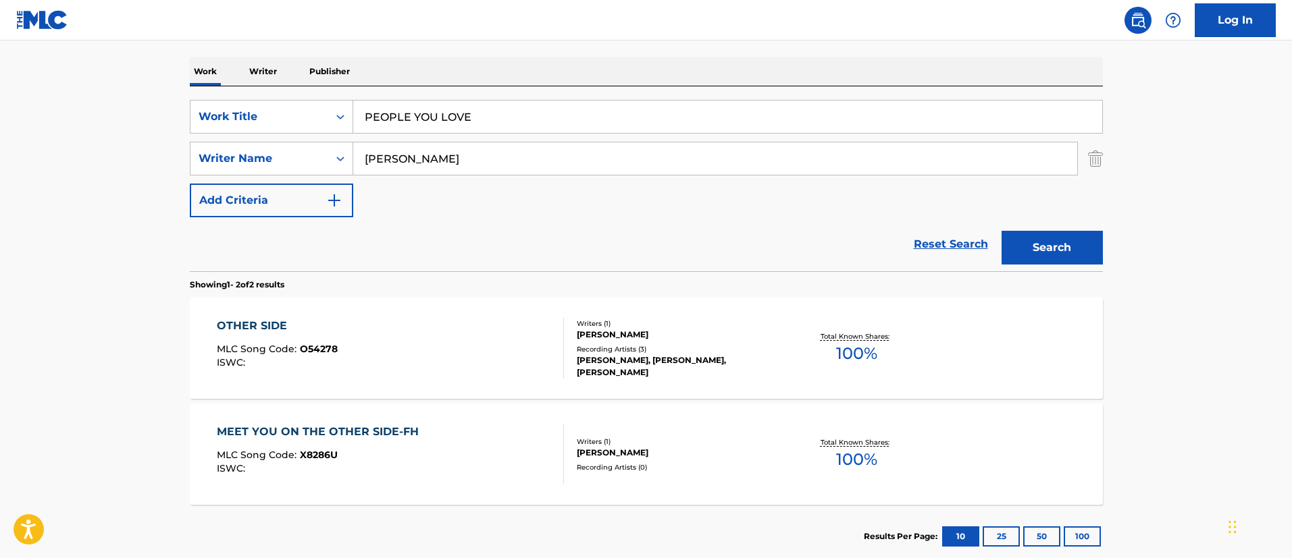
click at [1080, 238] on button "Search" at bounding box center [1051, 248] width 101 height 34
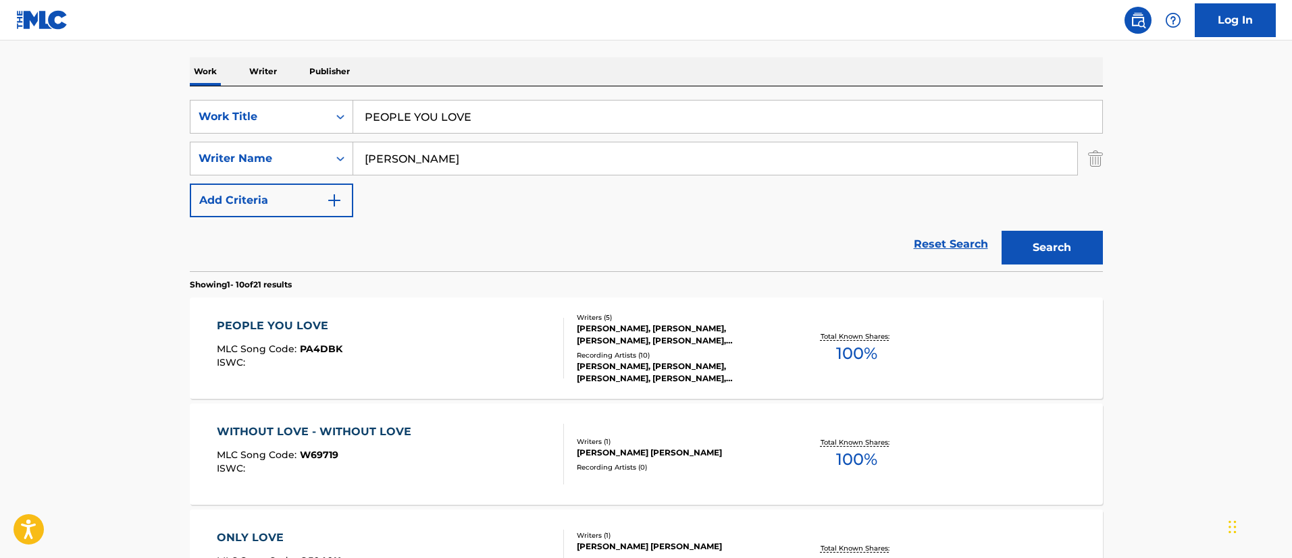
click at [309, 324] on div "PEOPLE YOU LOVE" at bounding box center [280, 326] width 126 height 16
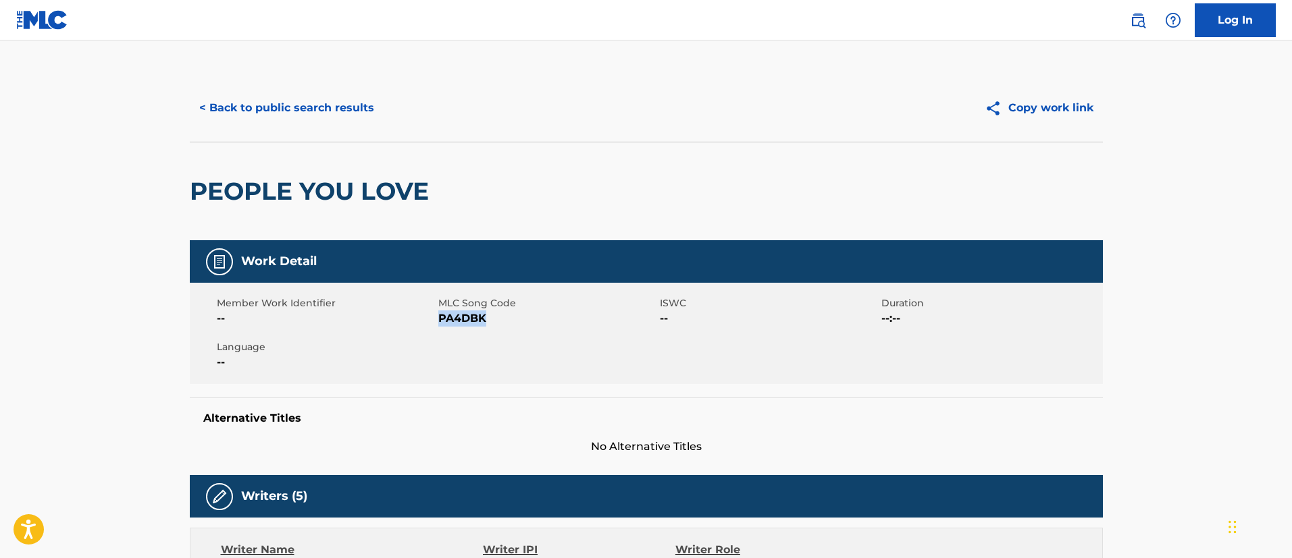
drag, startPoint x: 494, startPoint y: 321, endPoint x: 442, endPoint y: 322, distance: 52.7
click at [442, 322] on span "PA4DBK" at bounding box center [547, 319] width 218 height 16
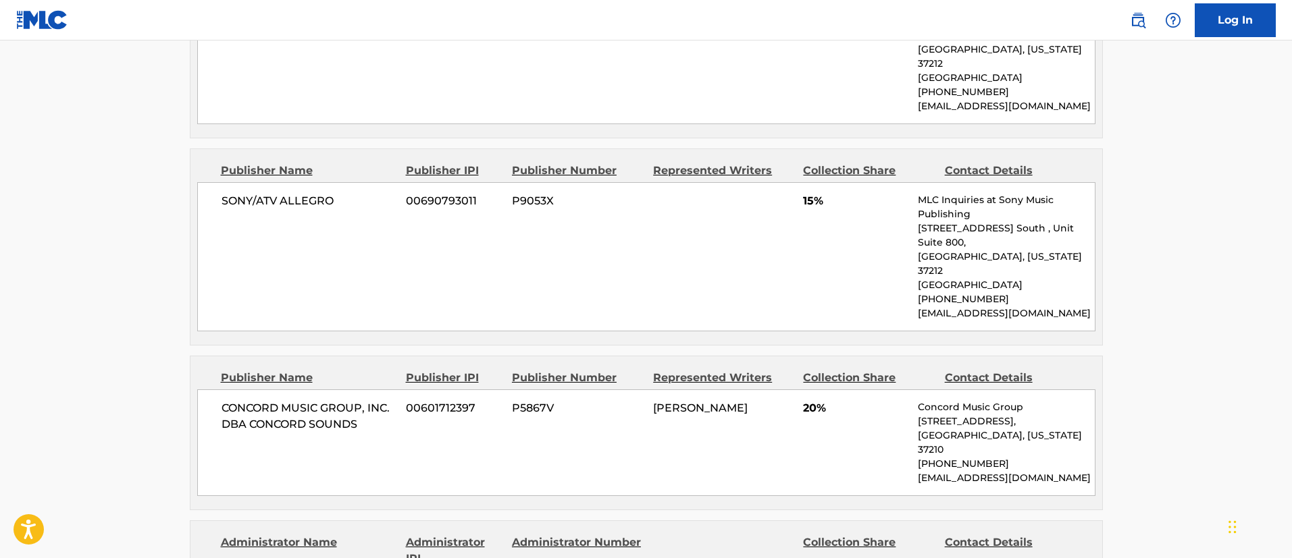
scroll to position [709, 0]
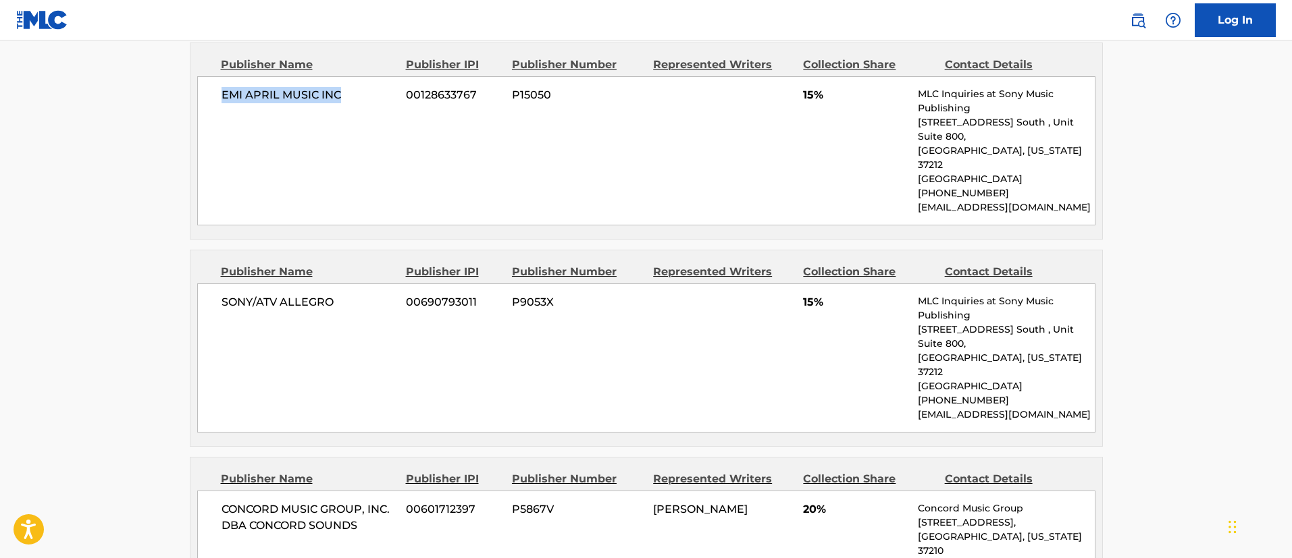
drag, startPoint x: 340, startPoint y: 99, endPoint x: 214, endPoint y: 99, distance: 125.6
click at [214, 99] on div "EMI APRIL MUSIC INC 00128633767 P15050 15% MLC Inquiries at Sony Music Publishi…" at bounding box center [646, 150] width 898 height 149
drag, startPoint x: 485, startPoint y: 90, endPoint x: 405, endPoint y: 96, distance: 79.8
click at [405, 96] on div "EMI APRIL MUSIC INC 00128633767 P15050 15% MLC Inquiries at Sony Music Publishi…" at bounding box center [646, 150] width 898 height 149
drag, startPoint x: 343, startPoint y: 291, endPoint x: 211, endPoint y: 283, distance: 132.6
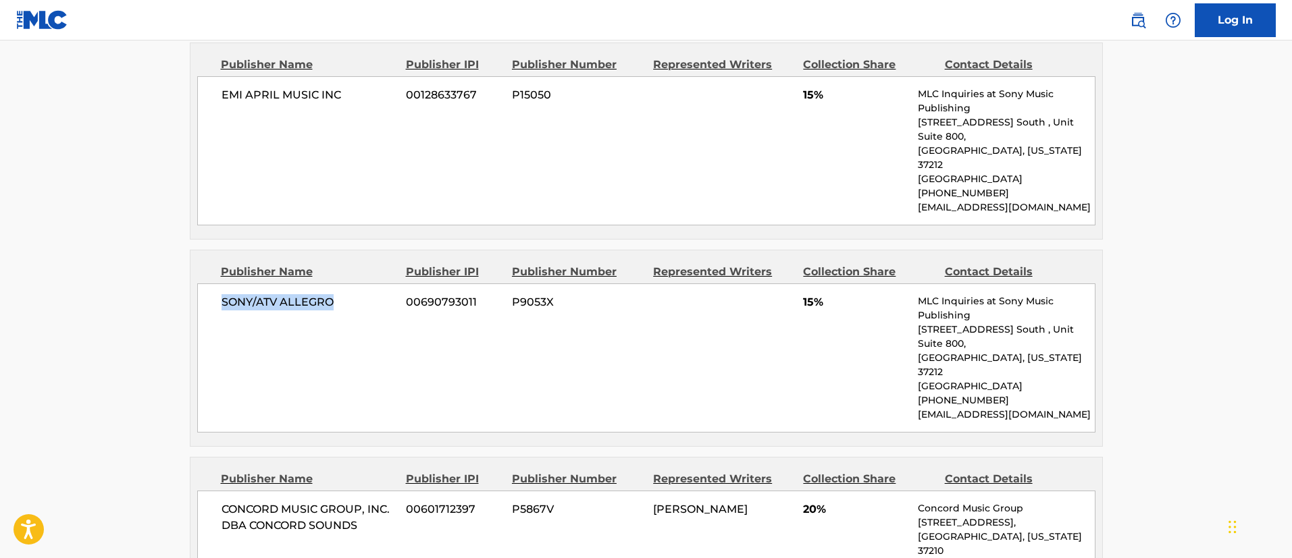
click at [211, 284] on div "SONY/ATV ALLEGRO 00690793011 P9053X 15% MLC Inquiries at Sony Music Publishing …" at bounding box center [646, 358] width 898 height 149
drag, startPoint x: 481, startPoint y: 282, endPoint x: 405, endPoint y: 282, distance: 76.3
click at [405, 284] on div "SONY/ATV ALLEGRO 00690793011 P9053X 15% MLC Inquiries at Sony Music Publishing …" at bounding box center [646, 358] width 898 height 149
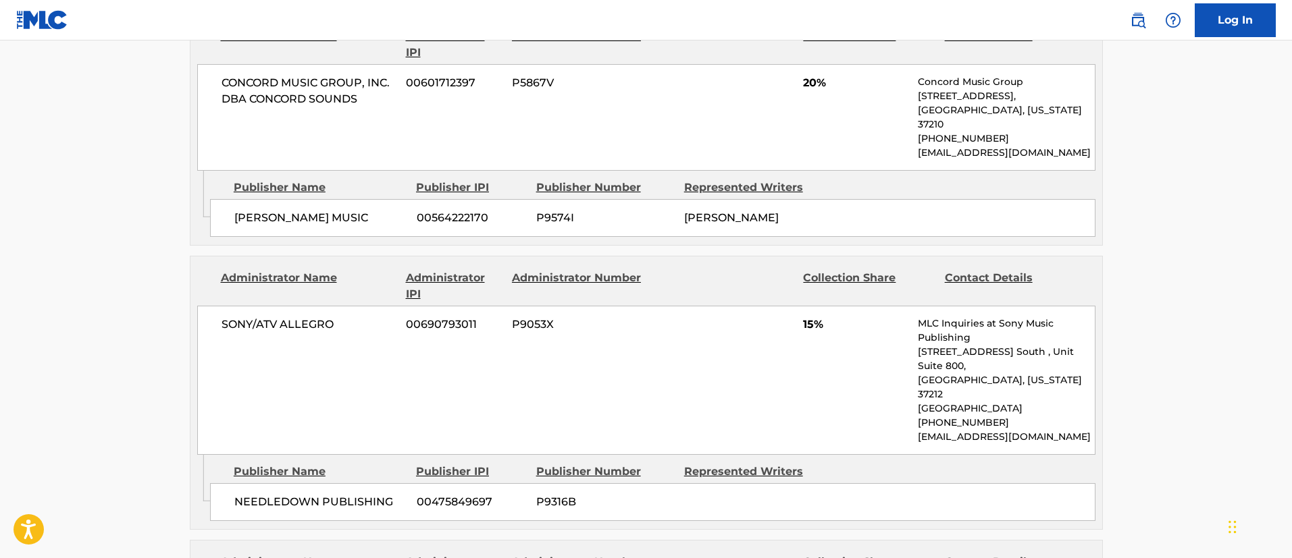
scroll to position [1418, 0]
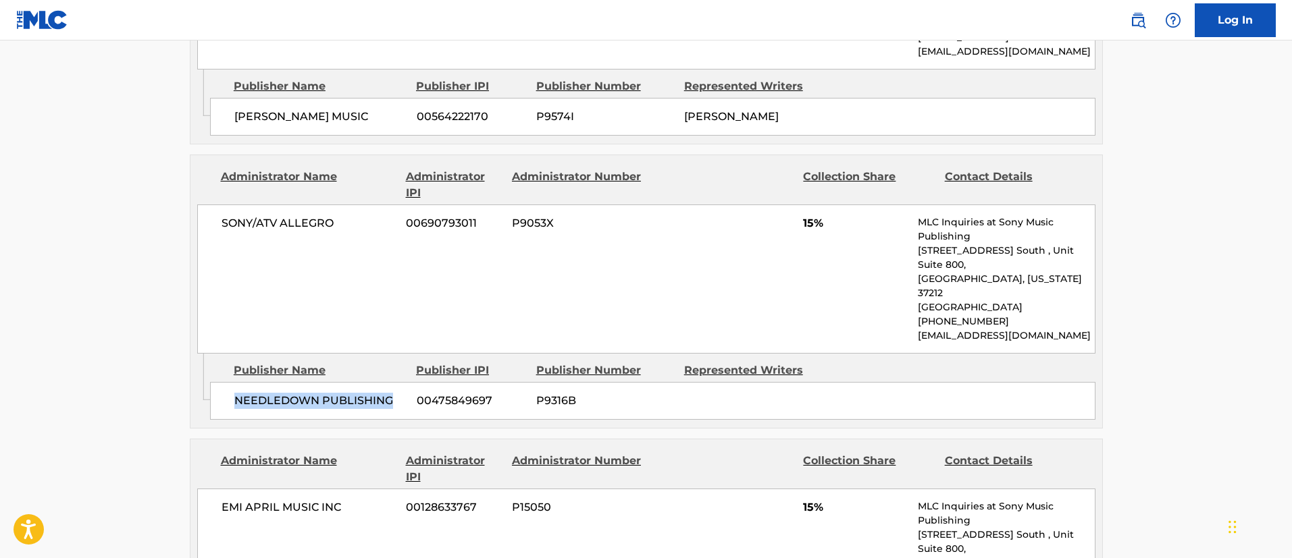
drag, startPoint x: 400, startPoint y: 338, endPoint x: 236, endPoint y: 342, distance: 164.8
click at [236, 393] on span "NEEDLEDOWN PUBLISHING" at bounding box center [320, 401] width 172 height 16
drag, startPoint x: 500, startPoint y: 340, endPoint x: 417, endPoint y: 338, distance: 83.1
click at [417, 393] on span "00475849697" at bounding box center [471, 401] width 109 height 16
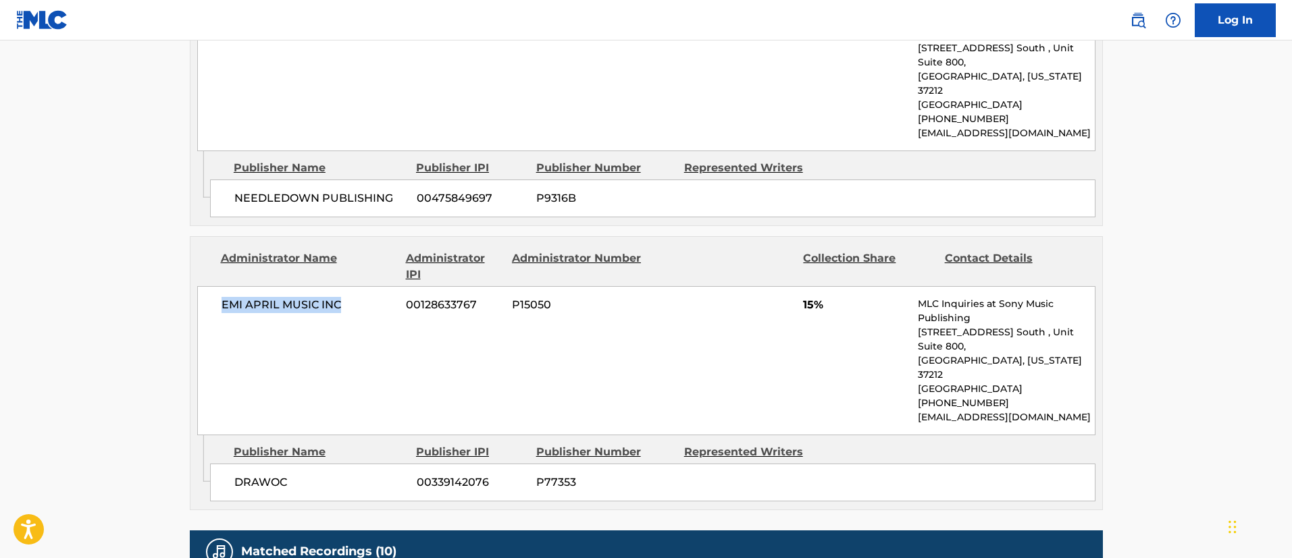
drag, startPoint x: 344, startPoint y: 249, endPoint x: 206, endPoint y: 251, distance: 138.4
click at [206, 286] on div "EMI APRIL MUSIC INC 00128633767 P15050 15% MLC Inquiries at Sony Music Publishi…" at bounding box center [646, 360] width 898 height 149
drag, startPoint x: 480, startPoint y: 244, endPoint x: 399, endPoint y: 246, distance: 81.0
click at [399, 286] on div "EMI APRIL MUSIC INC 00128633767 P15050 15% MLC Inquiries at Sony Music Publishi…" at bounding box center [646, 360] width 898 height 149
drag, startPoint x: 294, startPoint y: 408, endPoint x: 220, endPoint y: 410, distance: 74.3
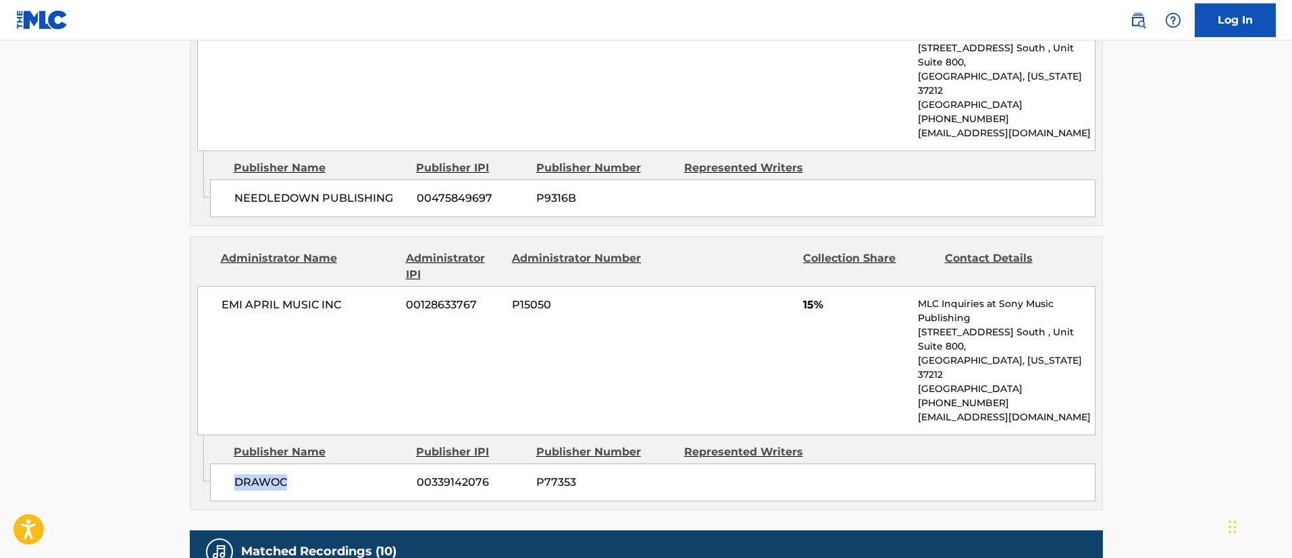
click at [220, 464] on div "DRAWOC 00339142076 P77353" at bounding box center [652, 483] width 885 height 38
drag, startPoint x: 494, startPoint y: 413, endPoint x: 414, endPoint y: 408, distance: 80.5
click at [414, 464] on div "DRAWOC 00339142076 P77353" at bounding box center [652, 483] width 885 height 38
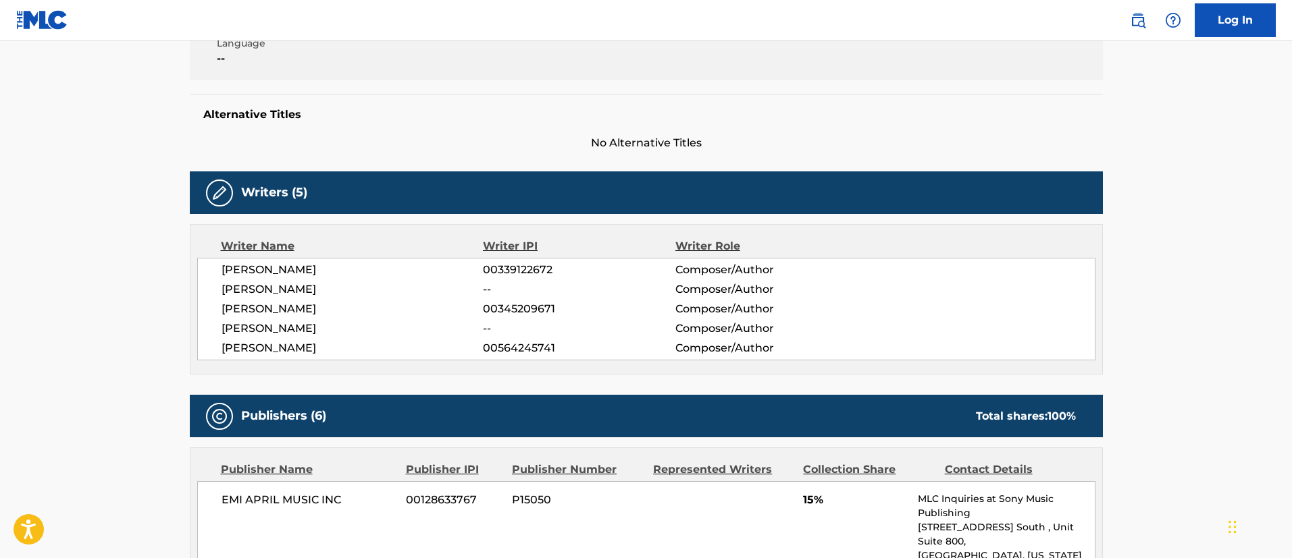
scroll to position [0, 0]
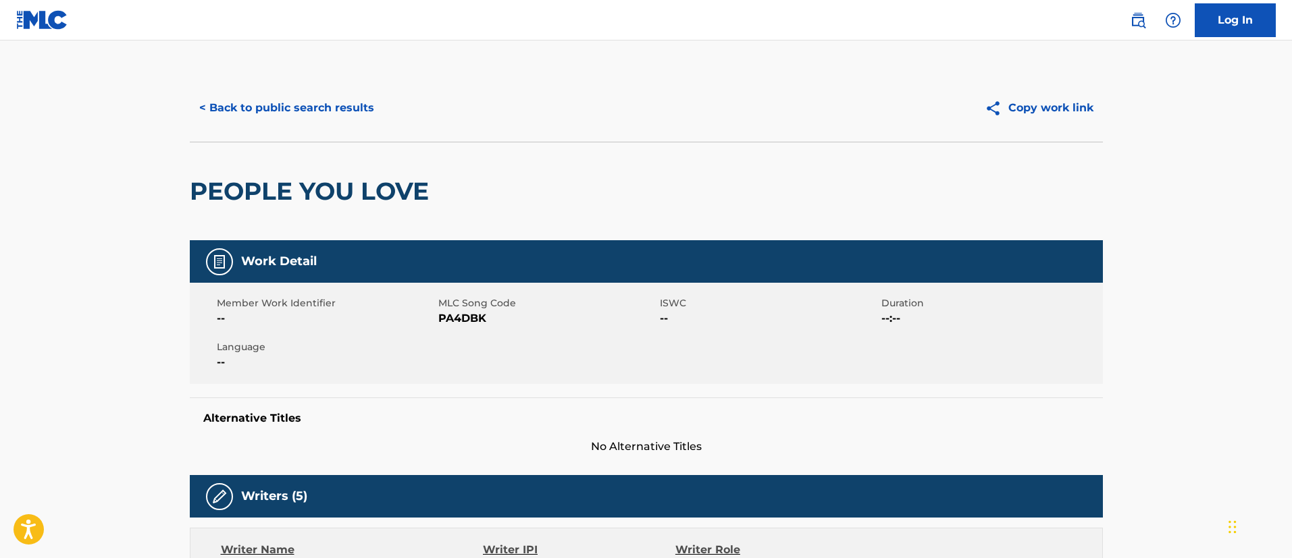
click at [333, 111] on button "< Back to public search results" at bounding box center [287, 108] width 194 height 34
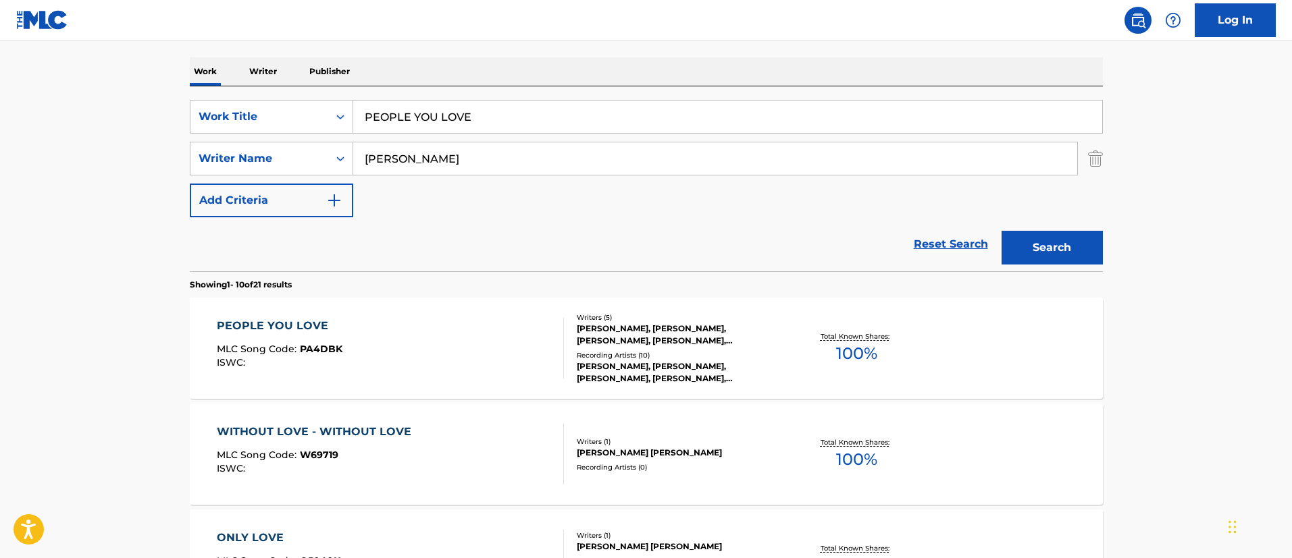
scroll to position [99, 0]
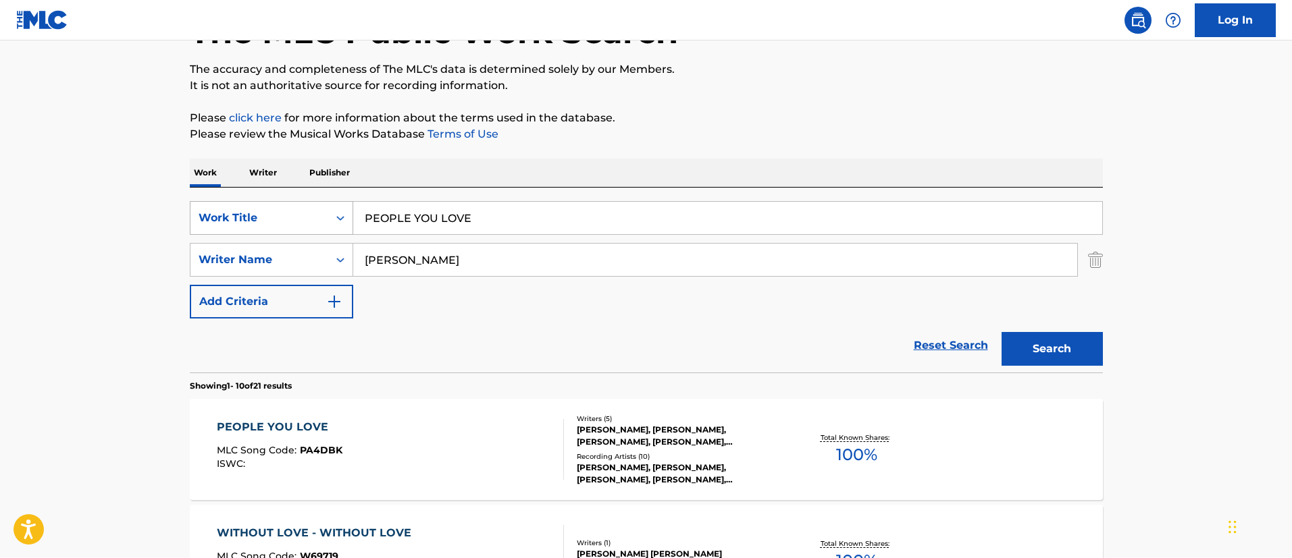
drag, startPoint x: 503, startPoint y: 213, endPoint x: 327, endPoint y: 211, distance: 176.2
click at [327, 211] on div "SearchWithCriteriafc7c73d8-879d-4568-a77b-7ab400521d53 Work Title PEOPLE YOU LO…" at bounding box center [646, 218] width 913 height 34
paste input "[PERSON_NAME]"
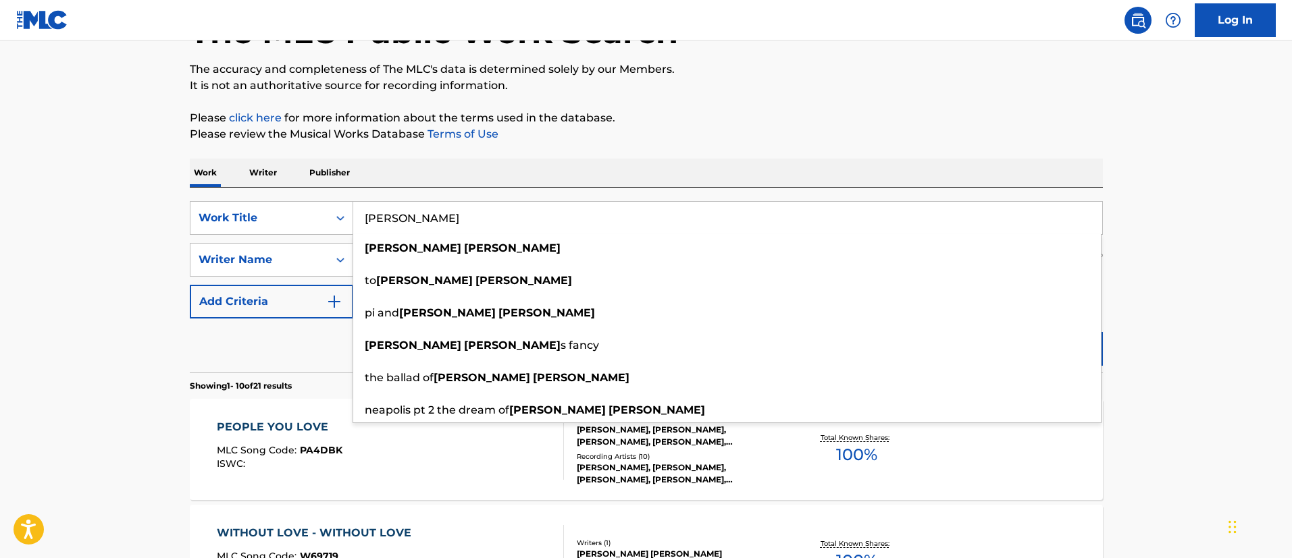
type input "[PERSON_NAME]"
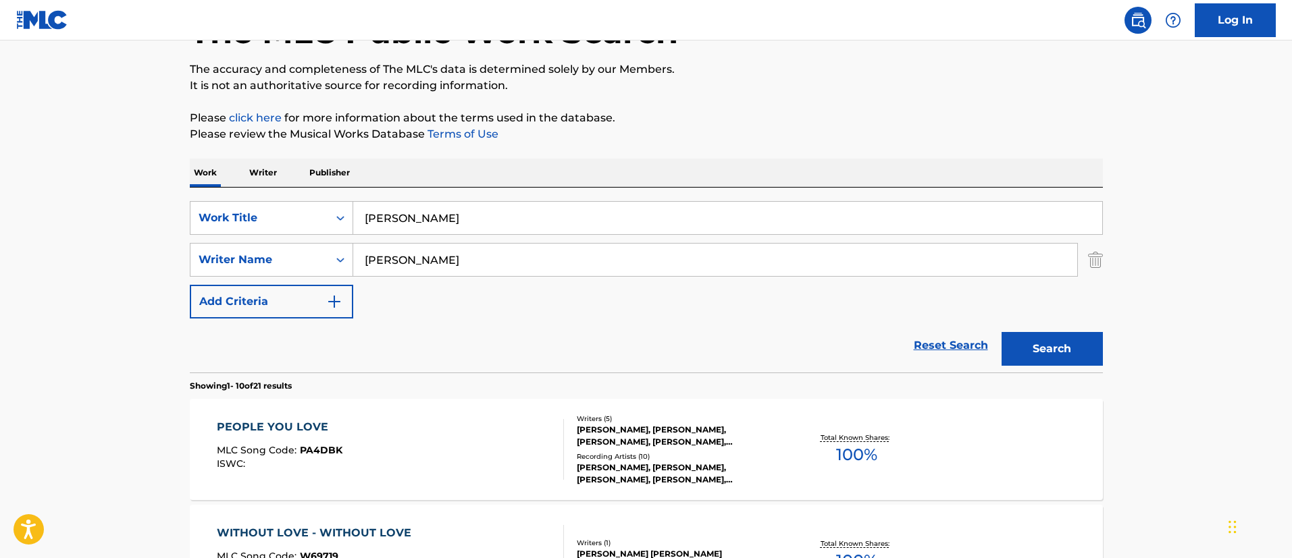
drag, startPoint x: 1144, startPoint y: 291, endPoint x: 1103, endPoint y: 327, distance: 54.6
click at [1080, 338] on button "Search" at bounding box center [1051, 349] width 101 height 34
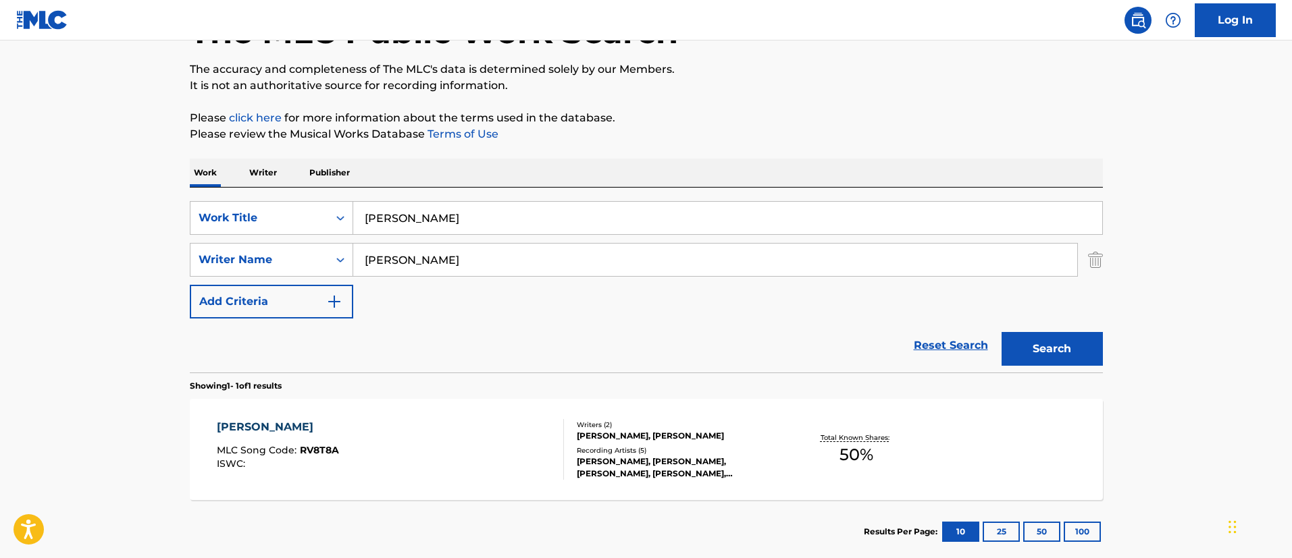
click at [286, 424] on div "[PERSON_NAME]" at bounding box center [278, 427] width 122 height 16
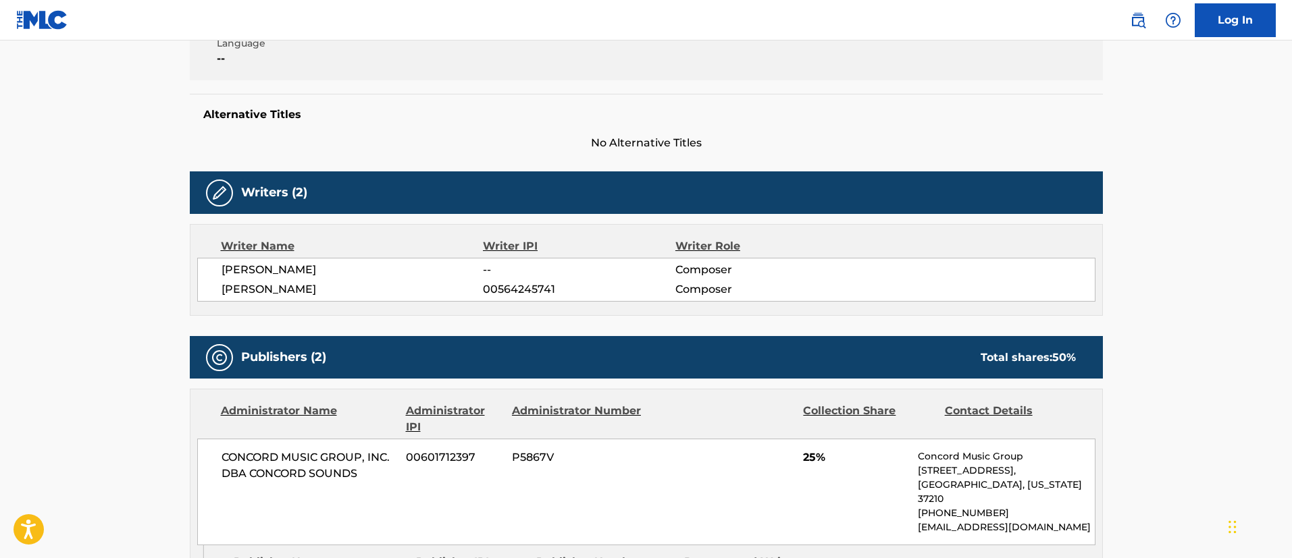
scroll to position [203, 0]
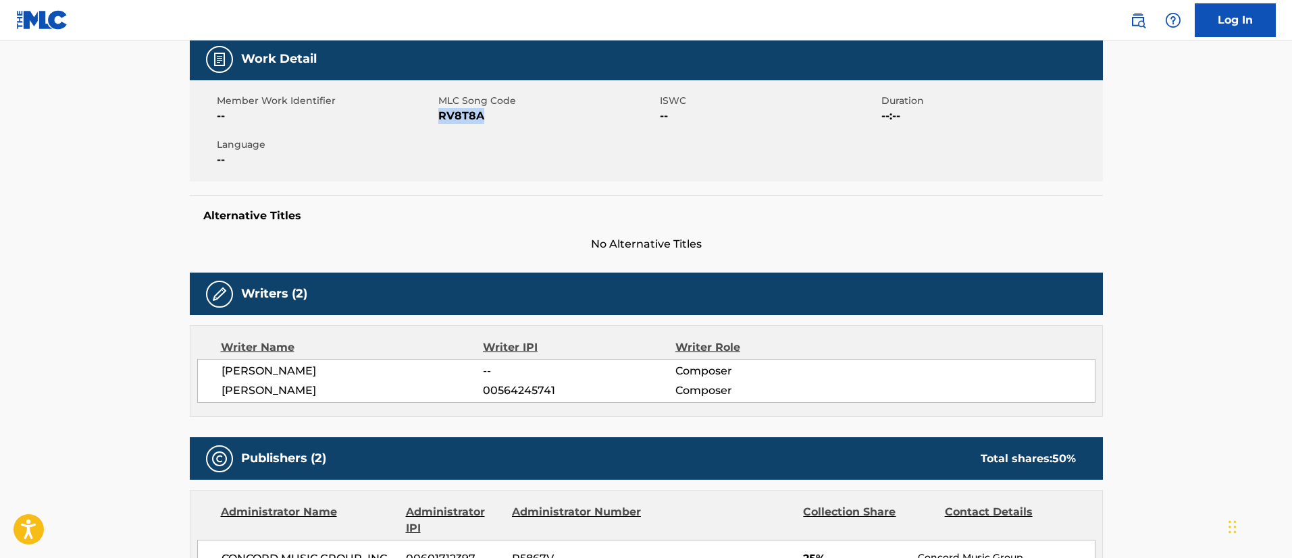
drag, startPoint x: 494, startPoint y: 115, endPoint x: 439, endPoint y: 119, distance: 55.5
click at [439, 119] on span "RV8T8A" at bounding box center [547, 116] width 218 height 16
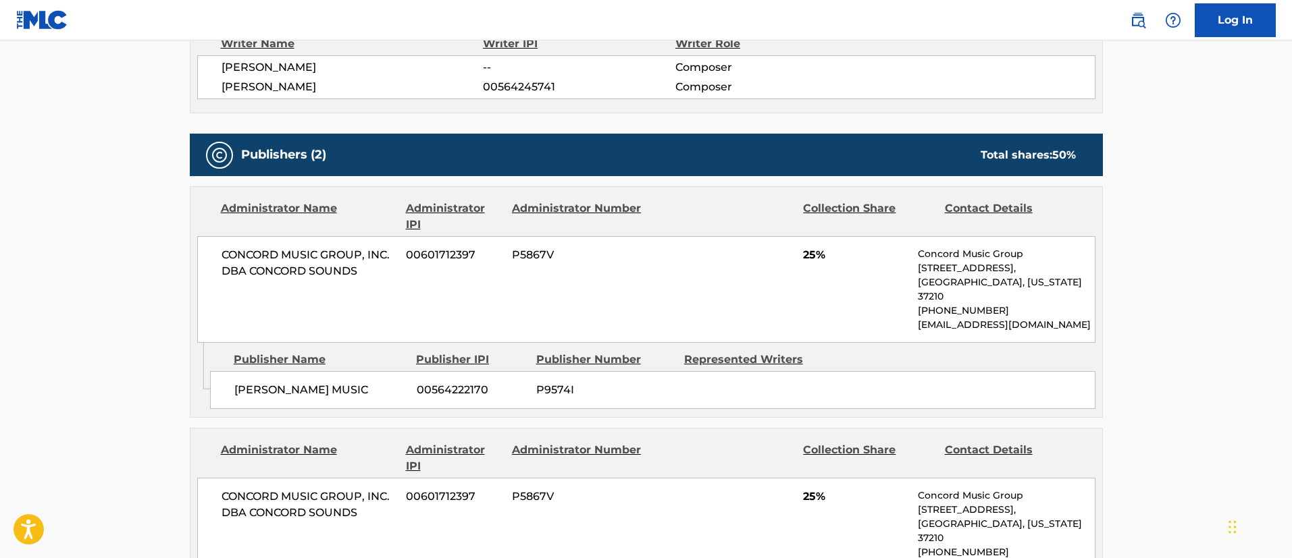
scroll to position [0, 0]
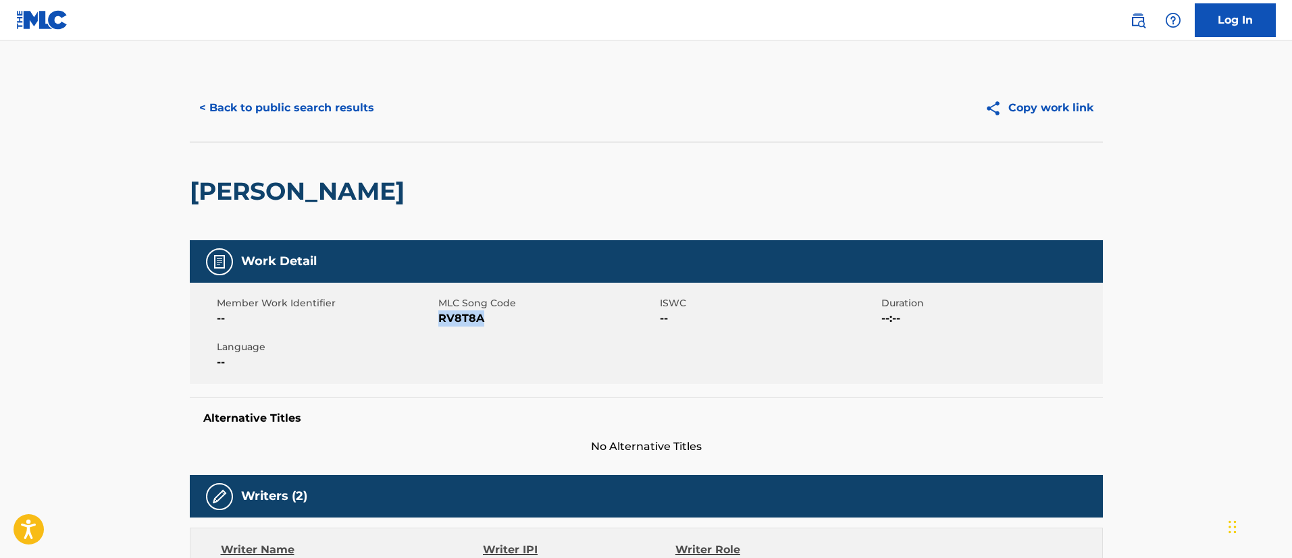
click at [347, 99] on button "< Back to public search results" at bounding box center [287, 108] width 194 height 34
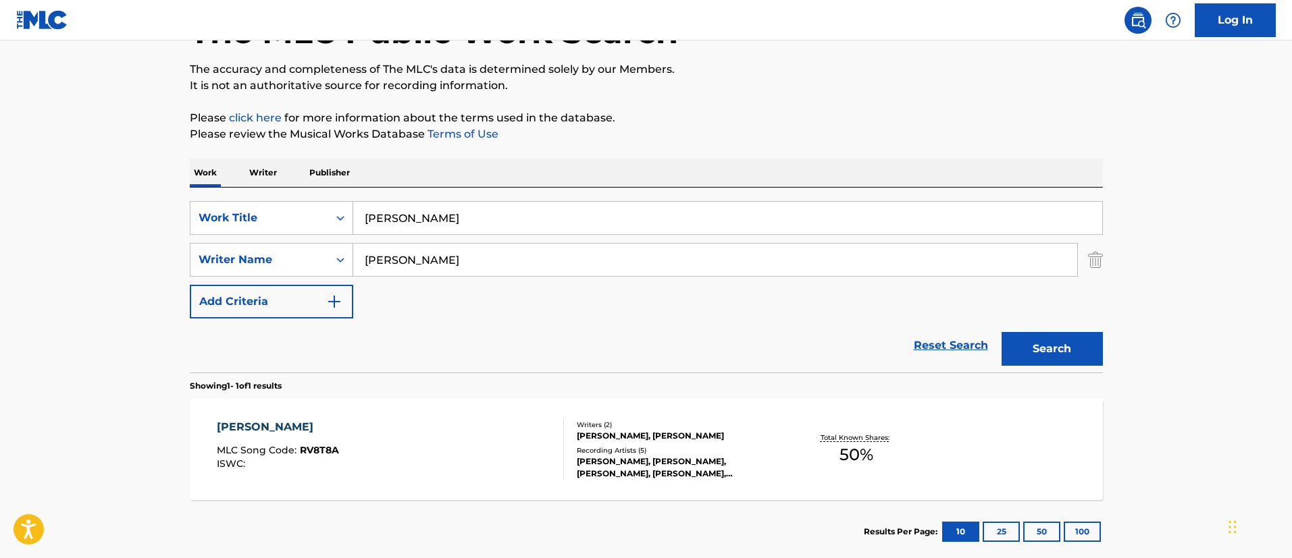
drag, startPoint x: 505, startPoint y: 226, endPoint x: 347, endPoint y: 200, distance: 160.2
click at [348, 200] on div "SearchWithCriteriafc7c73d8-879d-4568-a77b-7ab400521d53 Work Title [PERSON_NAME]…" at bounding box center [646, 280] width 913 height 185
paste input "VER RAN THRU"
type input "RIVER RAN THRU"
drag, startPoint x: 1161, startPoint y: 340, endPoint x: 1124, endPoint y: 345, distance: 36.8
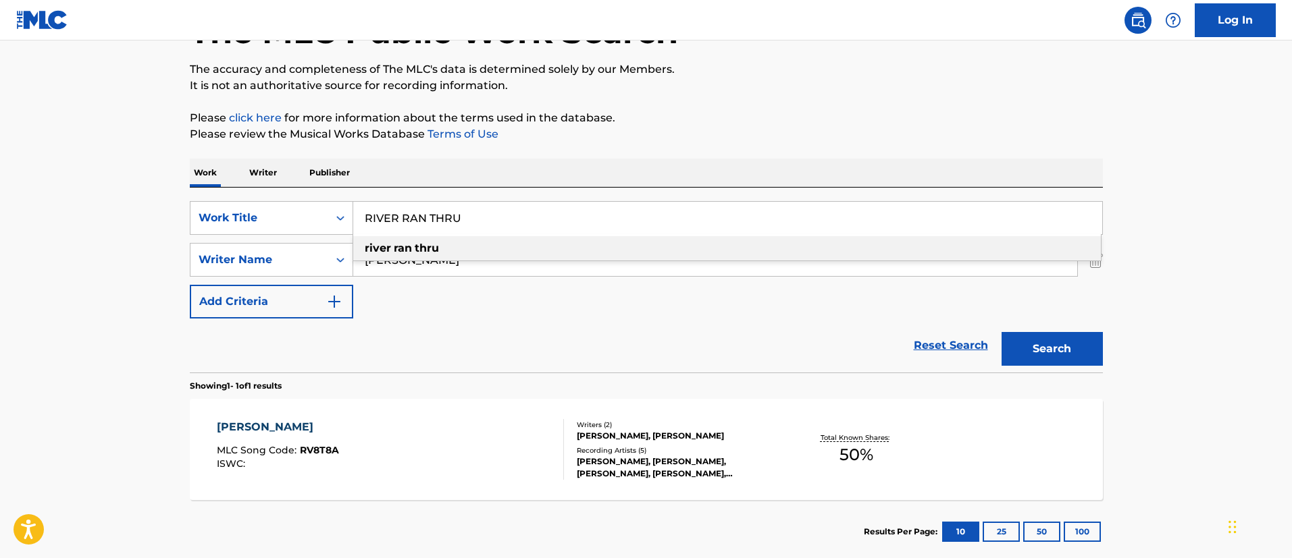
click at [1154, 340] on main "The MLC Public Work Search The accuracy and completeness of The MLC's data is d…" at bounding box center [646, 255] width 1292 height 629
click at [1059, 350] on button "Search" at bounding box center [1051, 349] width 101 height 34
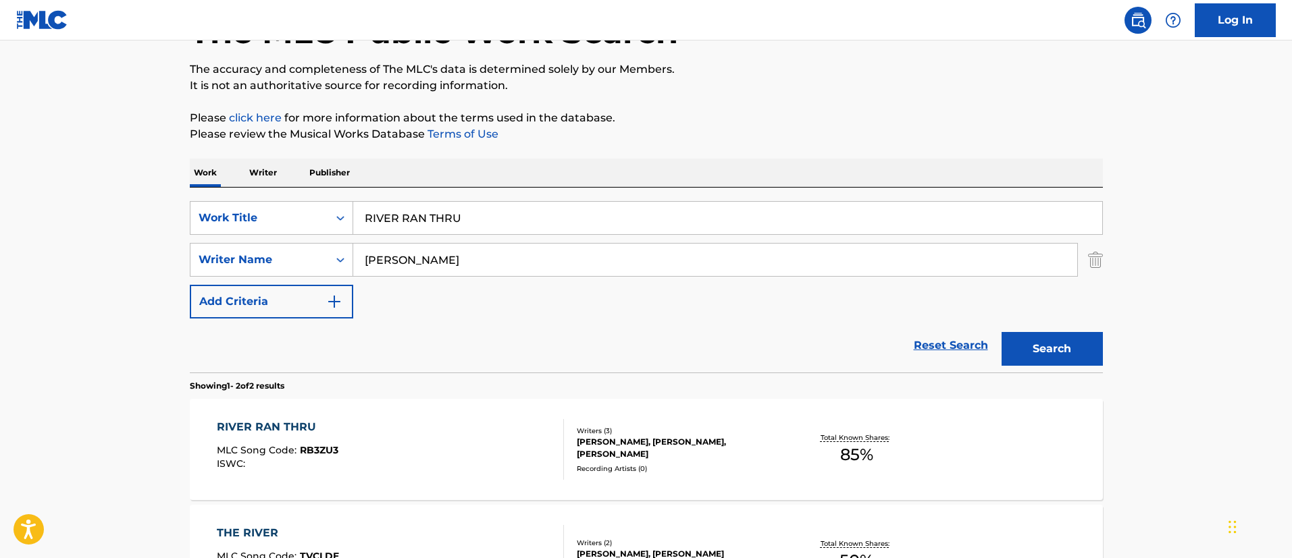
scroll to position [201, 0]
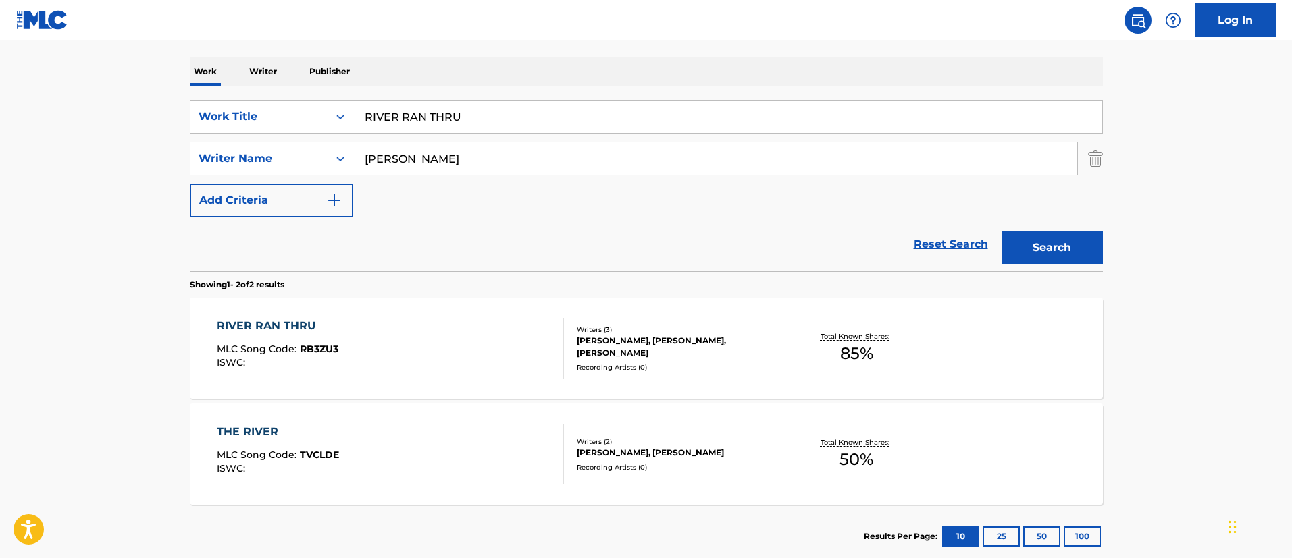
click at [299, 321] on div "RIVER RAN THRU" at bounding box center [278, 326] width 122 height 16
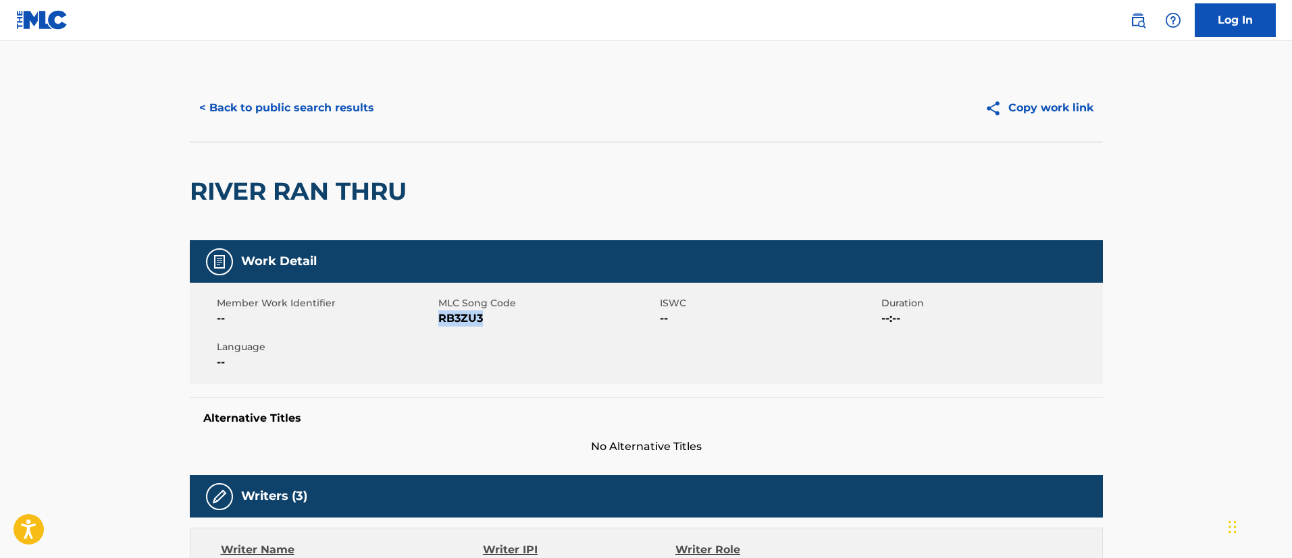
drag, startPoint x: 485, startPoint y: 319, endPoint x: 440, endPoint y: 320, distance: 45.3
click at [440, 320] on span "RB3ZU3" at bounding box center [547, 319] width 218 height 16
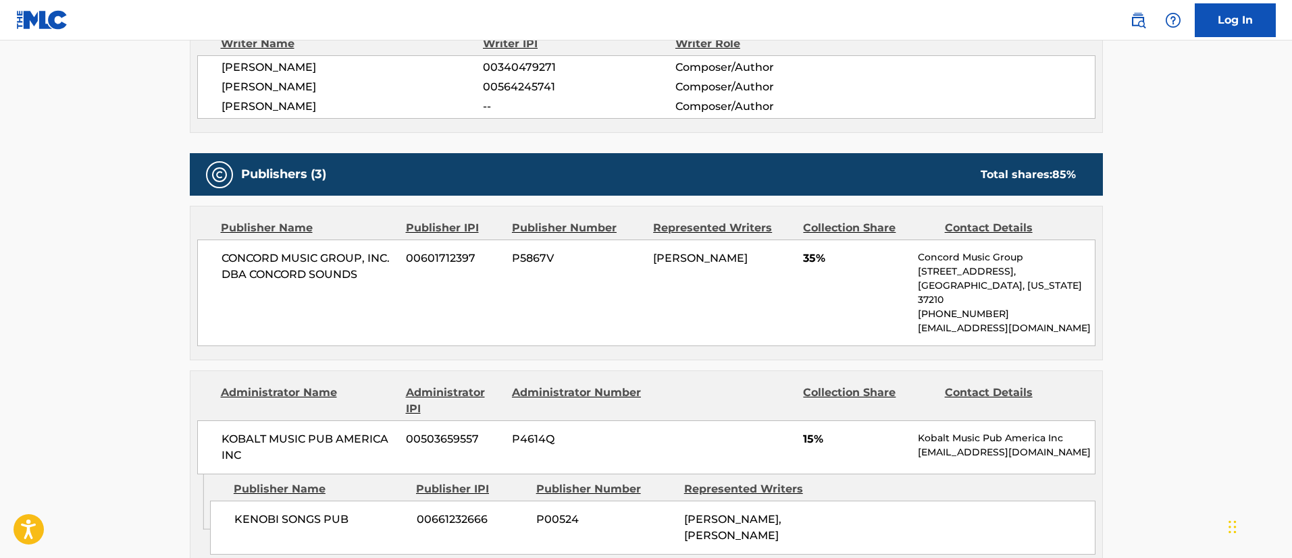
scroll to position [709, 0]
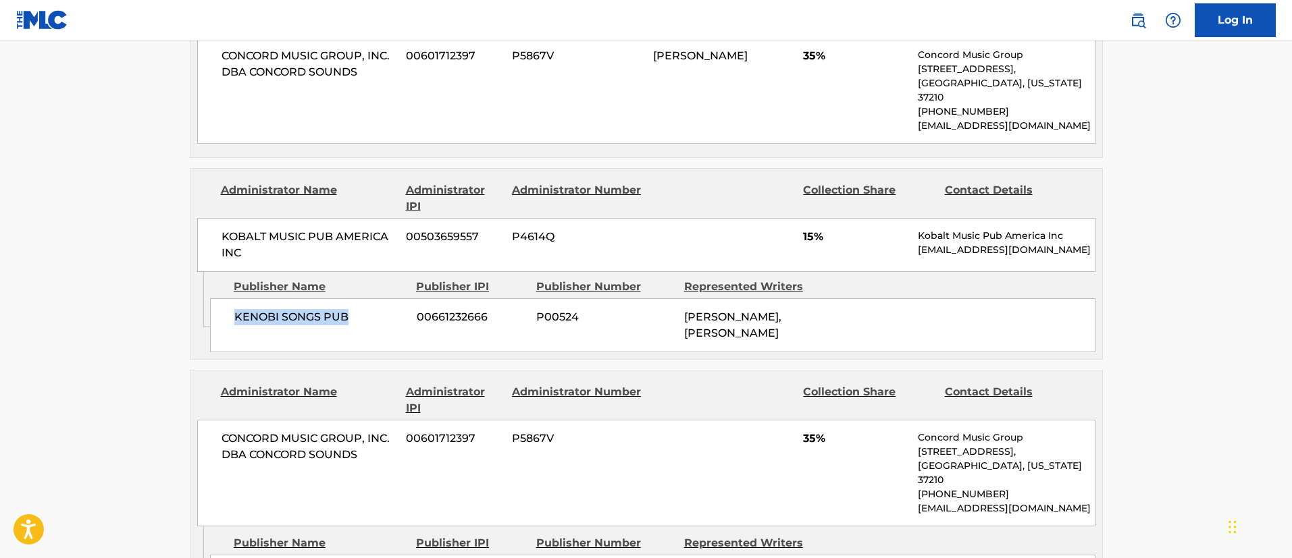
drag, startPoint x: 367, startPoint y: 300, endPoint x: 236, endPoint y: 294, distance: 131.1
click at [236, 309] on span "KENOBI SONGS PUB" at bounding box center [320, 317] width 172 height 16
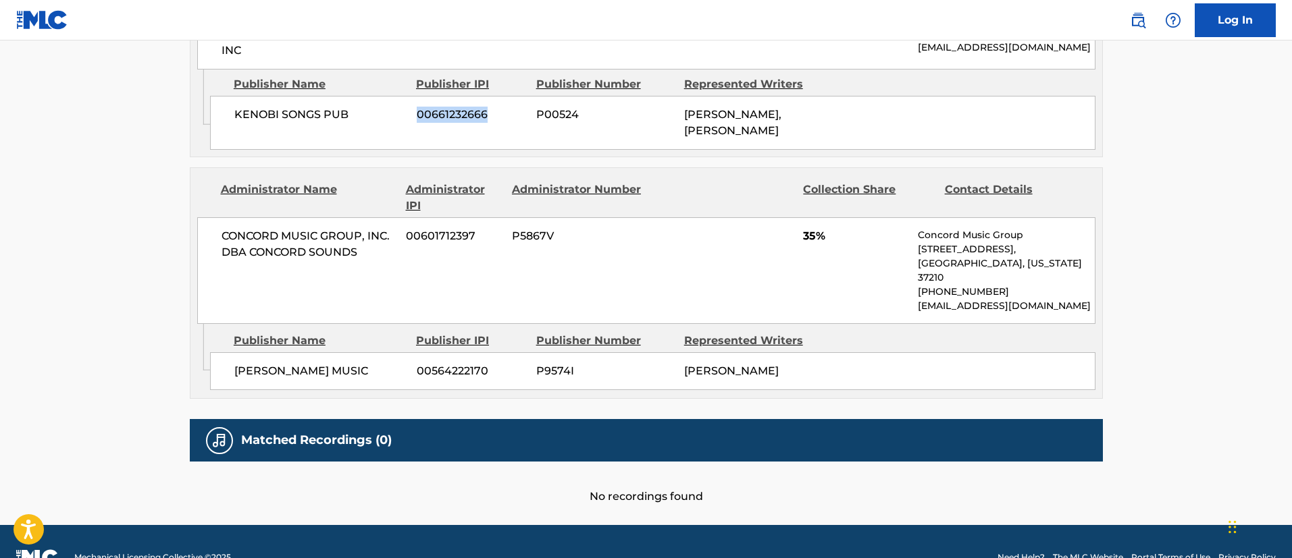
drag, startPoint x: 491, startPoint y: 99, endPoint x: 420, endPoint y: 100, distance: 71.6
click at [420, 107] on span "00661232666" at bounding box center [471, 115] width 109 height 16
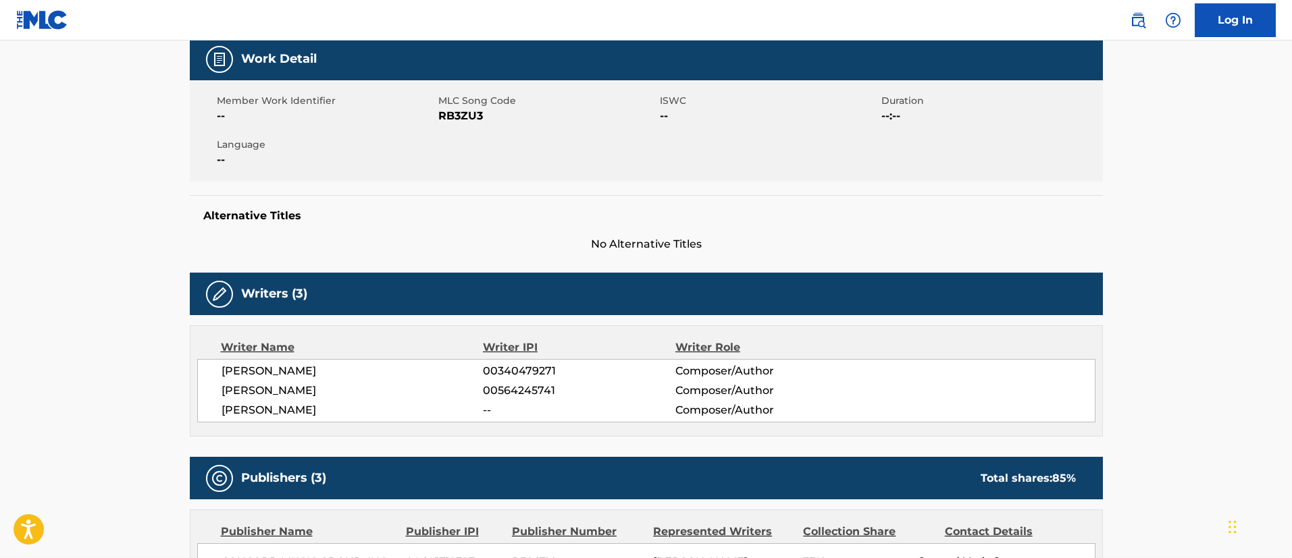
scroll to position [0, 0]
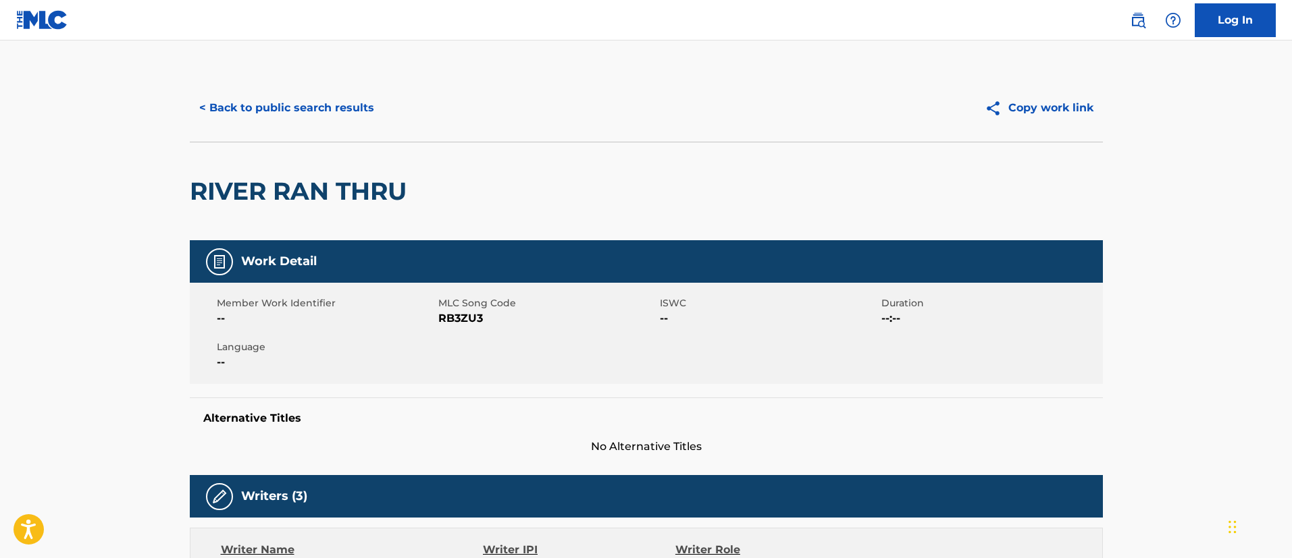
click at [309, 109] on button "< Back to public search results" at bounding box center [287, 108] width 194 height 34
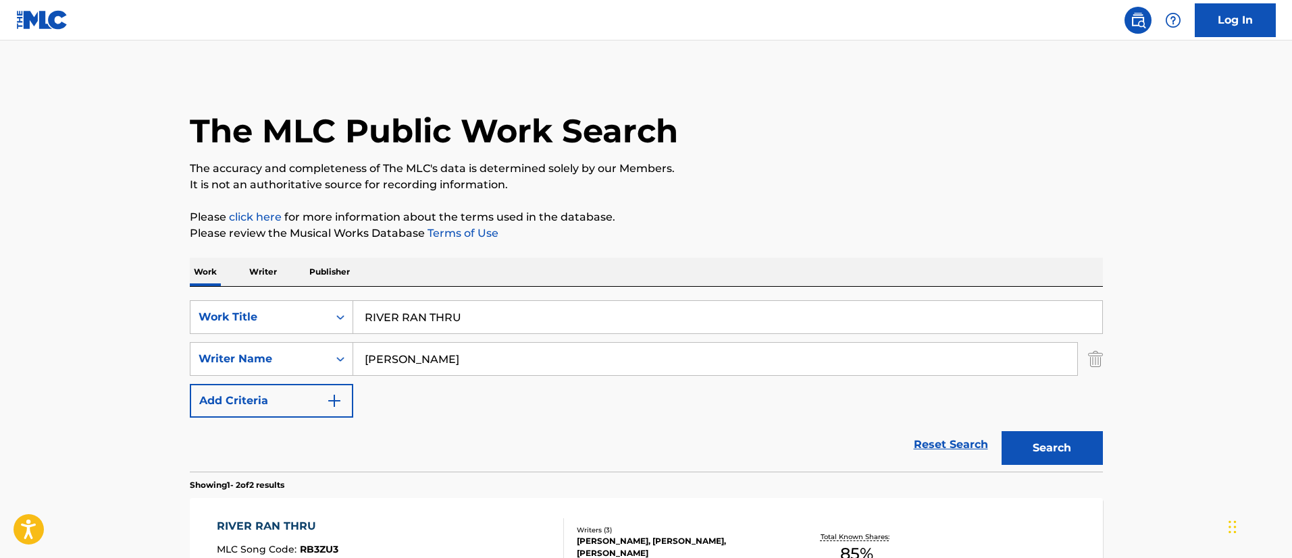
scroll to position [201, 0]
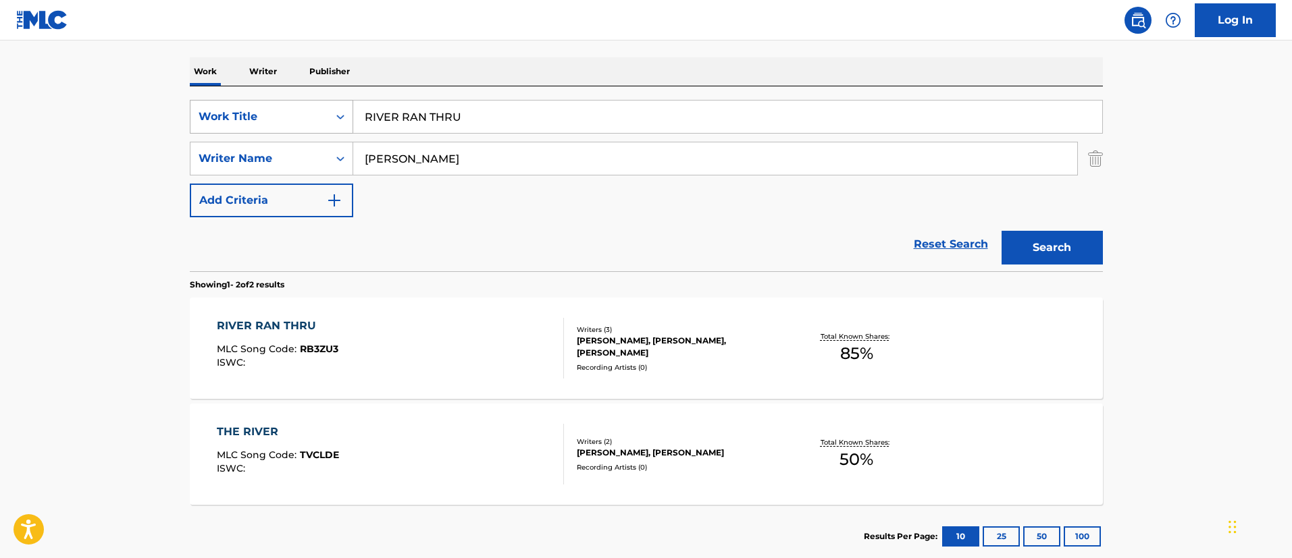
drag, startPoint x: 485, startPoint y: 121, endPoint x: 340, endPoint y: 99, distance: 146.1
click at [340, 100] on div "SearchWithCriteriafc7c73d8-879d-4568-a77b-7ab400521d53 Work Title RIVER RAN THRU" at bounding box center [646, 117] width 913 height 34
paste input "SAINT AUGUSTINE"
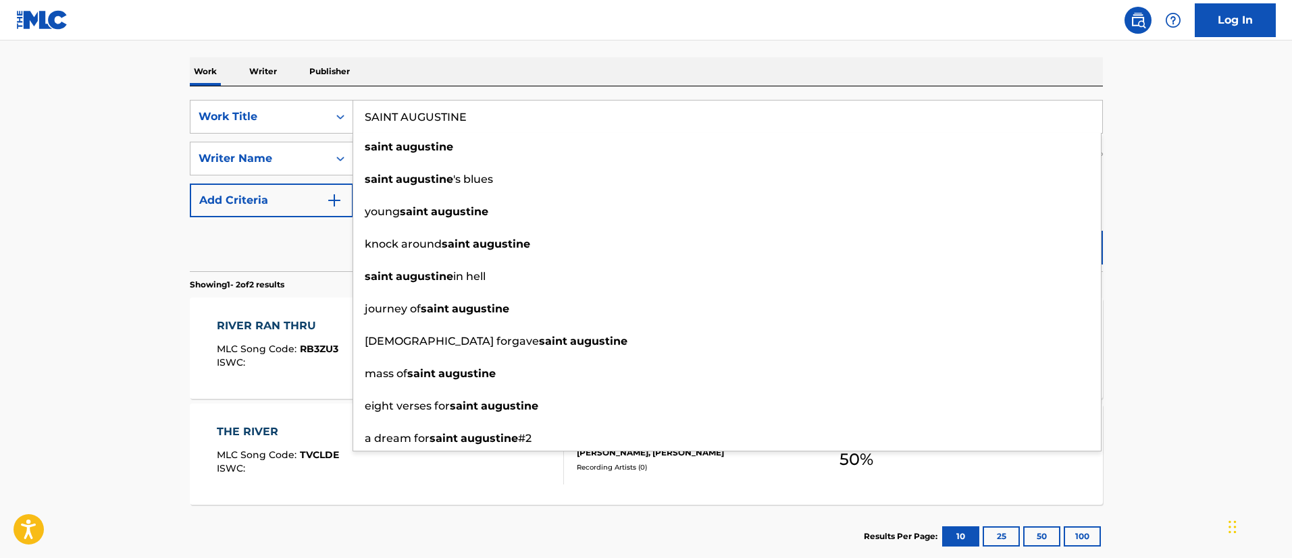
type input "SAINT AUGUSTINE"
drag, startPoint x: 1176, startPoint y: 253, endPoint x: 1111, endPoint y: 252, distance: 64.8
click at [1175, 253] on main "The MLC Public Work Search The accuracy and completeness of The MLC's data is d…" at bounding box center [646, 207] width 1292 height 735
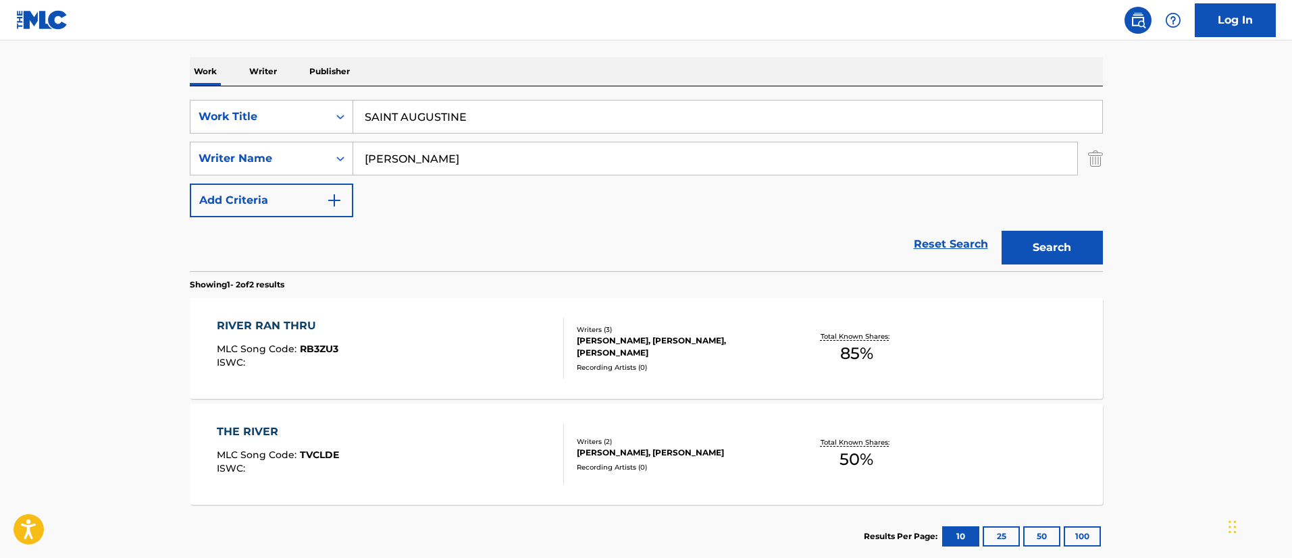
click at [1053, 242] on button "Search" at bounding box center [1051, 248] width 101 height 34
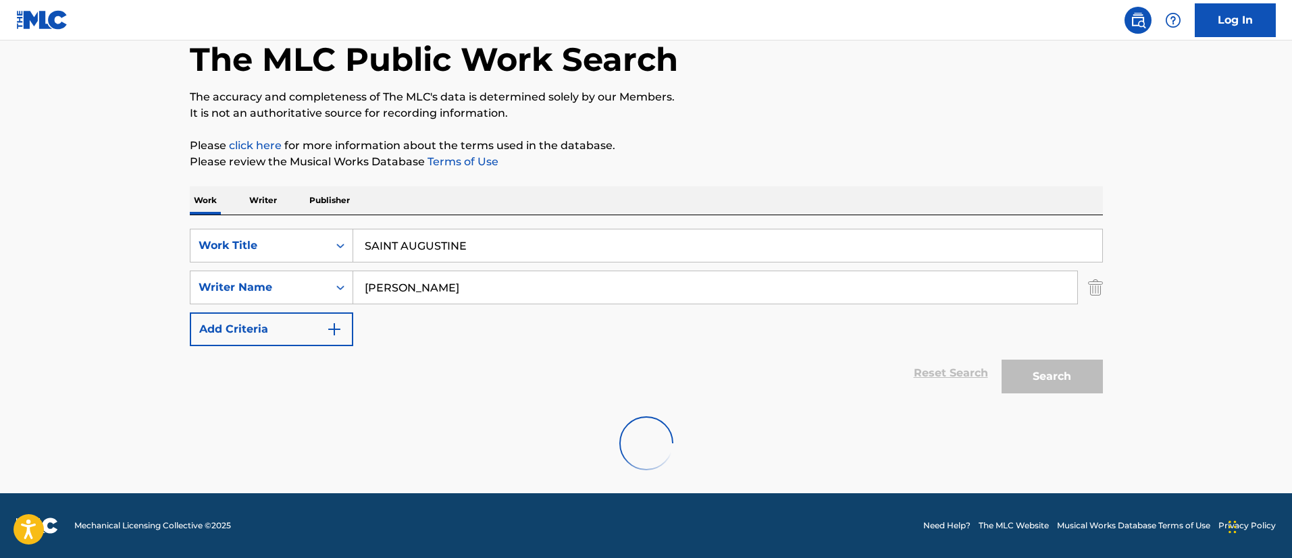
scroll to position [176, 0]
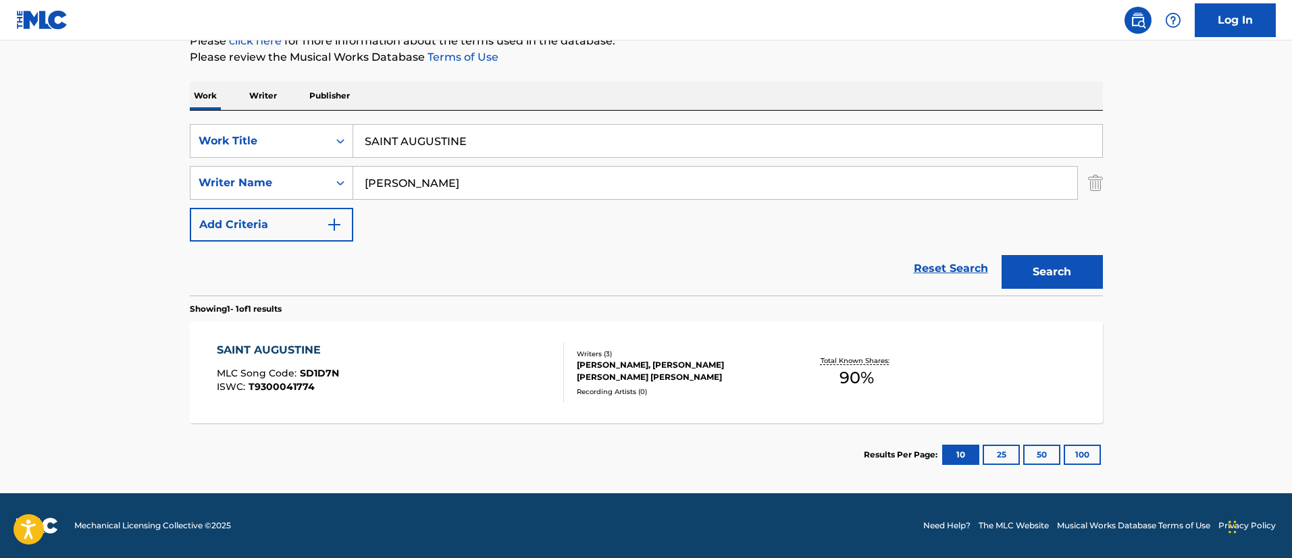
click at [308, 353] on div "SAINT AUGUSTINE" at bounding box center [278, 350] width 122 height 16
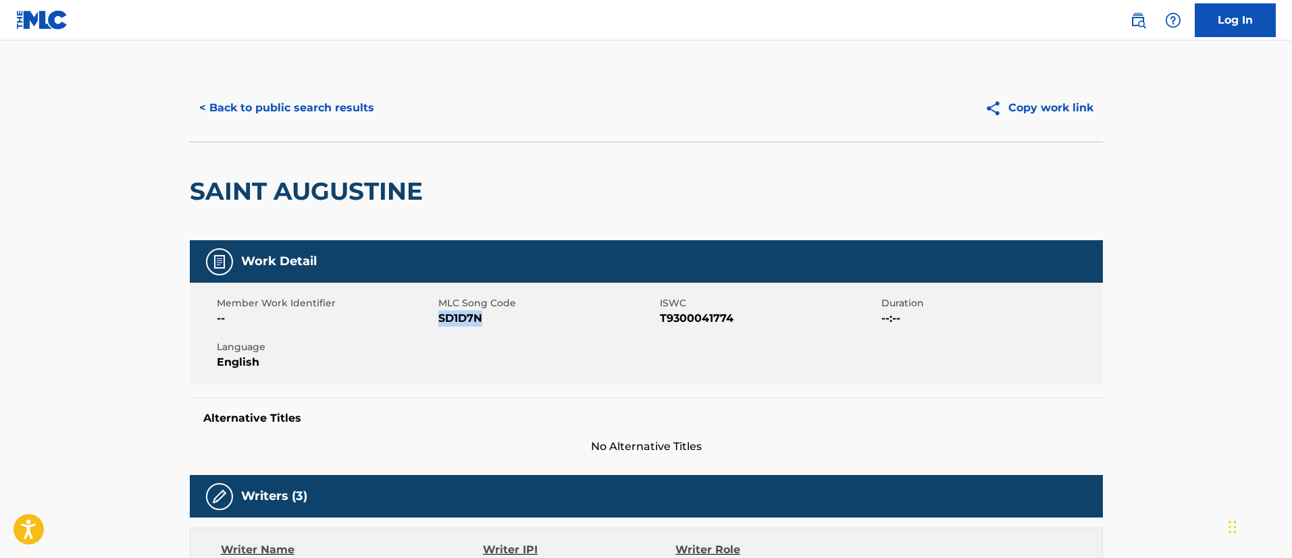
drag, startPoint x: 491, startPoint y: 318, endPoint x: 440, endPoint y: 317, distance: 51.3
click at [440, 317] on span "SD1D7N" at bounding box center [547, 319] width 218 height 16
click at [263, 103] on button "< Back to public search results" at bounding box center [287, 108] width 194 height 34
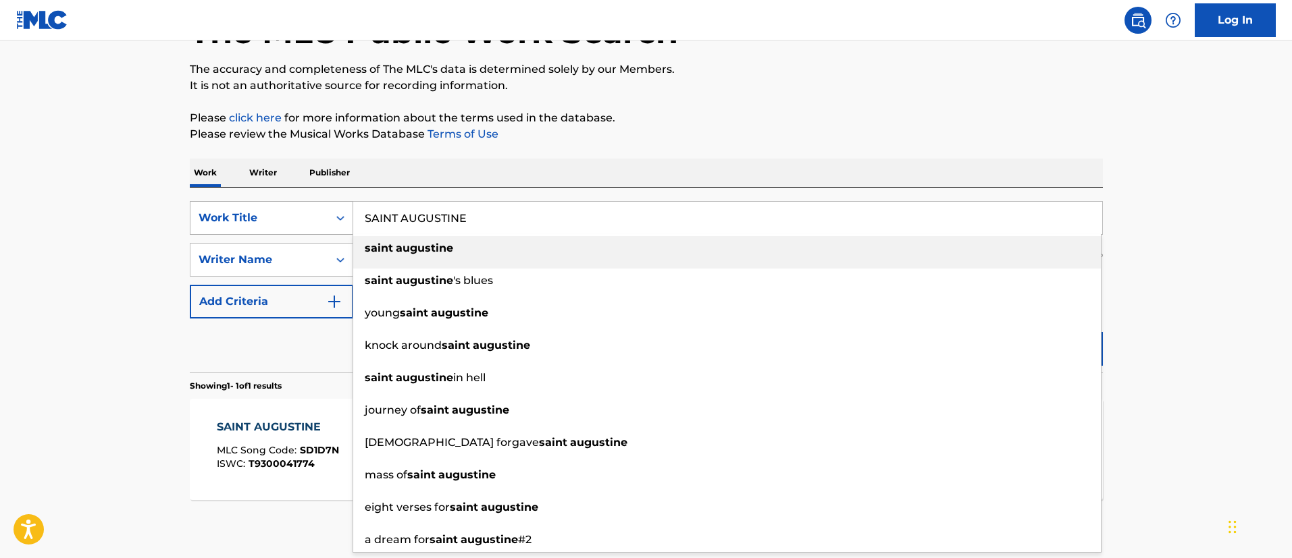
drag, startPoint x: 495, startPoint y: 223, endPoint x: 317, endPoint y: 214, distance: 178.5
click at [317, 214] on div "SearchWithCriteriafc7c73d8-879d-4568-a77b-7ab400521d53 Work Title SAINT AUGUSTI…" at bounding box center [646, 218] width 913 height 34
paste input "RIVER RAN THRU"
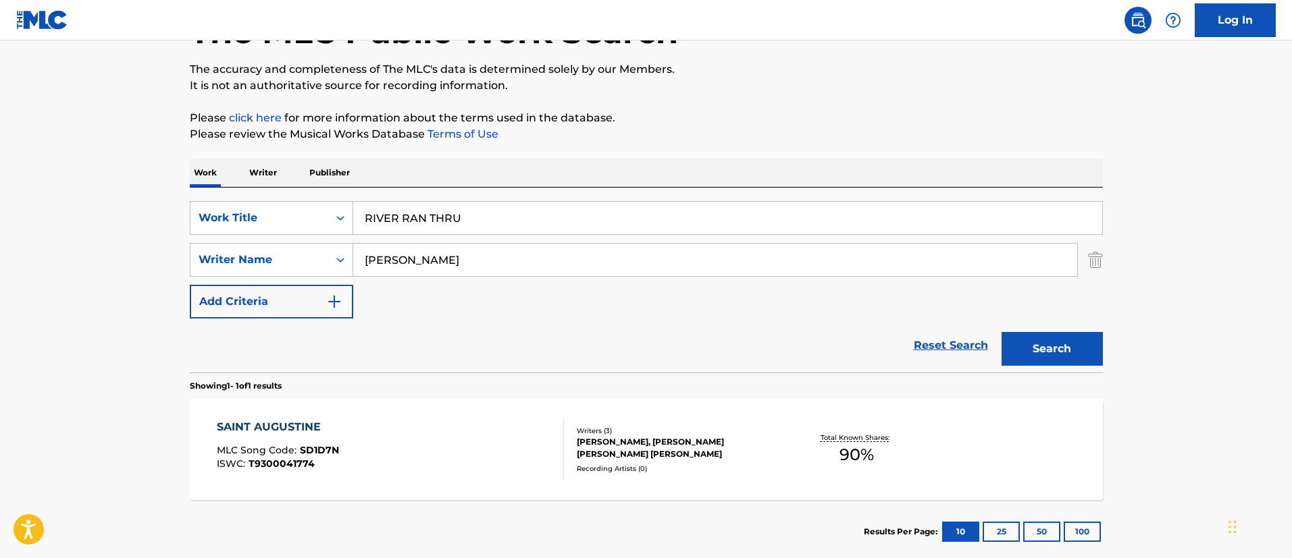
click at [1073, 343] on button "Search" at bounding box center [1051, 349] width 101 height 34
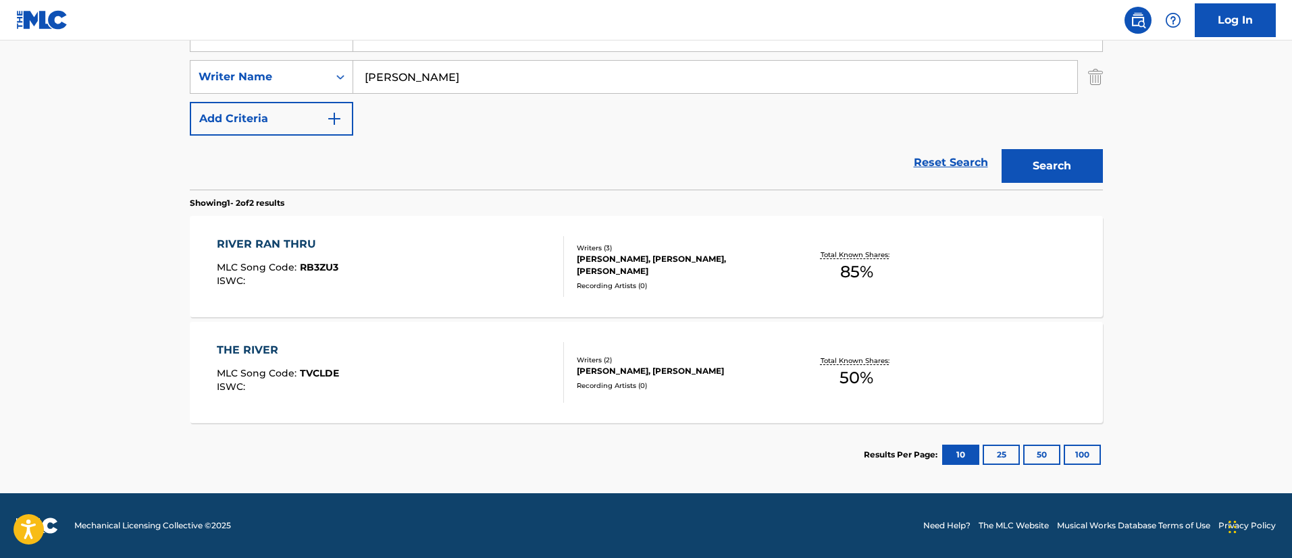
scroll to position [181, 0]
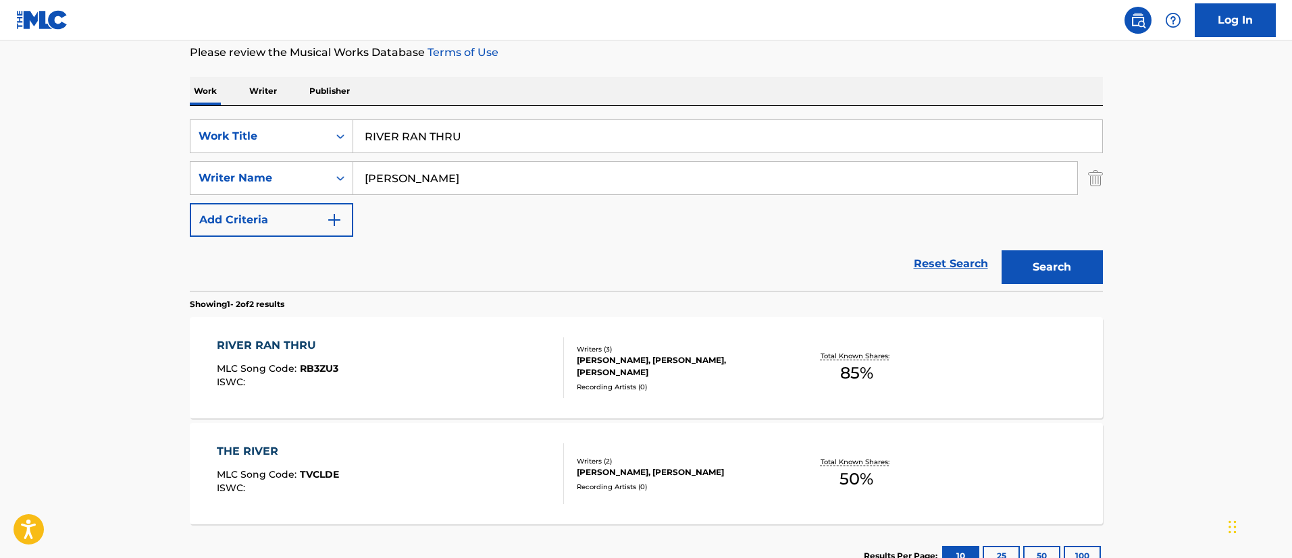
drag, startPoint x: 524, startPoint y: 132, endPoint x: 340, endPoint y: 117, distance: 184.9
click at [340, 117] on div "SearchWithCriteriafc7c73d8-879d-4568-a77b-7ab400521d53 Work Title RIVER RAN THR…" at bounding box center [646, 198] width 913 height 185
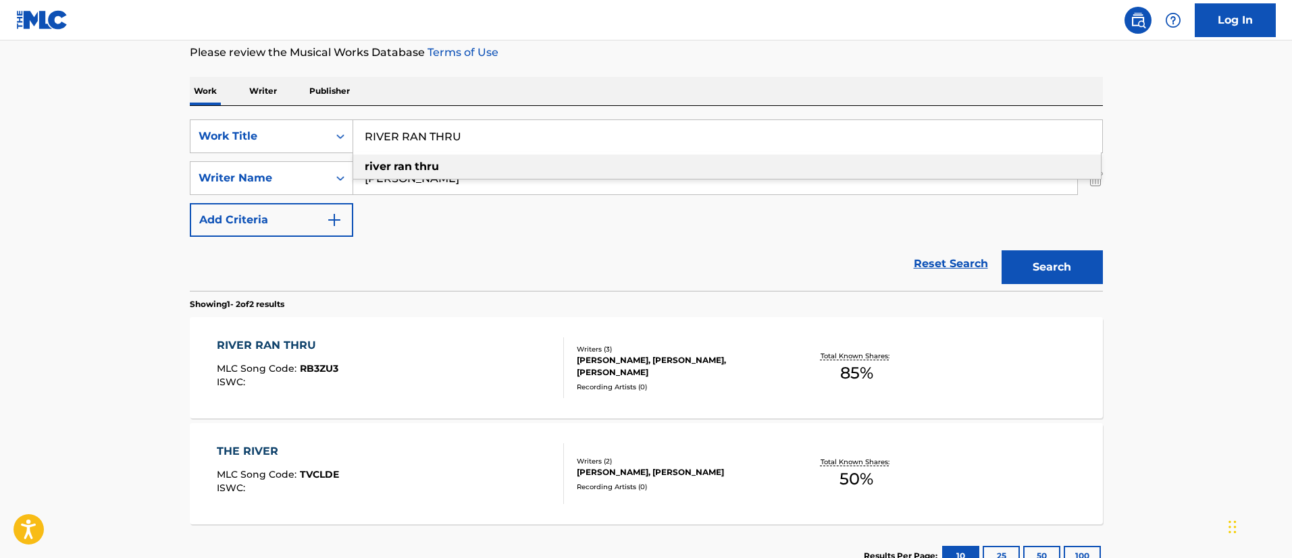
paste input "SAINT AUGUSTINE"
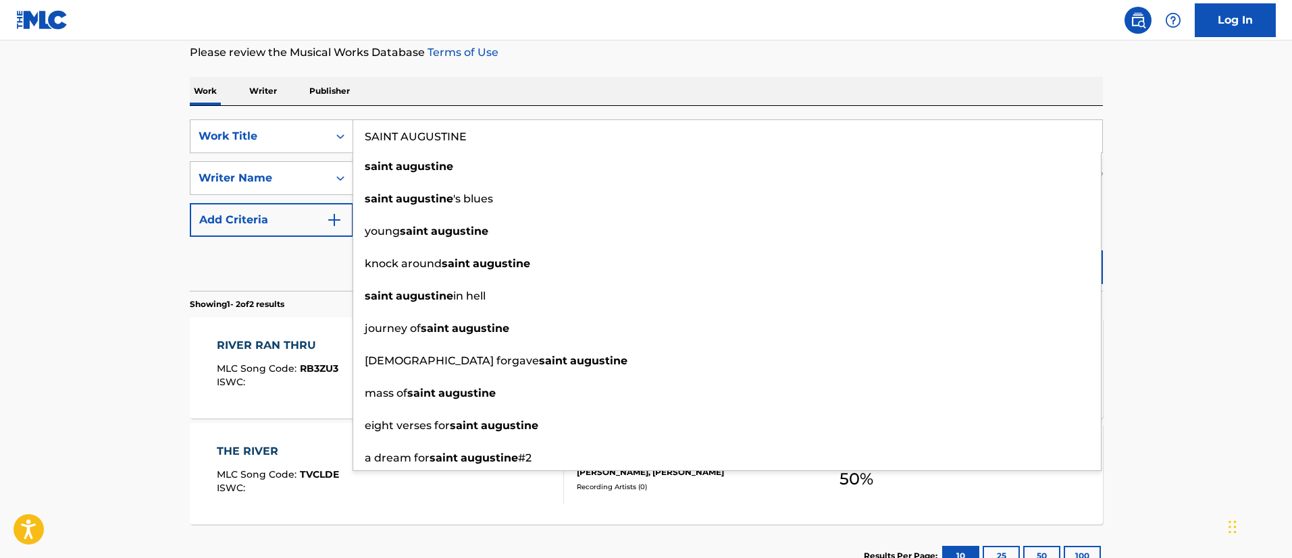
type input "SAINT AUGUSTINE"
drag, startPoint x: 1199, startPoint y: 240, endPoint x: 1150, endPoint y: 243, distance: 49.4
click at [1197, 240] on main "The MLC Public Work Search The accuracy and completeness of The MLC's data is d…" at bounding box center [646, 227] width 1292 height 735
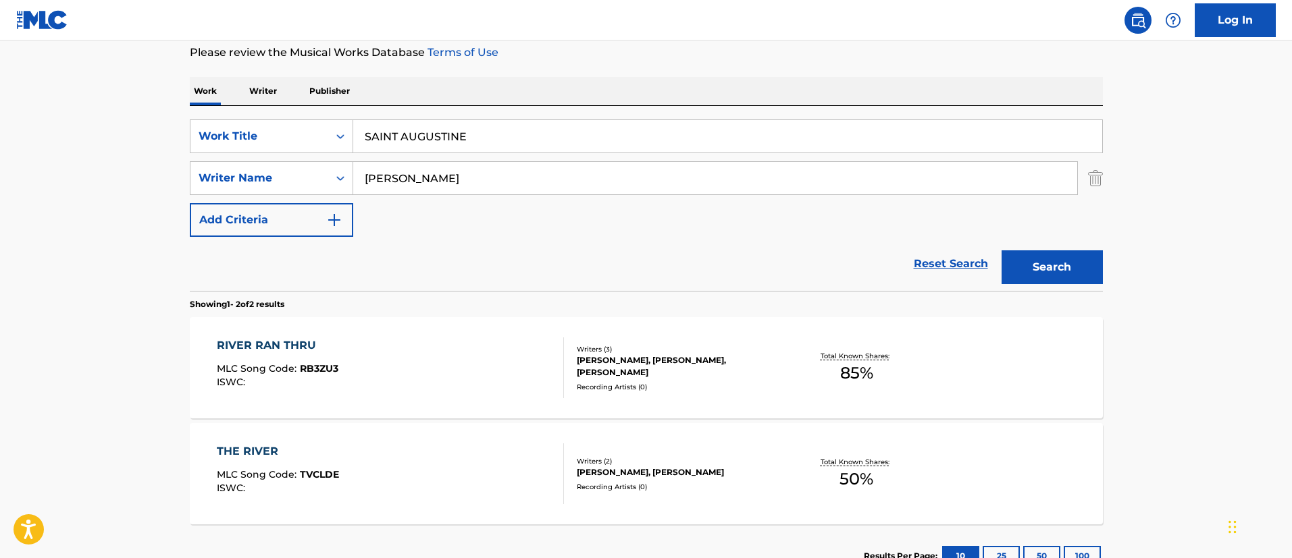
click at [1066, 267] on button "Search" at bounding box center [1051, 267] width 101 height 34
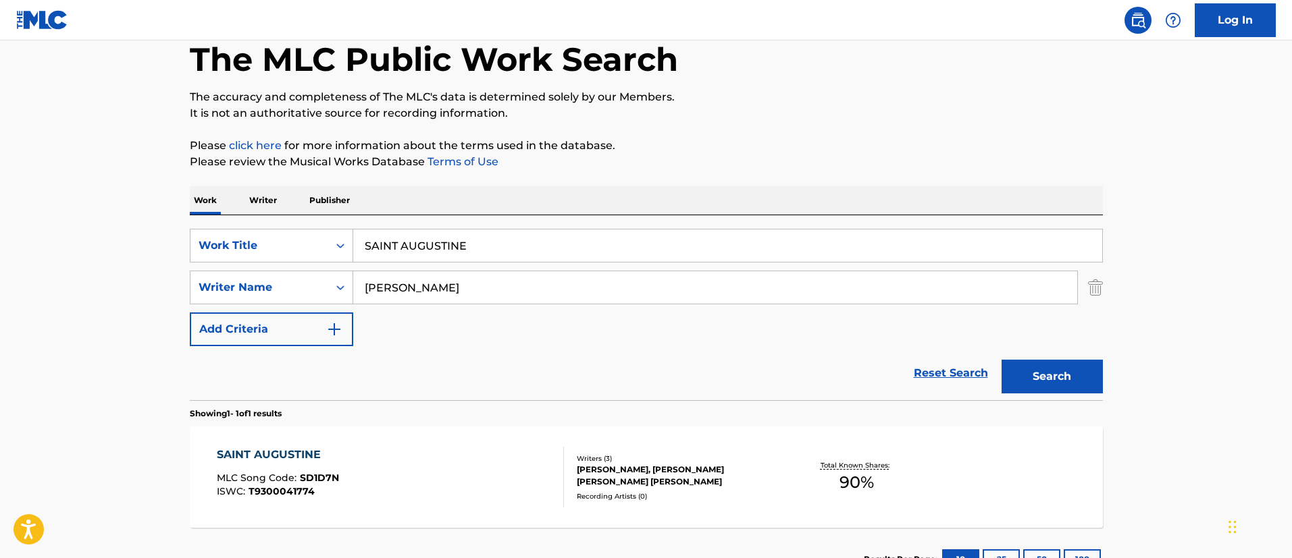
scroll to position [176, 0]
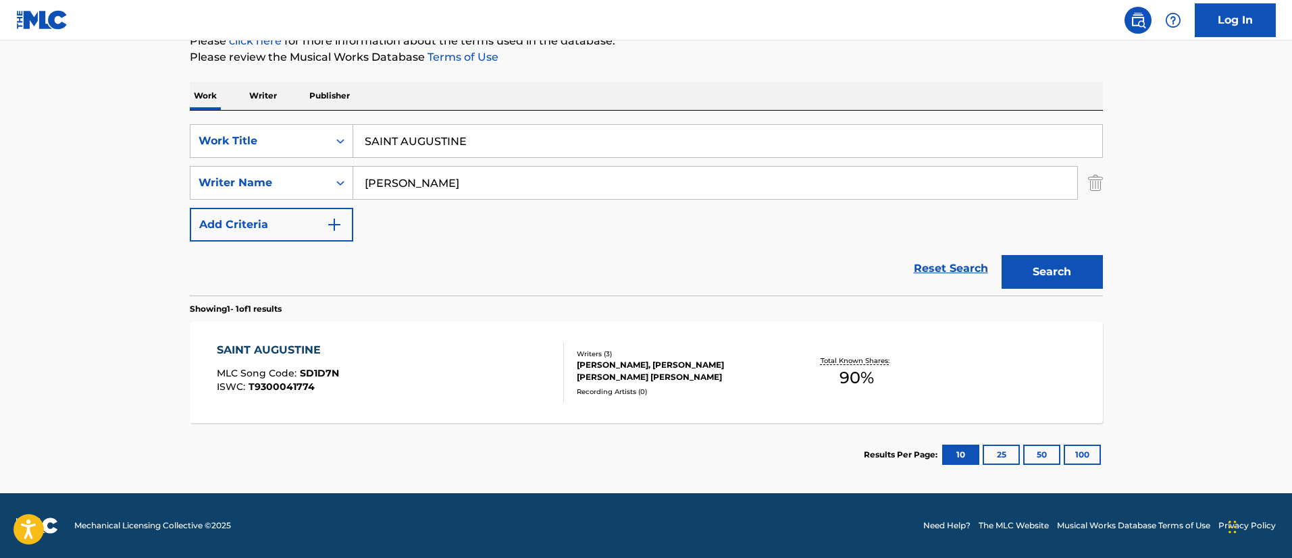
click at [263, 342] on div "SAINT AUGUSTINE" at bounding box center [278, 350] width 122 height 16
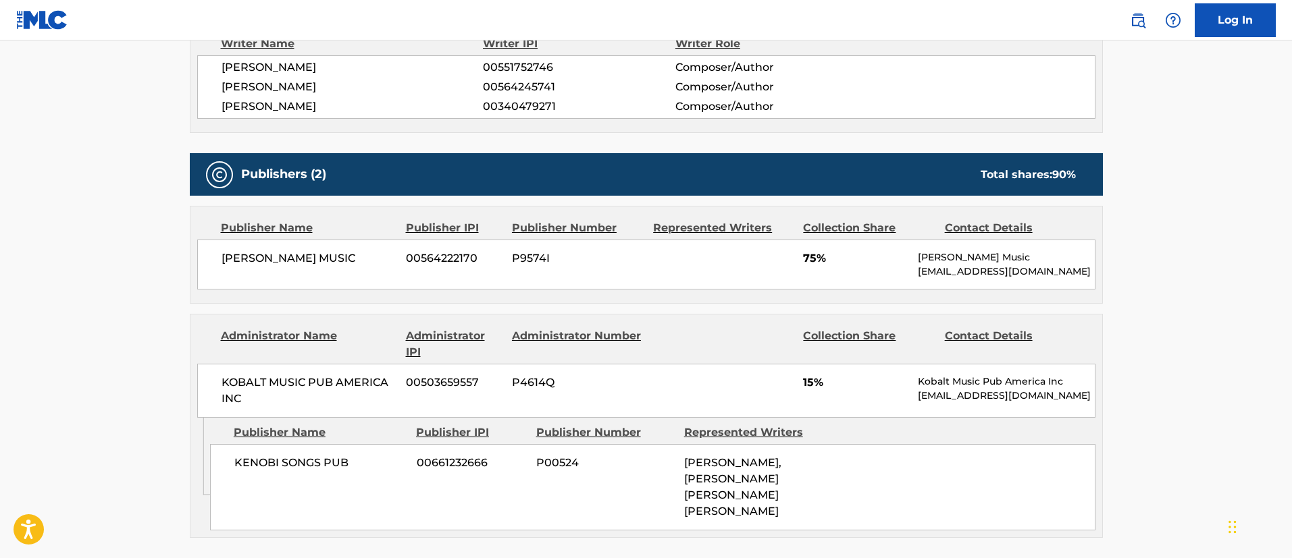
scroll to position [608, 0]
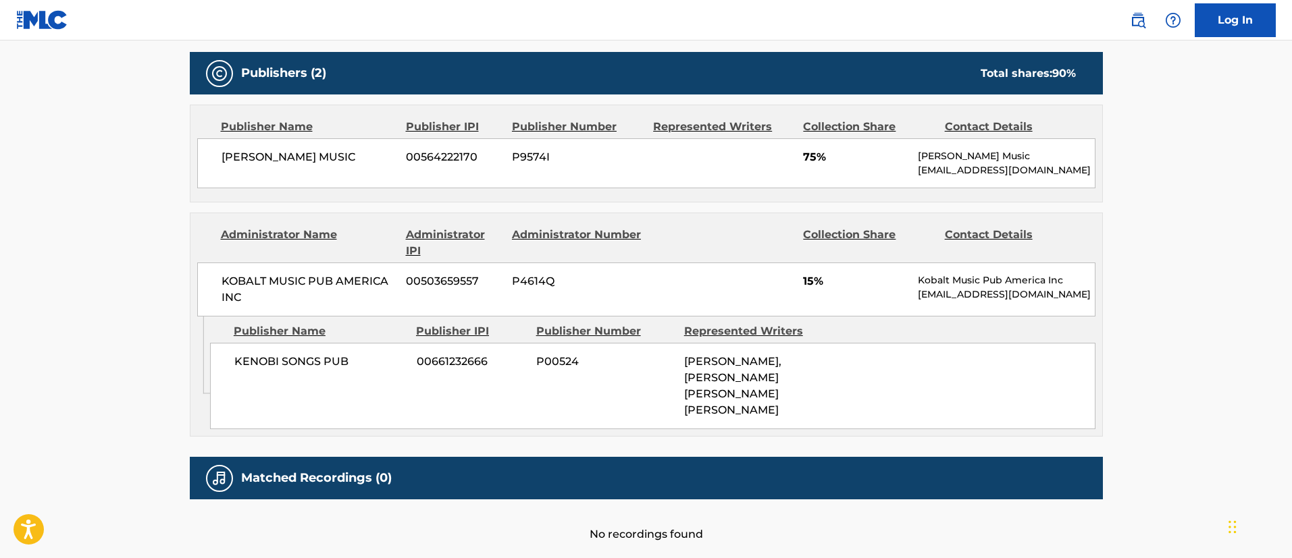
drag, startPoint x: 804, startPoint y: 409, endPoint x: 730, endPoint y: 393, distance: 76.0
click at [730, 393] on div "[PERSON_NAME], [PERSON_NAME] [PERSON_NAME] [PERSON_NAME]" at bounding box center [753, 386] width 138 height 65
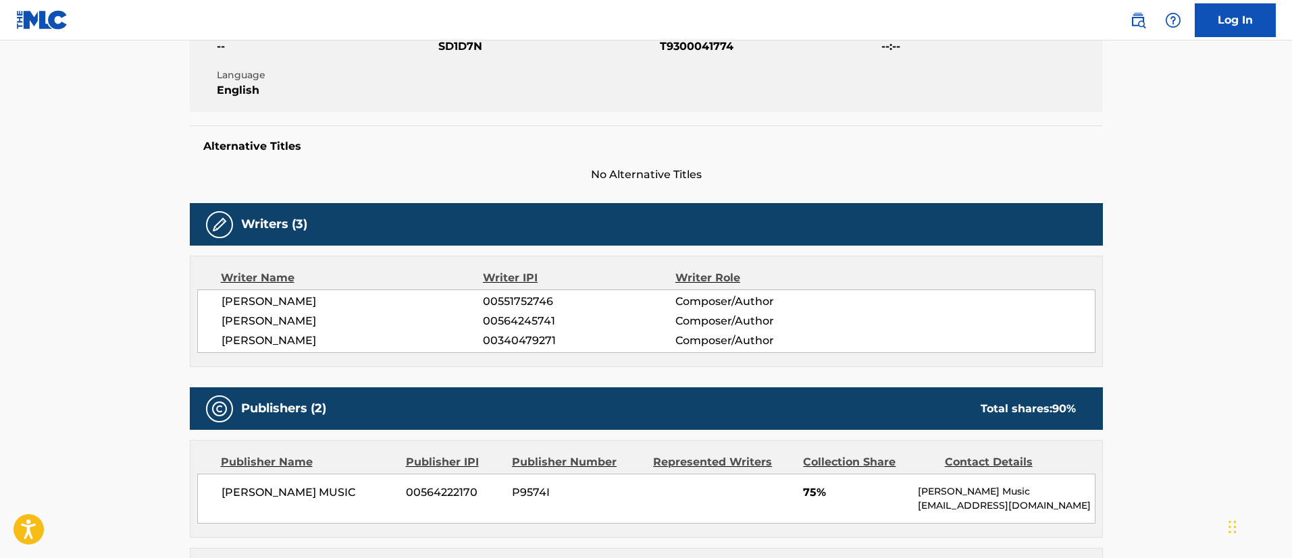
scroll to position [0, 0]
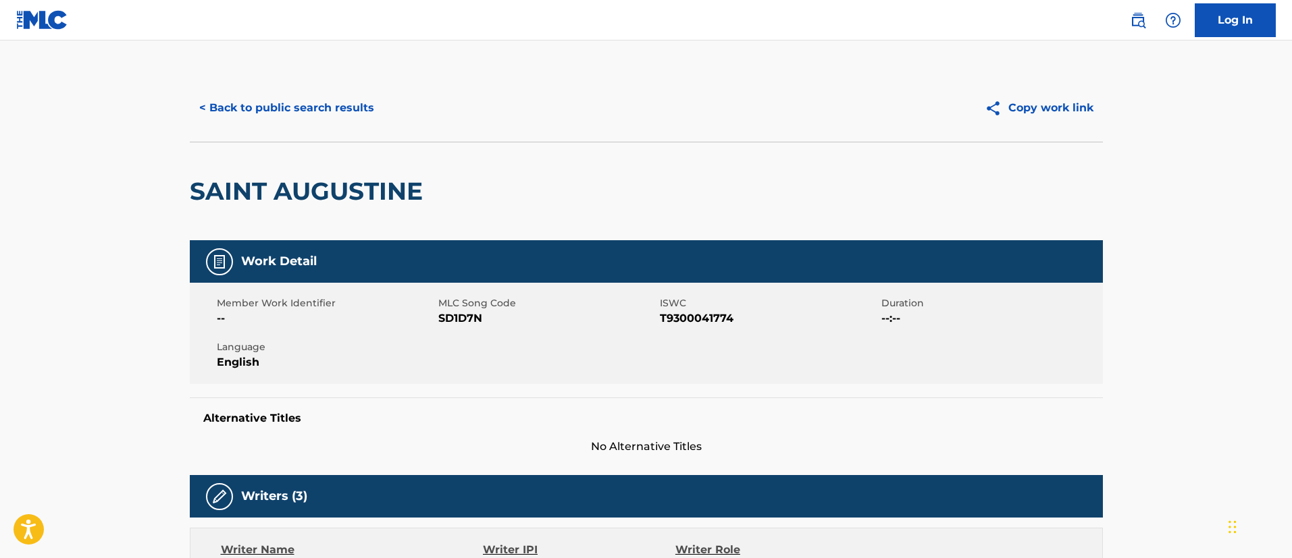
click at [321, 109] on button "< Back to public search results" at bounding box center [287, 108] width 194 height 34
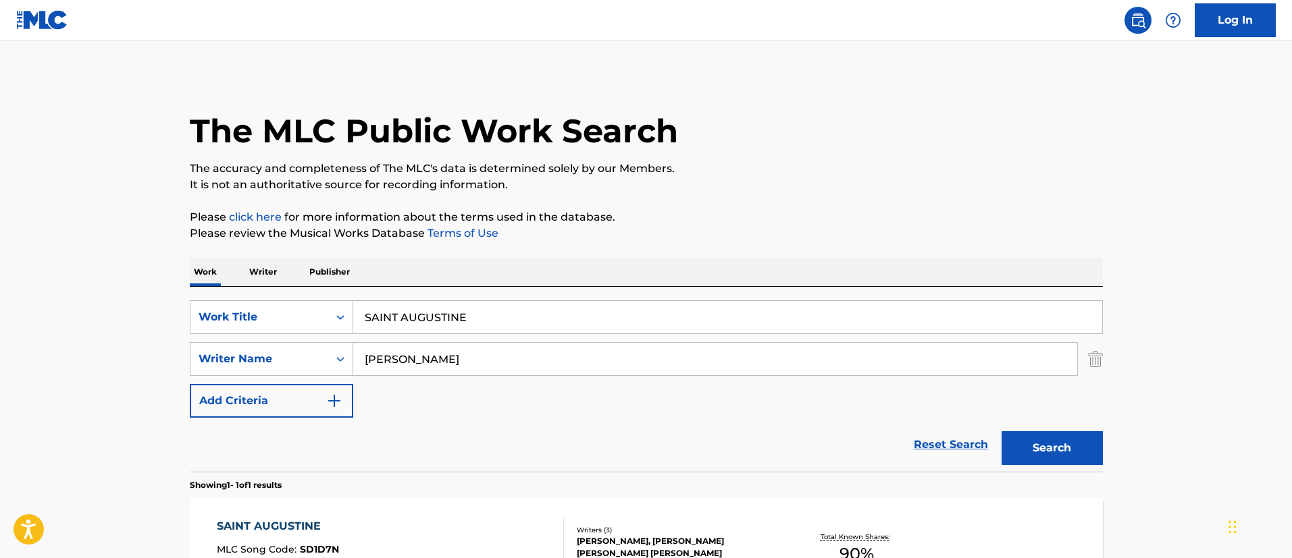
scroll to position [99, 0]
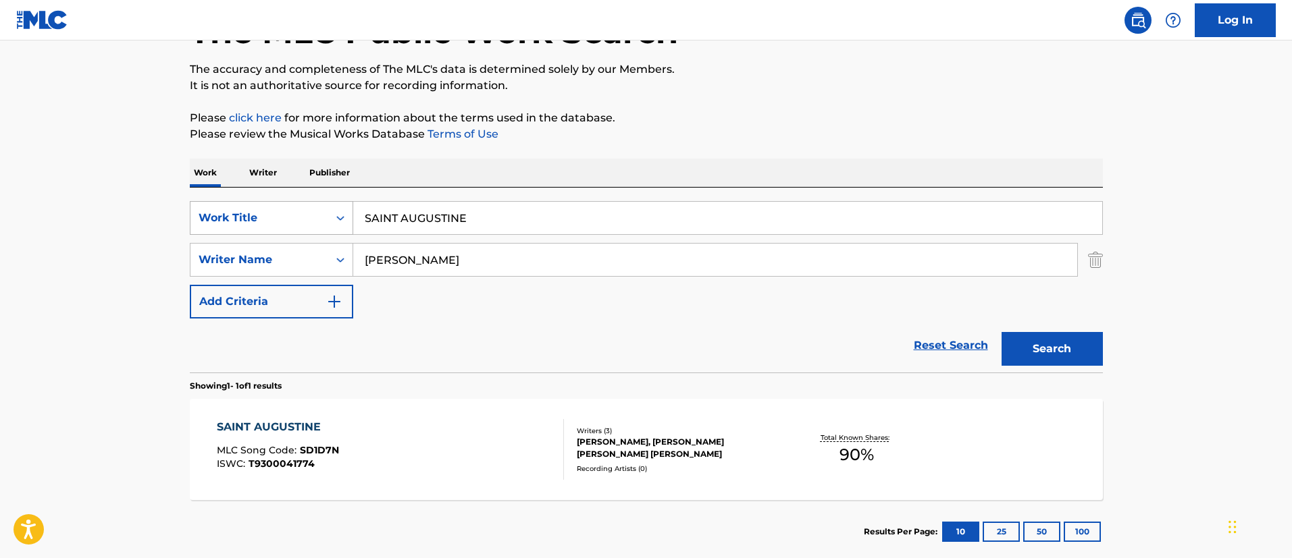
drag, startPoint x: 489, startPoint y: 219, endPoint x: 301, endPoint y: 203, distance: 188.4
click at [301, 203] on div "SearchWithCriteriafc7c73d8-879d-4568-a77b-7ab400521d53 Work Title SAINT AUGUSTI…" at bounding box center [646, 218] width 913 height 34
paste input "CHOOL LIF"
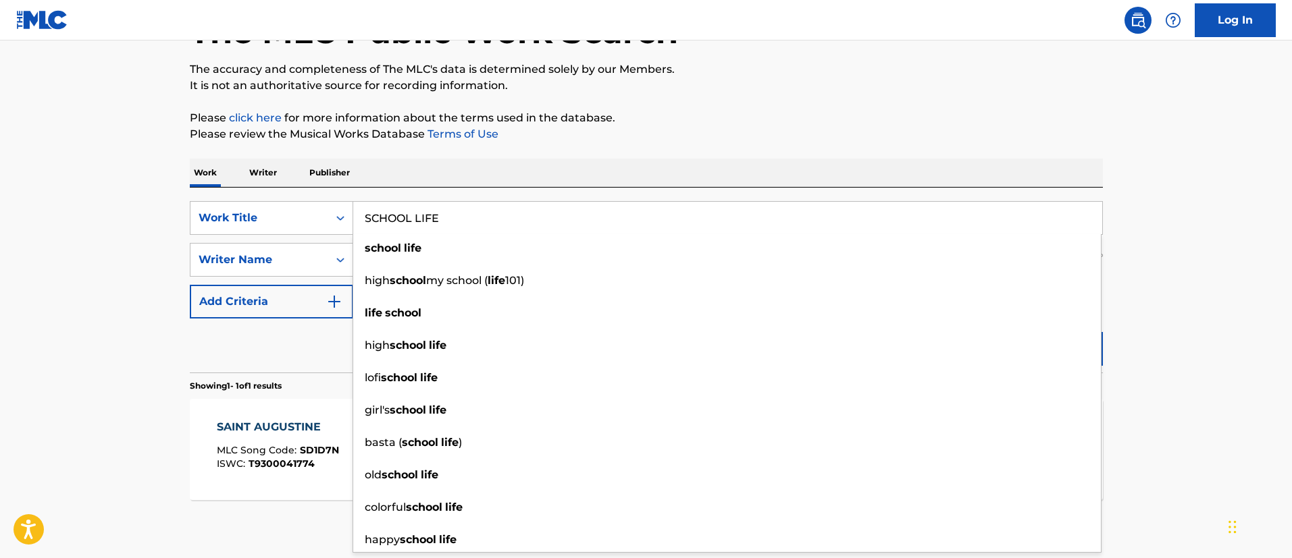
type input "SCHOOL LIFE"
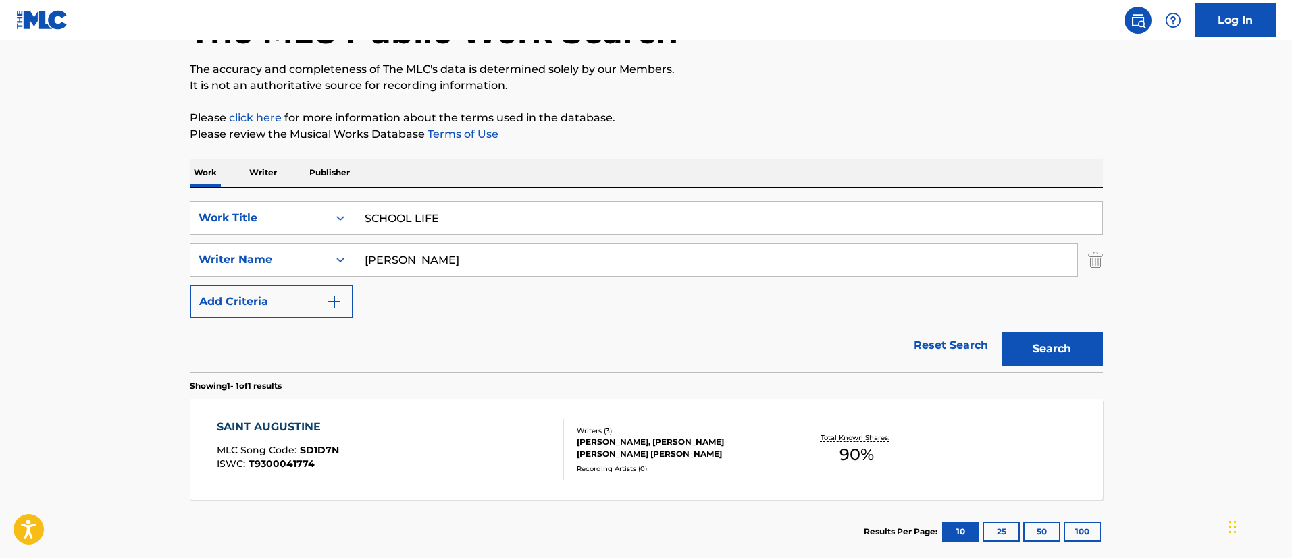
drag, startPoint x: 1146, startPoint y: 322, endPoint x: 1092, endPoint y: 342, distance: 57.4
click at [1141, 323] on main "The MLC Public Work Search The accuracy and completeness of The MLC's data is d…" at bounding box center [646, 255] width 1292 height 629
drag, startPoint x: 1067, startPoint y: 348, endPoint x: 994, endPoint y: 338, distance: 73.6
click at [1065, 347] on button "Search" at bounding box center [1051, 349] width 101 height 34
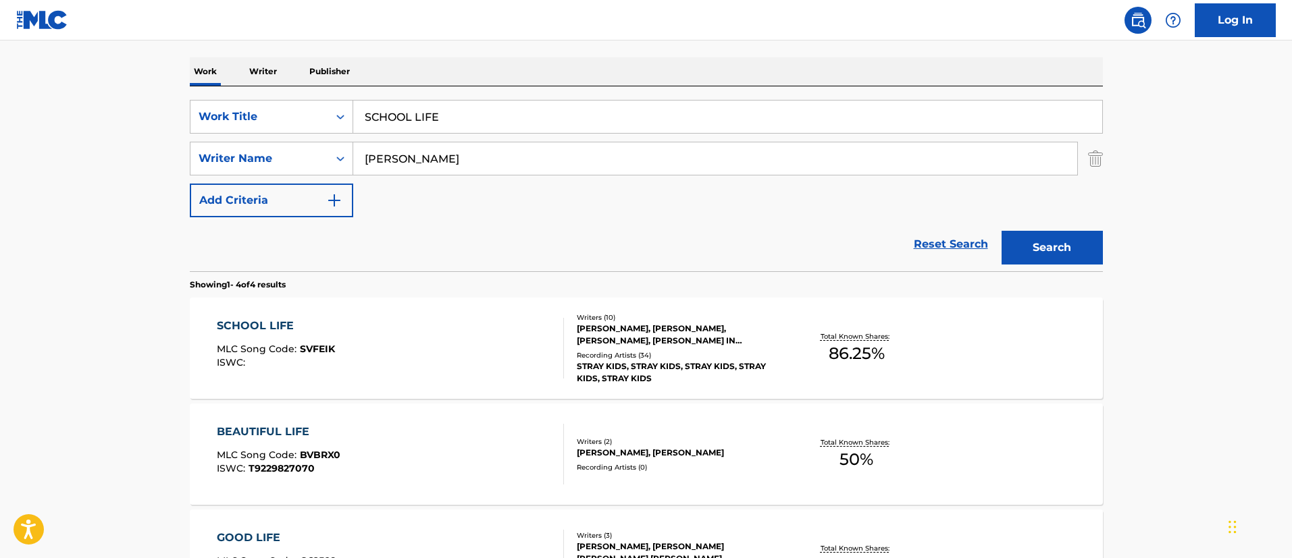
scroll to position [403, 0]
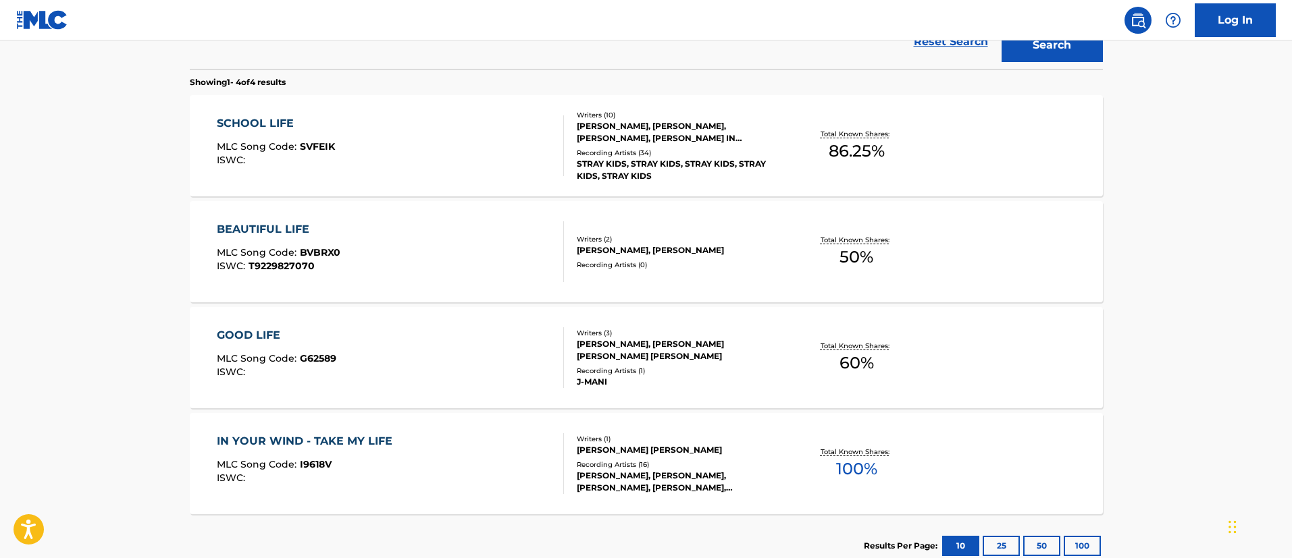
click at [269, 121] on div "SCHOOL LIFE" at bounding box center [276, 123] width 118 height 16
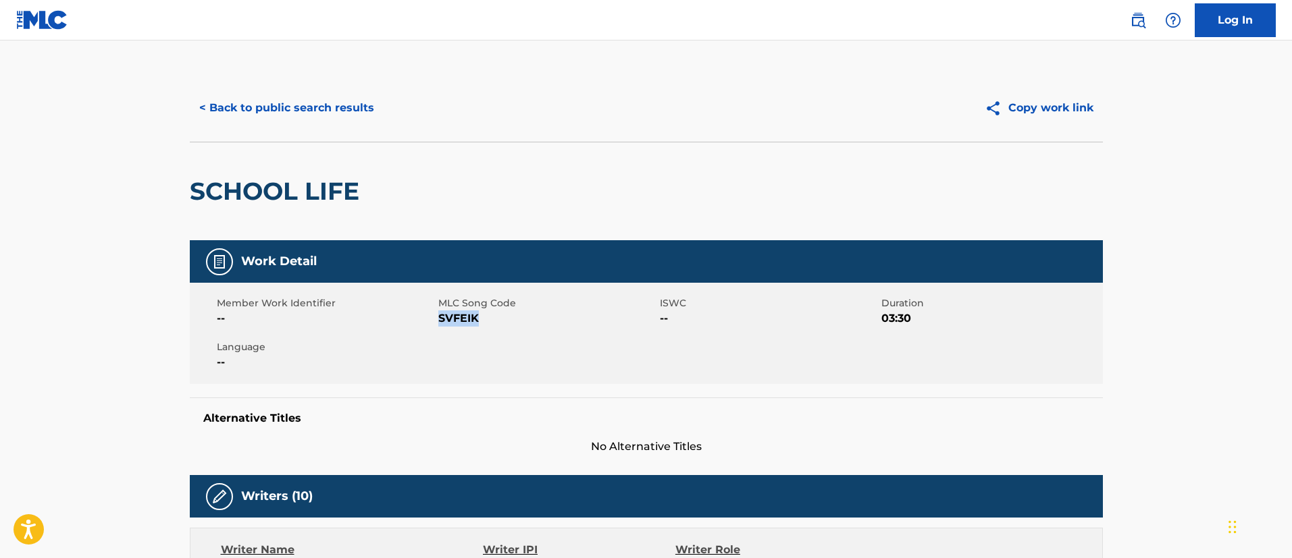
drag, startPoint x: 483, startPoint y: 314, endPoint x: 439, endPoint y: 323, distance: 45.4
click at [439, 323] on span "SVFEIK" at bounding box center [547, 319] width 218 height 16
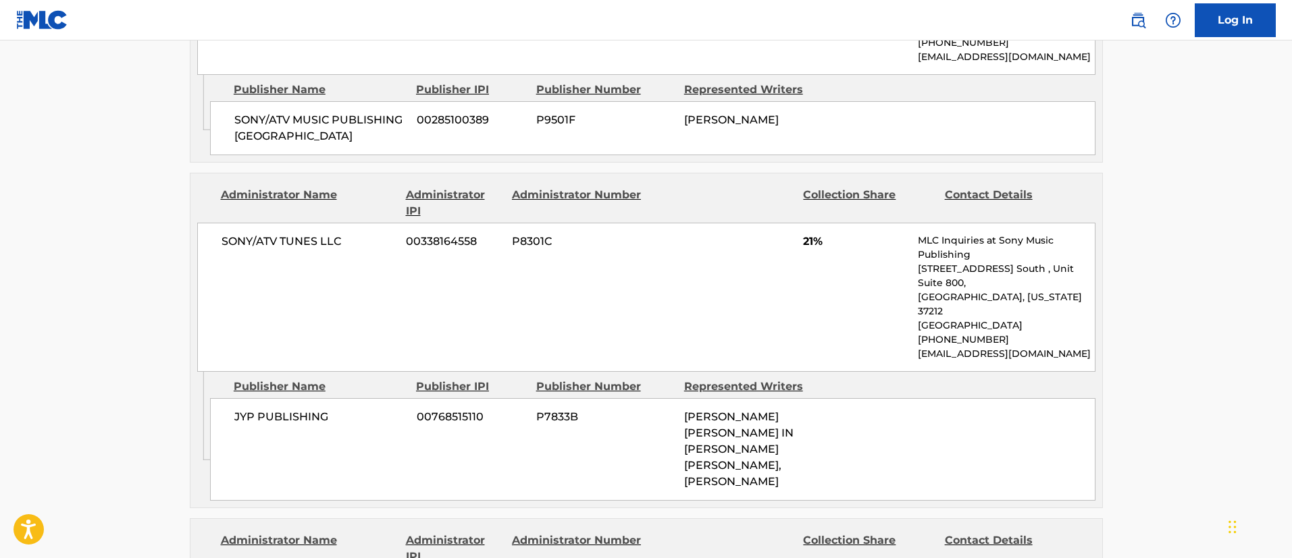
scroll to position [1620, 0]
